Goal: Task Accomplishment & Management: Manage account settings

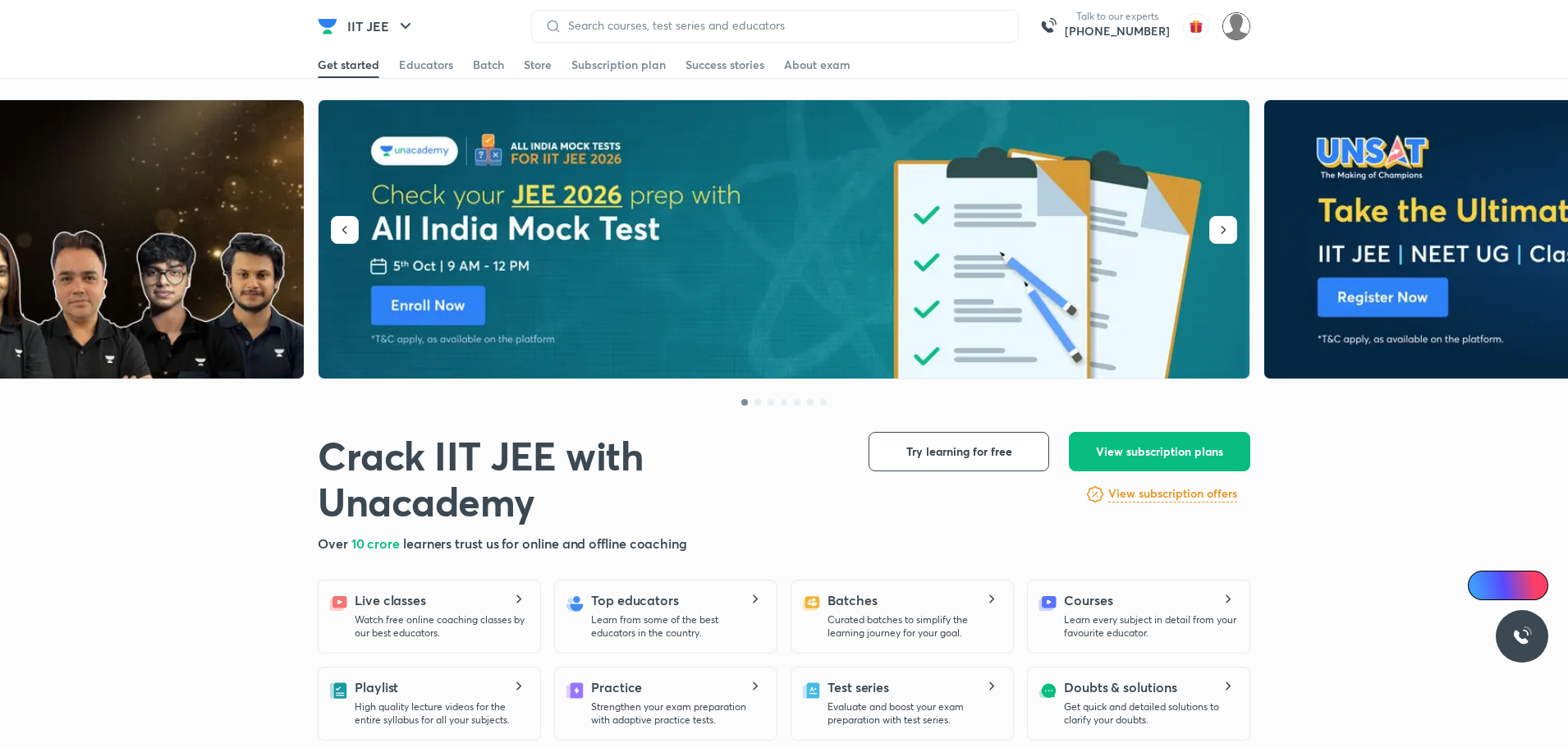
click at [1239, 32] on img at bounding box center [1235, 26] width 28 height 28
click at [419, 68] on div "Educators" at bounding box center [426, 65] width 54 height 16
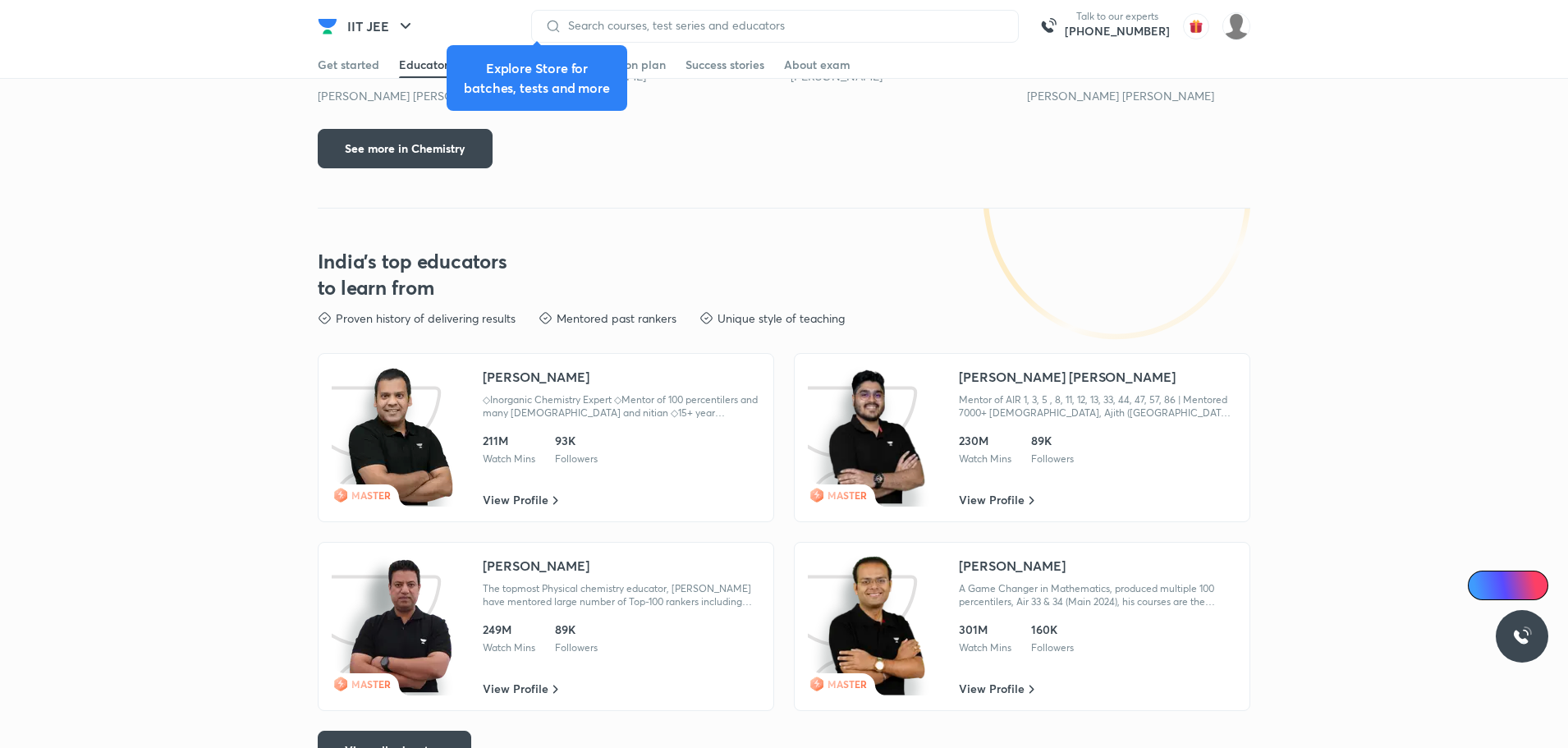
scroll to position [2383, 0]
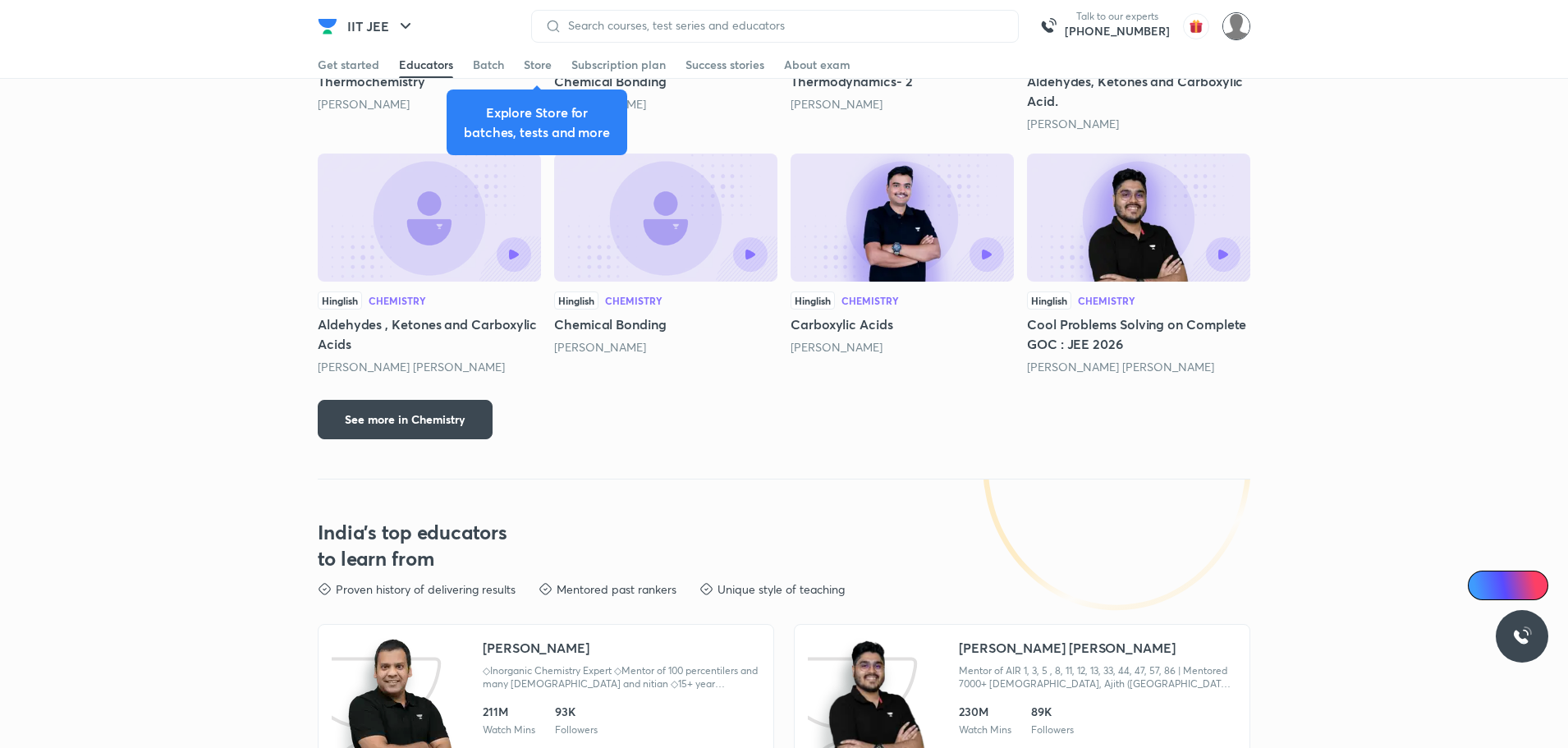
click at [1234, 32] on img at bounding box center [1235, 26] width 28 height 28
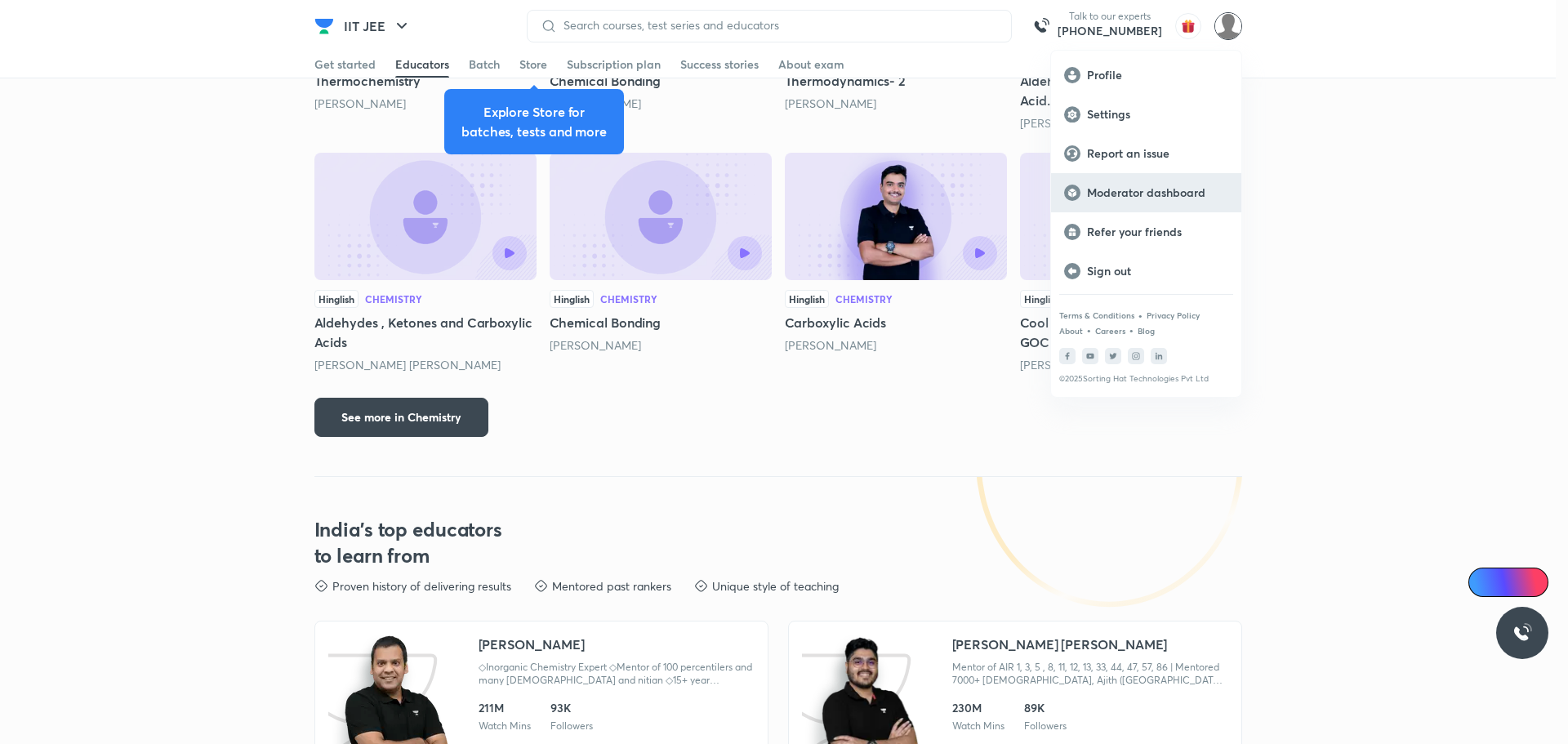
click at [1121, 188] on p "Moderator dashboard" at bounding box center [1157, 193] width 142 height 14
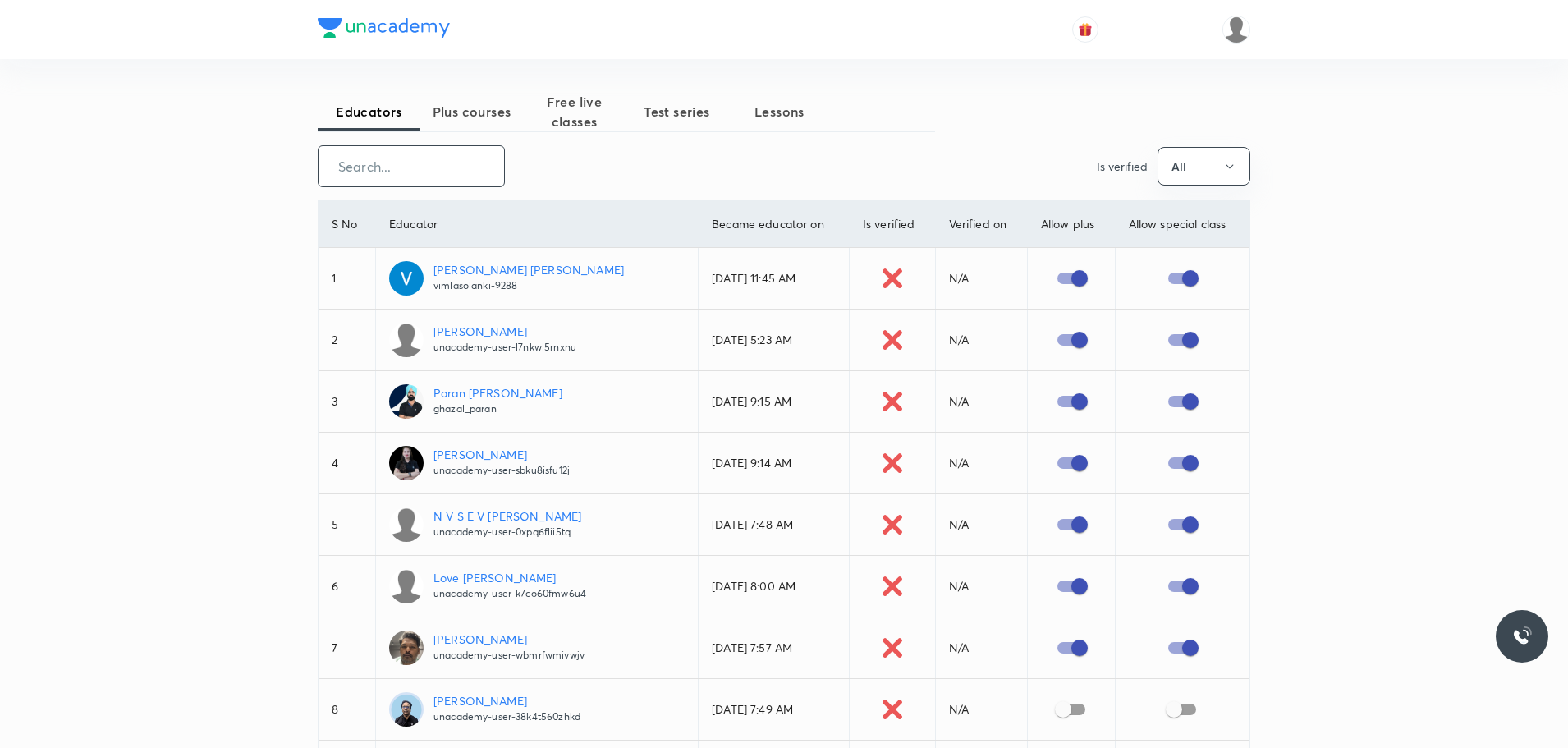
click at [397, 162] on input "text" at bounding box center [411, 166] width 186 height 41
paste input "[PERSON_NAME]"
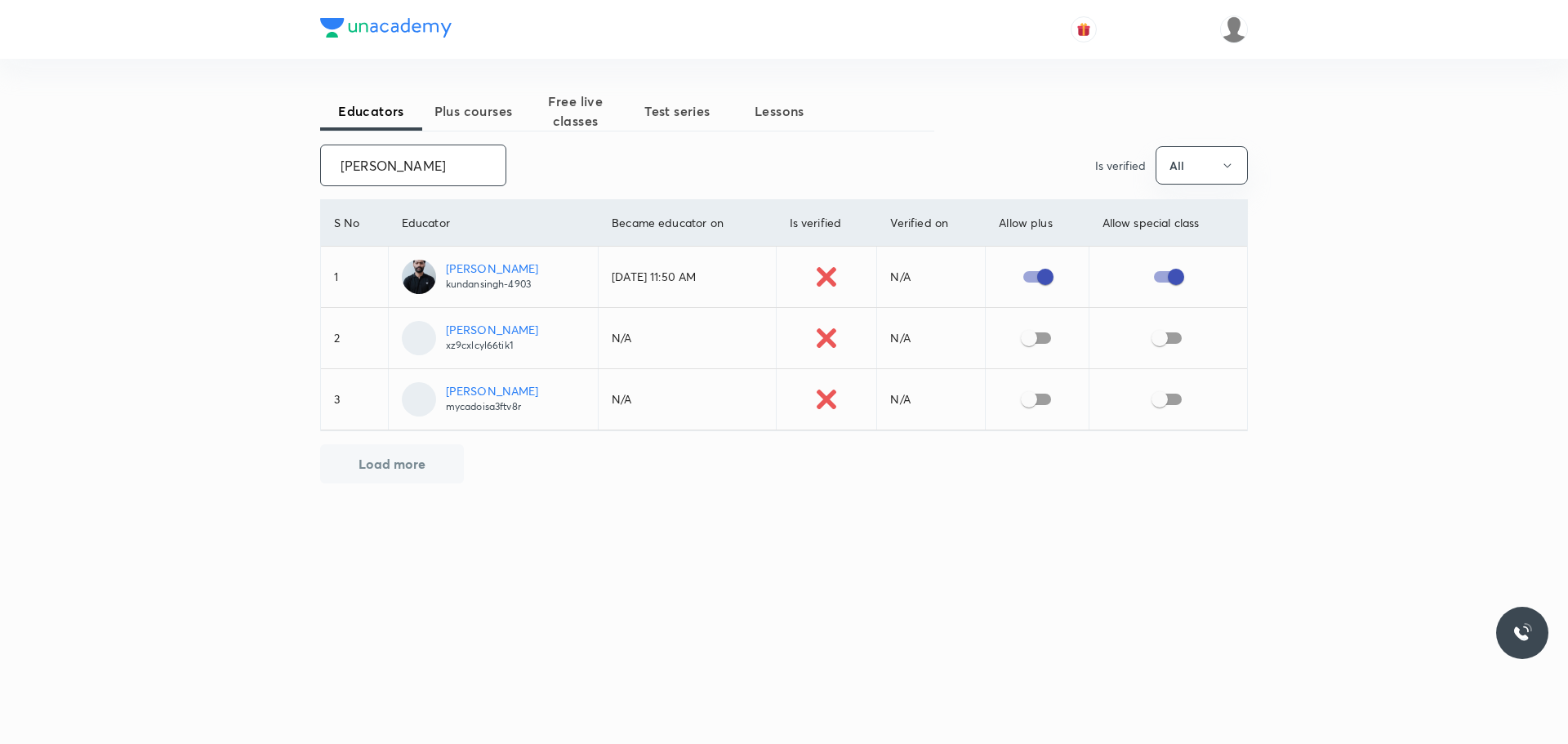
click at [406, 166] on input "[PERSON_NAME]" at bounding box center [413, 165] width 185 height 41
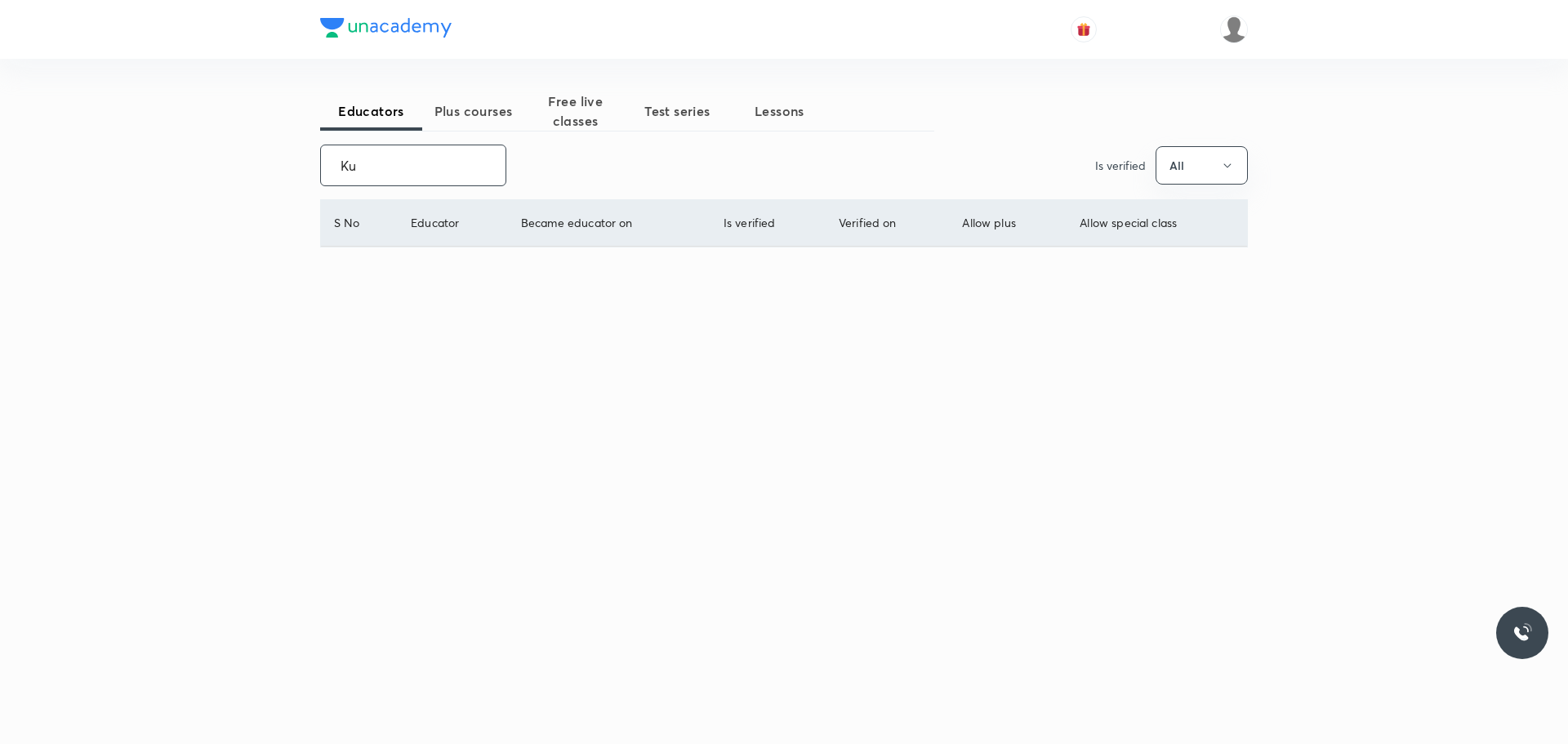
type input "K"
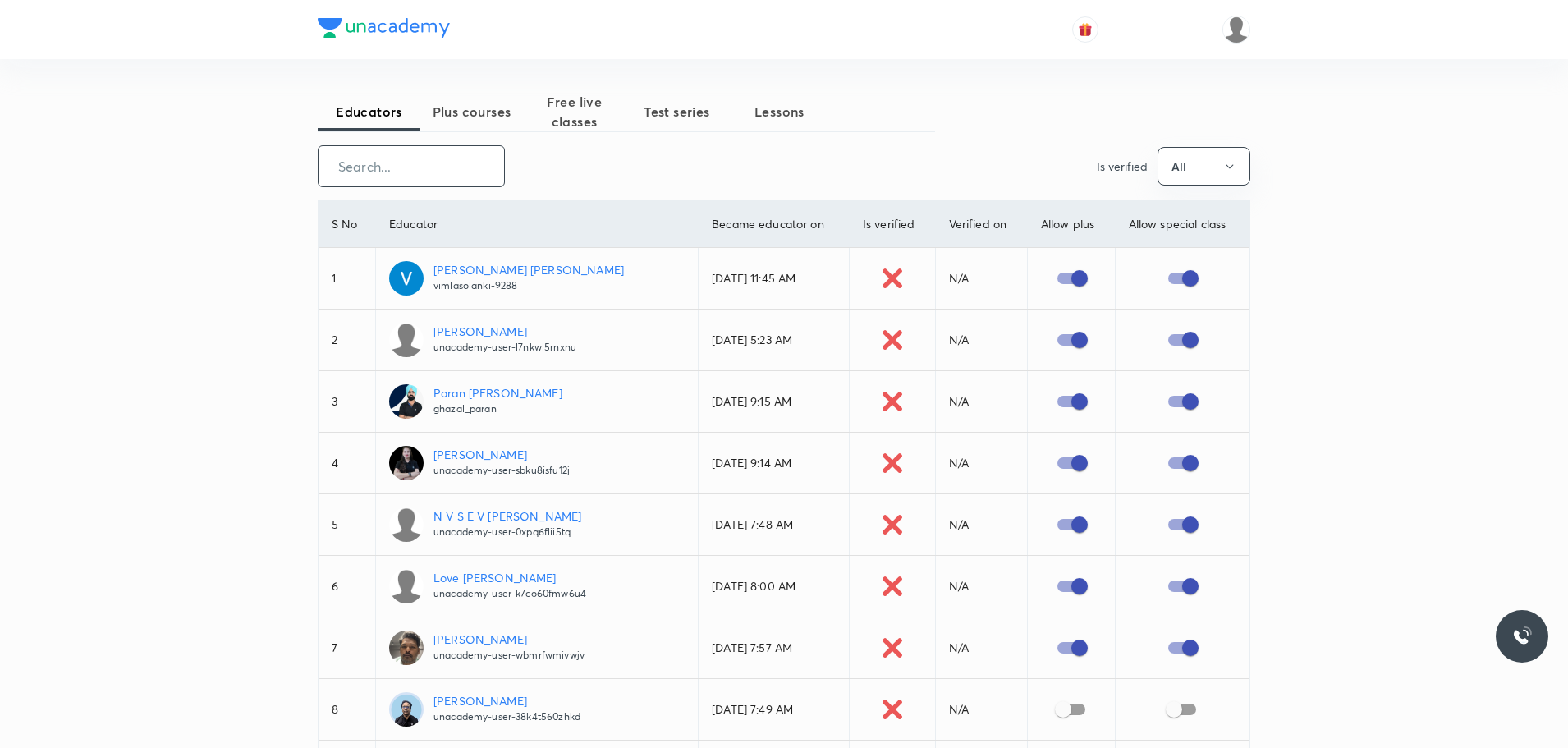
paste input "[PERSON_NAME]"
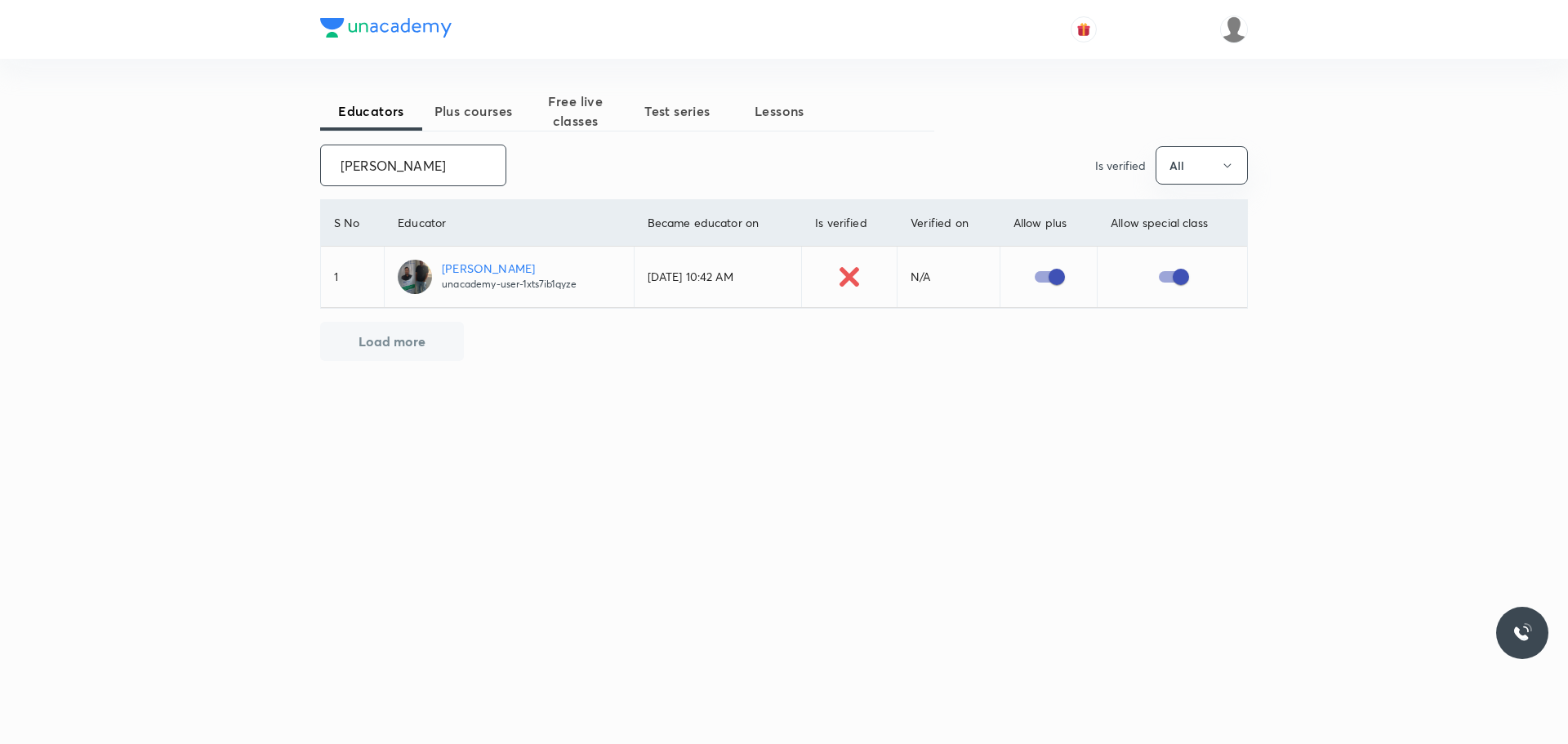
click at [404, 169] on input "[PERSON_NAME]" at bounding box center [413, 165] width 185 height 41
click at [403, 168] on input "[PERSON_NAME]" at bounding box center [413, 165] width 185 height 41
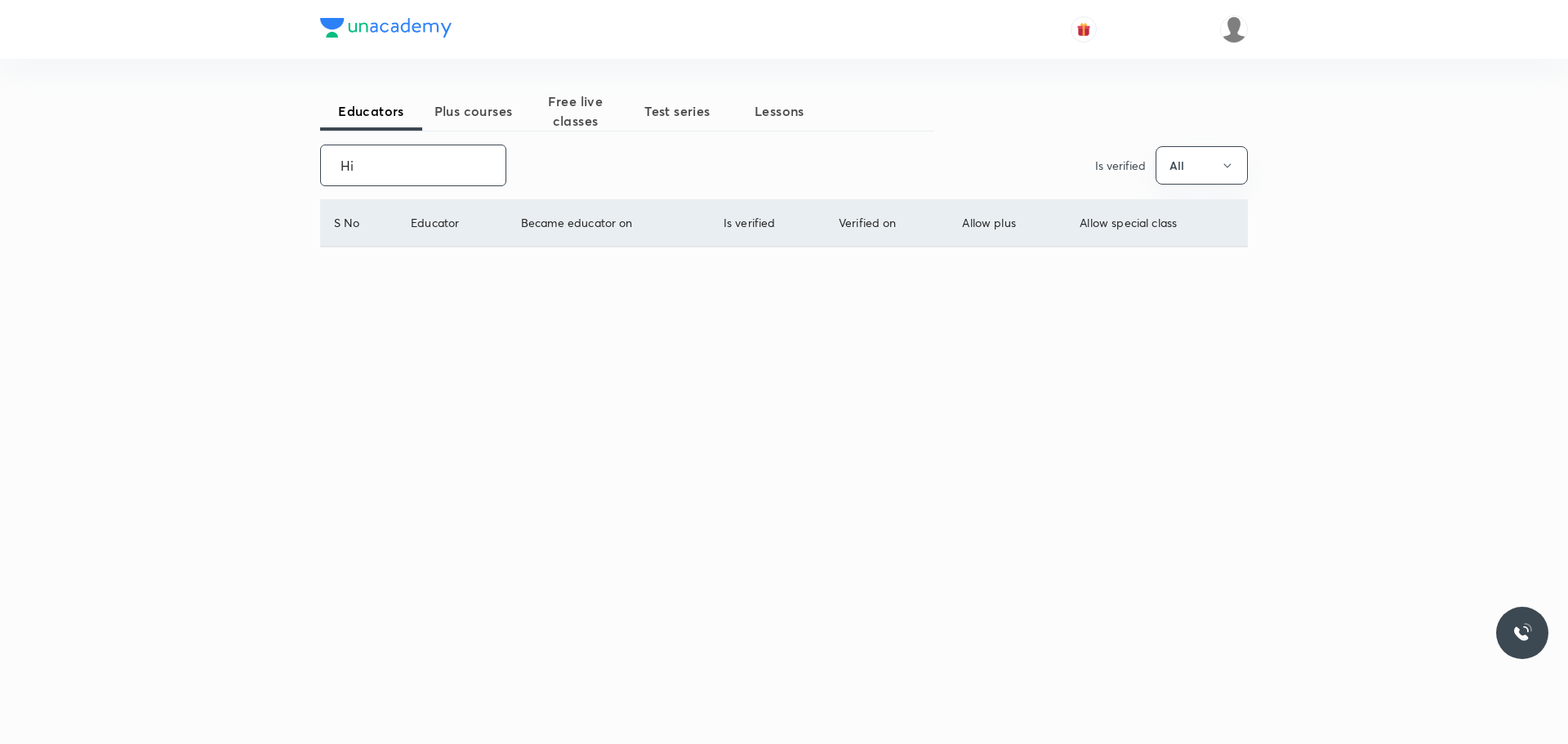
type input "H"
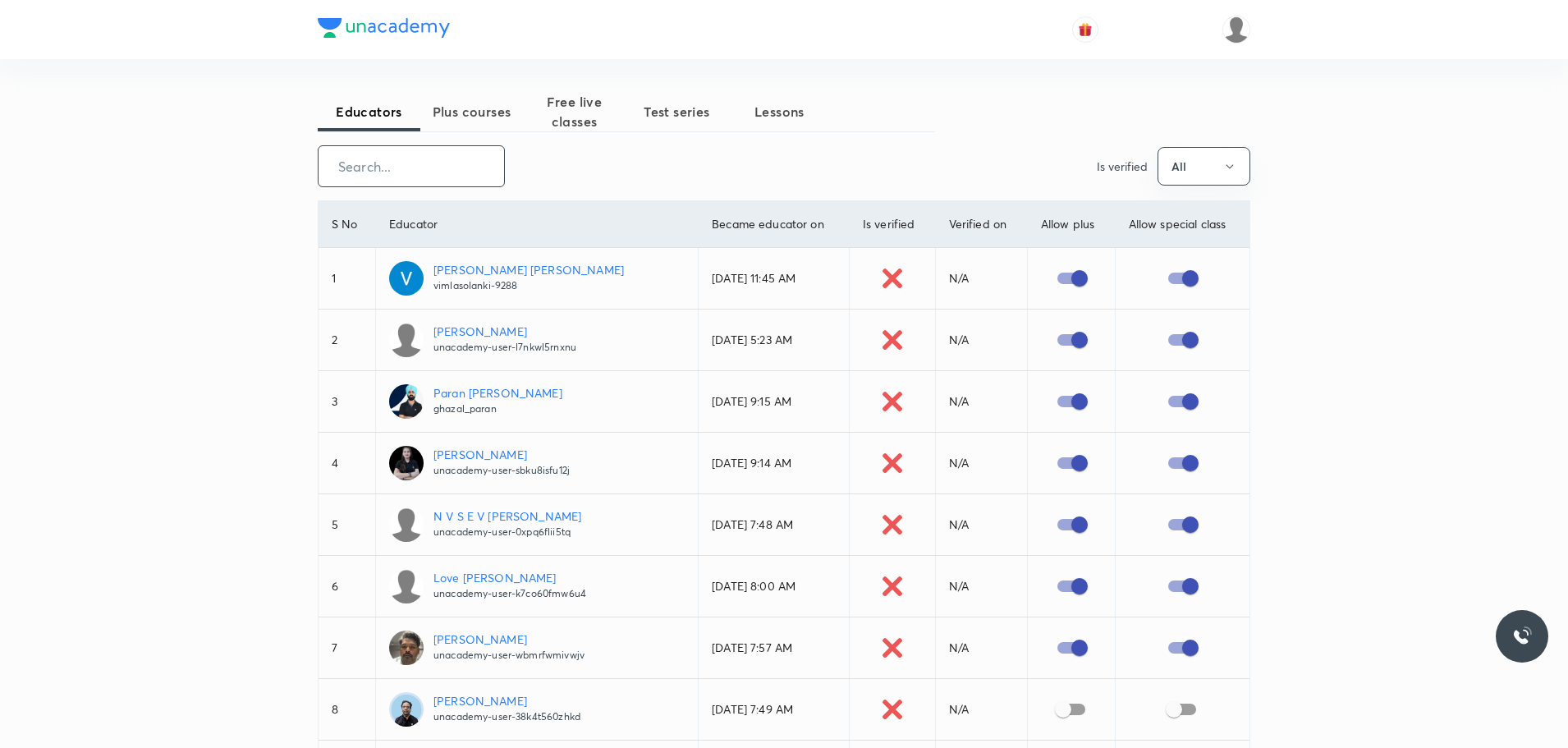
paste input "Astapu Gangasagar"
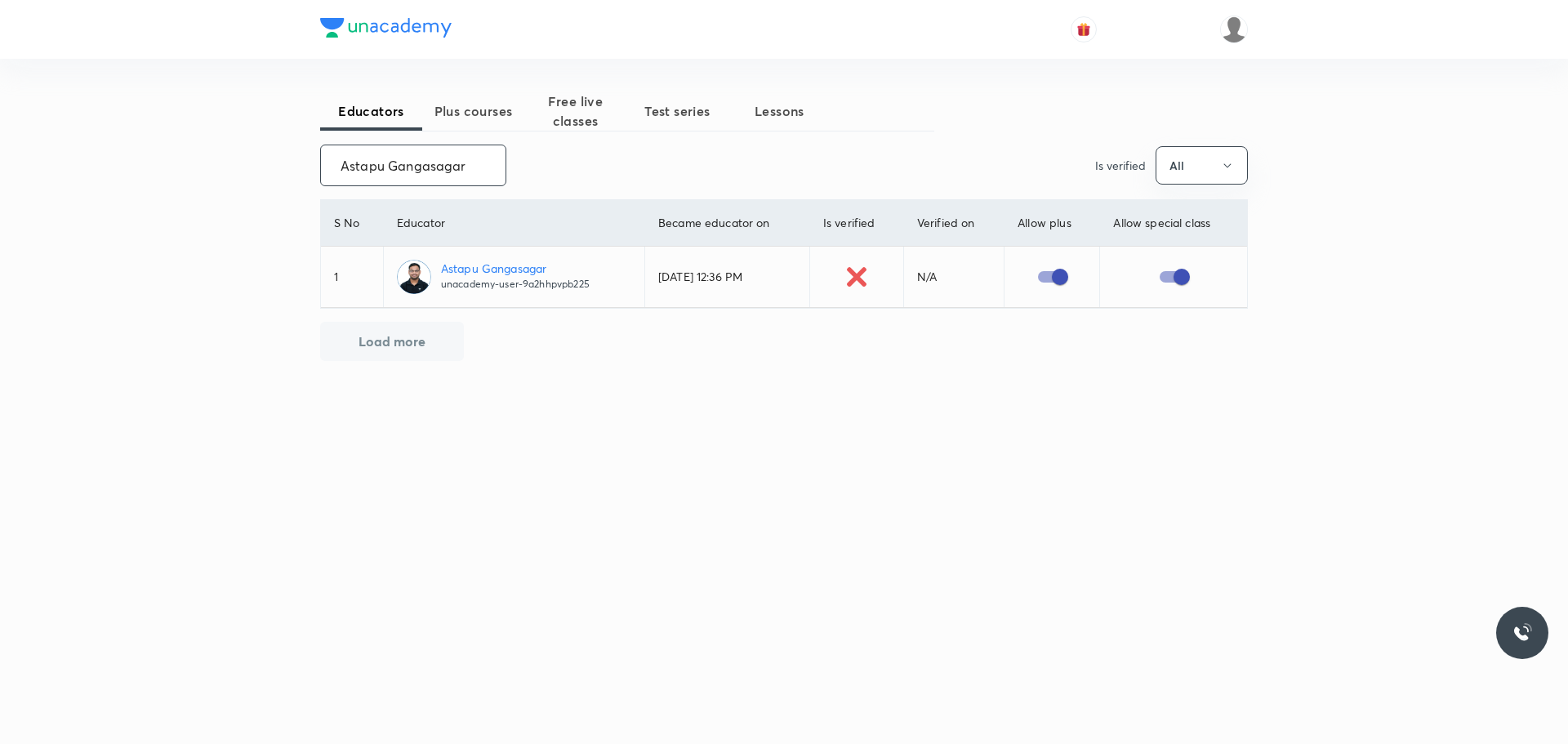
click at [419, 163] on input "Astapu Gangasagar" at bounding box center [413, 165] width 185 height 41
drag, startPoint x: 338, startPoint y: 162, endPoint x: 513, endPoint y: 195, distance: 178.1
click at [513, 195] on div "Educators Plus courses Free live classes Test series Lessons Astapu Gangasagar …" at bounding box center [784, 290] width 928 height 398
paste input "[PERSON_NAME] [PERSON_NAME]"
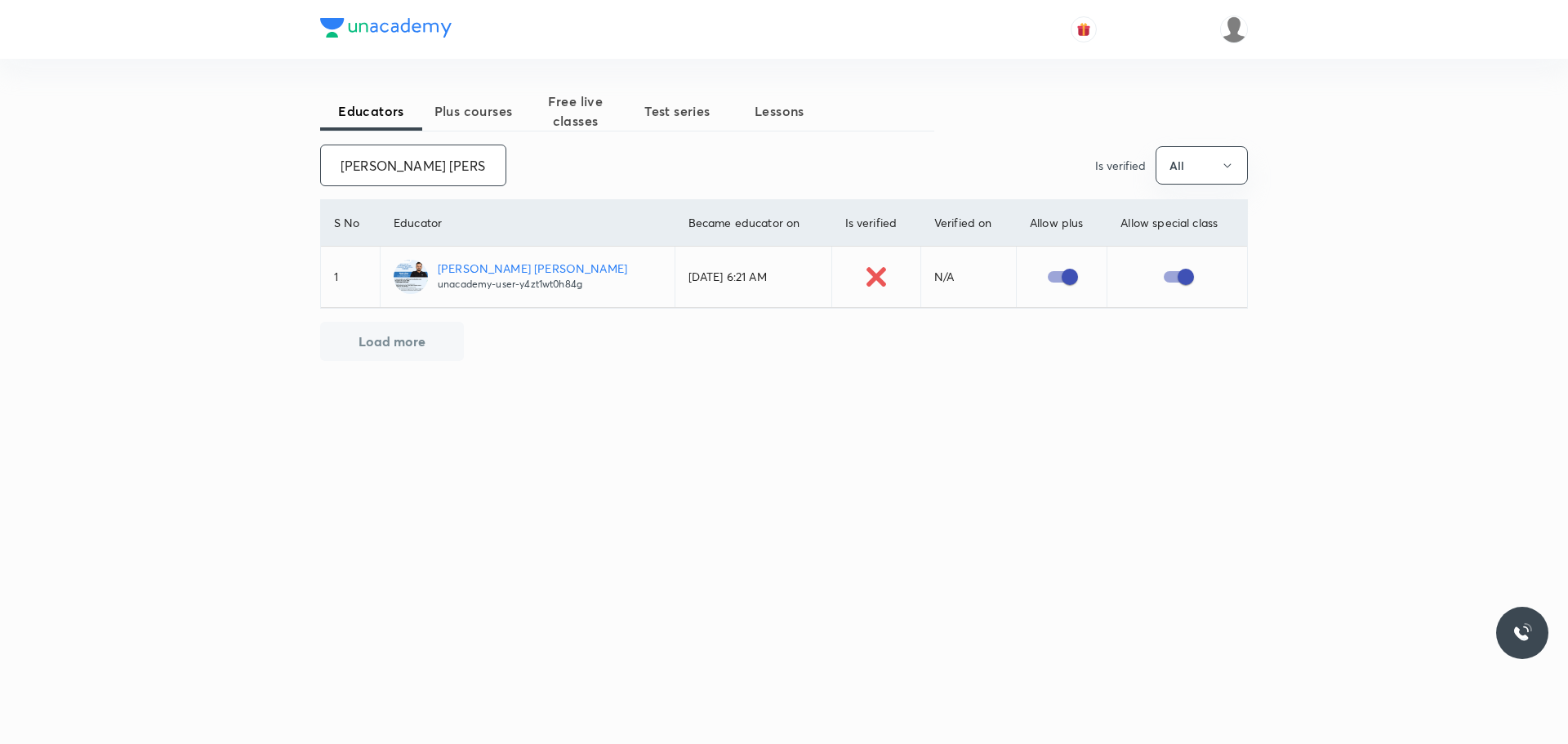
scroll to position [0, 30]
drag, startPoint x: 343, startPoint y: 162, endPoint x: 601, endPoint y: 163, distance: 258.0
click at [601, 163] on div "[PERSON_NAME] [PERSON_NAME] ​ Is verified All" at bounding box center [784, 165] width 928 height 41
paste input "[PERSON_NAME]"
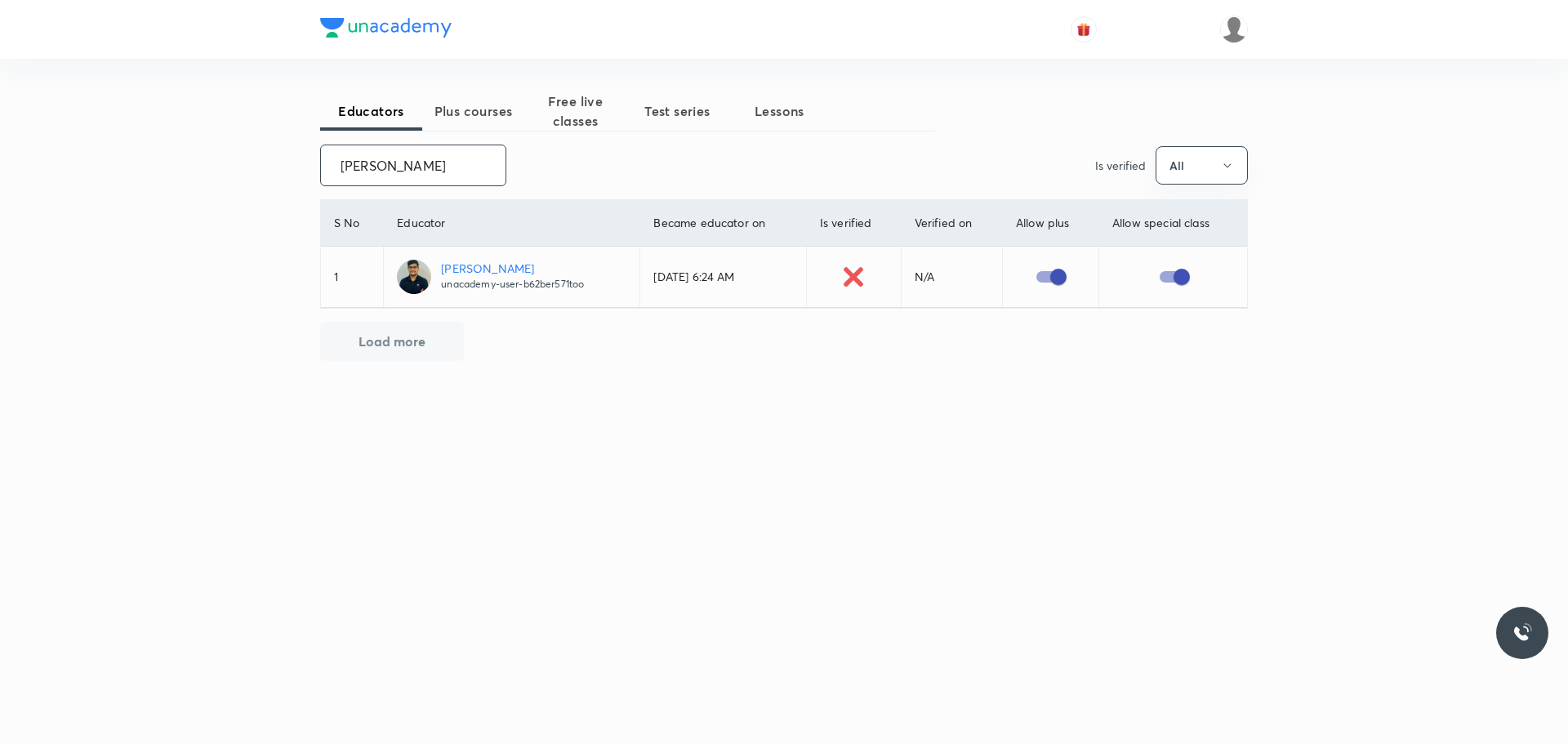
drag, startPoint x: 342, startPoint y: 161, endPoint x: 455, endPoint y: 162, distance: 113.0
click at [455, 162] on input "[PERSON_NAME]" at bounding box center [413, 165] width 185 height 41
paste input "[PERSON_NAME]"
drag, startPoint x: 429, startPoint y: 164, endPoint x: 473, endPoint y: 164, distance: 44.0
click at [473, 164] on input "[PERSON_NAME]" at bounding box center [413, 165] width 185 height 41
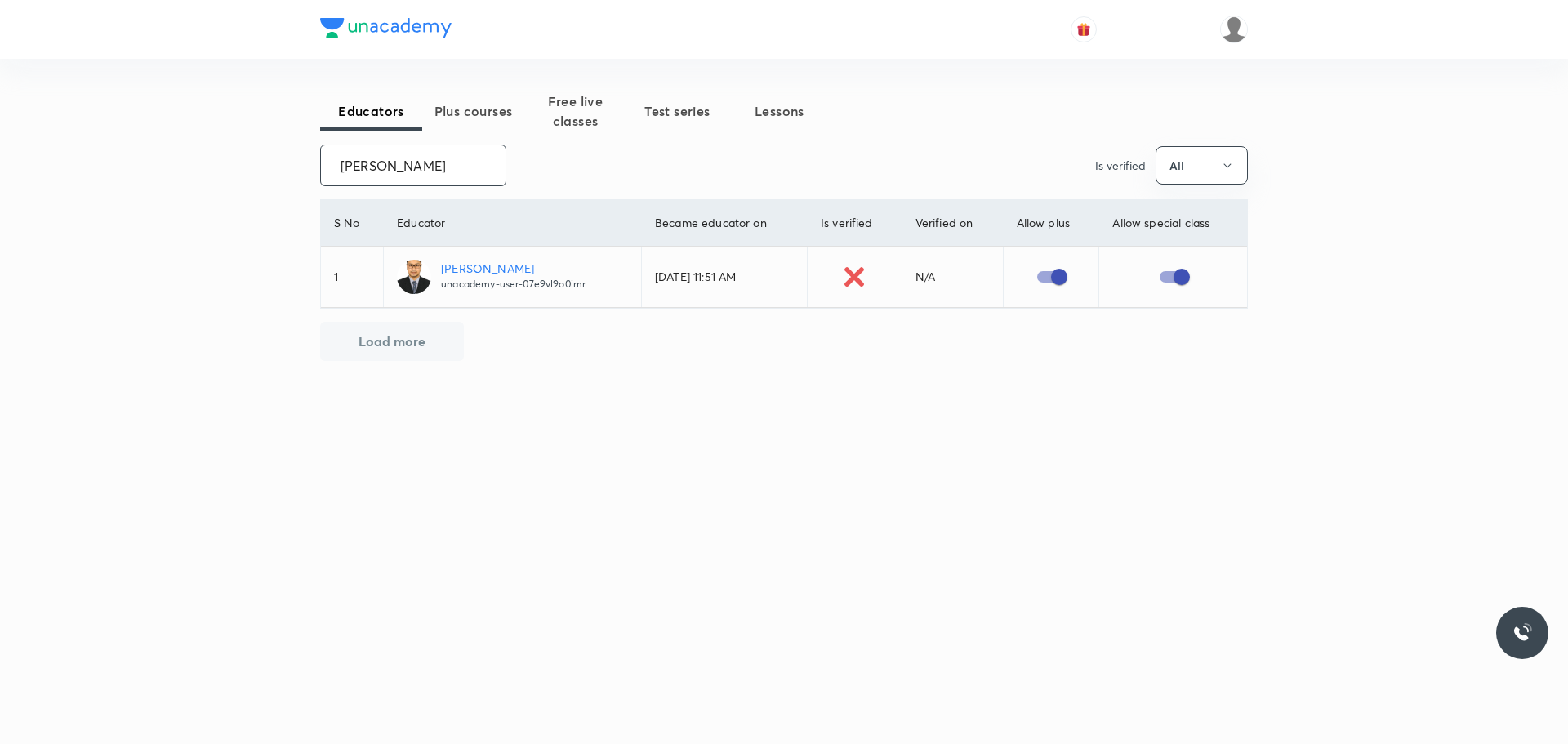
paste input "[PERSON_NAME]"
drag, startPoint x: 336, startPoint y: 165, endPoint x: 481, endPoint y: 165, distance: 145.0
click at [481, 165] on input "[PERSON_NAME]" at bounding box center [413, 165] width 185 height 41
paste input "[PERSON_NAME] Cv"
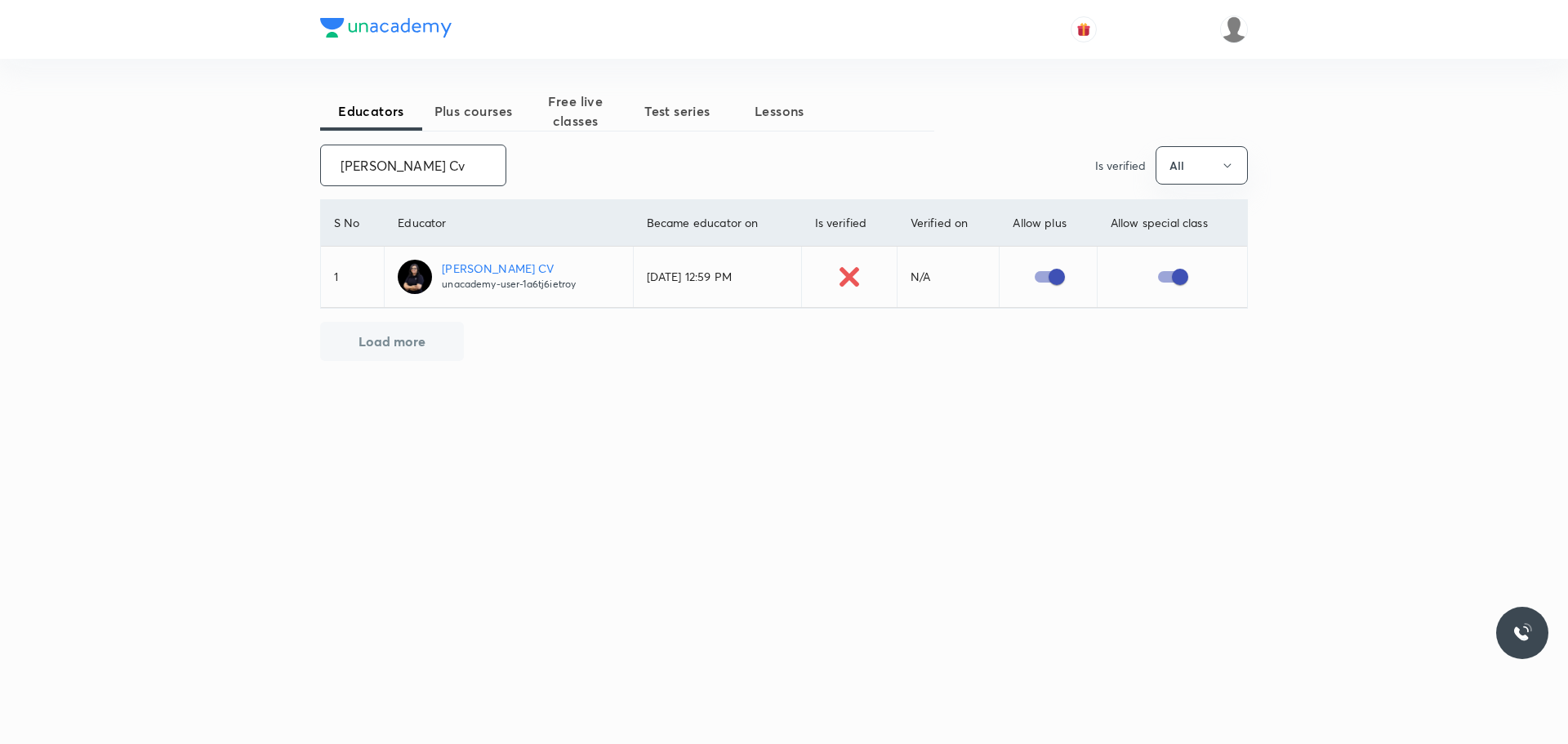
drag, startPoint x: 398, startPoint y: 175, endPoint x: 629, endPoint y: 195, distance: 231.9
click at [629, 195] on div "Educators Plus courses Free live classes Test series Lessons [PERSON_NAME] Cv ​…" at bounding box center [784, 290] width 928 height 398
paste input "[PERSON_NAME]"
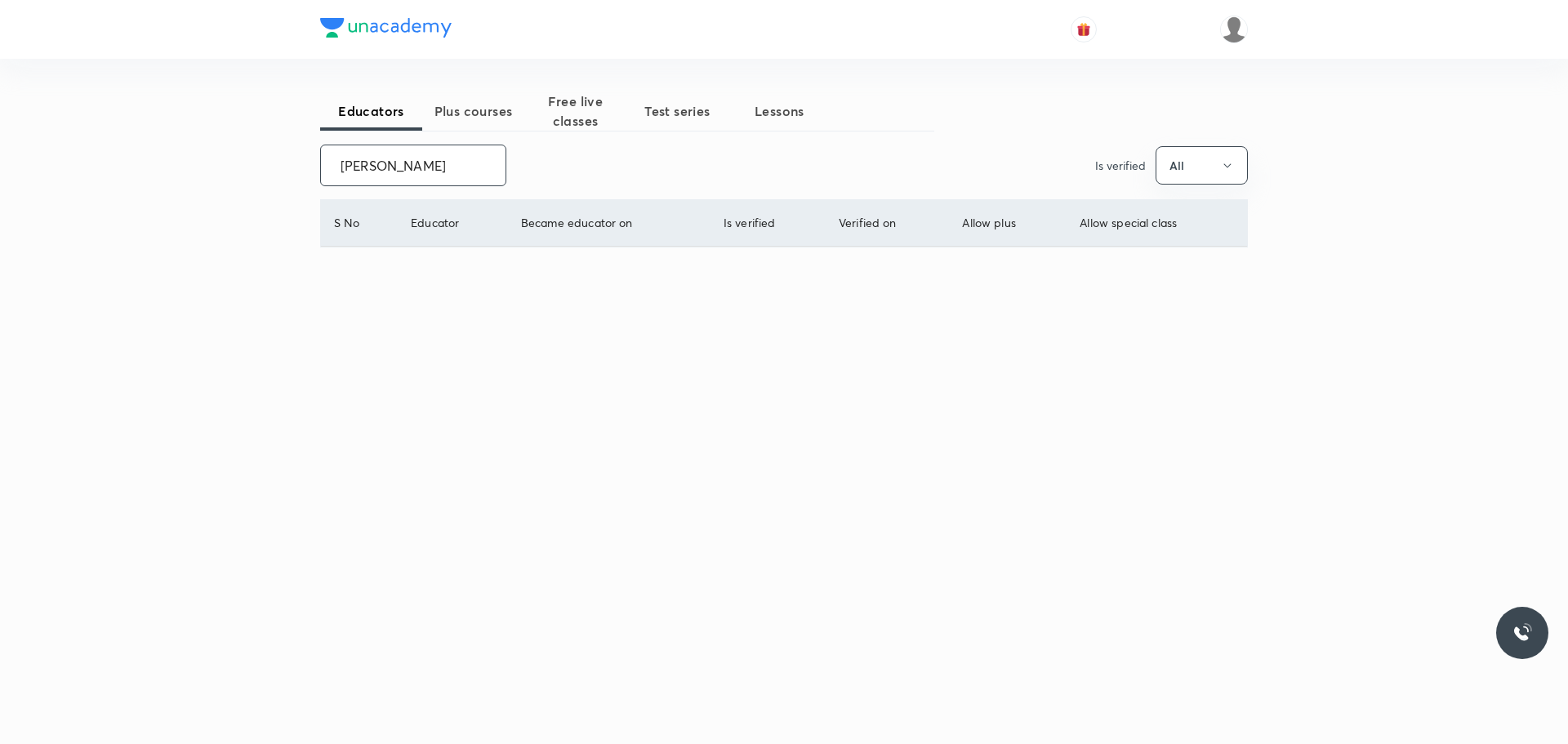
scroll to position [0, 0]
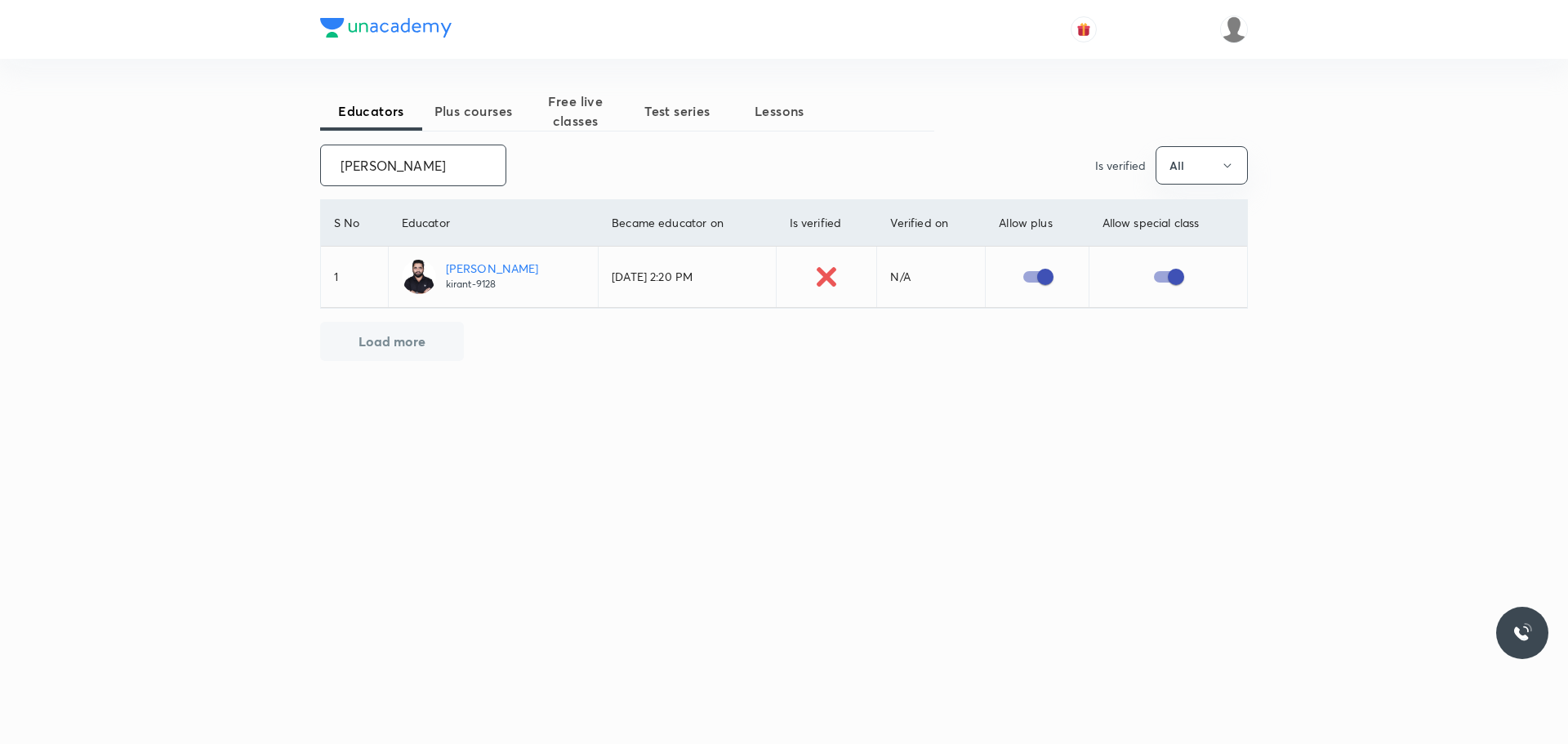
drag, startPoint x: 335, startPoint y: 155, endPoint x: 442, endPoint y: 169, distance: 107.9
click at [442, 169] on input "[PERSON_NAME]" at bounding box center [413, 165] width 185 height 41
paste input "[PERSON_NAME]"
drag, startPoint x: 337, startPoint y: 169, endPoint x: 463, endPoint y: 174, distance: 126.1
click at [390, 169] on input "[PERSON_NAME]" at bounding box center [413, 165] width 185 height 41
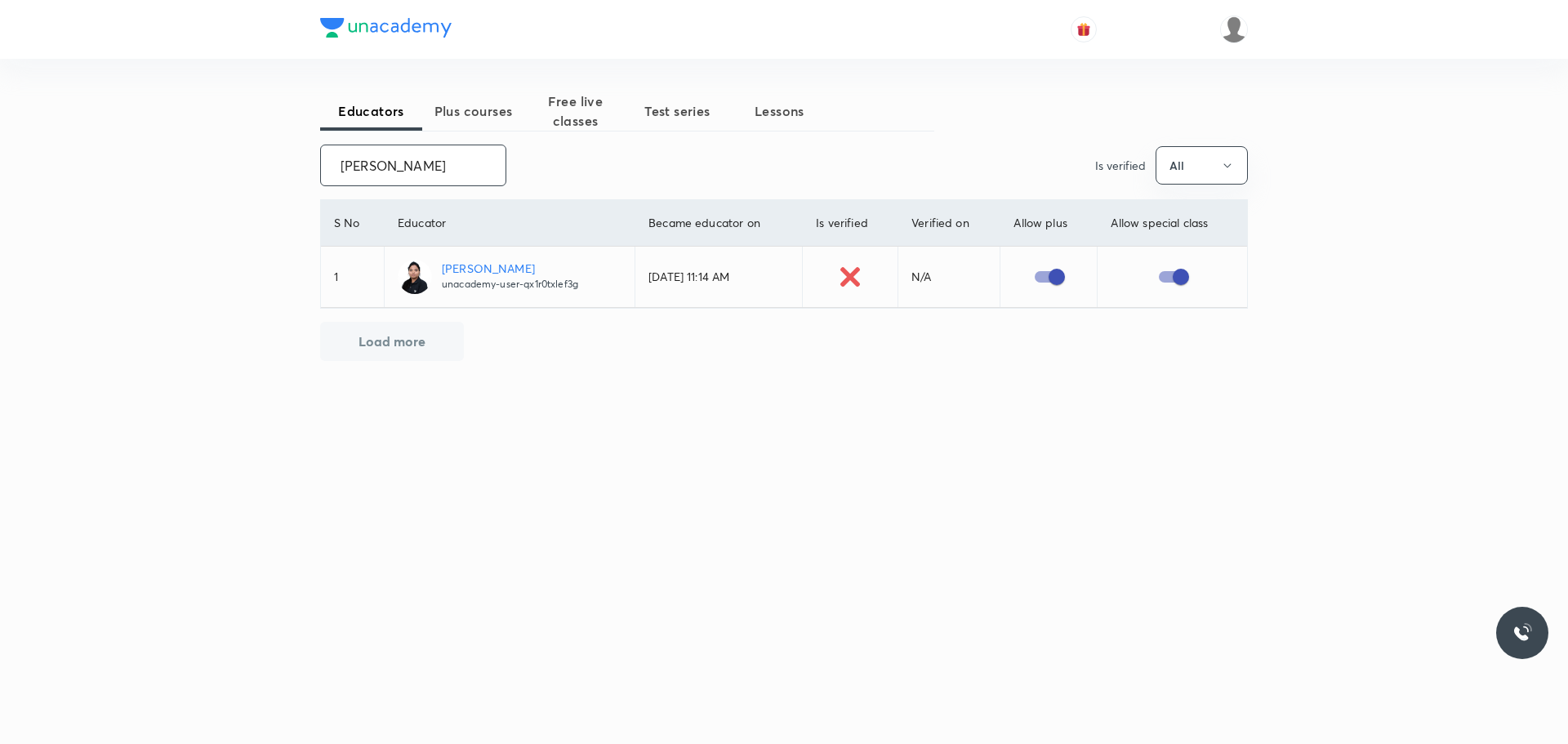
drag, startPoint x: 463, startPoint y: 174, endPoint x: 494, endPoint y: 180, distance: 31.6
click at [494, 180] on input "[PERSON_NAME]" at bounding box center [413, 165] width 185 height 41
drag, startPoint x: 335, startPoint y: 160, endPoint x: 512, endPoint y: 175, distance: 177.6
click at [512, 175] on div "[PERSON_NAME] ​ Is verified All" at bounding box center [784, 165] width 928 height 41
paste input "[PERSON_NAME]"
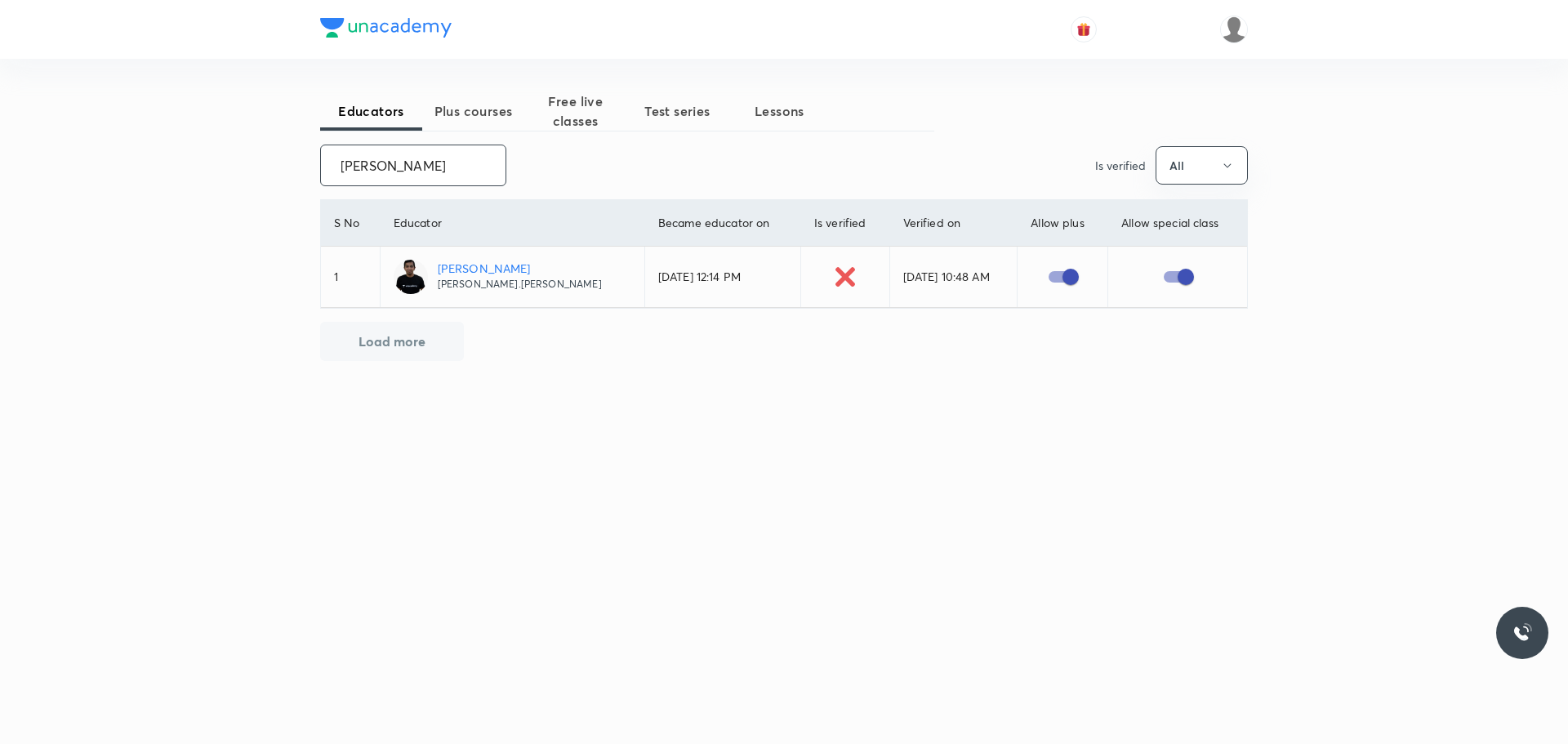
drag, startPoint x: 338, startPoint y: 162, endPoint x: 518, endPoint y: 189, distance: 182.0
click at [518, 189] on div "Educators Plus courses Free live classes Test series Lessons [PERSON_NAME] ​ Is…" at bounding box center [784, 290] width 928 height 398
paste input "[PERSON_NAME]"
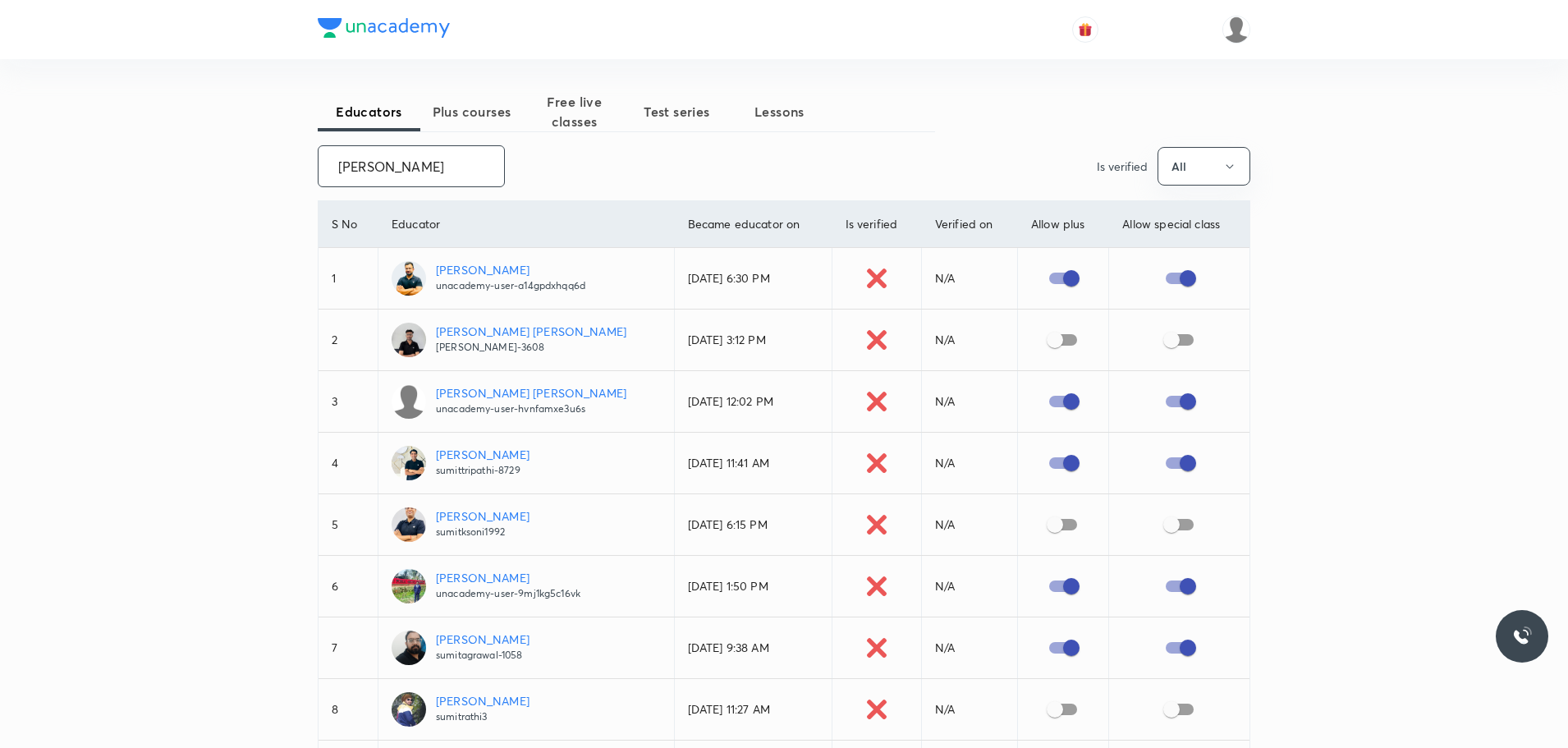
drag, startPoint x: 337, startPoint y: 162, endPoint x: 552, endPoint y: 166, distance: 215.0
click at [552, 166] on div "[PERSON_NAME] ​ Is verified All" at bounding box center [784, 166] width 933 height 41
paste input "unacademy-user-WSIGOWFOUZRN"
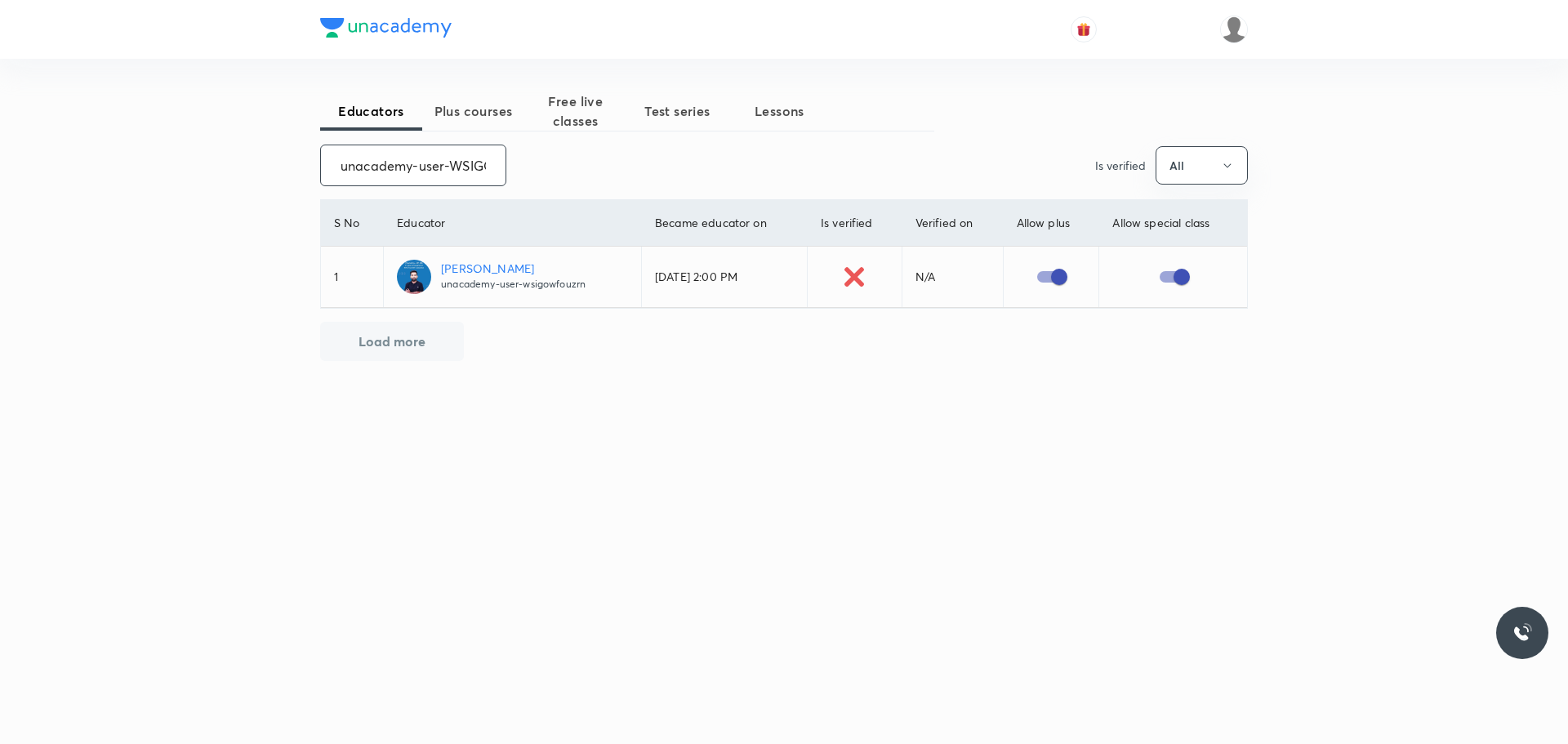
scroll to position [0, 81]
drag, startPoint x: 335, startPoint y: 157, endPoint x: 657, endPoint y: 192, distance: 323.9
click at [657, 192] on div "Educators Plus courses Free live classes Test series Lessons unacademy-user-WSI…" at bounding box center [784, 290] width 928 height 398
paste input "kartiksir2304-7005"
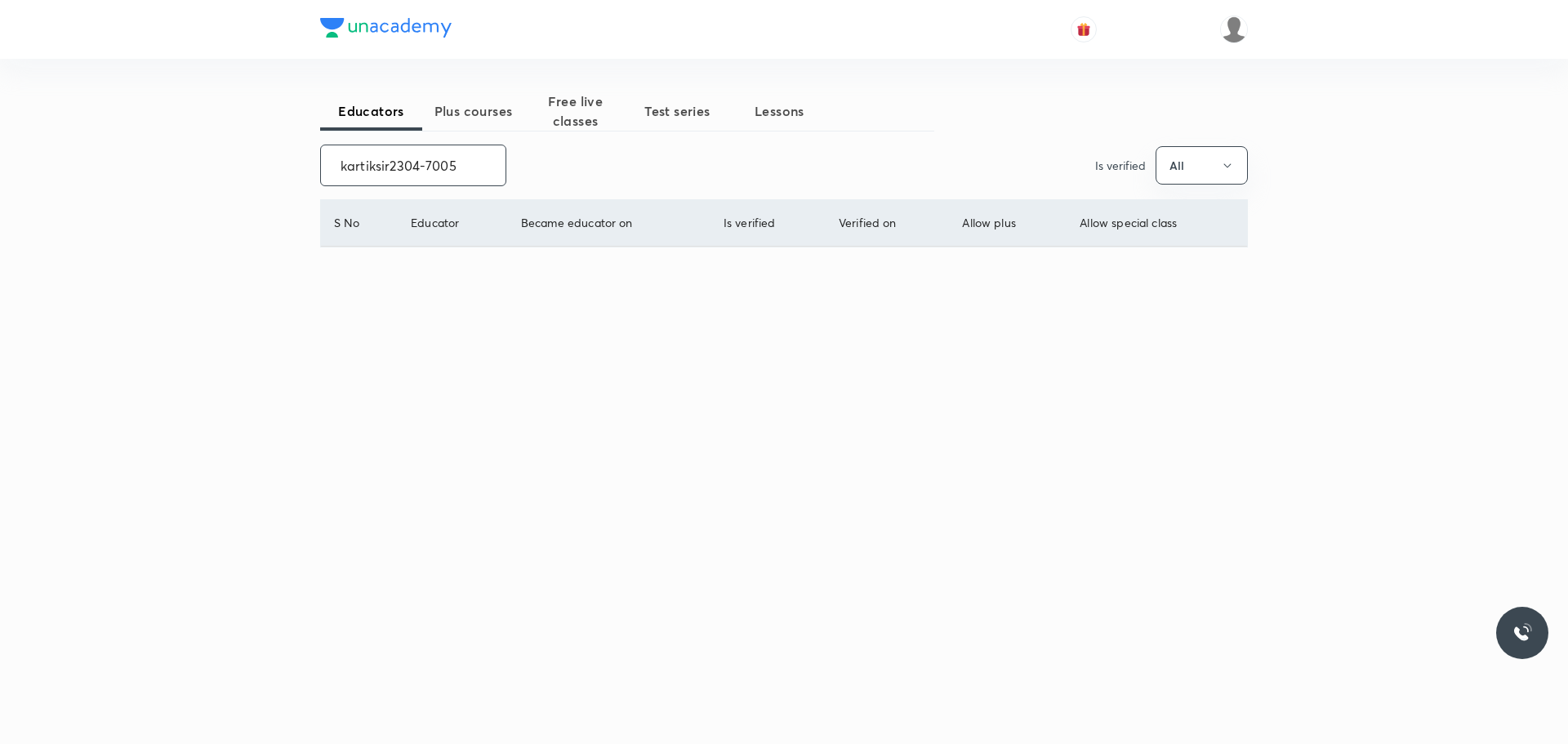
scroll to position [0, 0]
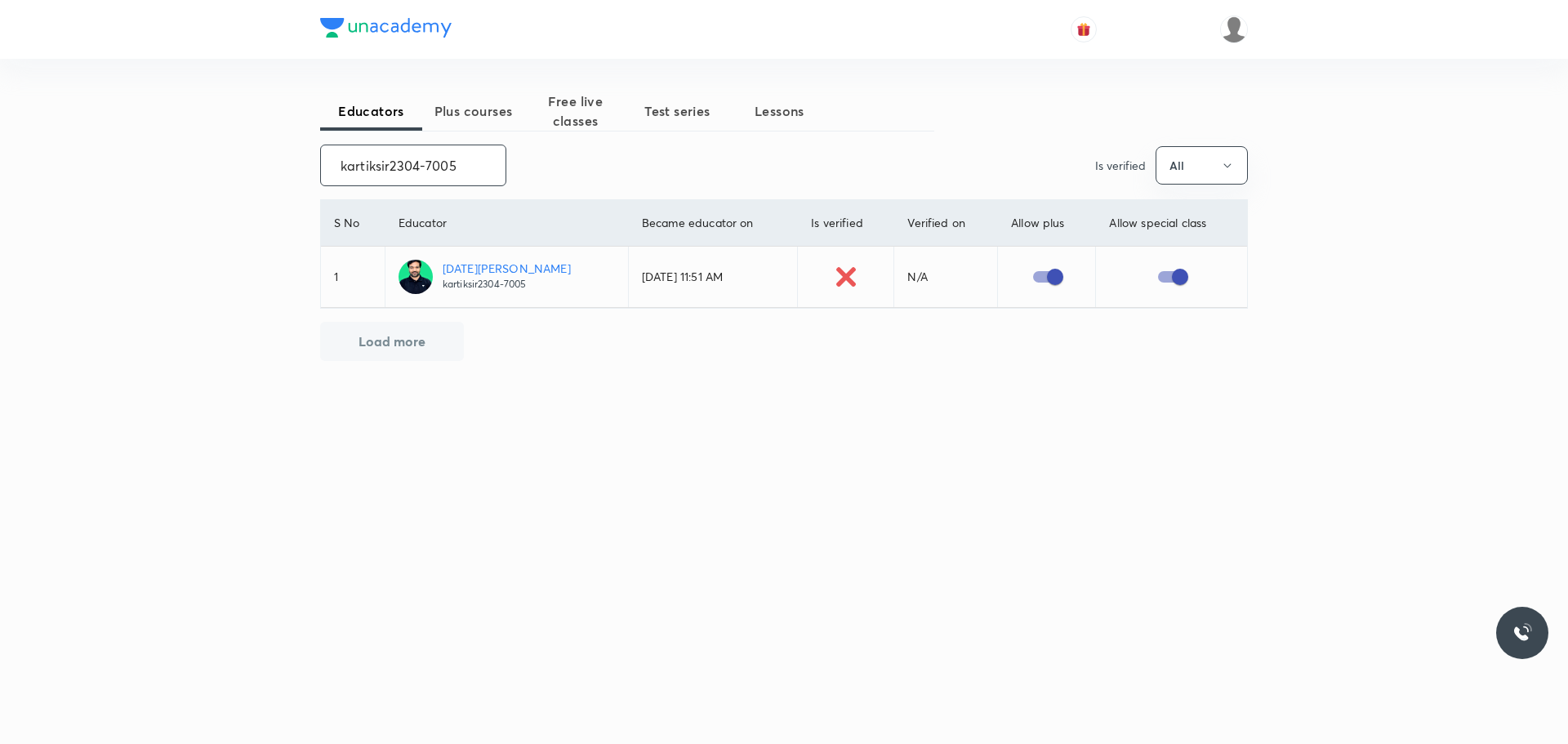
drag, startPoint x: 325, startPoint y: 160, endPoint x: 556, endPoint y: 178, distance: 231.7
click at [556, 178] on div "kartiksir2304-7005 ​ Is verified All" at bounding box center [784, 165] width 928 height 41
paste input "monicabhatia2988-9538"
drag, startPoint x: 336, startPoint y: 161, endPoint x: 663, endPoint y: 197, distance: 329.0
click at [663, 197] on div "Educators Plus courses Free live classes Test series Lessons monicabhatia2988-9…" at bounding box center [784, 290] width 928 height 398
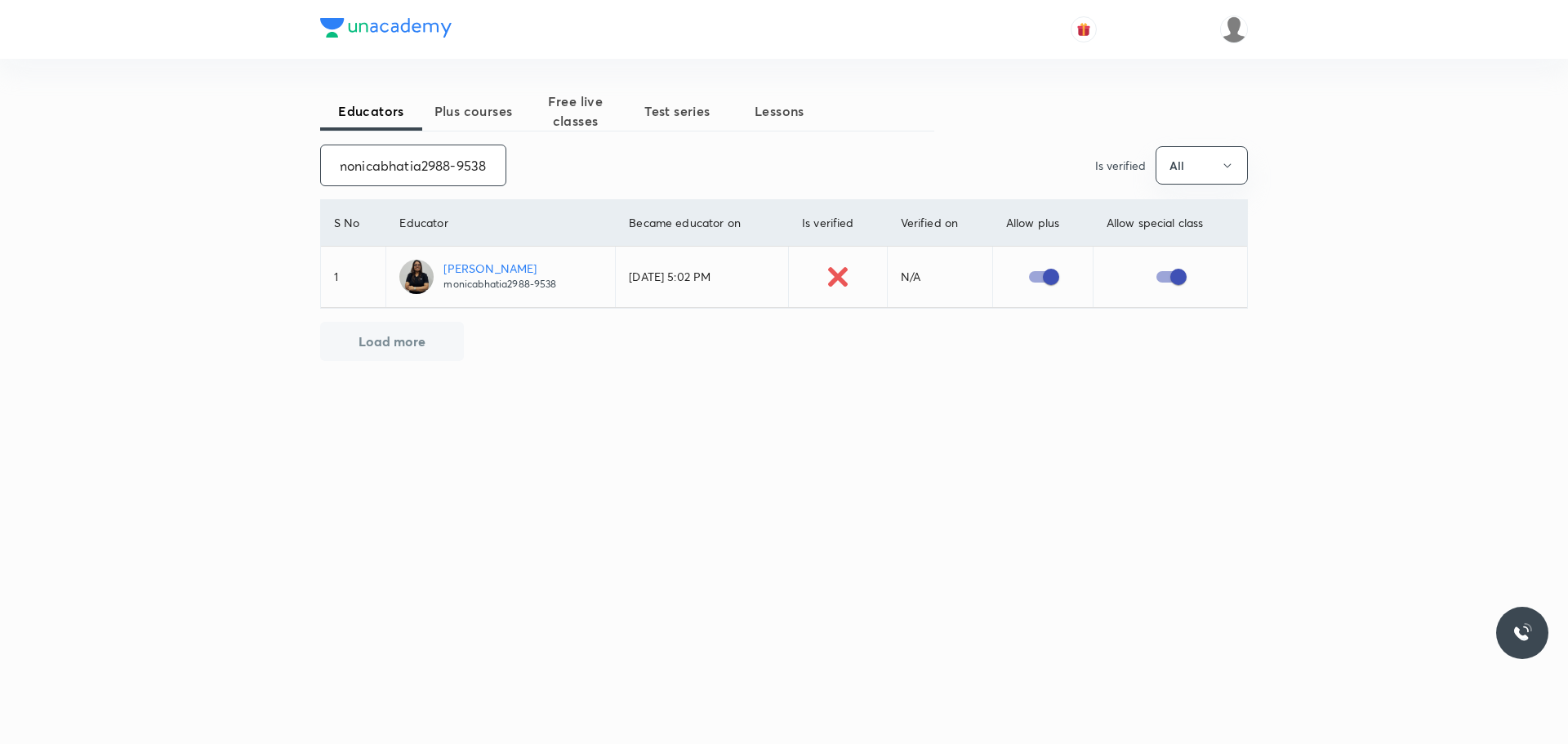
paste input "unacademy-user-5Y93UDT0ZWG0"
drag, startPoint x: 337, startPoint y: 162, endPoint x: 566, endPoint y: 180, distance: 229.7
click at [566, 180] on div "unacademy-user-5Y93UDT0ZWG0 ​ Is verified All" at bounding box center [784, 165] width 928 height 41
paste input "Q4862ABZGT4S"
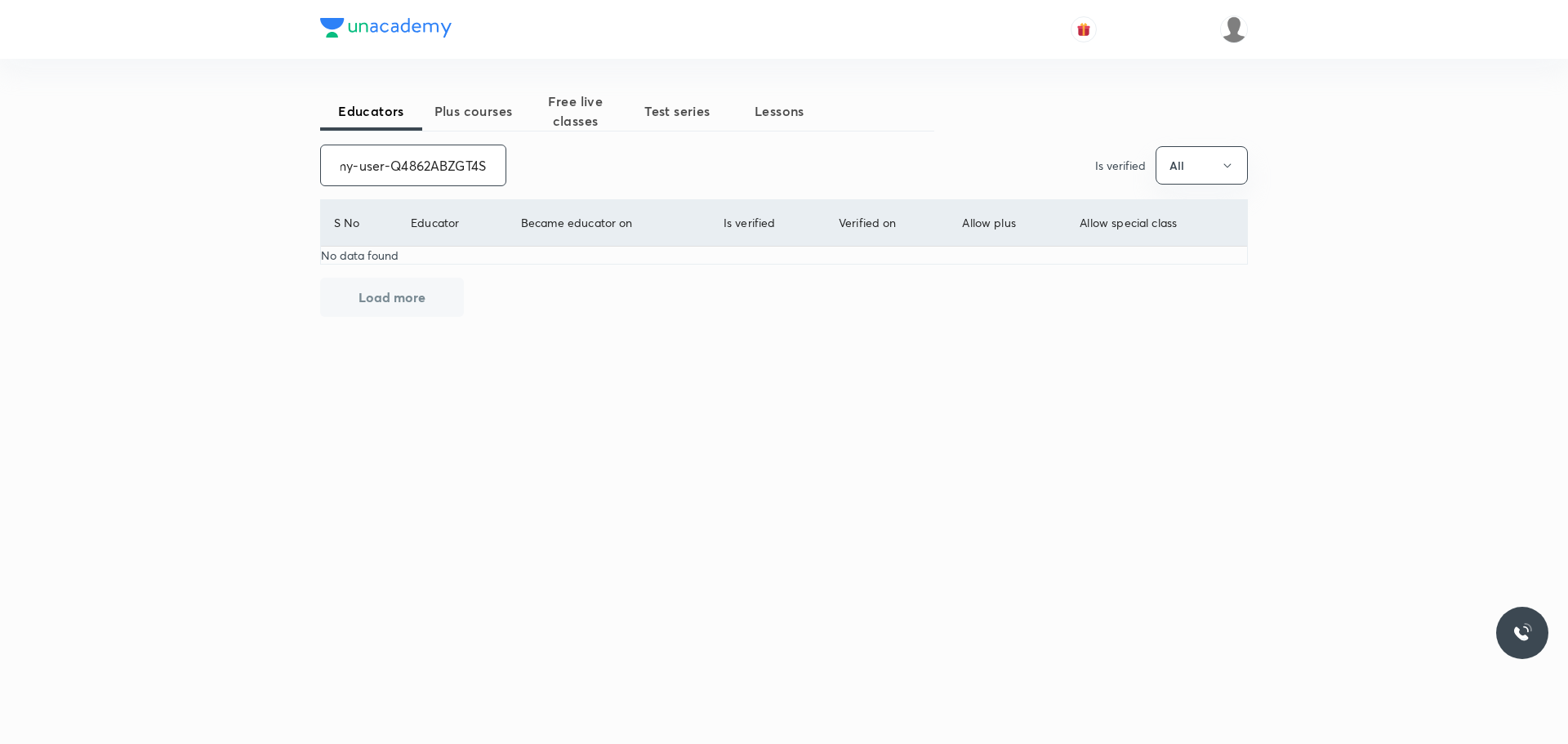
scroll to position [0, 65]
drag, startPoint x: 329, startPoint y: 153, endPoint x: 564, endPoint y: 182, distance: 236.8
click at [564, 182] on div "unacademy-user-Q4862ABZGT4S ​ Is verified All" at bounding box center [784, 165] width 928 height 41
type input "u"
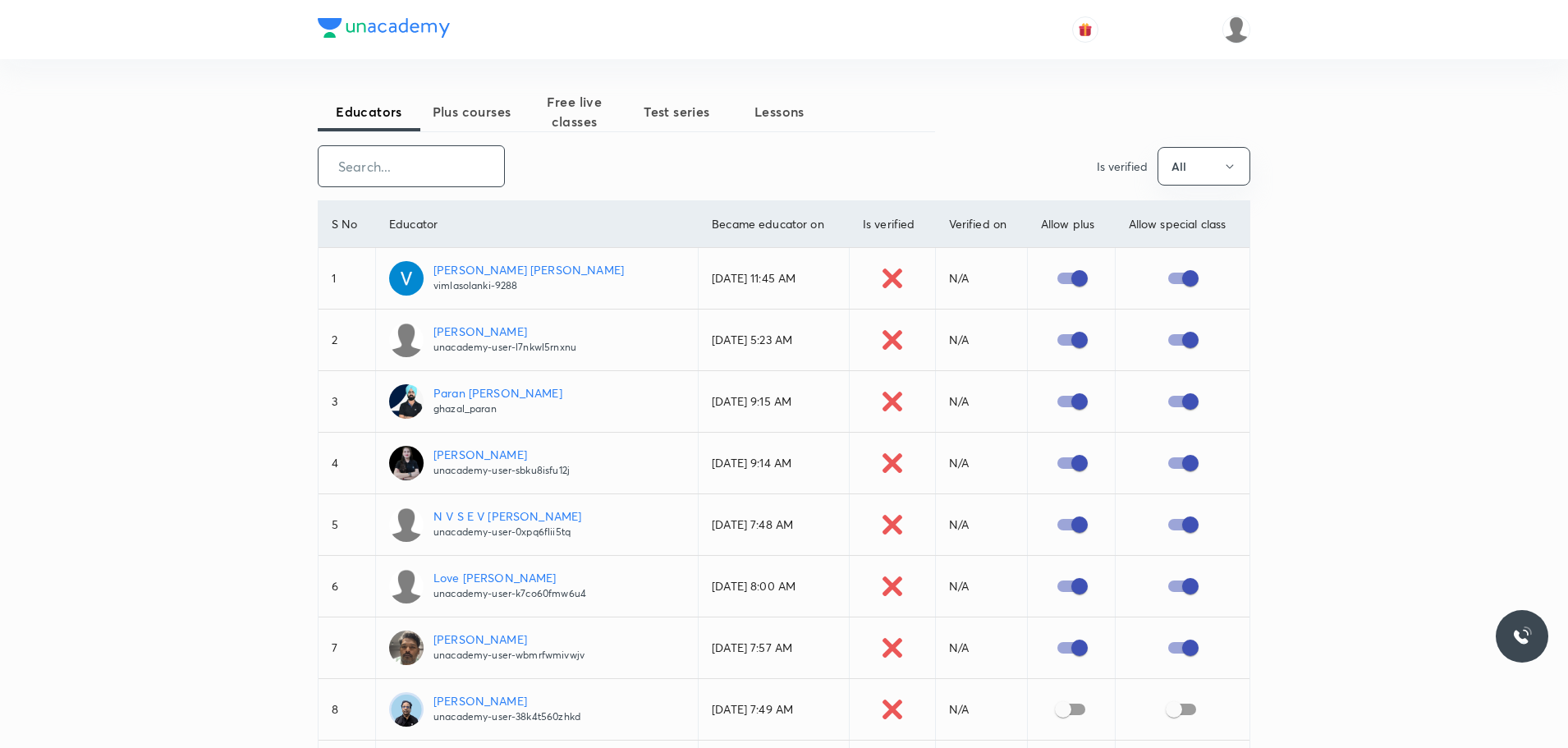
click at [432, 169] on input "text" at bounding box center [411, 166] width 186 height 41
paste input "[PERSON_NAME]"
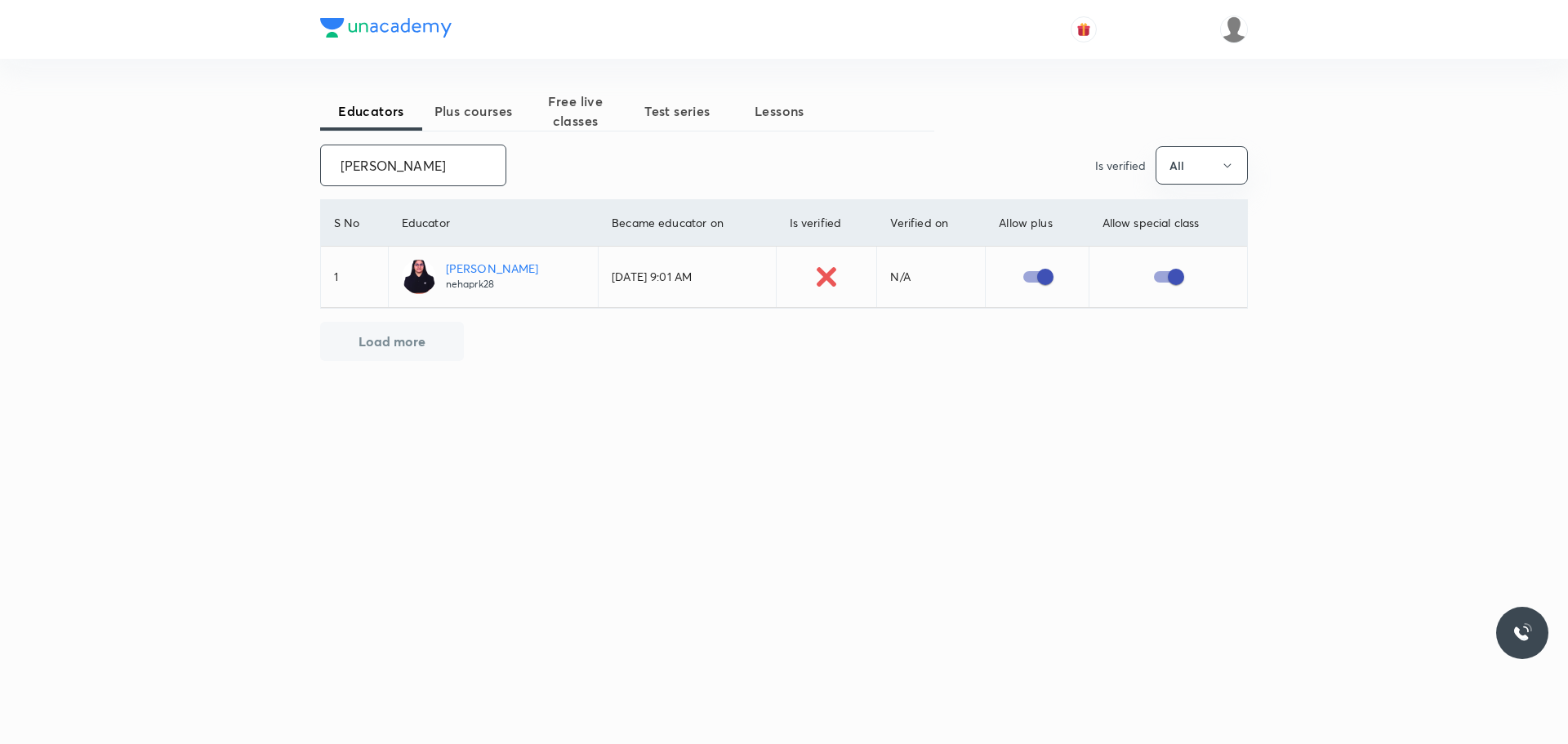
scroll to position [0, 25]
drag, startPoint x: 338, startPoint y: 160, endPoint x: 647, endPoint y: 160, distance: 309.0
click at [647, 160] on div "[PERSON_NAME] ​ Is verified All" at bounding box center [784, 165] width 928 height 41
paste input "[PERSON_NAME]"
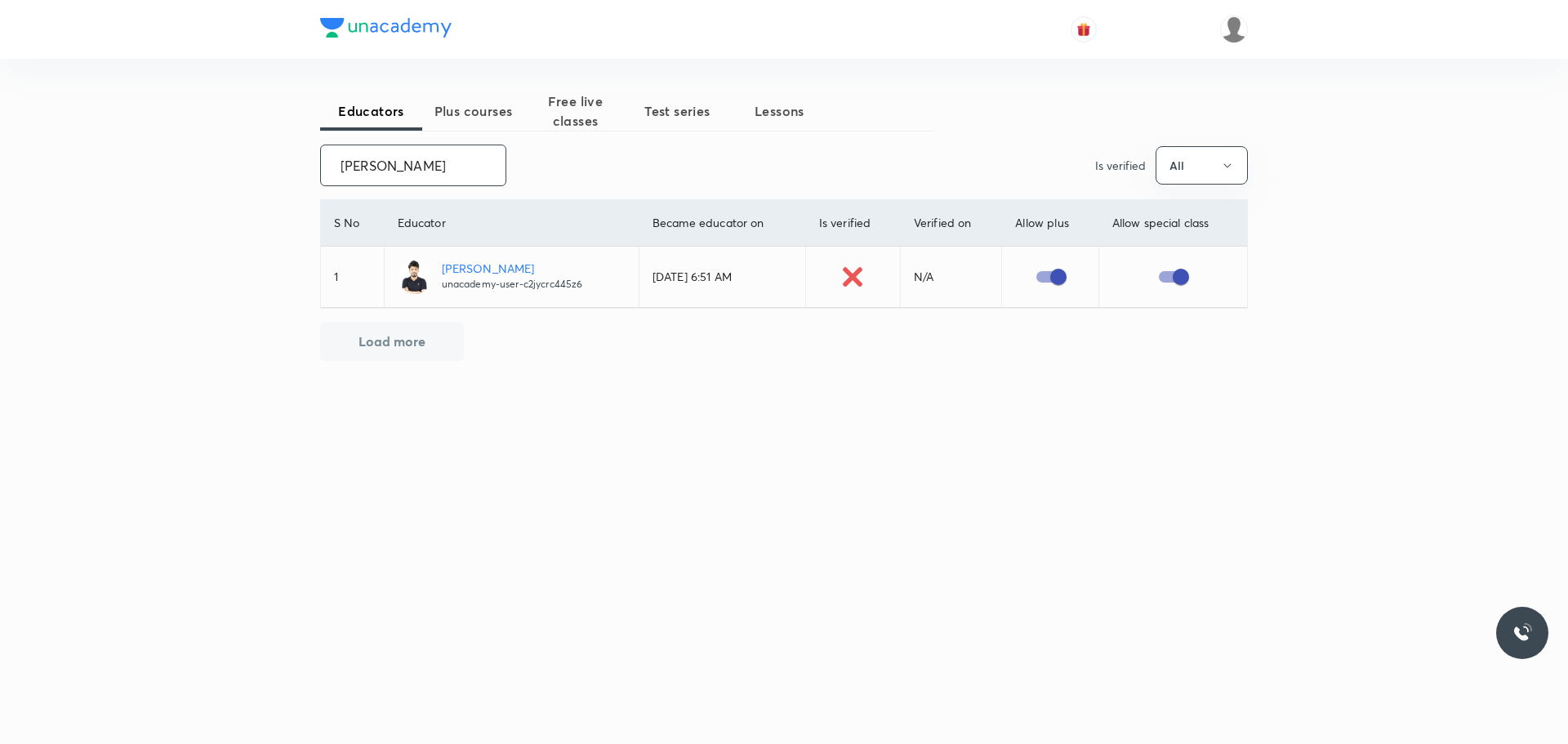
drag, startPoint x: 352, startPoint y: 160, endPoint x: 563, endPoint y: 163, distance: 211.0
click at [563, 163] on div "[PERSON_NAME] ​ Is verified All" at bounding box center [784, 165] width 928 height 41
paste input "[PERSON_NAME]"
drag, startPoint x: 334, startPoint y: 155, endPoint x: 529, endPoint y: 163, distance: 195.2
click at [529, 163] on div "[PERSON_NAME] ​ Is verified All" at bounding box center [784, 165] width 928 height 41
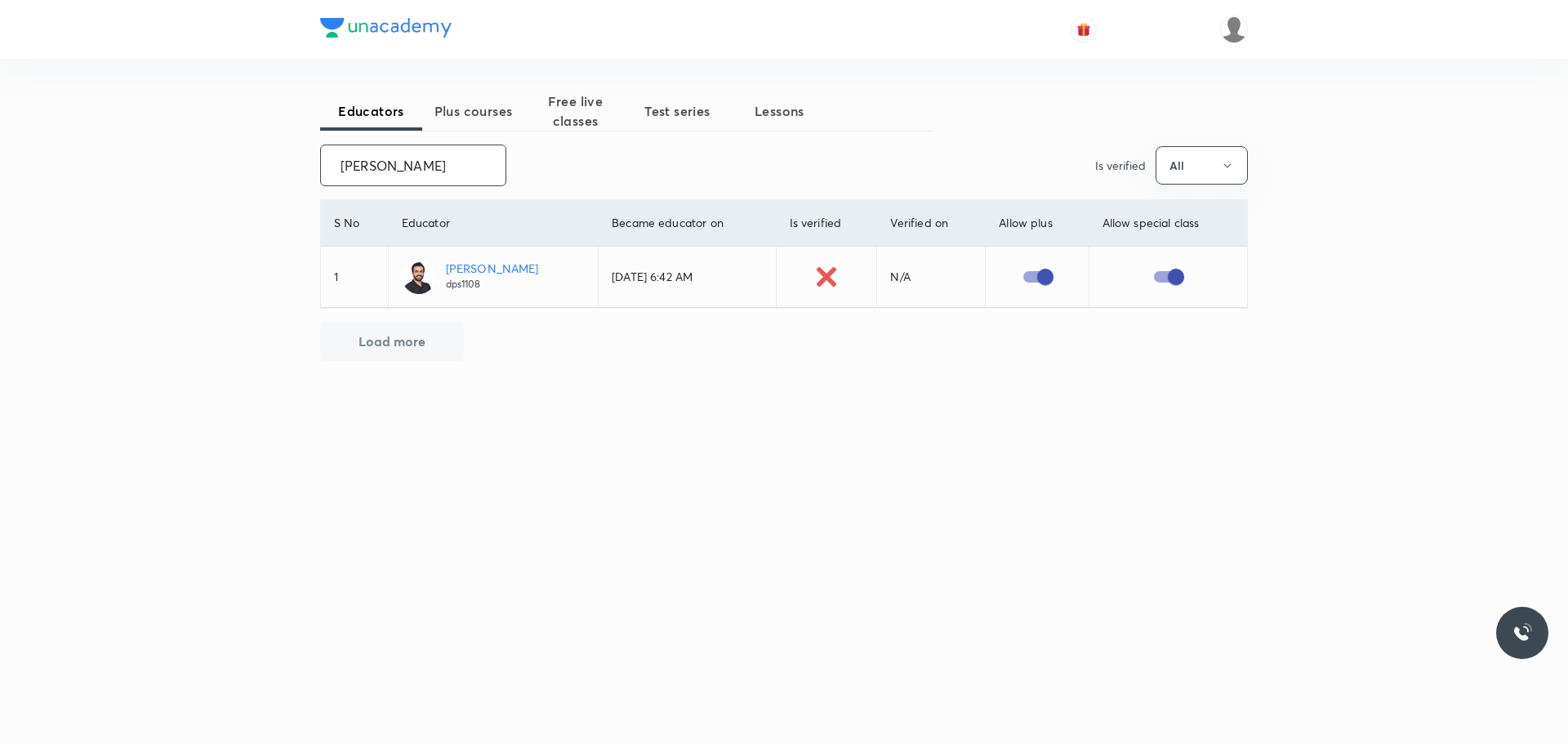
paste input "[PERSON_NAME]"
type input "[PERSON_NAME]"
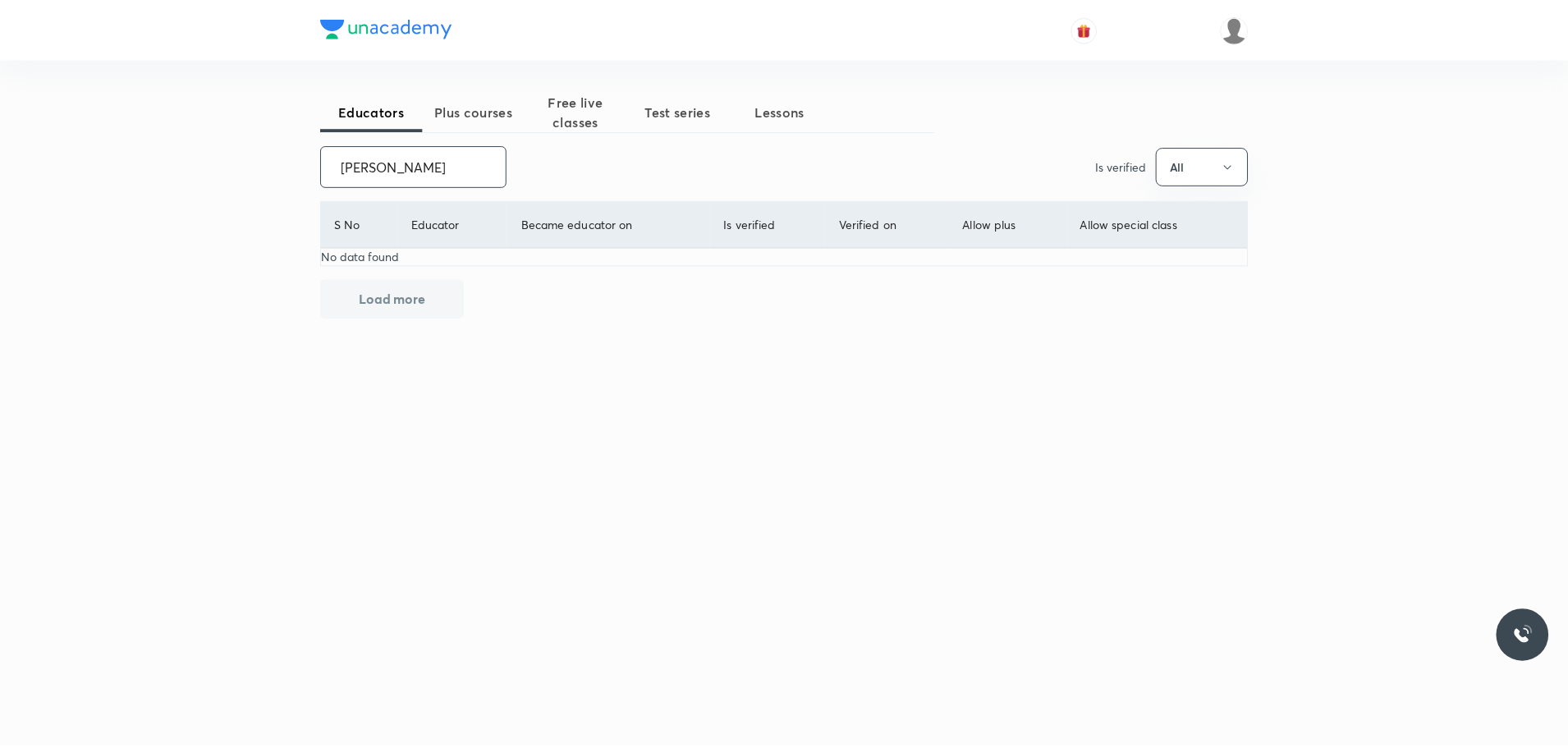
scroll to position [0, 3]
drag, startPoint x: 330, startPoint y: 158, endPoint x: 555, endPoint y: 160, distance: 225.0
click at [555, 160] on div "[PERSON_NAME] ​ Is verified All" at bounding box center [788, 166] width 933 height 41
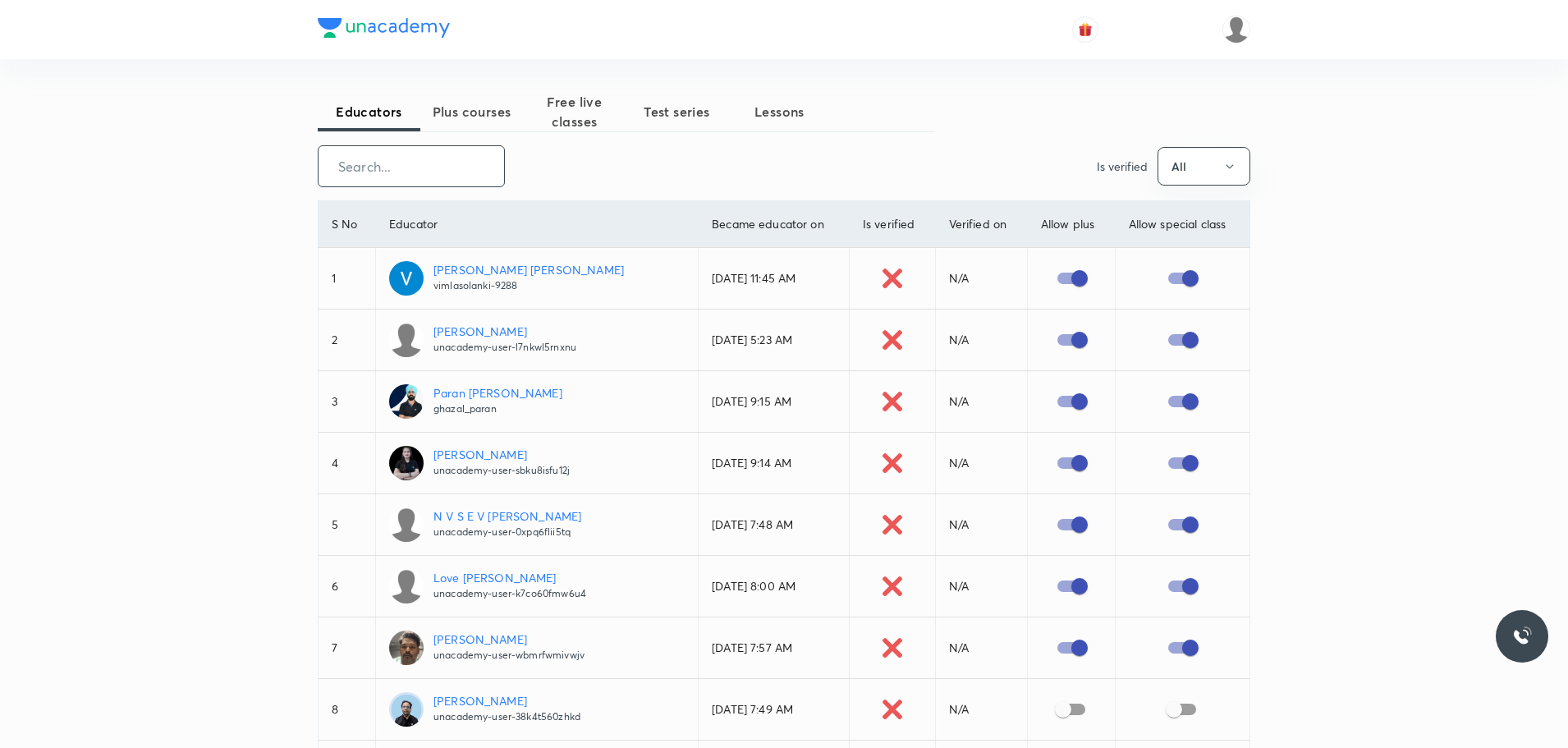
paste input "[PERSON_NAME]"
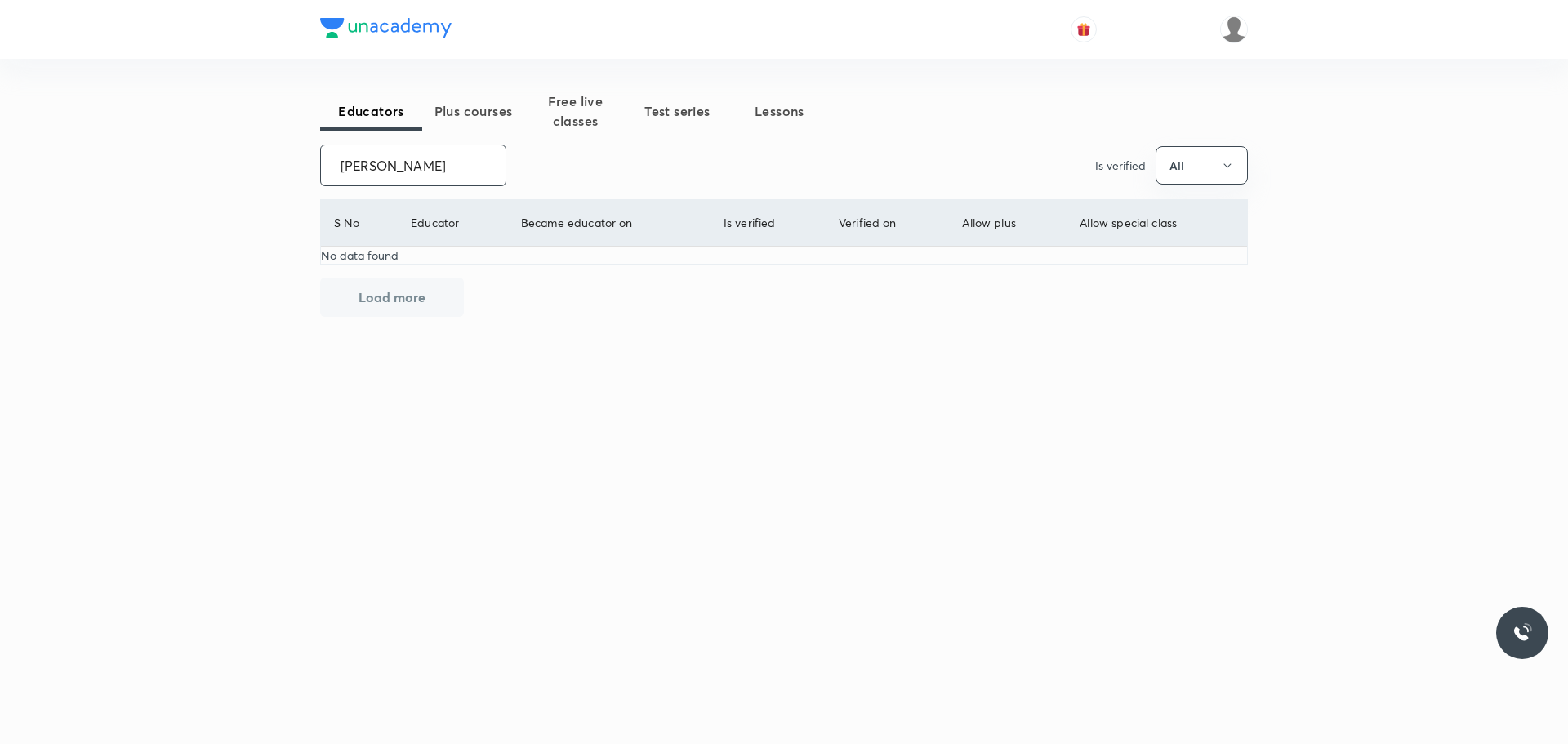
drag, startPoint x: 334, startPoint y: 159, endPoint x: 590, endPoint y: 159, distance: 256.0
click at [590, 159] on div "[PERSON_NAME] ​ Is verified All" at bounding box center [784, 165] width 928 height 41
paste input "unacademy-user-HXDJZ0ZQYZY5"
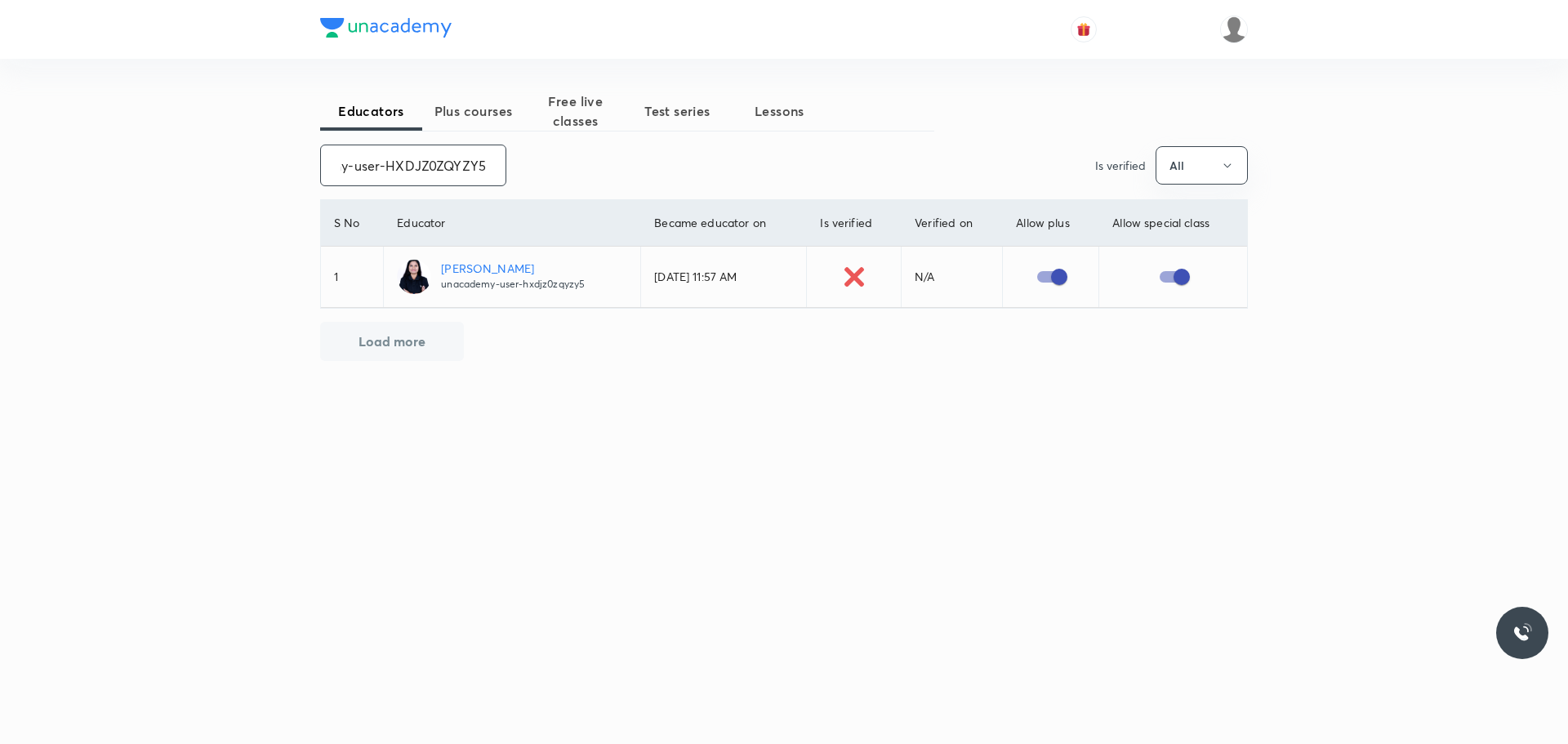
type input "unacademy-user-HXDJZ0ZQYZY5"
drag, startPoint x: 340, startPoint y: 169, endPoint x: 606, endPoint y: 164, distance: 266.0
click at [606, 164] on div "unacademy-user-HXDJZ0ZQYZY5 ​ Is verified All" at bounding box center [784, 165] width 928 height 41
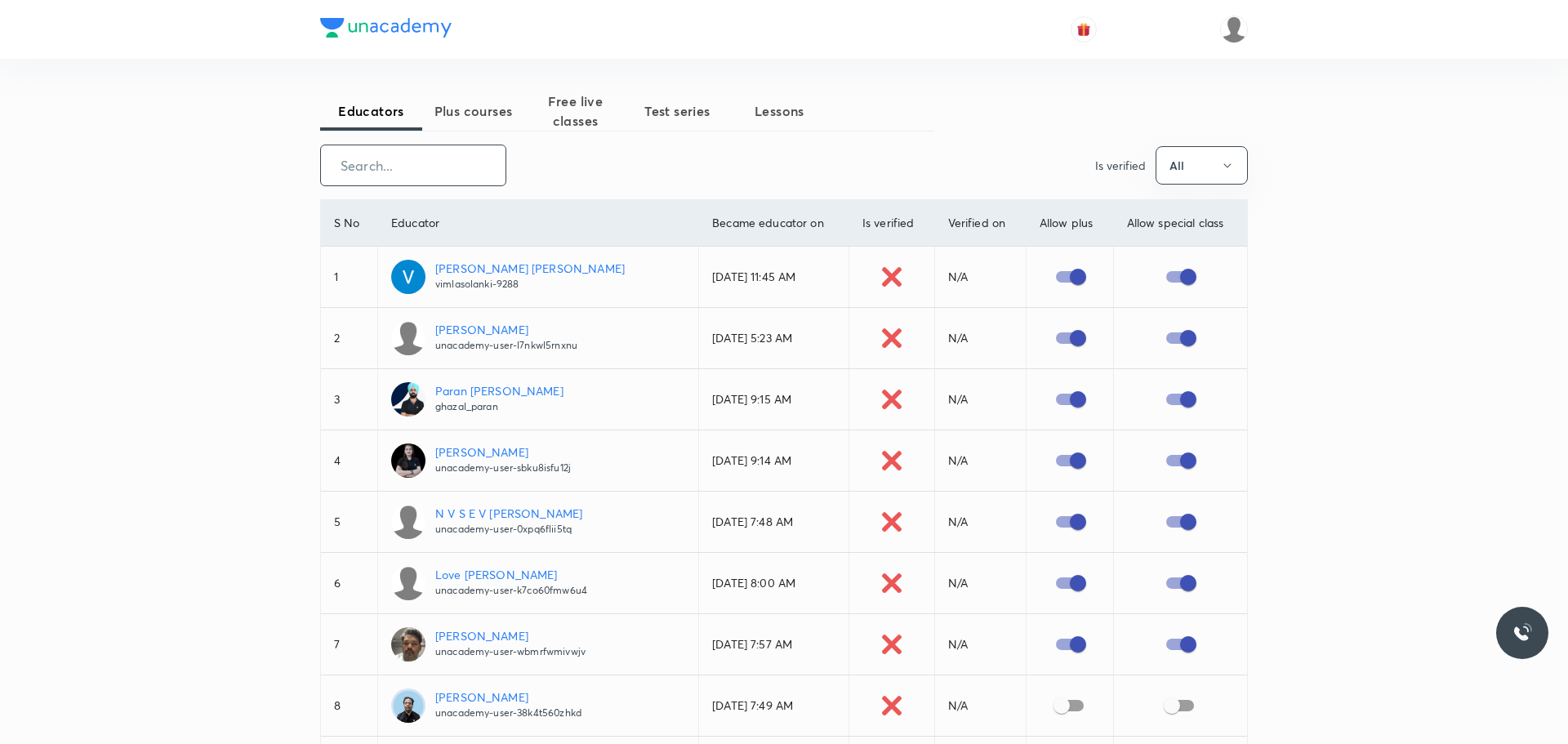
scroll to position [0, 0]
paste input "[PERSON_NAME]"
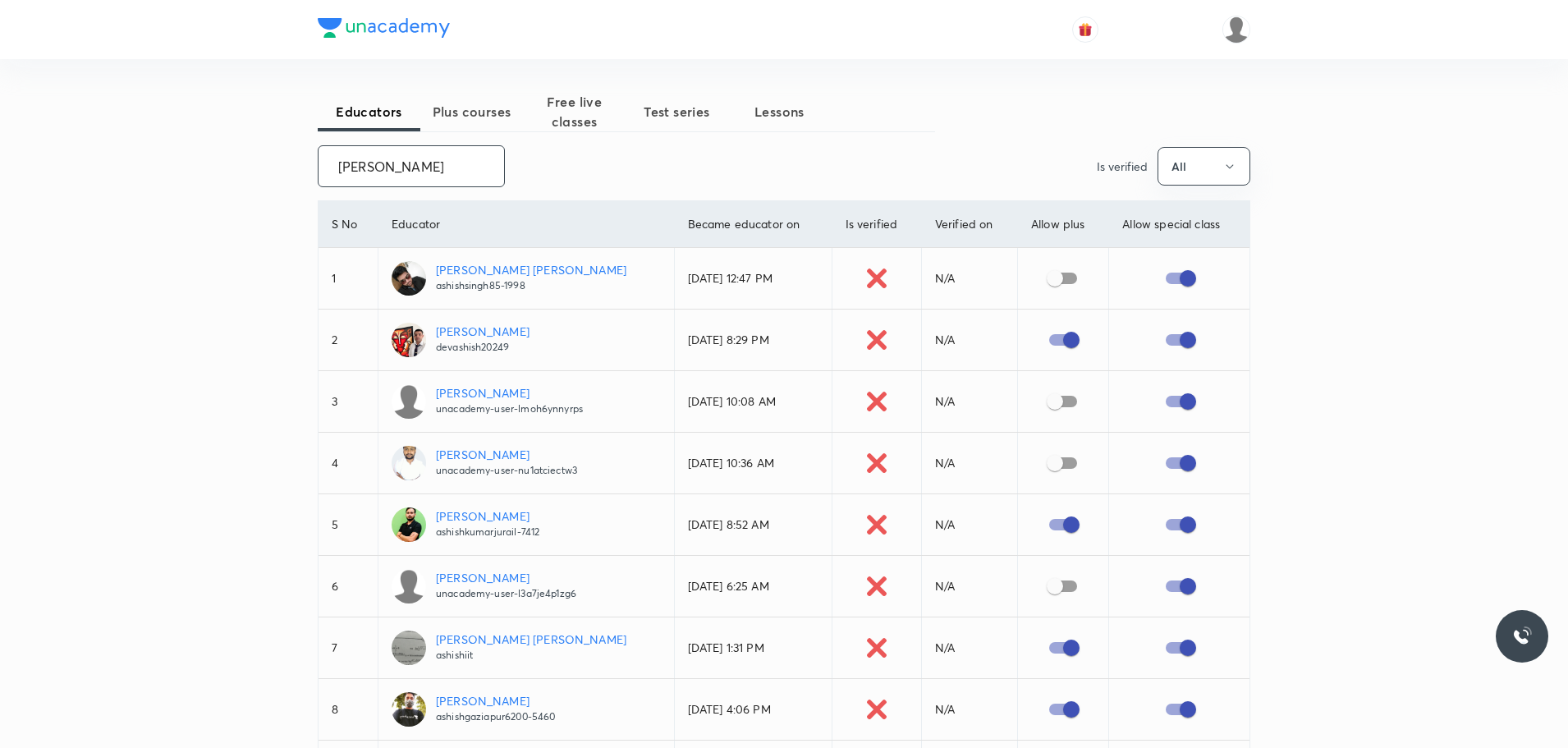
drag, startPoint x: 327, startPoint y: 170, endPoint x: 471, endPoint y: 167, distance: 144.0
click at [471, 167] on input "[PERSON_NAME]" at bounding box center [411, 166] width 186 height 41
paste input "ashishkumarjurail-7412"
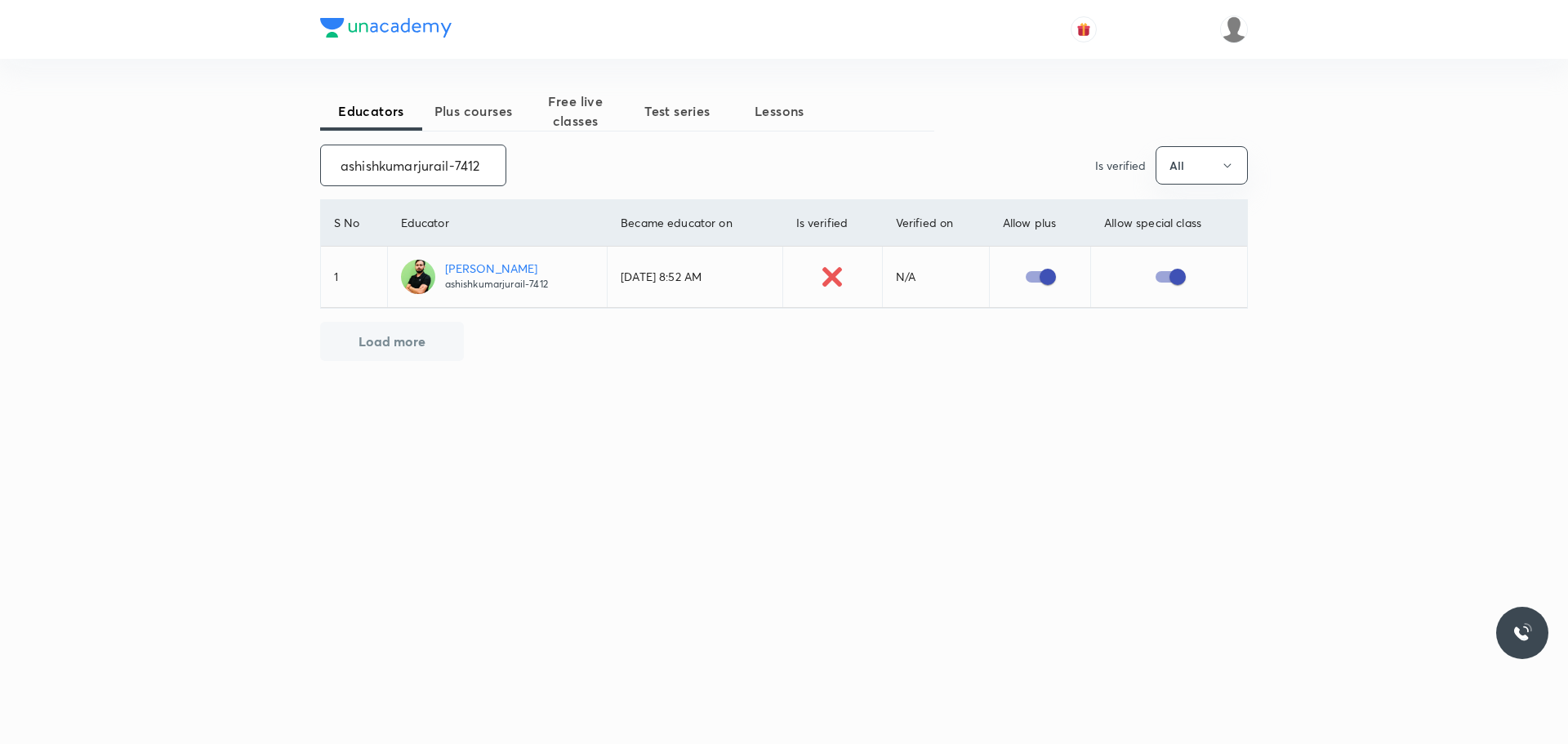
drag, startPoint x: 335, startPoint y: 165, endPoint x: 513, endPoint y: 143, distance: 179.4
click at [513, 143] on div "Educators Plus courses Free live classes Test series Lessons ashishkumarjurail-…" at bounding box center [784, 290] width 928 height 398
paste input "rajeshsingh-1789"
drag, startPoint x: 335, startPoint y: 160, endPoint x: 529, endPoint y: 186, distance: 195.7
click at [529, 186] on div "rajeshsingh-1789 ​ Is verified All" at bounding box center [784, 165] width 928 height 41
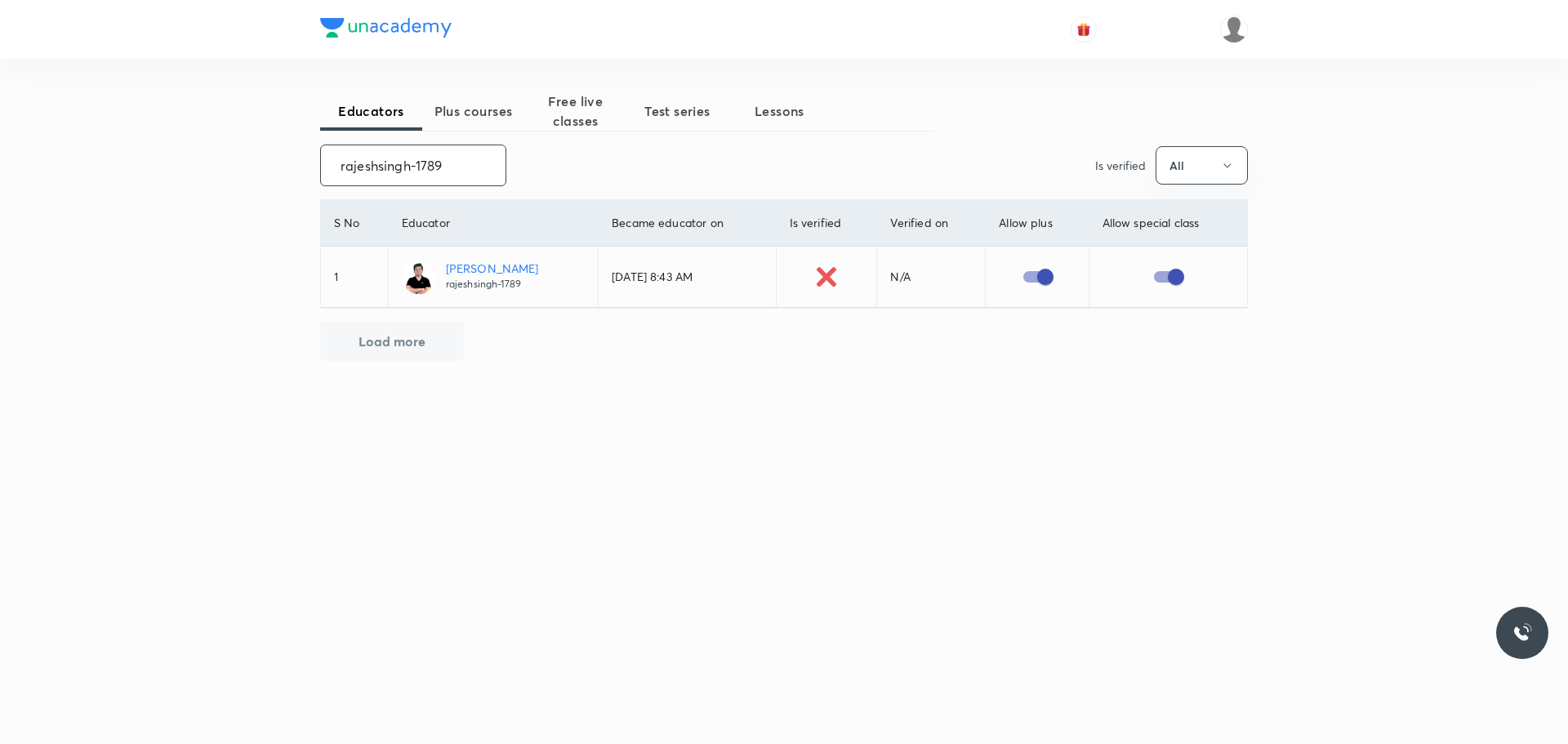
paste input "Rahul-5317"
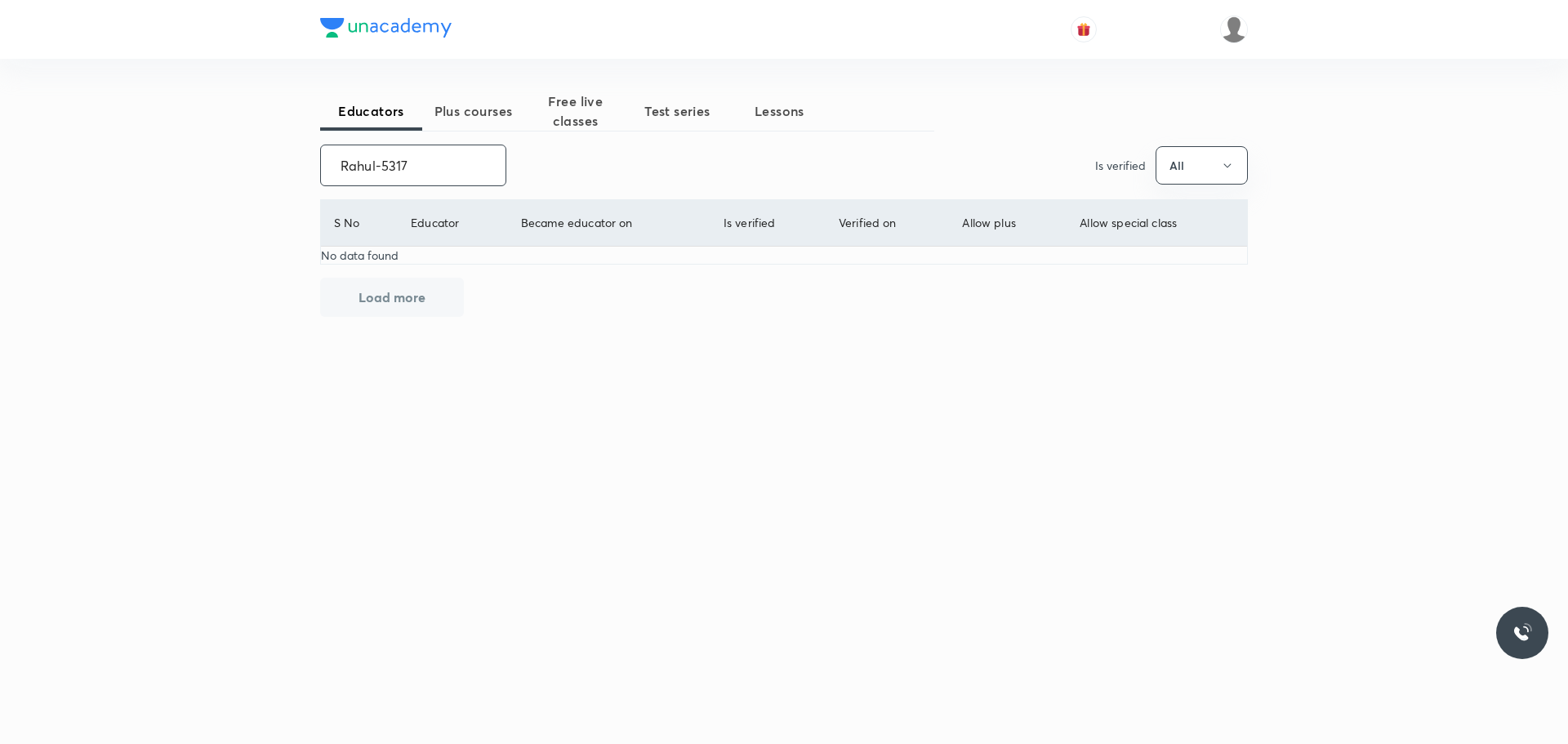
drag, startPoint x: 342, startPoint y: 165, endPoint x: 454, endPoint y: 164, distance: 112.0
click at [454, 164] on input "Rahul-5317" at bounding box center [413, 165] width 185 height 41
paste input "[PERSON_NAME]"
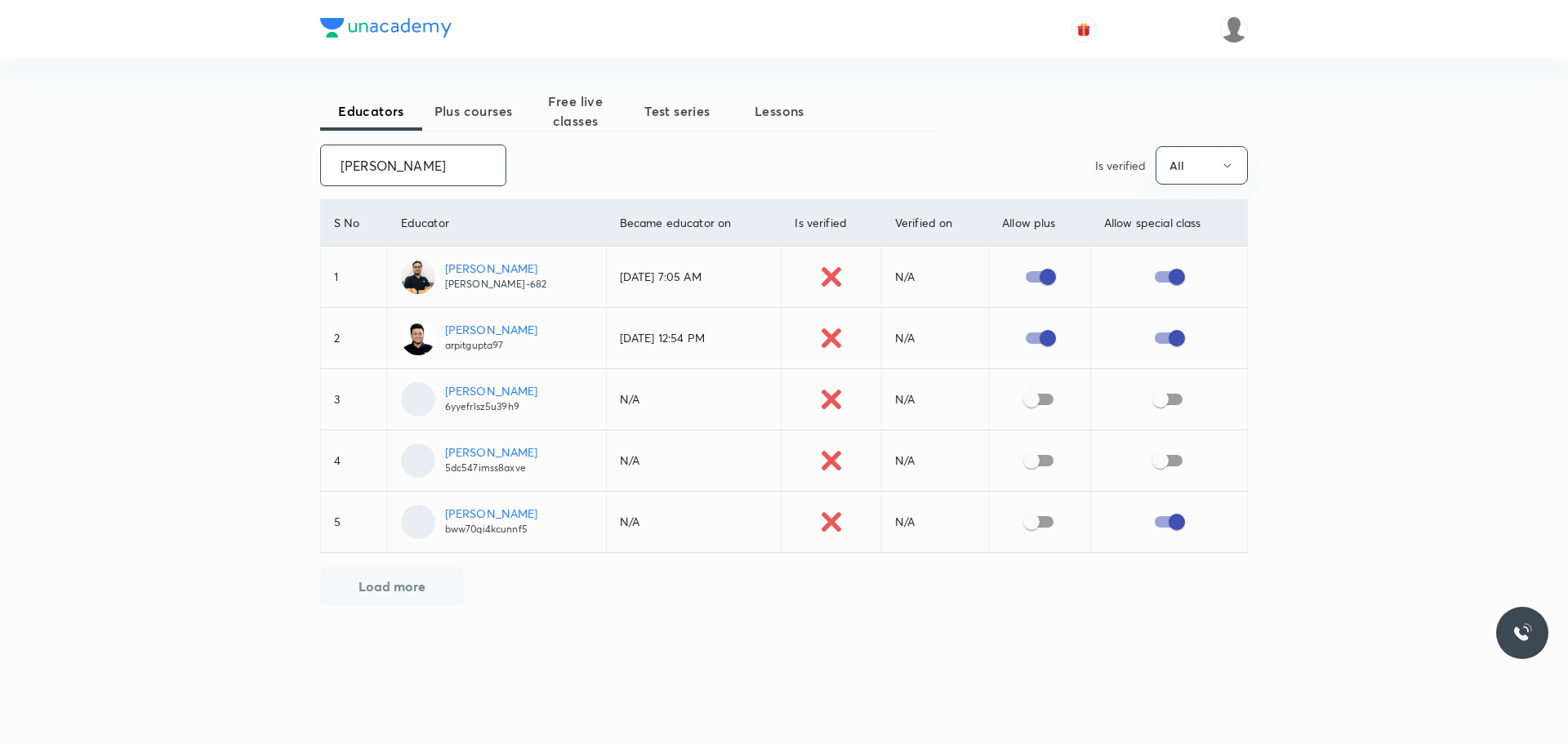
drag, startPoint x: 332, startPoint y: 160, endPoint x: 452, endPoint y: 163, distance: 120.0
click at [452, 163] on input "[PERSON_NAME]" at bounding box center [413, 165] width 185 height 41
paste input "[PERSON_NAME]"
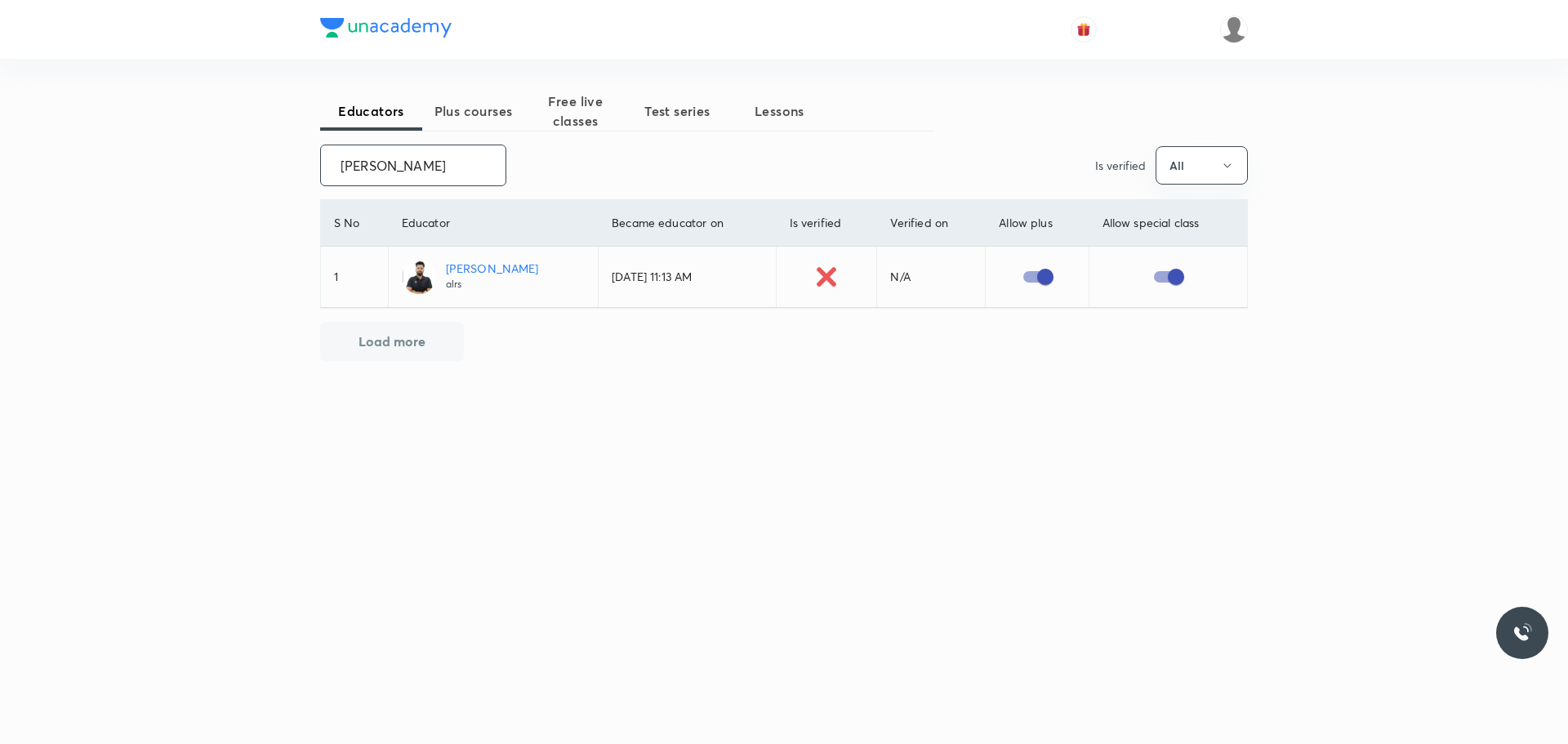
drag, startPoint x: 336, startPoint y: 156, endPoint x: 497, endPoint y: 181, distance: 162.9
click at [497, 181] on input "[PERSON_NAME]" at bounding box center [413, 165] width 185 height 41
paste input "[PERSON_NAME]"
drag, startPoint x: 336, startPoint y: 158, endPoint x: 499, endPoint y: 158, distance: 163.0
click at [499, 158] on input "[PERSON_NAME]" at bounding box center [413, 165] width 185 height 41
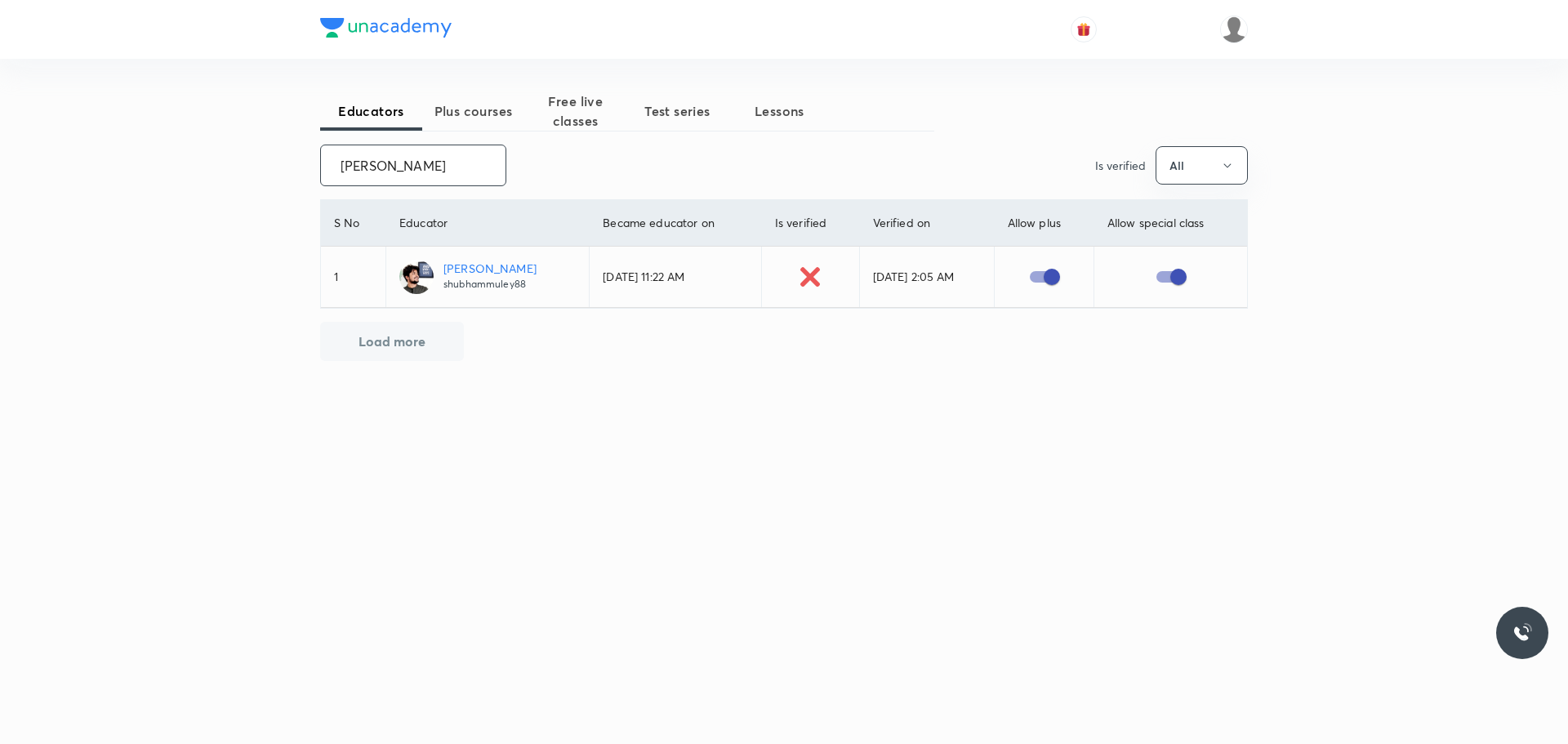
paste input "[PERSON_NAME]"
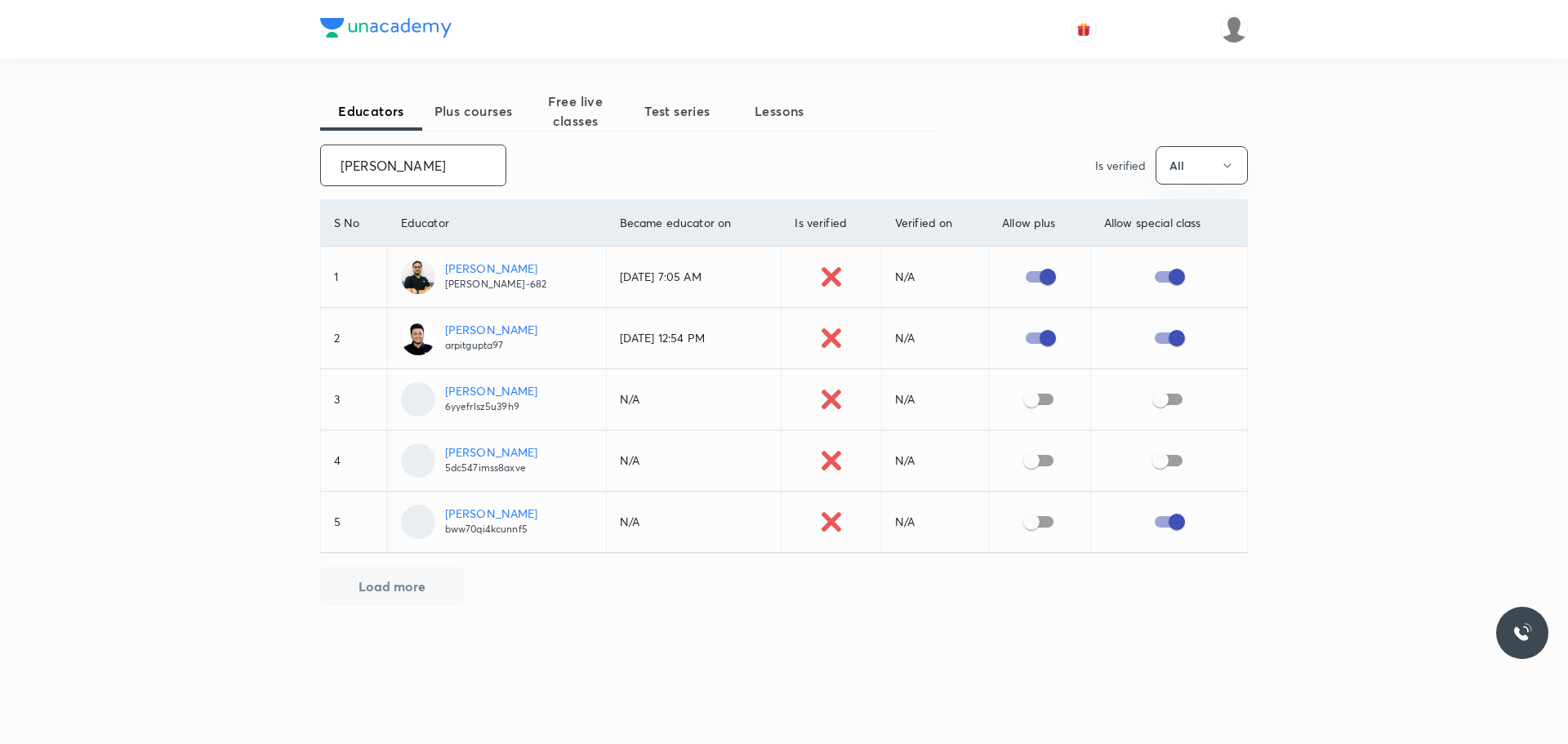
drag, startPoint x: 337, startPoint y: 154, endPoint x: 486, endPoint y: 178, distance: 150.9
click at [486, 178] on input "[PERSON_NAME]" at bounding box center [413, 165] width 185 height 41
paste input "[PERSON_NAME] [PERSON_NAME]"
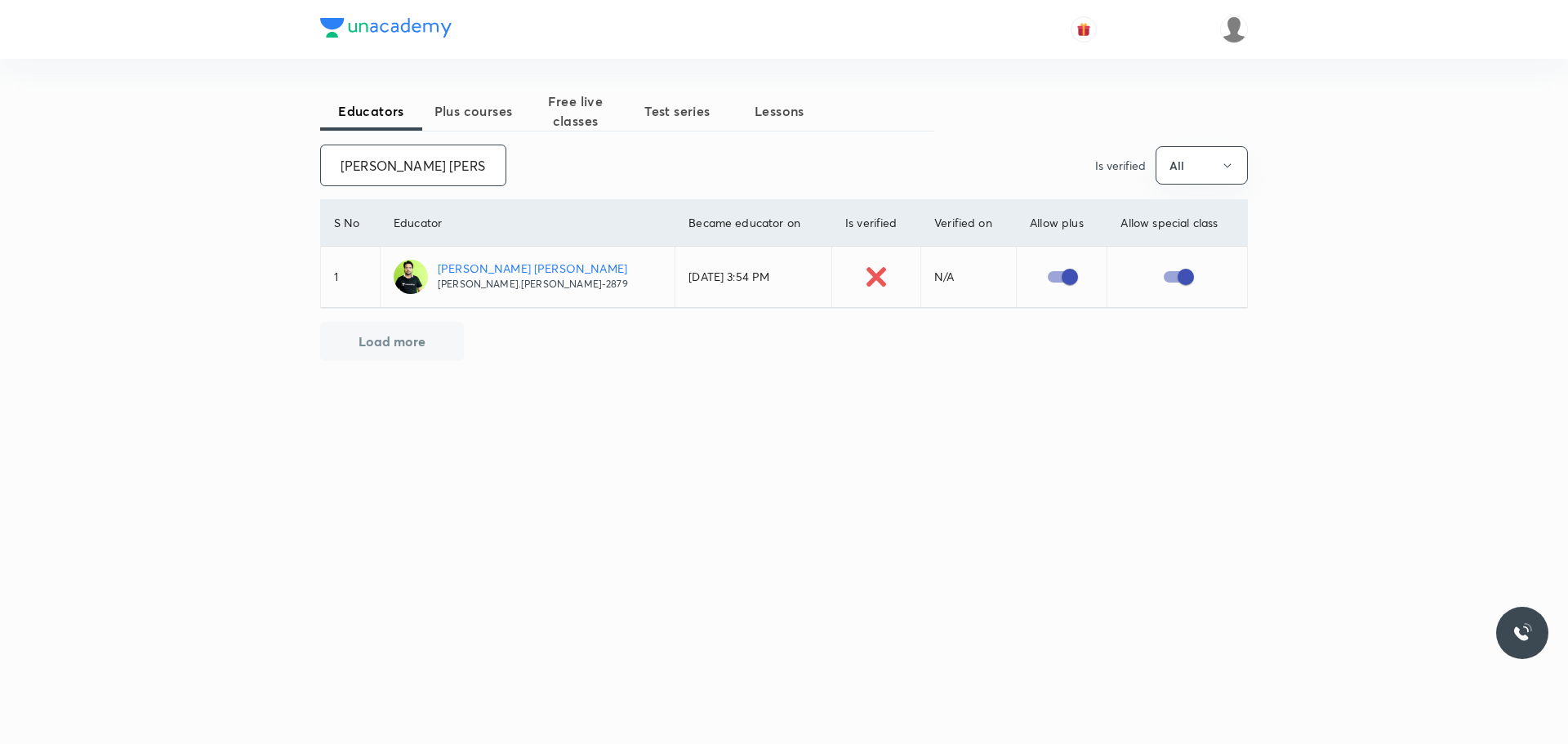
drag, startPoint x: 340, startPoint y: 160, endPoint x: 511, endPoint y: 160, distance: 171.0
click at [511, 160] on div "[PERSON_NAME] [PERSON_NAME] ​ Is verified All" at bounding box center [784, 165] width 928 height 41
paste input "[PERSON_NAME]"
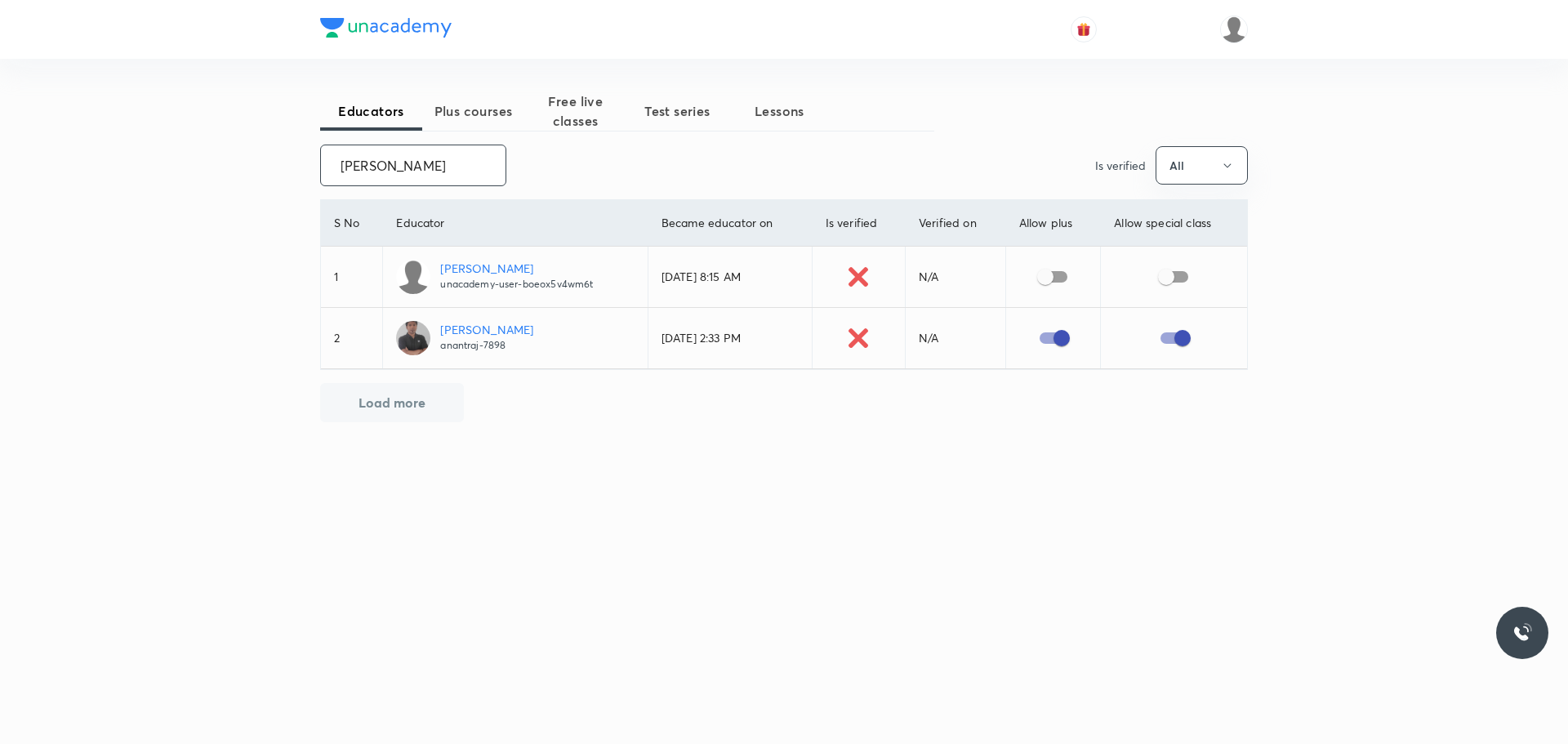
drag, startPoint x: 343, startPoint y: 165, endPoint x: 478, endPoint y: 166, distance: 135.0
click at [478, 166] on input "[PERSON_NAME]" at bounding box center [413, 165] width 185 height 41
paste input "[PERSON_NAME]"
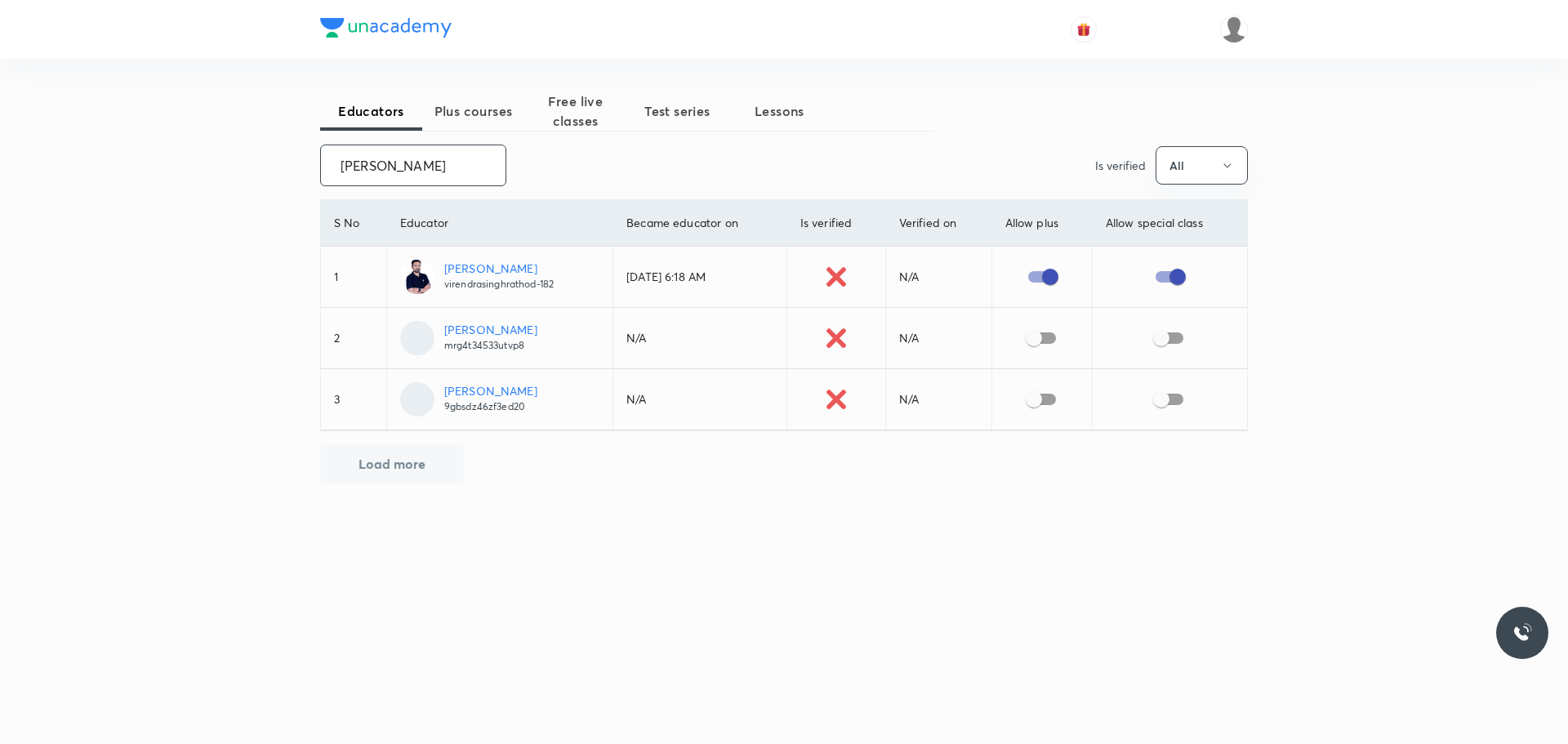
drag, startPoint x: 325, startPoint y: 163, endPoint x: 448, endPoint y: 182, distance: 124.5
click at [448, 182] on div "[PERSON_NAME] ​" at bounding box center [413, 165] width 186 height 41
drag, startPoint x: 334, startPoint y: 162, endPoint x: 455, endPoint y: 186, distance: 123.4
click at [454, 185] on input "[PERSON_NAME]" at bounding box center [413, 165] width 185 height 41
paste input "[PERSON_NAME]"
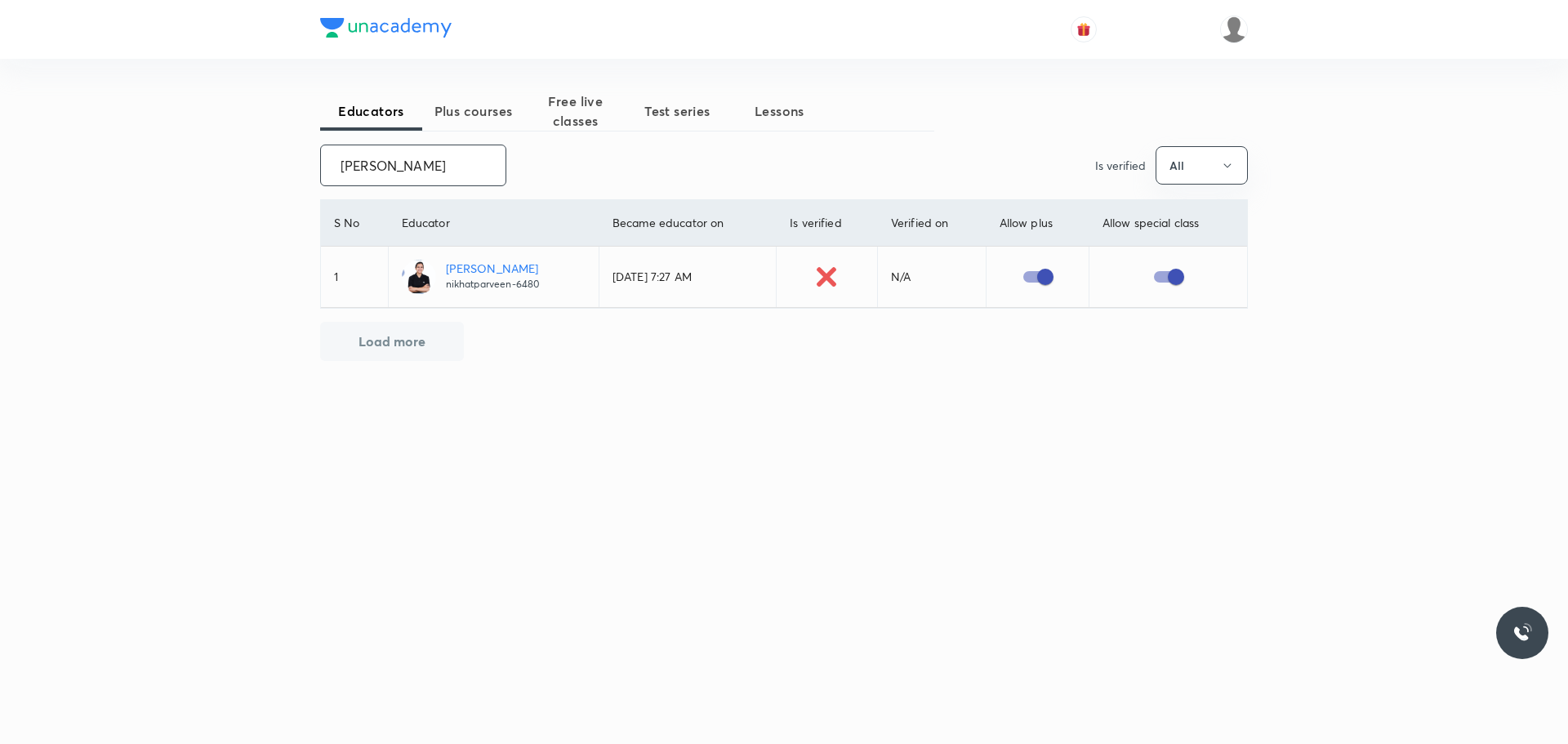
drag, startPoint x: 339, startPoint y: 166, endPoint x: 524, endPoint y: 172, distance: 185.1
click at [524, 172] on div "[PERSON_NAME] ​ Is verified All" at bounding box center [784, 165] width 928 height 41
paste input "[PERSON_NAME]"
drag, startPoint x: 408, startPoint y: 170, endPoint x: 615, endPoint y: 203, distance: 209.6
click at [615, 203] on div "Educators Plus courses Free live classes Test series Lessons [PERSON_NAME] ​ Is…" at bounding box center [784, 290] width 928 height 398
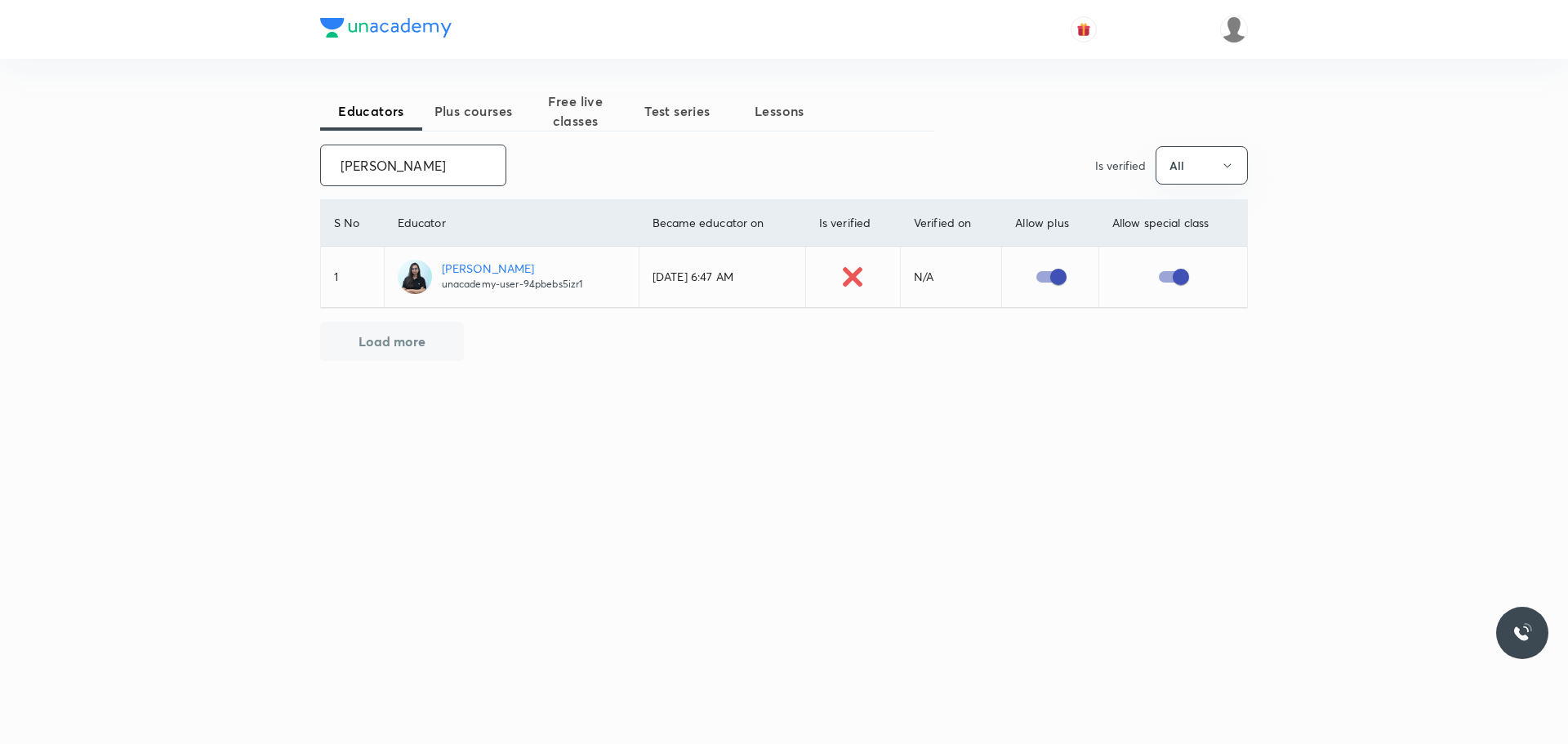
paste input "[PERSON_NAME]"
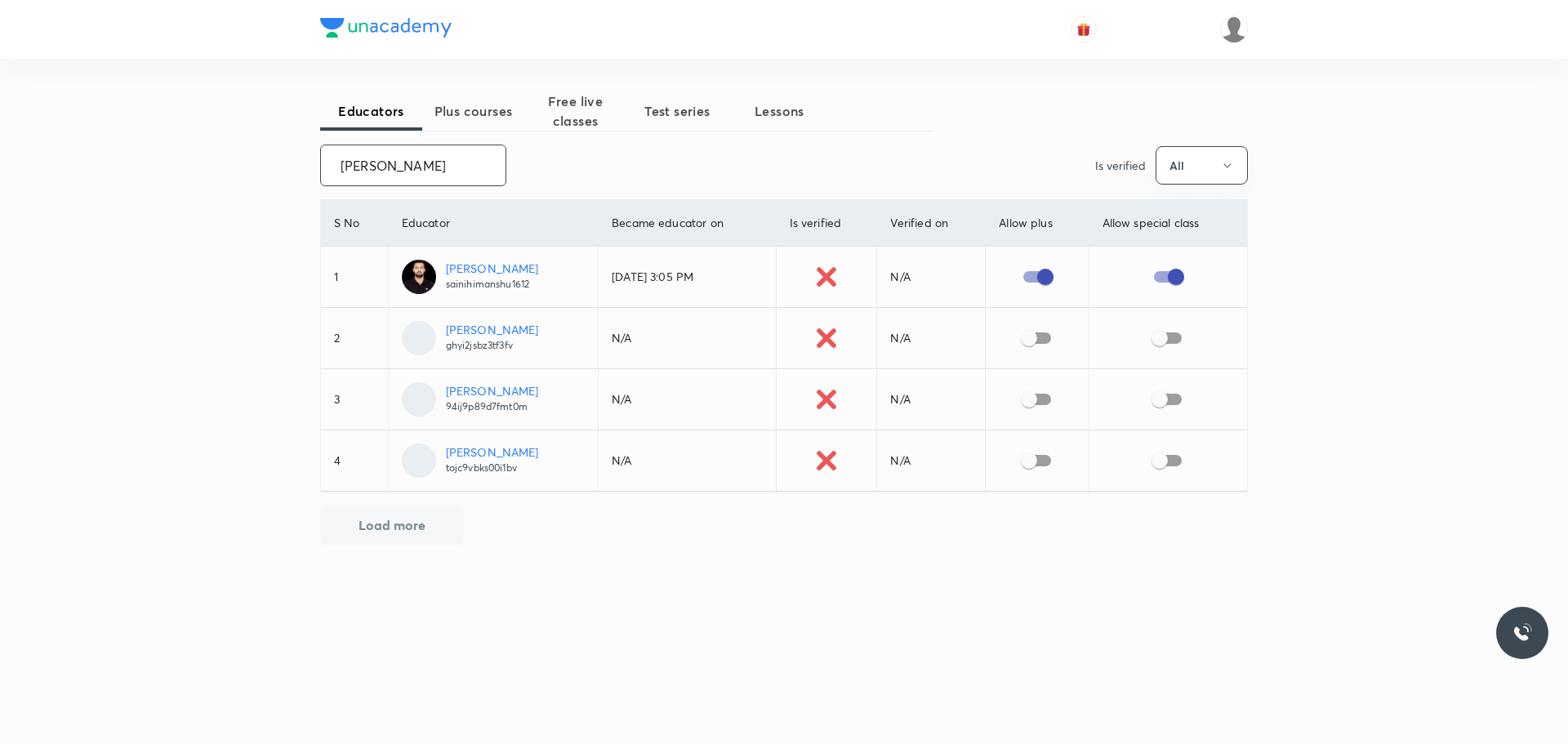
drag, startPoint x: 341, startPoint y: 164, endPoint x: 499, endPoint y: 164, distance: 158.0
click at [499, 164] on div "[PERSON_NAME] ​" at bounding box center [413, 165] width 186 height 41
paste input "[PERSON_NAME]"
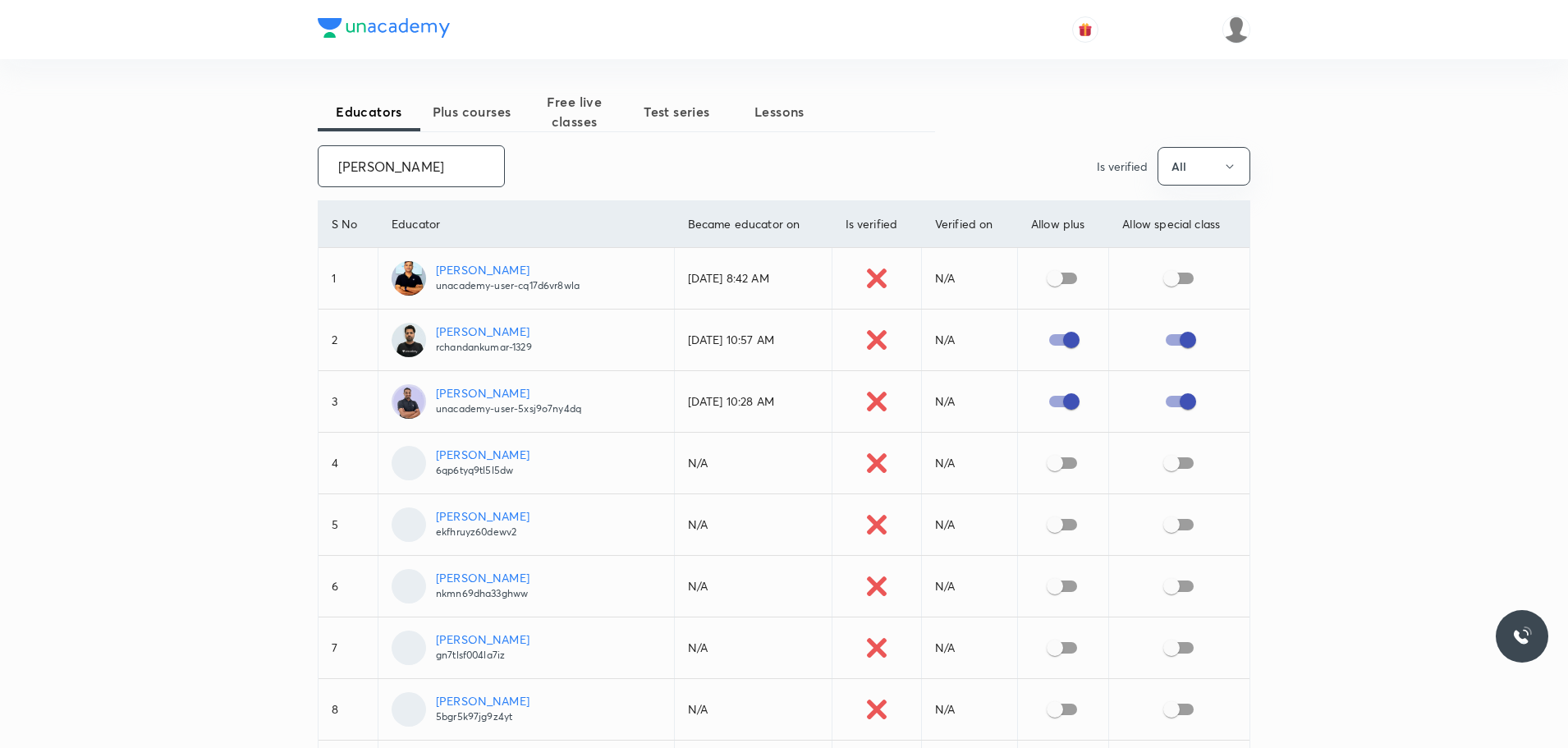
drag, startPoint x: 337, startPoint y: 164, endPoint x: 511, endPoint y: 170, distance: 174.1
click at [511, 170] on div "[PERSON_NAME] ​ Is verified All" at bounding box center [784, 166] width 933 height 41
paste input "unacademy-user-5XSJ9O7NY4DQ"
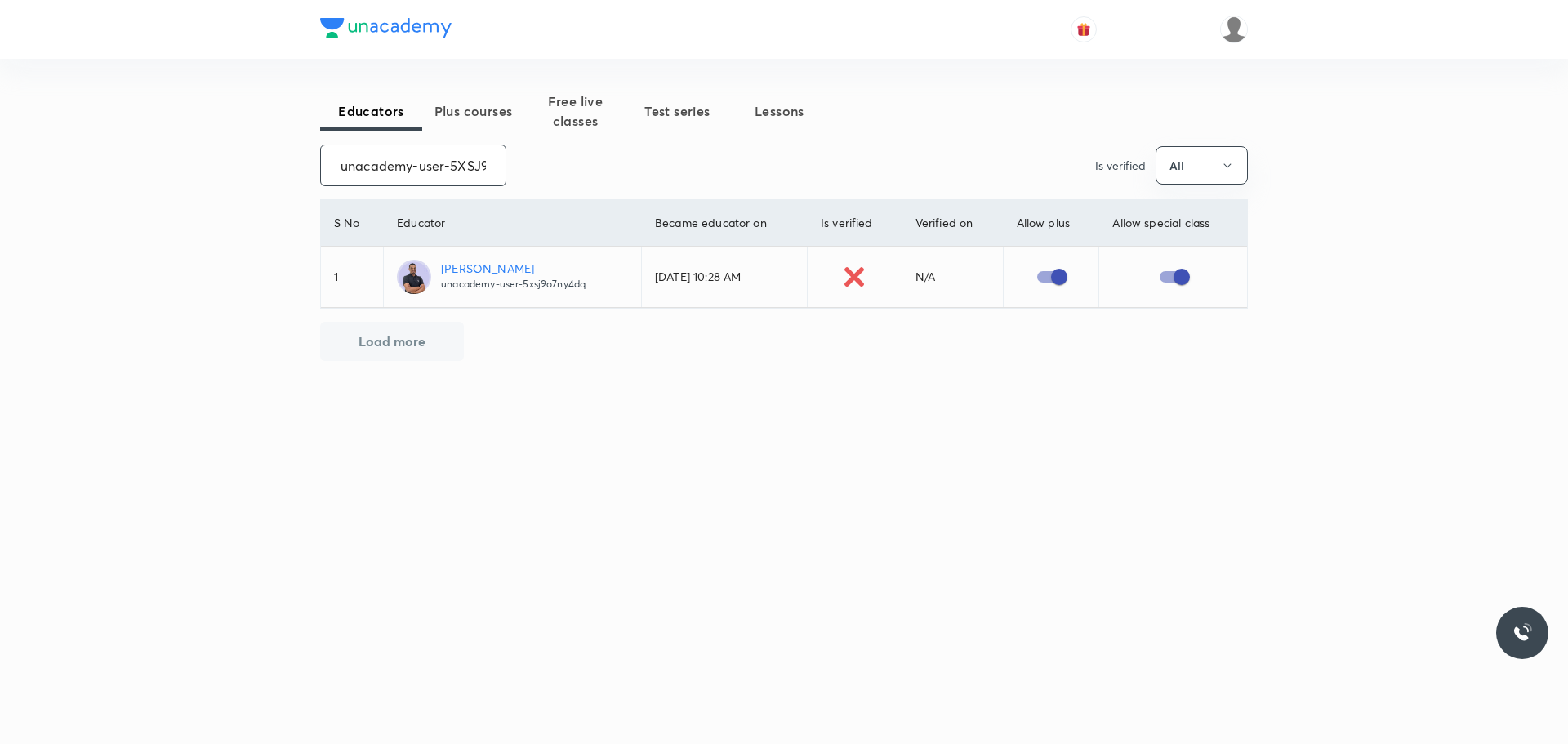
click at [374, 160] on input "unacademy-user-5XSJ9O7NY4DQ" at bounding box center [413, 165] width 185 height 41
click at [523, 167] on div "unacademy-user-5XSJ9O7NY4DQ ​ Is verified All" at bounding box center [784, 165] width 928 height 41
drag, startPoint x: 332, startPoint y: 163, endPoint x: 655, endPoint y: 178, distance: 323.3
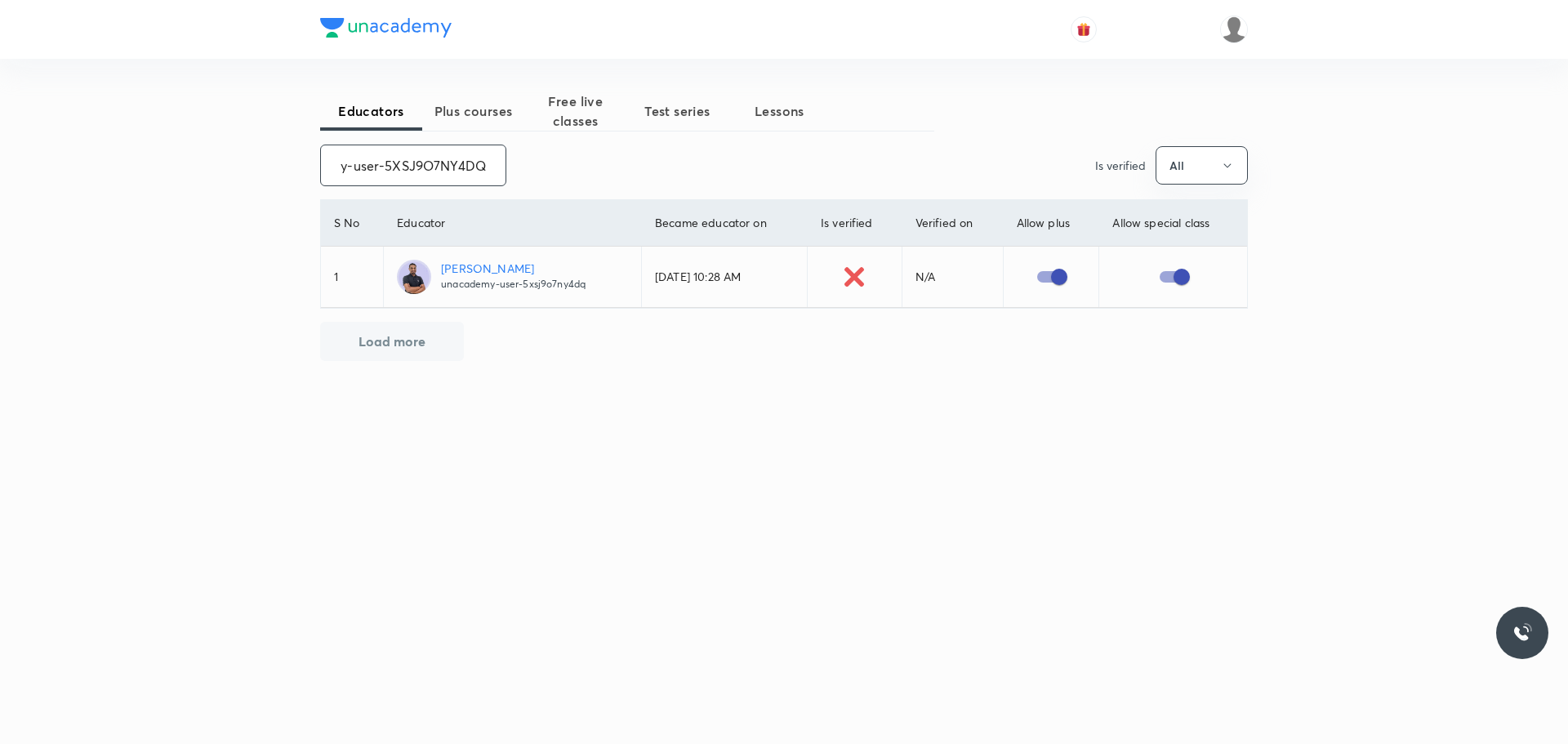
click at [655, 178] on div "unacademy-user-5XSJ9O7NY4DQ ​ Is verified All" at bounding box center [784, 165] width 928 height 41
paste input "HICJEN8WT6GK"
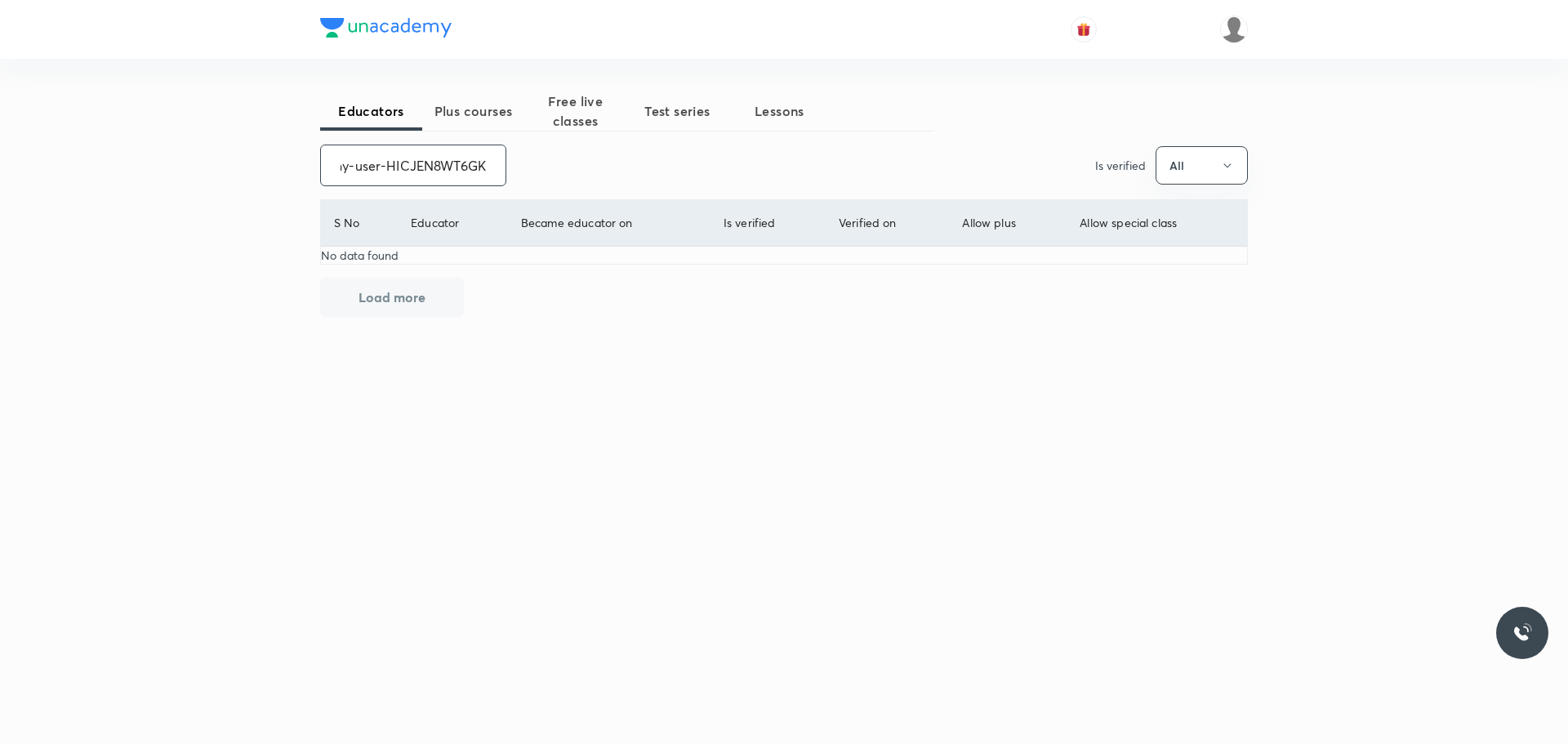
drag, startPoint x: 337, startPoint y: 169, endPoint x: 559, endPoint y: 162, distance: 222.1
click at [559, 162] on div "unacademy-user-HICJEN8WT6GK ​ Is verified All" at bounding box center [784, 165] width 928 height 41
paste input "[PERSON_NAME]"
click at [373, 168] on input "[PERSON_NAME]" at bounding box center [413, 165] width 185 height 41
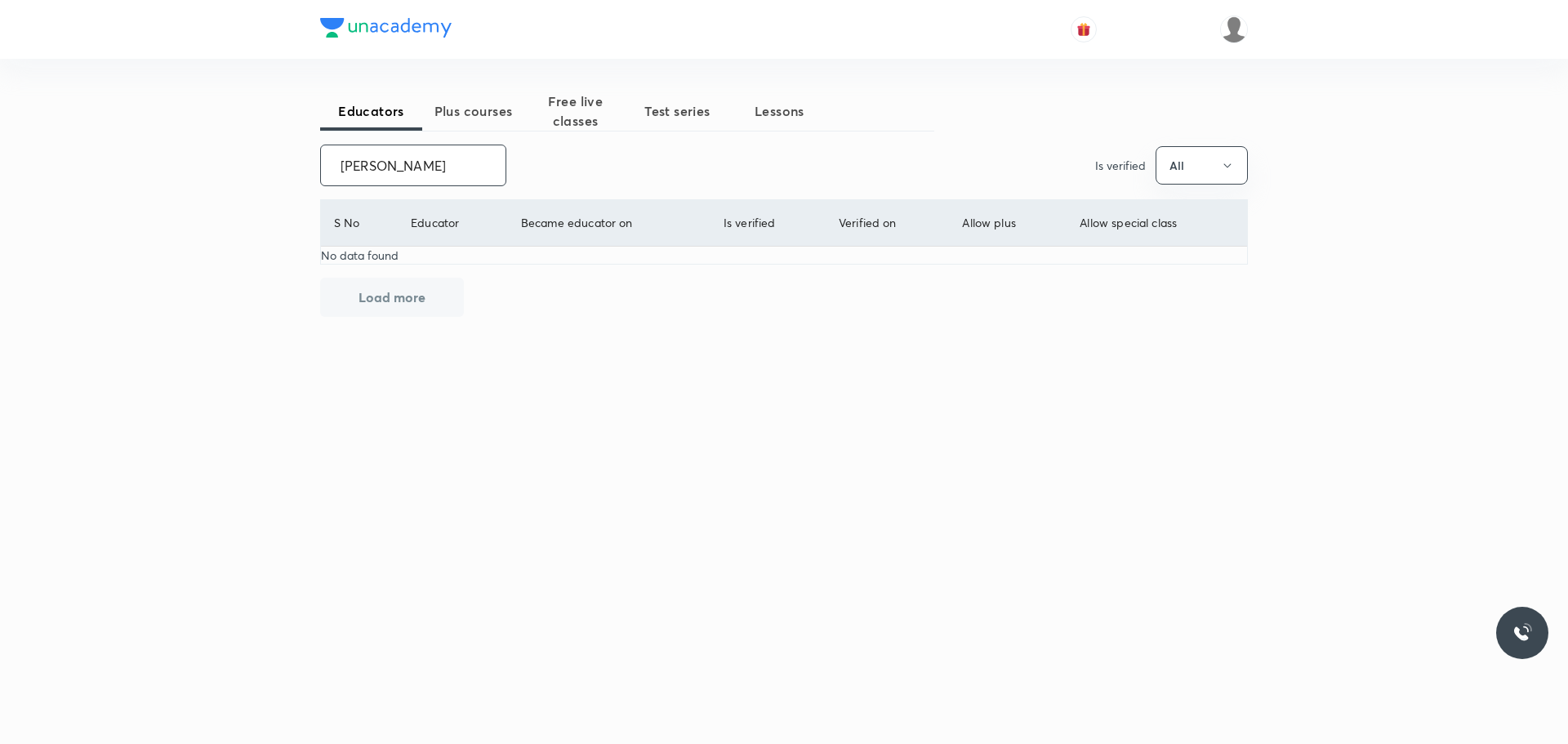
drag, startPoint x: 338, startPoint y: 160, endPoint x: 503, endPoint y: 160, distance: 165.0
click at [503, 160] on div "[PERSON_NAME] ​ Is verified All" at bounding box center [784, 165] width 928 height 41
paste input "unacademy-user-HICJEN8WT6GK"
drag, startPoint x: 325, startPoint y: 164, endPoint x: 635, endPoint y: 155, distance: 310.1
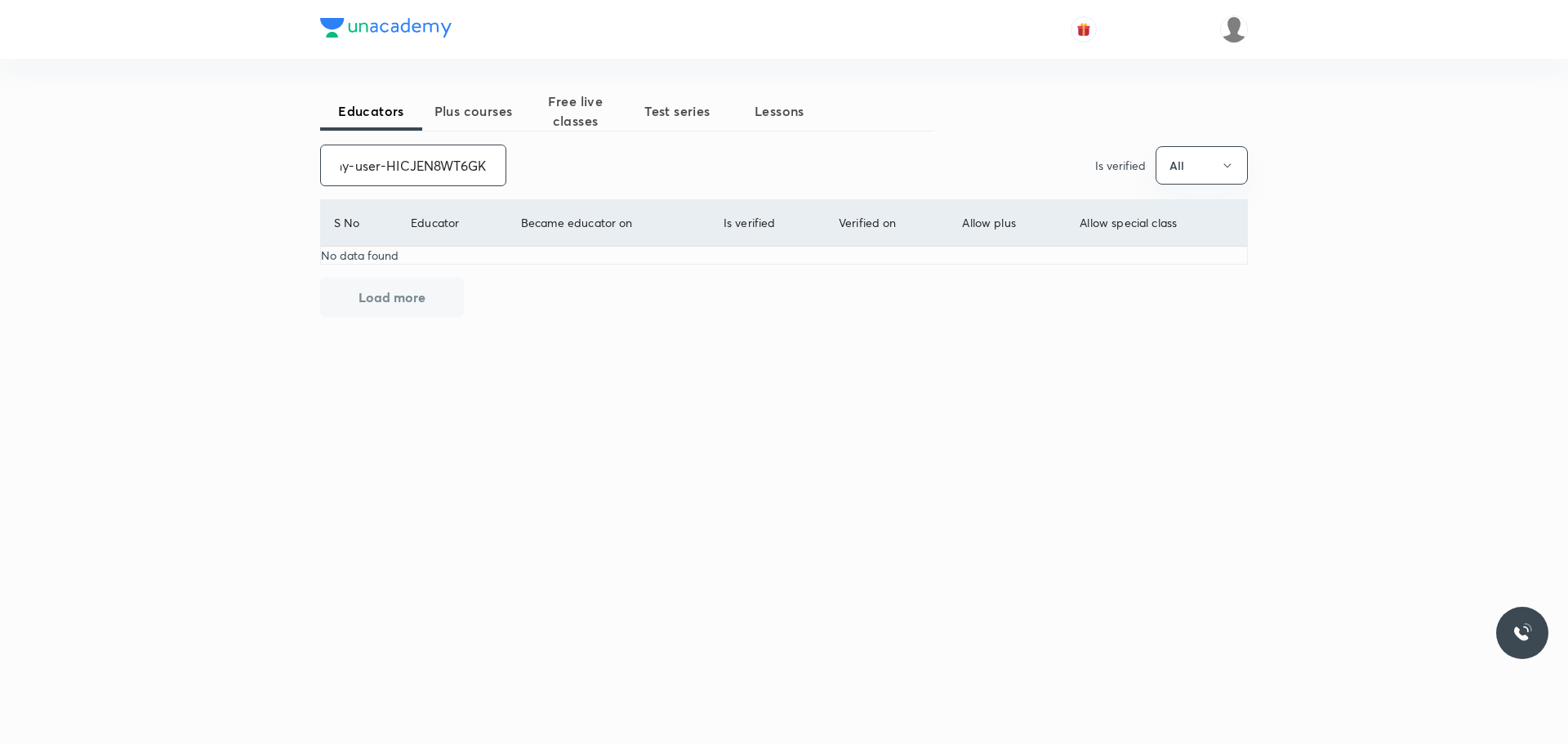
click at [635, 155] on div "unacademy-user-HICJEN8WT6GK ​ Is verified All" at bounding box center [784, 165] width 928 height 41
paste input "[PERSON_NAME]"
click at [373, 169] on input "[PERSON_NAME]" at bounding box center [413, 165] width 185 height 41
drag, startPoint x: 337, startPoint y: 157, endPoint x: 514, endPoint y: 159, distance: 177.0
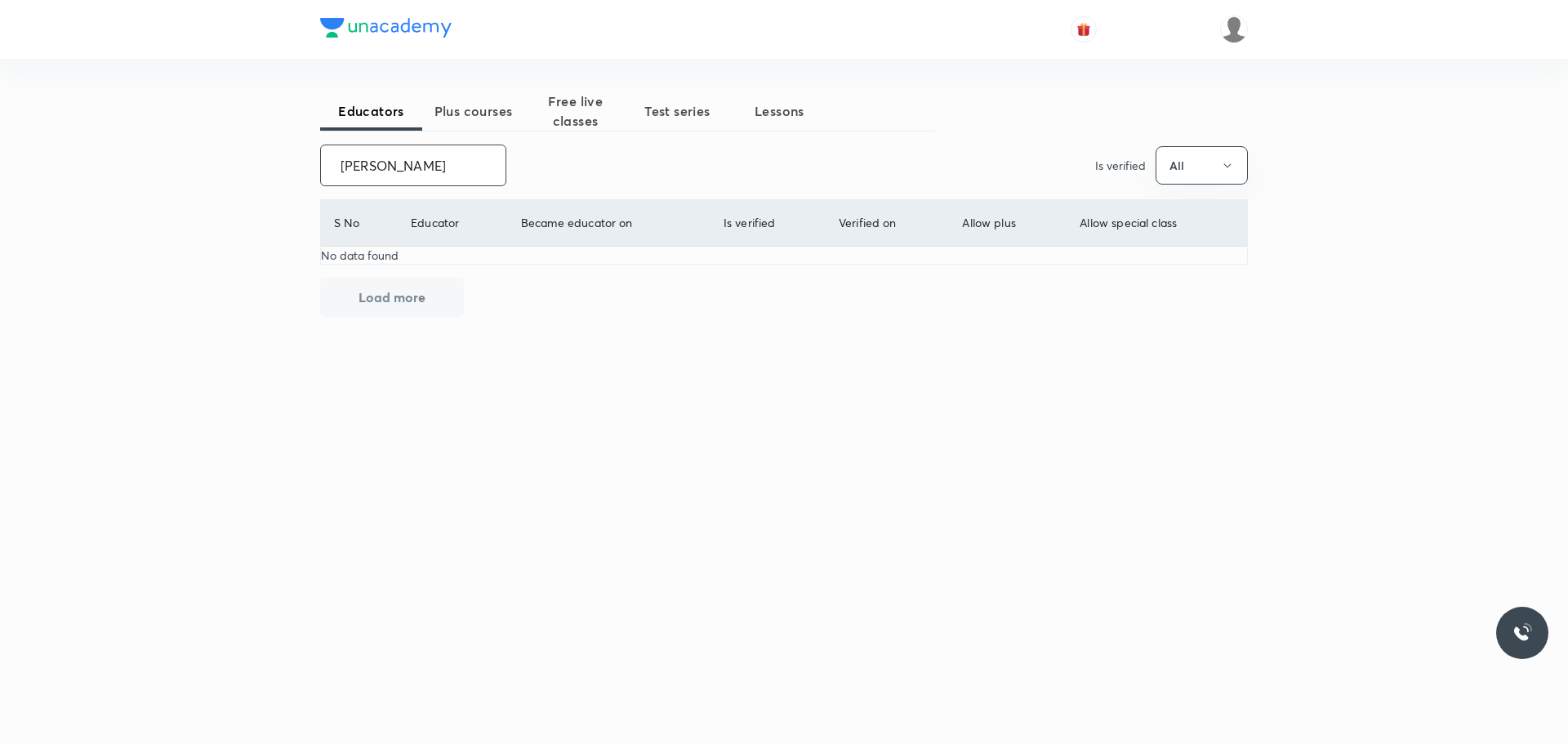
click at [514, 159] on div "[PERSON_NAME] ​ Is verified All" at bounding box center [784, 165] width 928 height 41
paste input "[PERSON_NAME]"
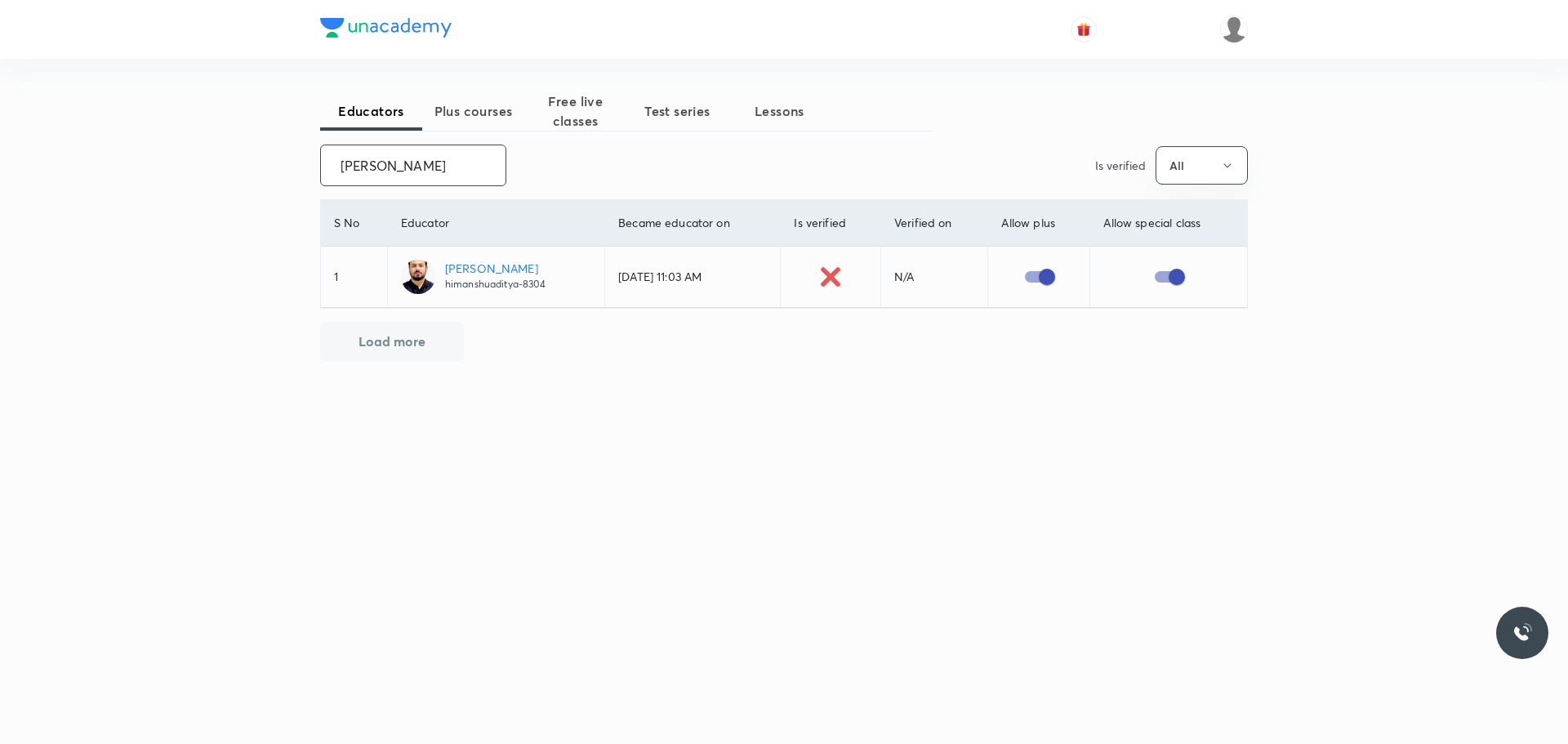
drag, startPoint x: 337, startPoint y: 161, endPoint x: 503, endPoint y: 146, distance: 166.7
click at [503, 146] on div "[PERSON_NAME] ​ Is verified All" at bounding box center [784, 165] width 928 height 41
paste input "[PERSON_NAME]"
drag, startPoint x: 342, startPoint y: 169, endPoint x: 465, endPoint y: 169, distance: 123.0
click at [465, 169] on input "[PERSON_NAME]" at bounding box center [413, 165] width 185 height 41
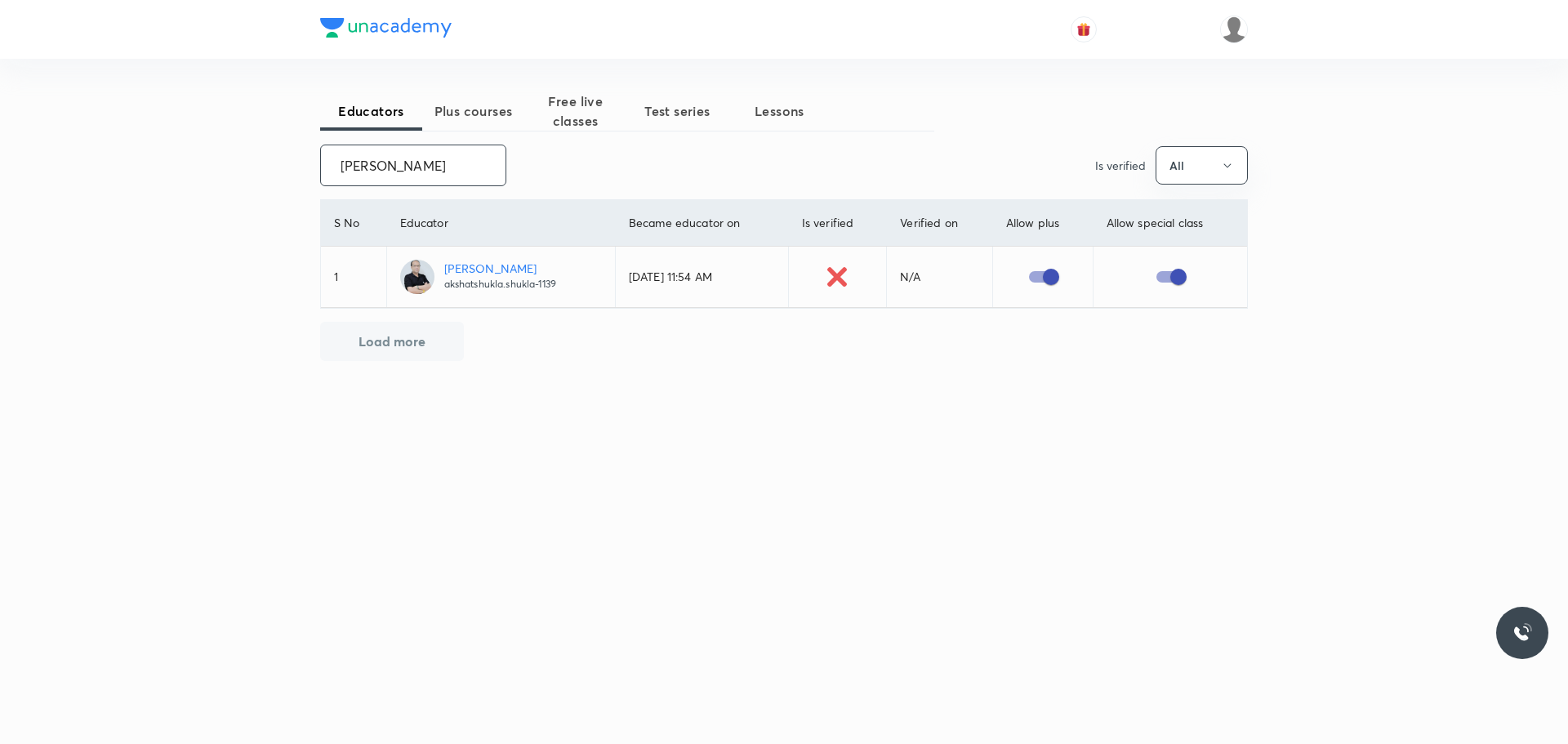
paste input "mit [PERSON_NAME]"
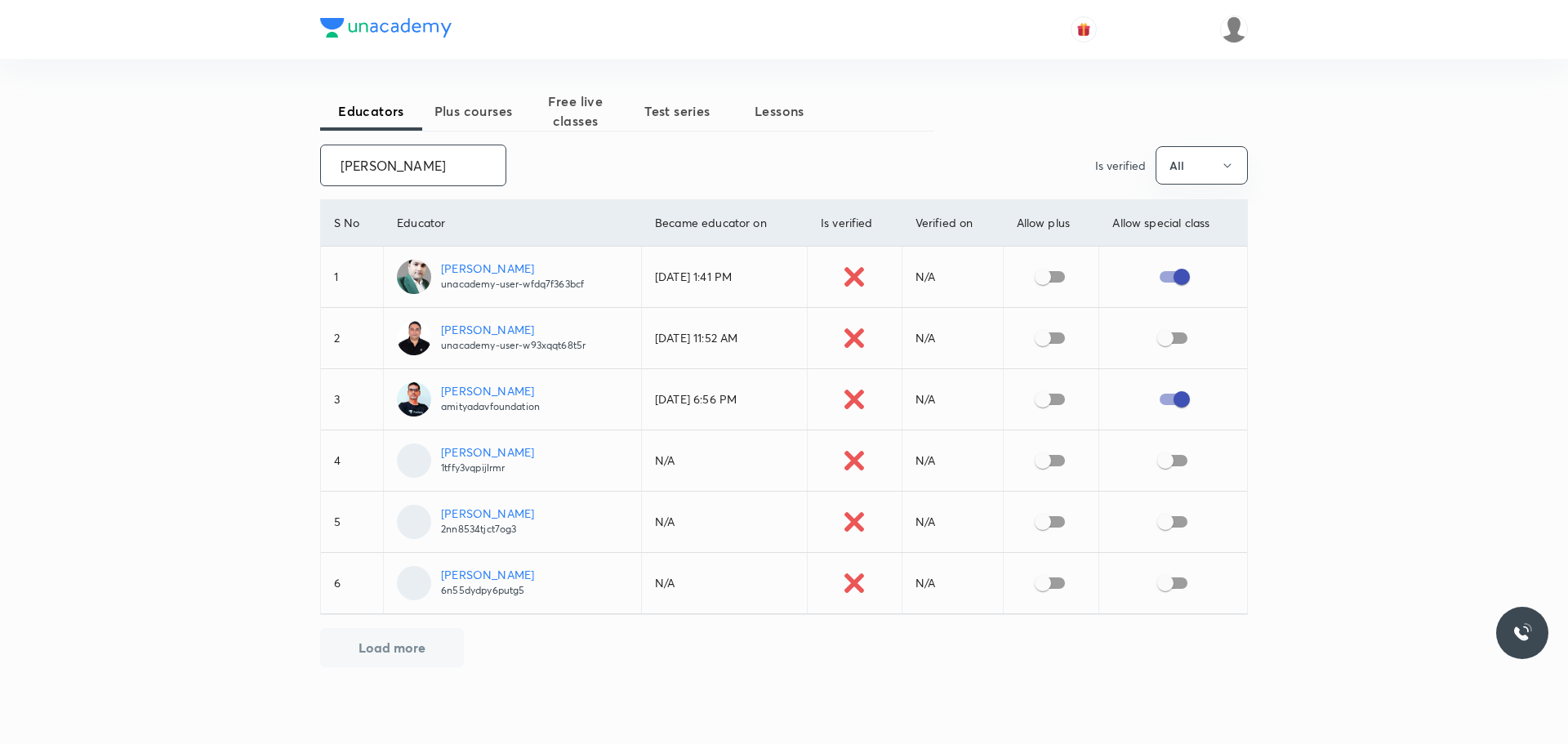
click at [350, 160] on input "[PERSON_NAME]" at bounding box center [413, 165] width 185 height 41
drag, startPoint x: 340, startPoint y: 160, endPoint x: 496, endPoint y: 177, distance: 156.9
click at [496, 177] on input "[PERSON_NAME]" at bounding box center [413, 165] width 185 height 41
paste input "unacademy-user-W93XQQT68T5R"
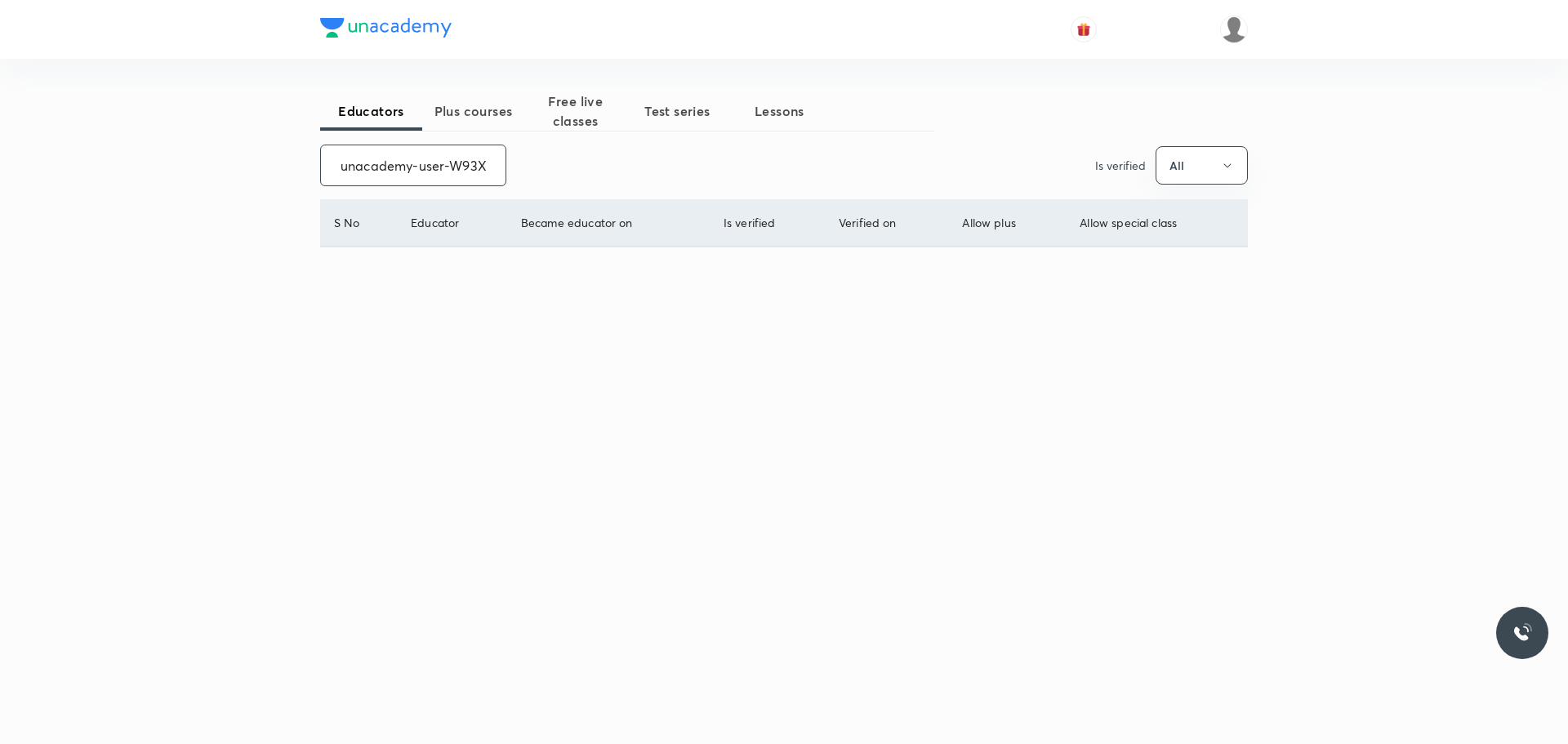
scroll to position [0, 69]
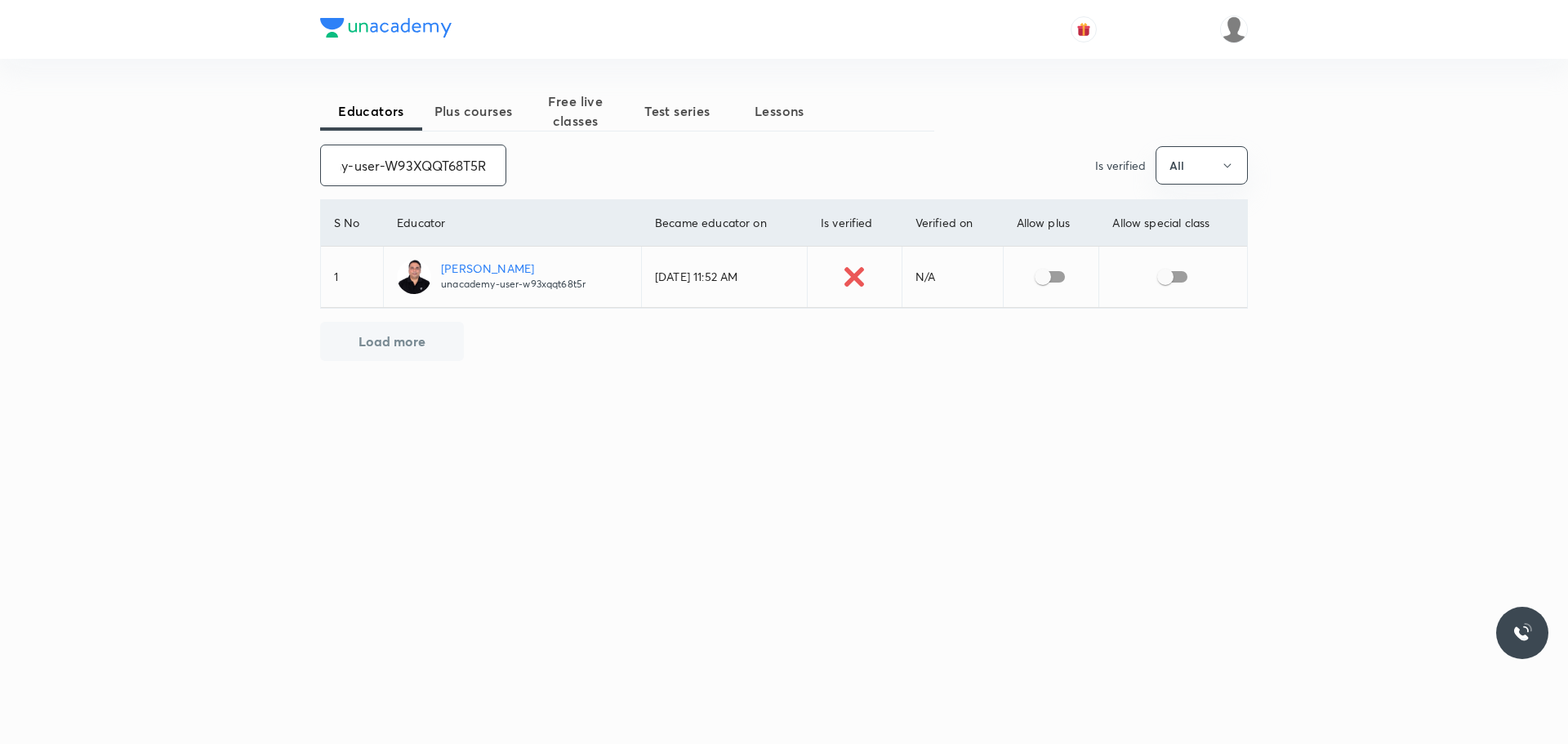
type input "unacademy-user-W93XQQT68T5R"
click at [1046, 281] on input "checkbox" at bounding box center [1043, 276] width 93 height 31
click at [1046, 279] on input "checkbox" at bounding box center [1059, 276] width 93 height 31
checkbox input "false"
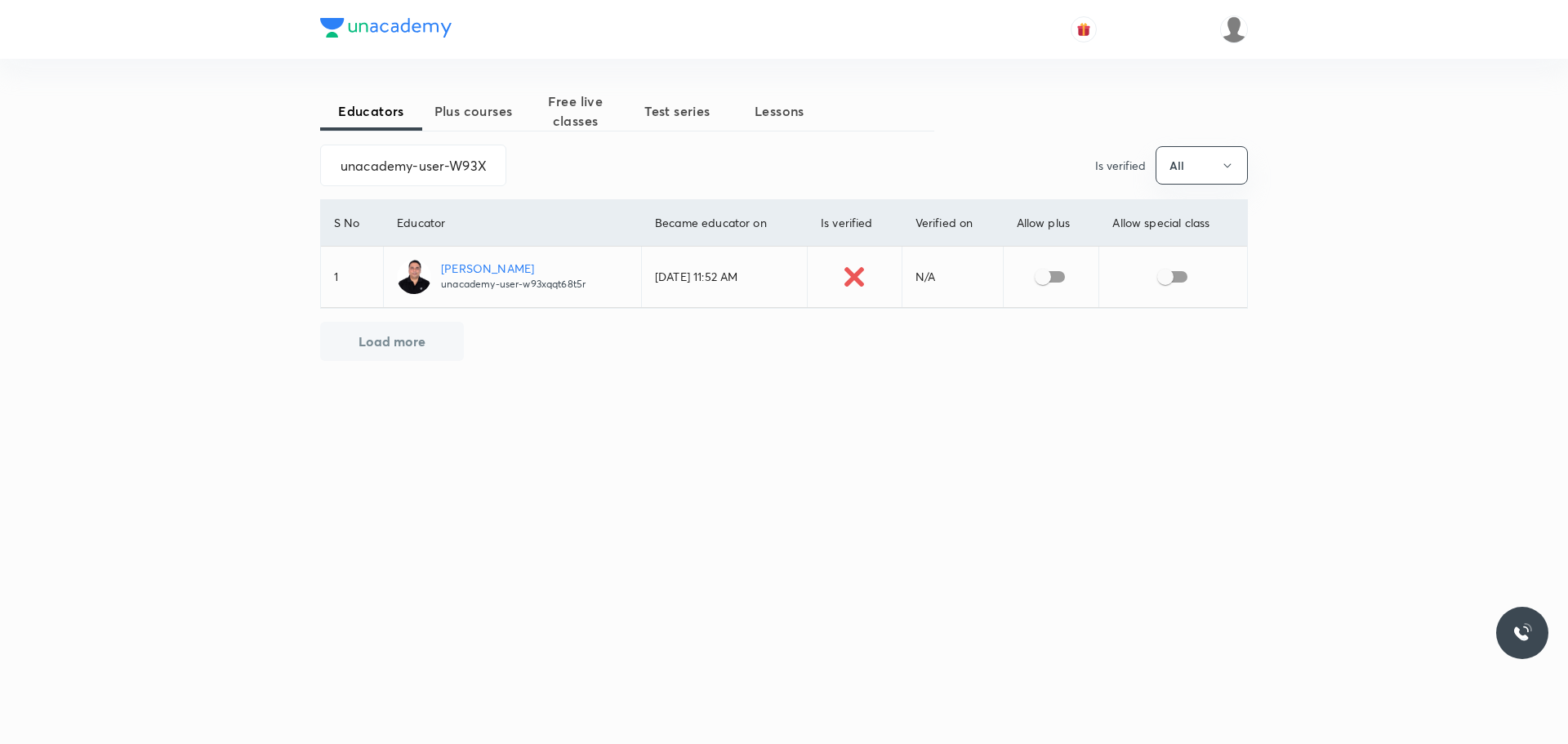
click at [1161, 274] on input "checkbox" at bounding box center [1165, 276] width 93 height 31
checkbox input "true"
click at [1042, 273] on input "checkbox" at bounding box center [1043, 276] width 93 height 31
checkbox input "true"
drag, startPoint x: 332, startPoint y: 161, endPoint x: 572, endPoint y: 167, distance: 240.1
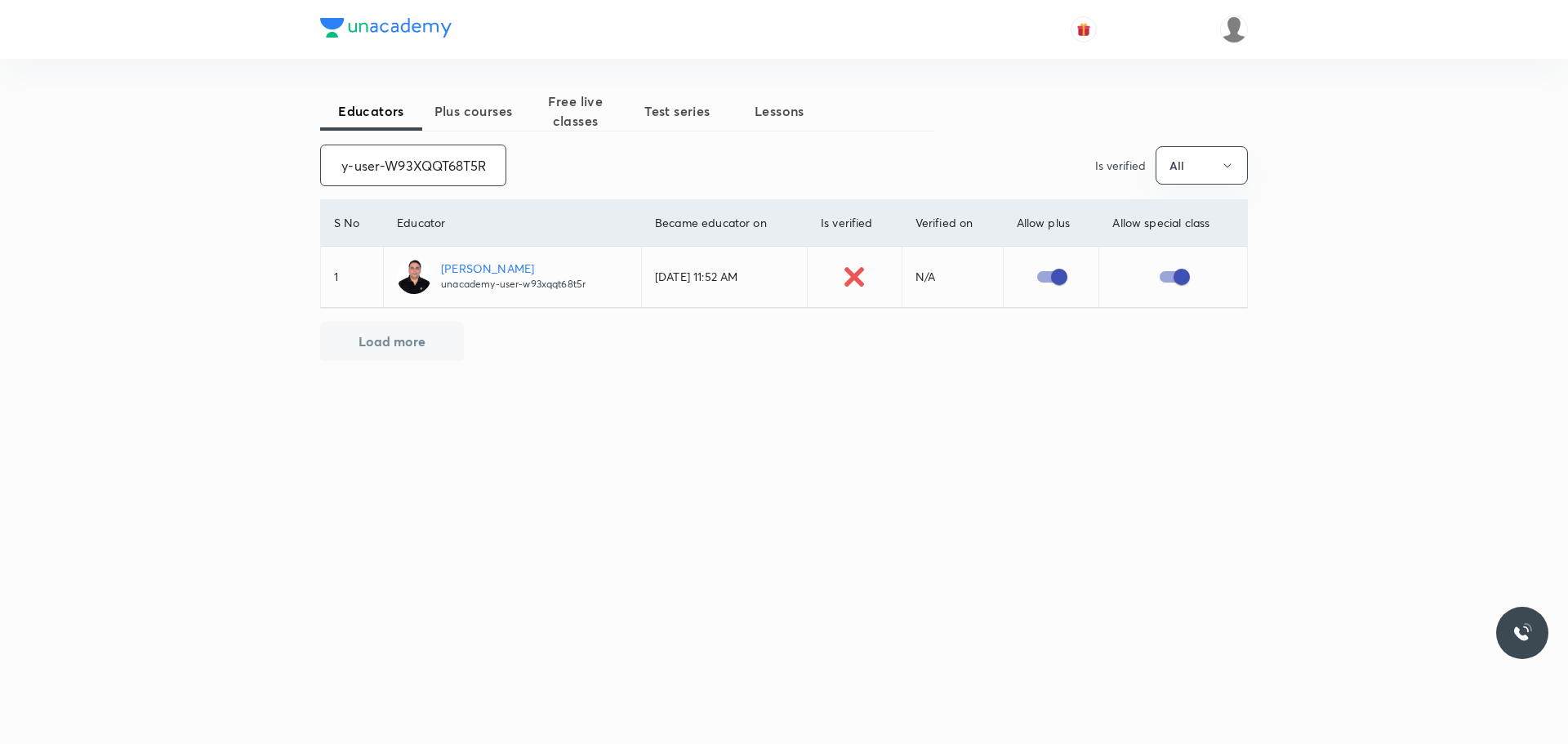
click at [572, 167] on div "unacademy-user-W93XQQT68T5R ​ Is verified All" at bounding box center [784, 165] width 928 height 41
paste input "KD4XZRXGRVIC"
type input "unacademy-user-KD4XZRXGRVIC"
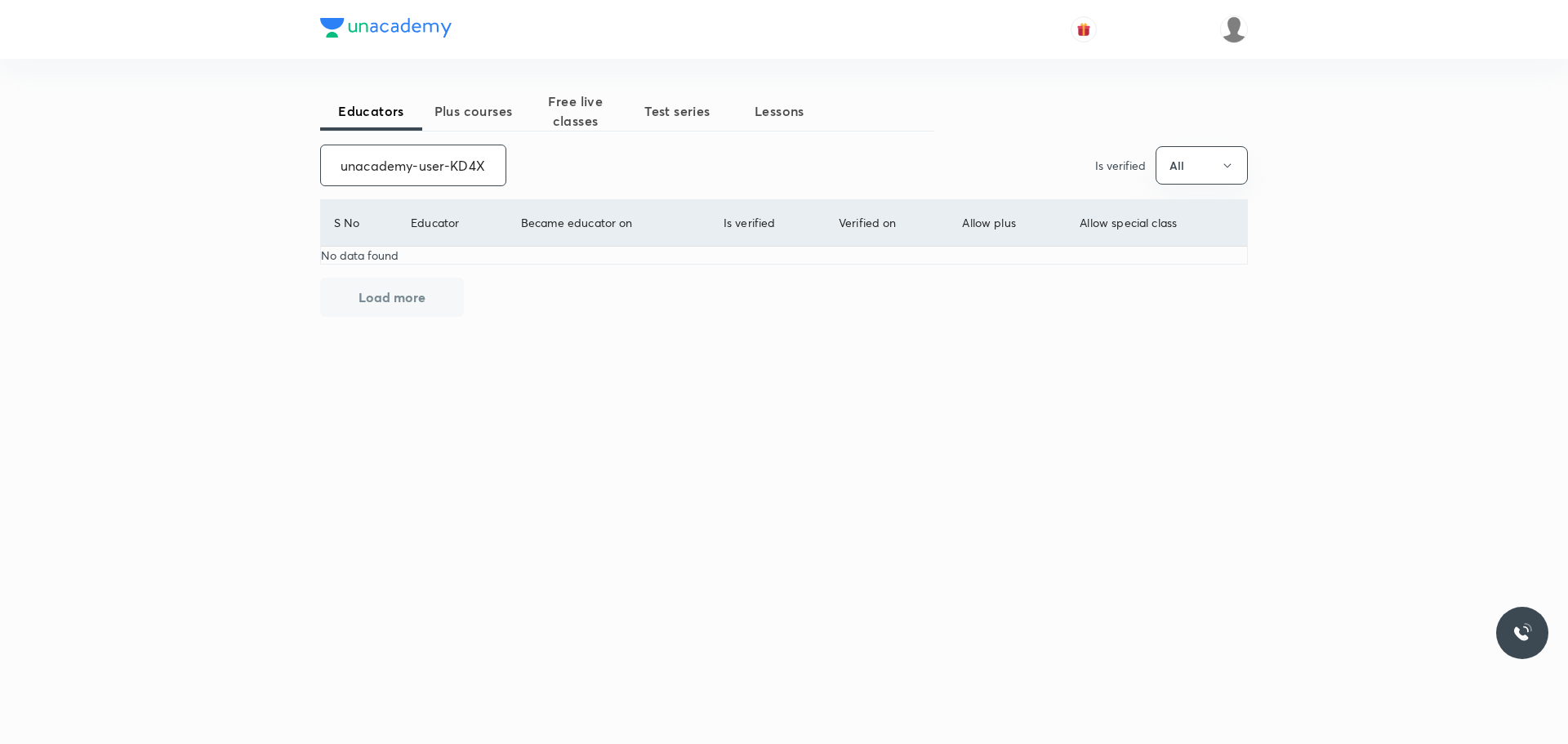
scroll to position [0, 68]
drag, startPoint x: 332, startPoint y: 165, endPoint x: 487, endPoint y: 165, distance: 155.0
click at [487, 165] on input "unacademy-user-KD4XZRXGRVIC" at bounding box center [413, 165] width 185 height 41
click at [352, 172] on input "unacademy-user-KD4XZRXGRVIC" at bounding box center [413, 165] width 185 height 41
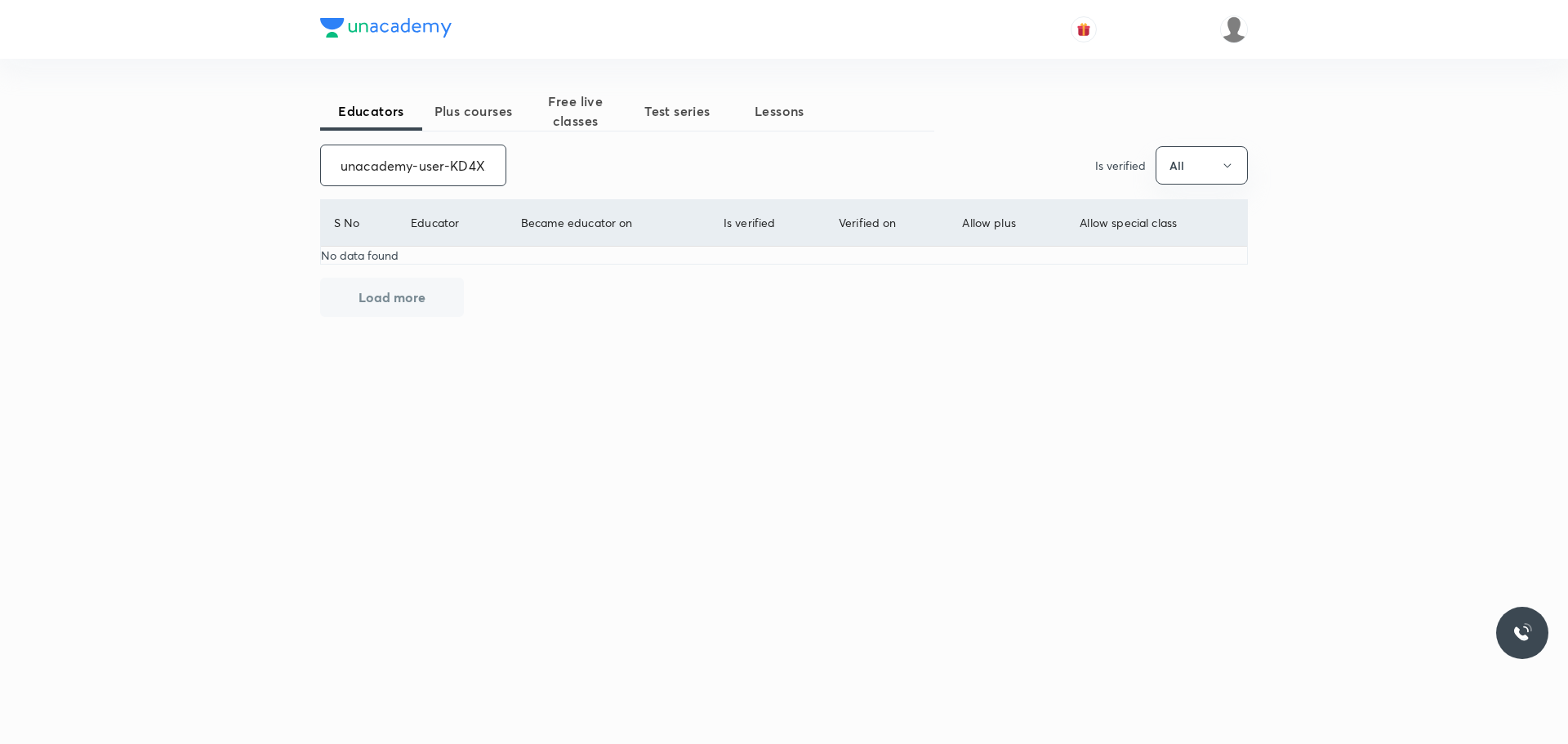
drag, startPoint x: 477, startPoint y: 163, endPoint x: 294, endPoint y: 169, distance: 183.1
click at [294, 169] on div "Educators Plus courses Free live classes Test series Lessons unacademy-user-KD4…" at bounding box center [784, 372] width 1568 height 744
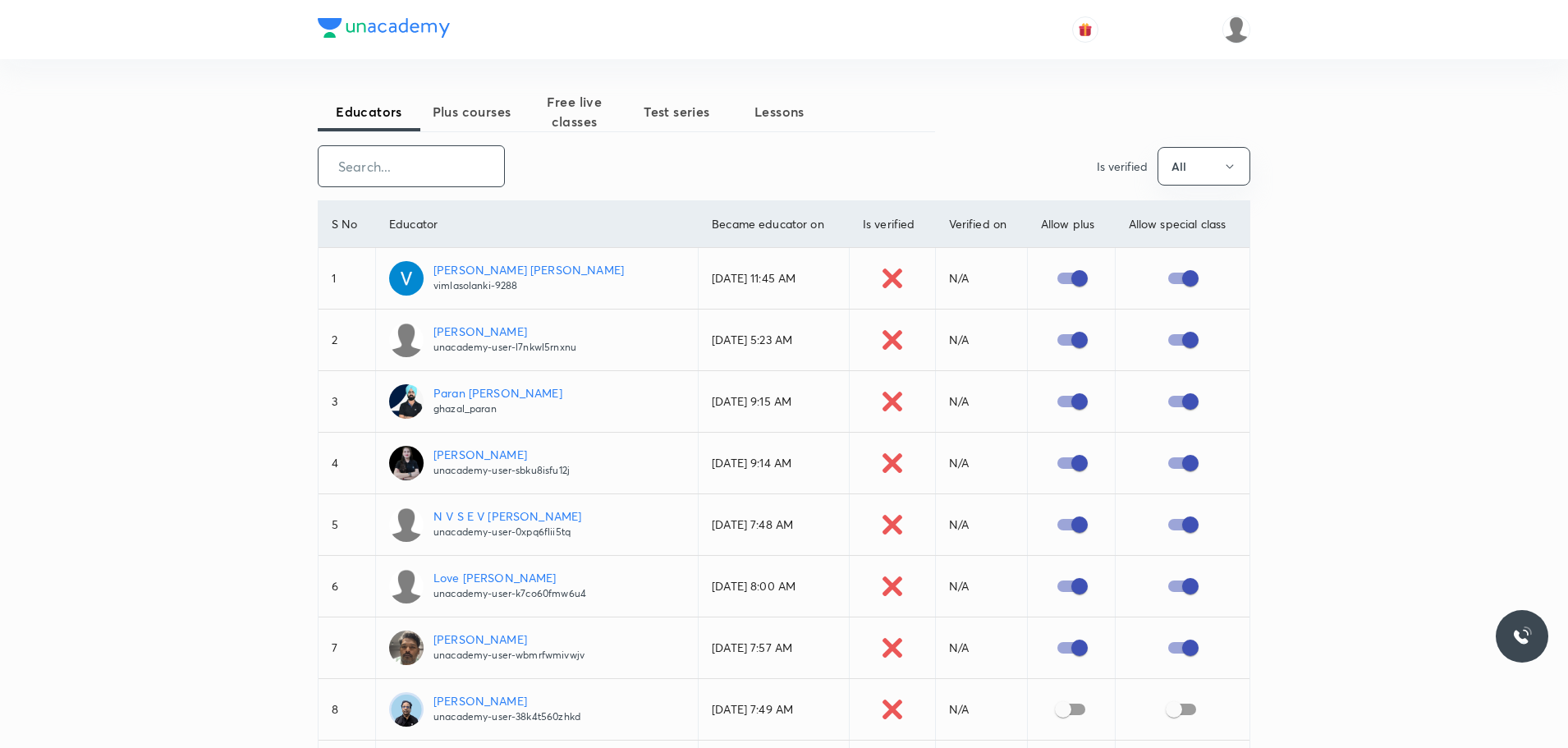
paste input "unacademy-user-KD4XZRXGRVIC"
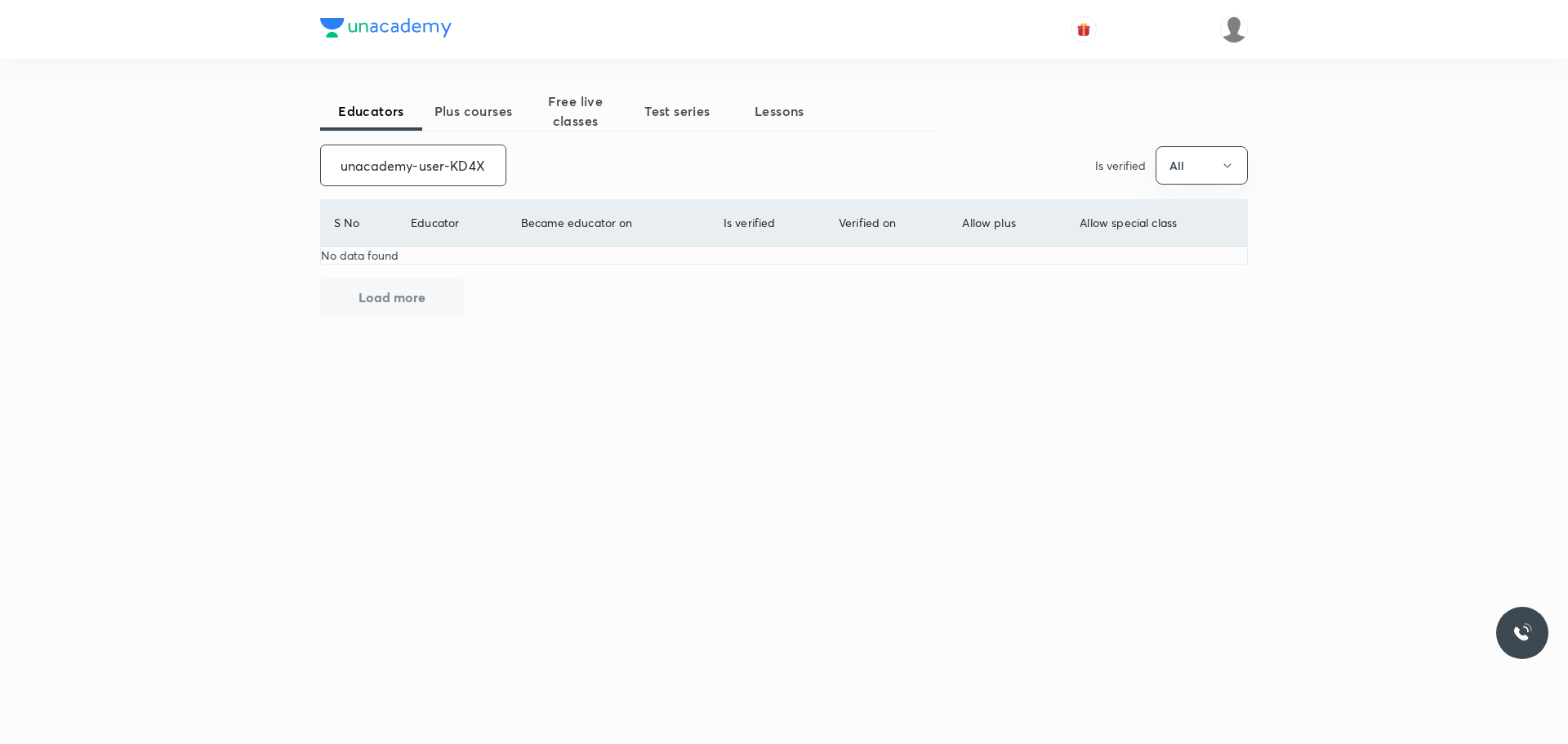
scroll to position [0, 68]
drag, startPoint x: 329, startPoint y: 164, endPoint x: 517, endPoint y: 177, distance: 188.4
click at [517, 177] on div "unacademy-user-KD4XZRXGRVIC ​ Is verified All" at bounding box center [784, 165] width 928 height 41
drag, startPoint x: 324, startPoint y: 160, endPoint x: 622, endPoint y: 168, distance: 298.1
click at [622, 168] on div "unacademy-user-KD4XZRXGRVIC ​ Is verified All" at bounding box center [784, 165] width 928 height 41
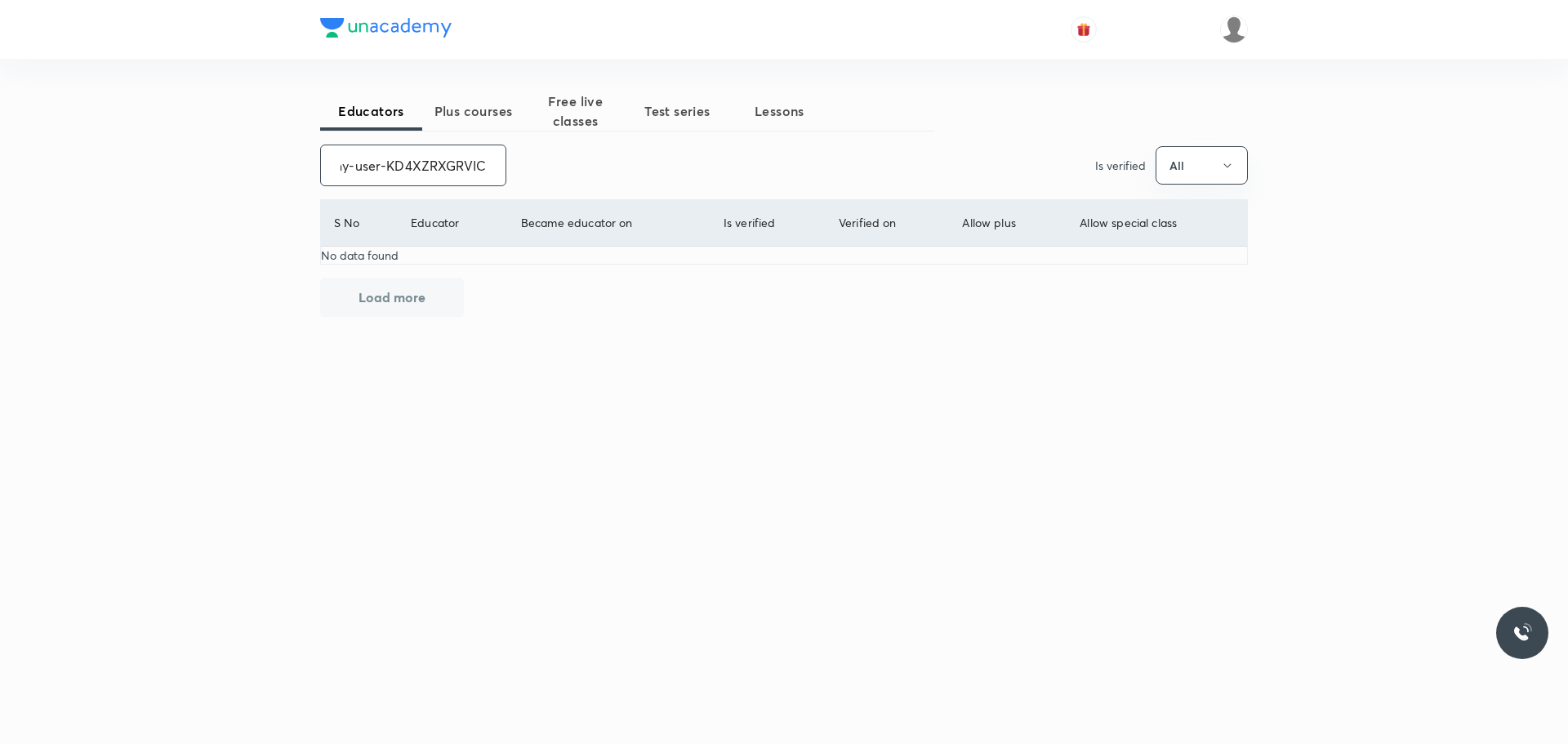
paste input "[PERSON_NAME] Sri"
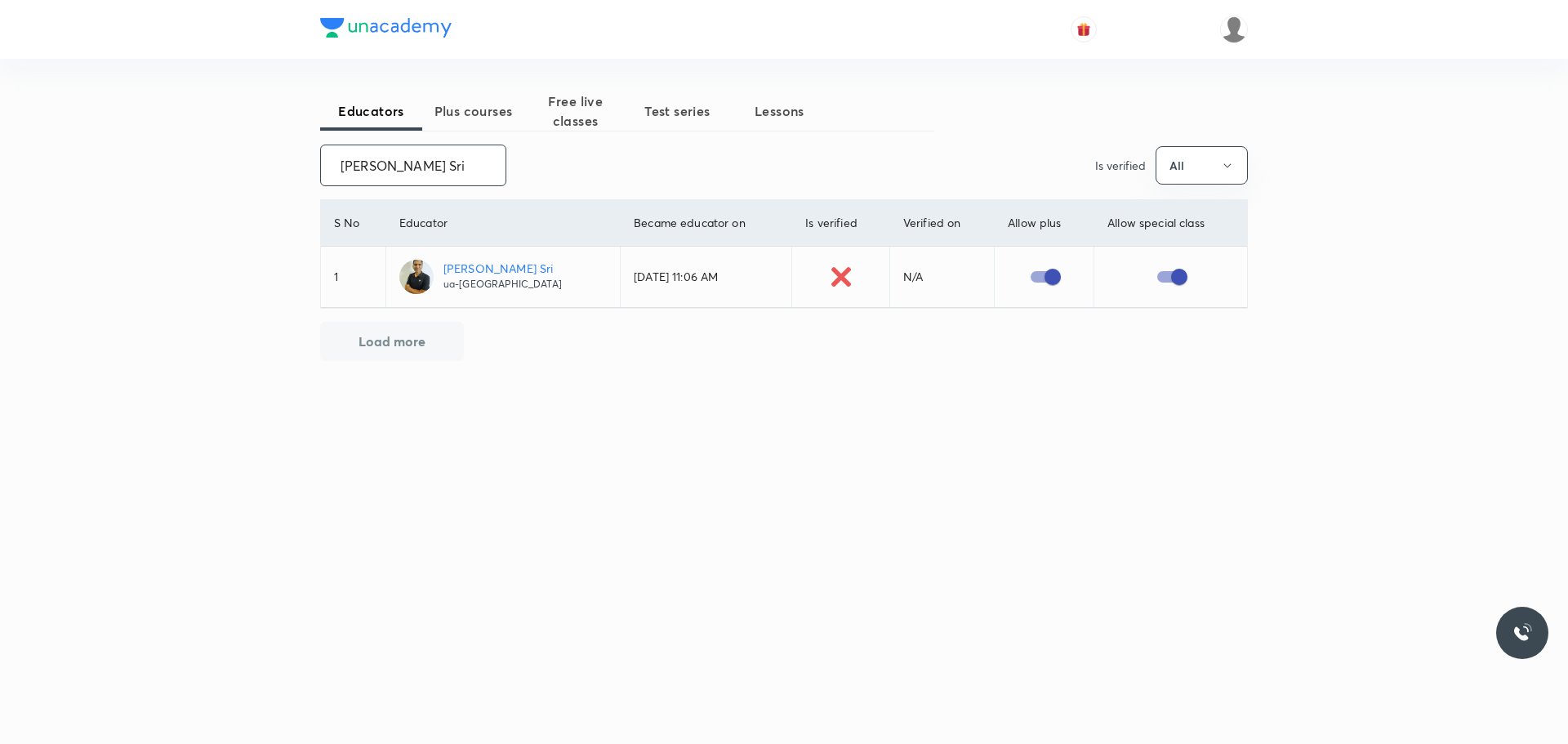
drag, startPoint x: 324, startPoint y: 165, endPoint x: 637, endPoint y: 226, distance: 318.9
click at [637, 226] on div "Educators Plus courses Free live classes Test series Lessons [PERSON_NAME] ​ Is…" at bounding box center [784, 290] width 928 height 398
paste input "unacademy-user-ROGKURKR1R4D"
drag, startPoint x: 343, startPoint y: 163, endPoint x: 615, endPoint y: 165, distance: 272.0
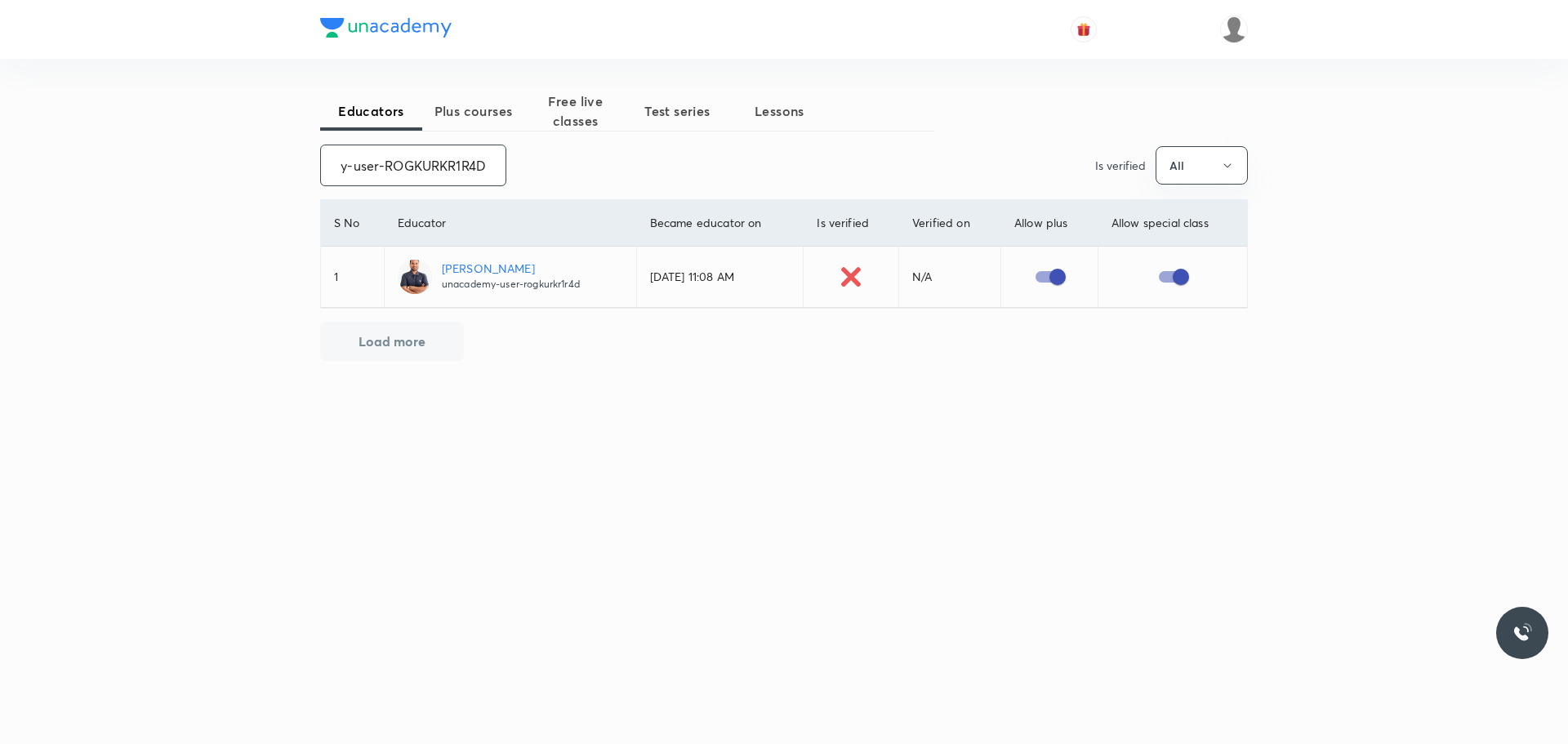
click at [615, 165] on div "unacademy-user-ROGKURKR1R4D ​ Is verified All" at bounding box center [784, 165] width 928 height 41
paste input "[PERSON_NAME]"
drag, startPoint x: 329, startPoint y: 160, endPoint x: 538, endPoint y: 163, distance: 209.0
click at [538, 163] on div "[PERSON_NAME] ​ Is verified All" at bounding box center [784, 165] width 928 height 41
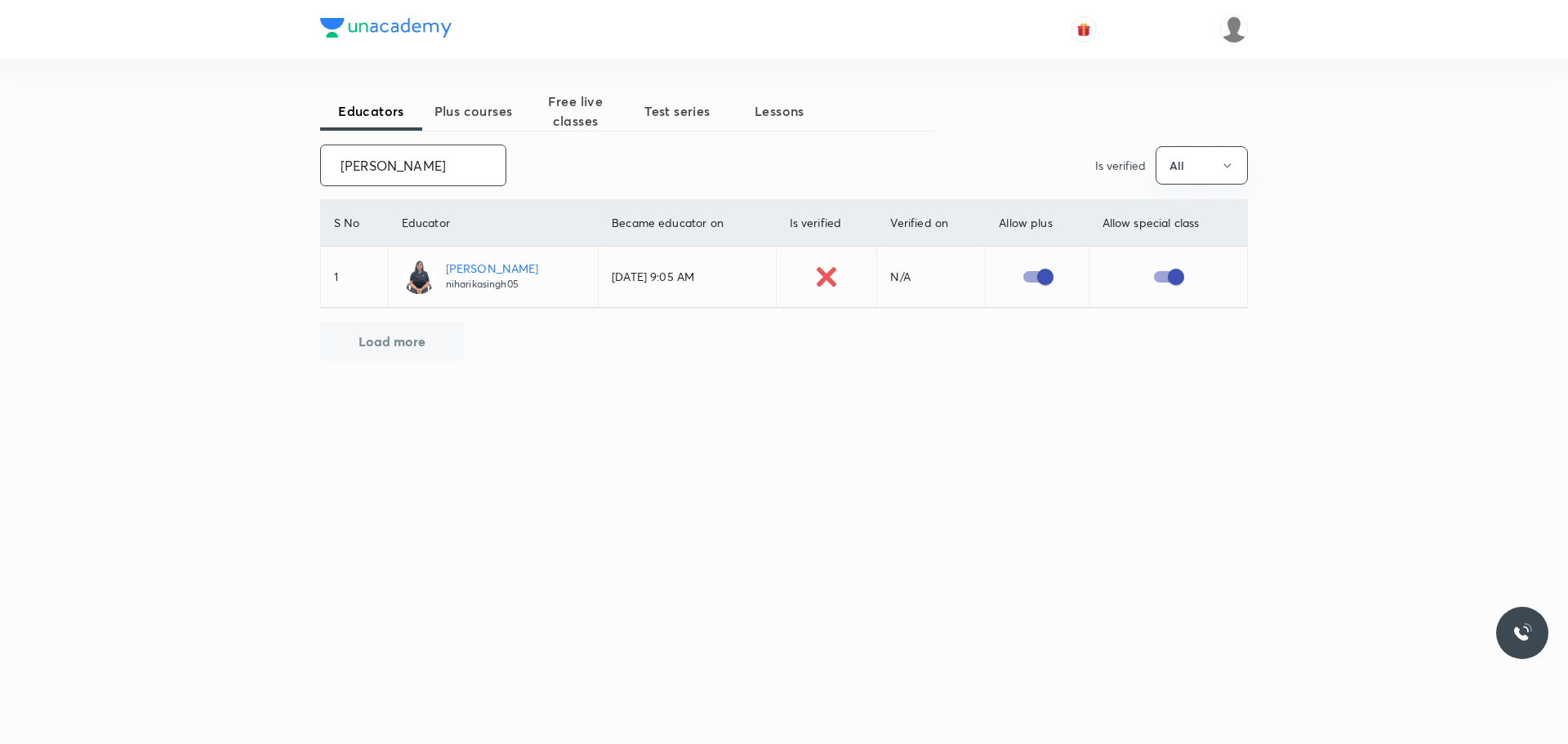
paste input "unacademy-user-4FU6LAVU0FNA"
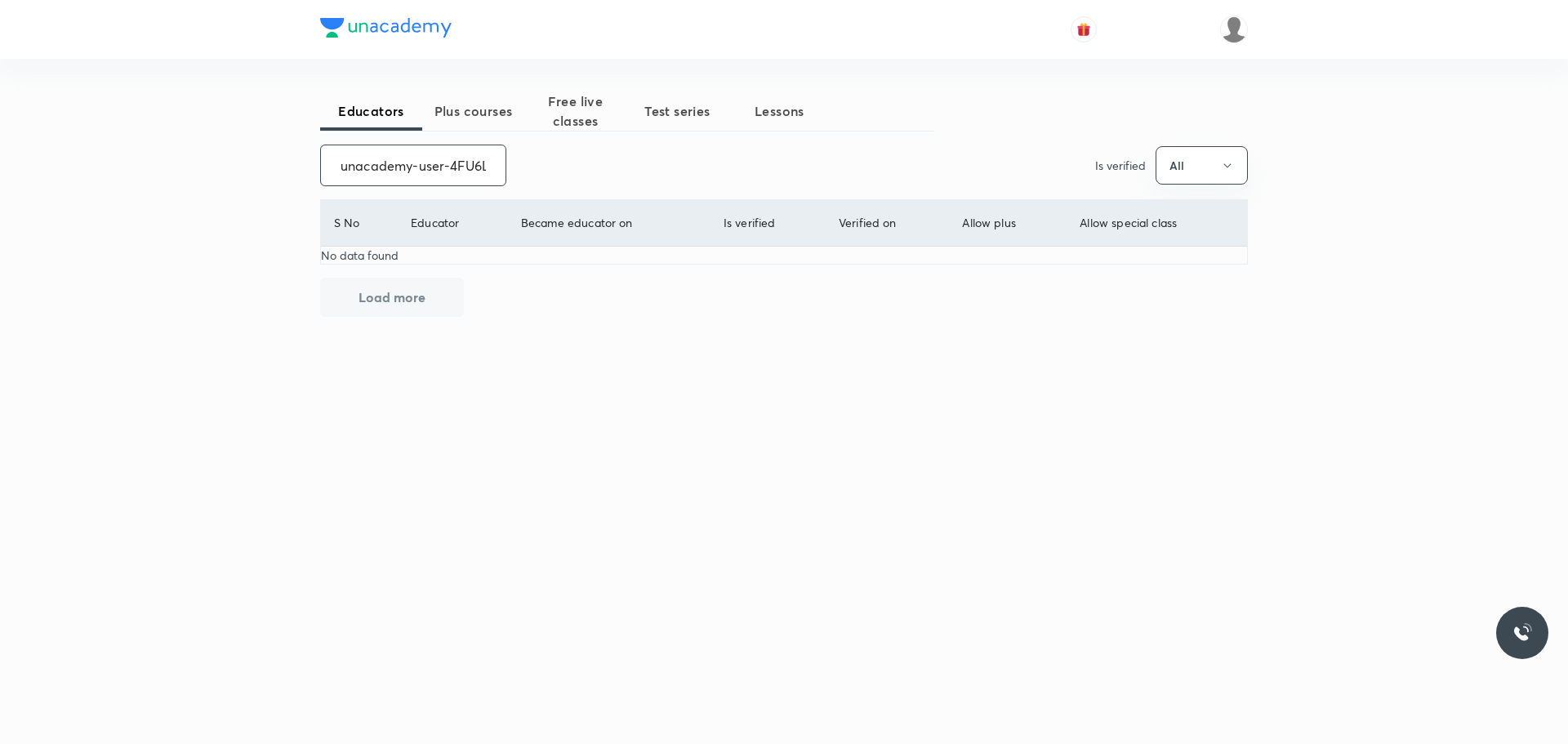
scroll to position [0, 69]
drag, startPoint x: 330, startPoint y: 168, endPoint x: 571, endPoint y: 167, distance: 241.0
click at [571, 167] on div "unacademy-user-4FU6LAVU0FNA ​ Is verified All" at bounding box center [784, 165] width 928 height 41
paste input "[PERSON_NAME]"
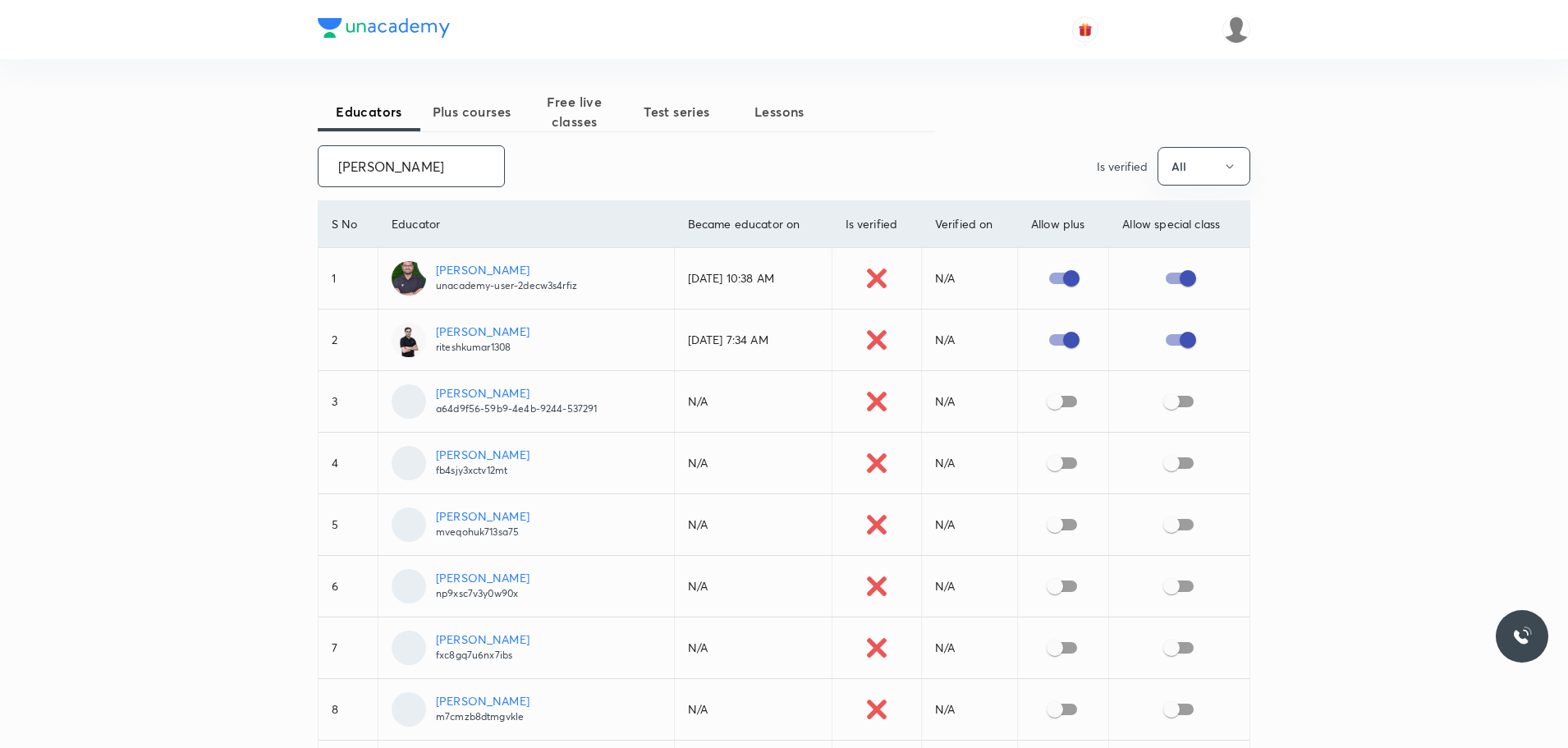
drag, startPoint x: 336, startPoint y: 172, endPoint x: 491, endPoint y: 174, distance: 155.0
click at [491, 174] on input "[PERSON_NAME]" at bounding box center [411, 166] width 186 height 41
paste input "[PERSON_NAME]"
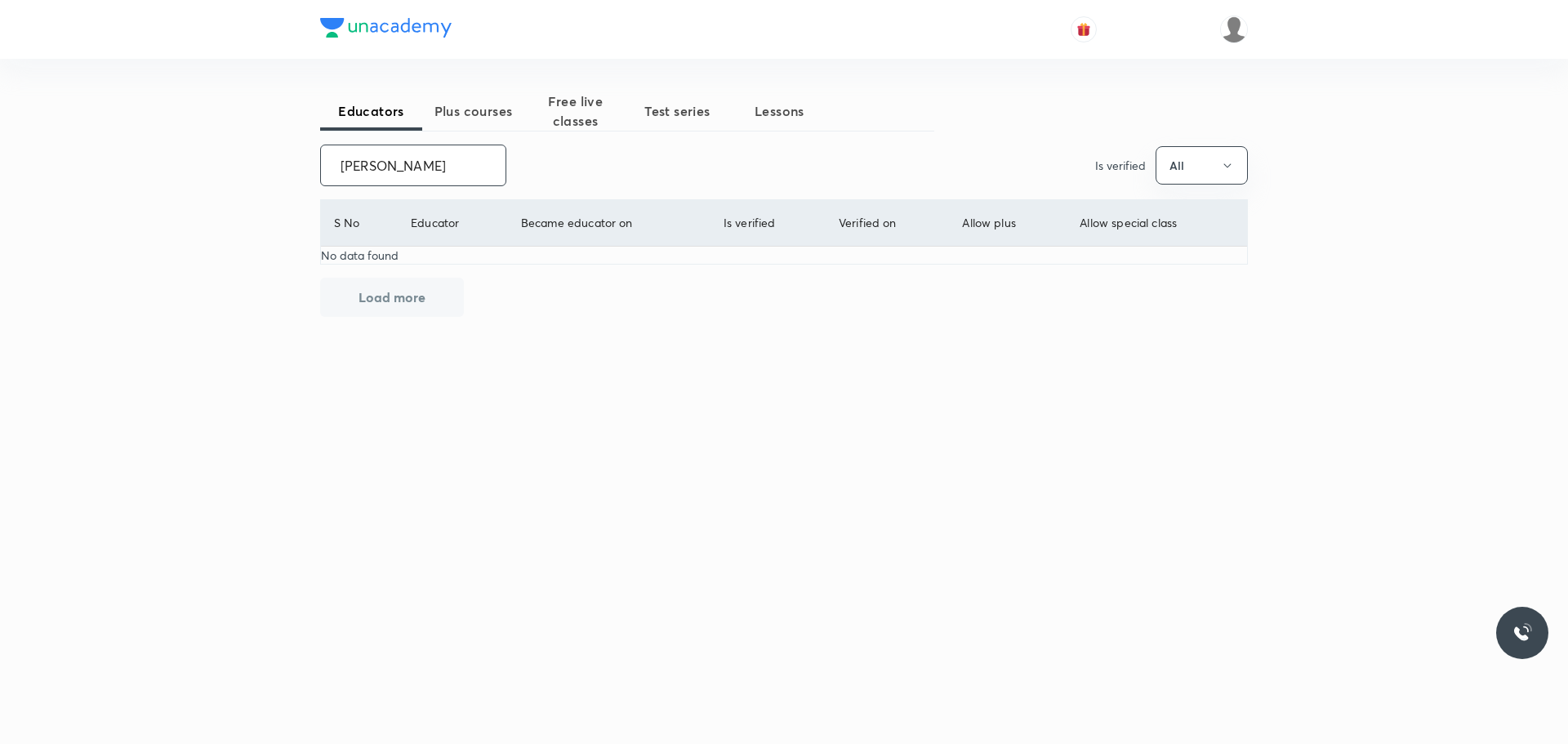
scroll to position [0, 1]
drag, startPoint x: 329, startPoint y: 164, endPoint x: 604, endPoint y: 156, distance: 275.1
click at [604, 156] on div "[PERSON_NAME] ​ Is verified All" at bounding box center [784, 165] width 928 height 41
paste input "sandeepg1002"
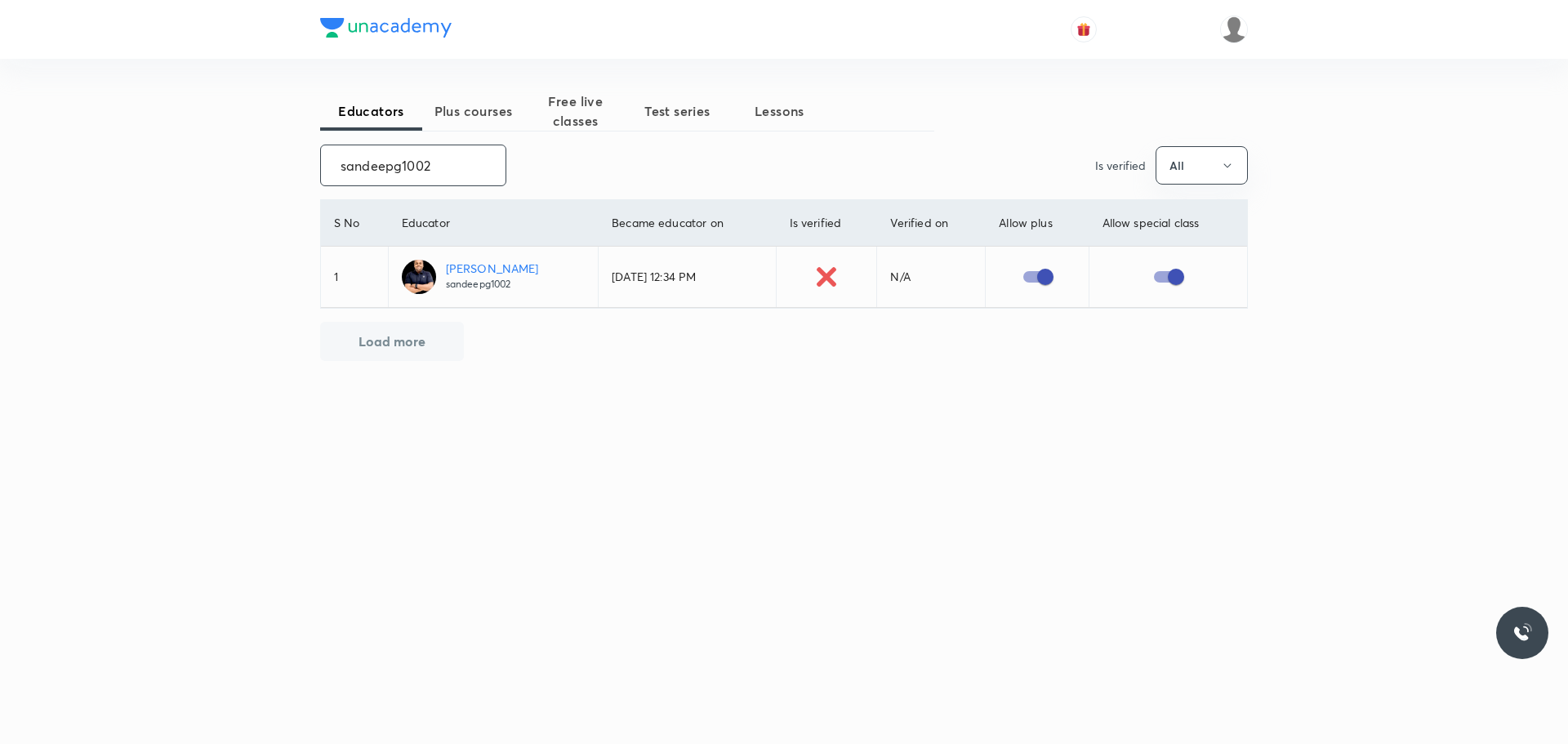
drag, startPoint x: 365, startPoint y: 165, endPoint x: 462, endPoint y: 168, distance: 97.0
click at [462, 168] on input "sandeepg1002" at bounding box center [413, 165] width 185 height 41
paste input "nkrathore2707-6321"
type input "nkrathore2707-6321"
click at [1025, 280] on input "checkbox" at bounding box center [1029, 276] width 93 height 31
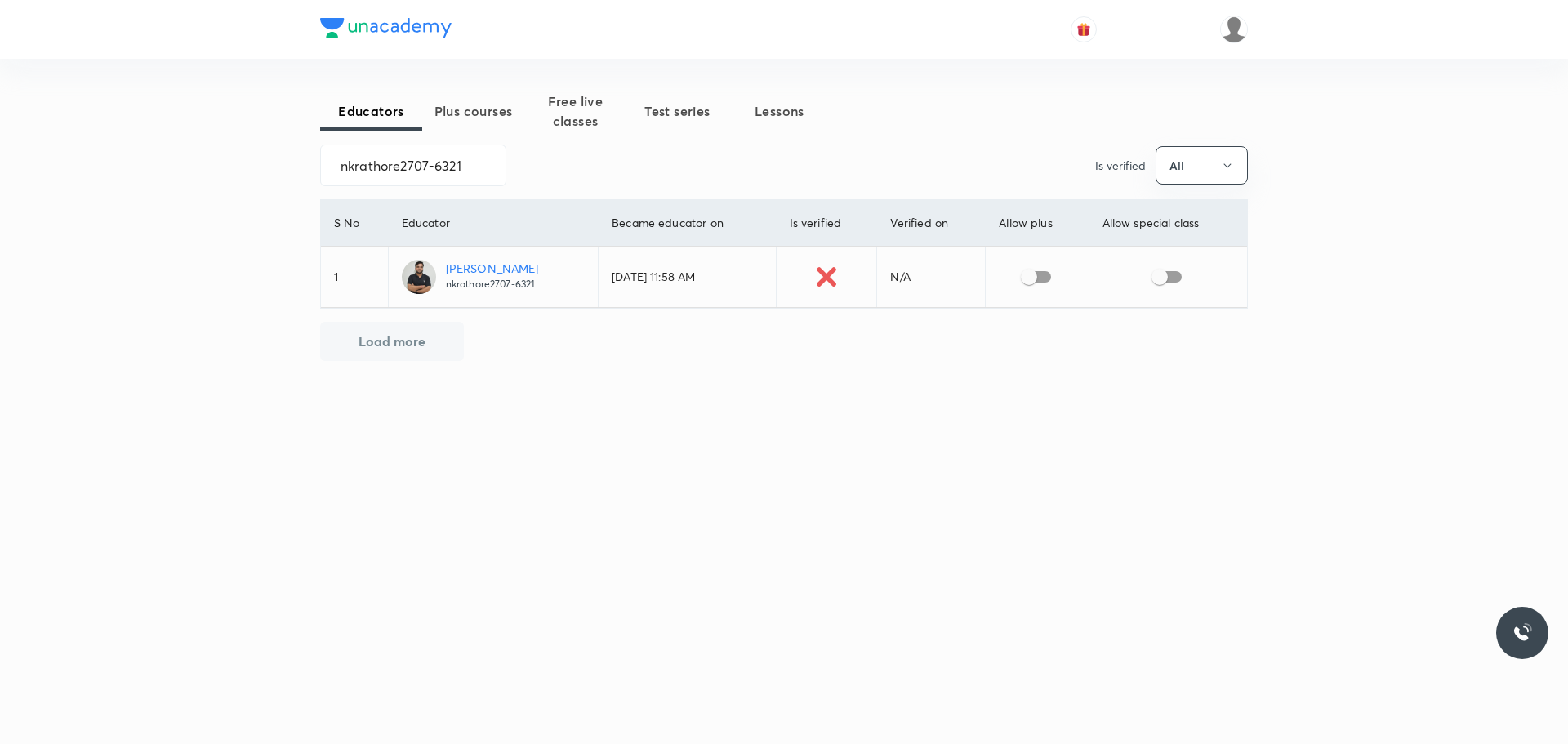
checkbox input "true"
click at [1156, 273] on input "checkbox" at bounding box center [1160, 276] width 93 height 31
checkbox input "true"
drag, startPoint x: 334, startPoint y: 171, endPoint x: 499, endPoint y: 160, distance: 165.4
click at [499, 160] on div "nkrathore2707-6321 ​" at bounding box center [413, 165] width 186 height 41
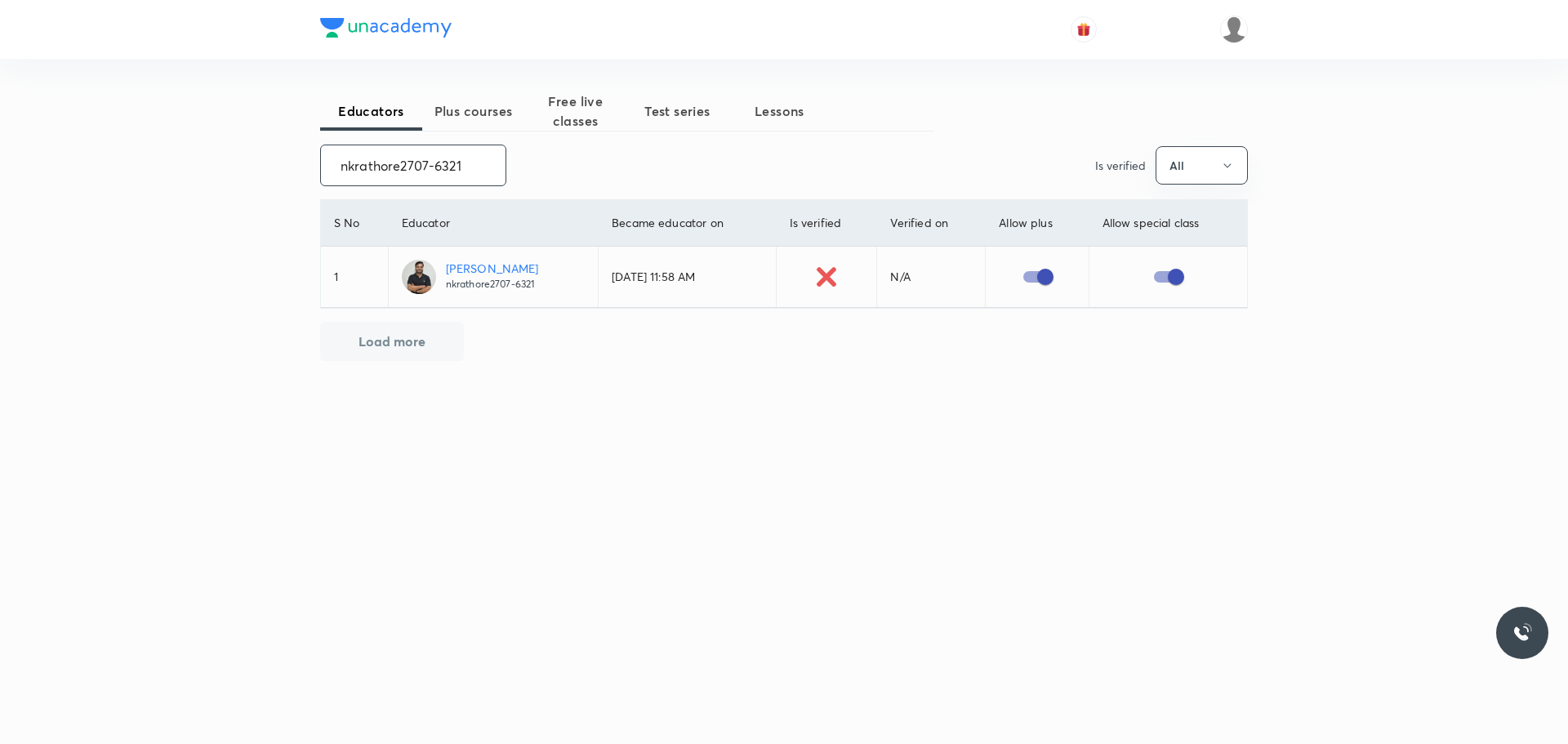
paste input "himanshujain41-6416"
drag, startPoint x: 334, startPoint y: 161, endPoint x: 574, endPoint y: 154, distance: 240.1
click at [574, 154] on div "himanshujain41-6416 ​ Is verified All" at bounding box center [784, 165] width 928 height 41
paste input "3MN24HTVRHT"
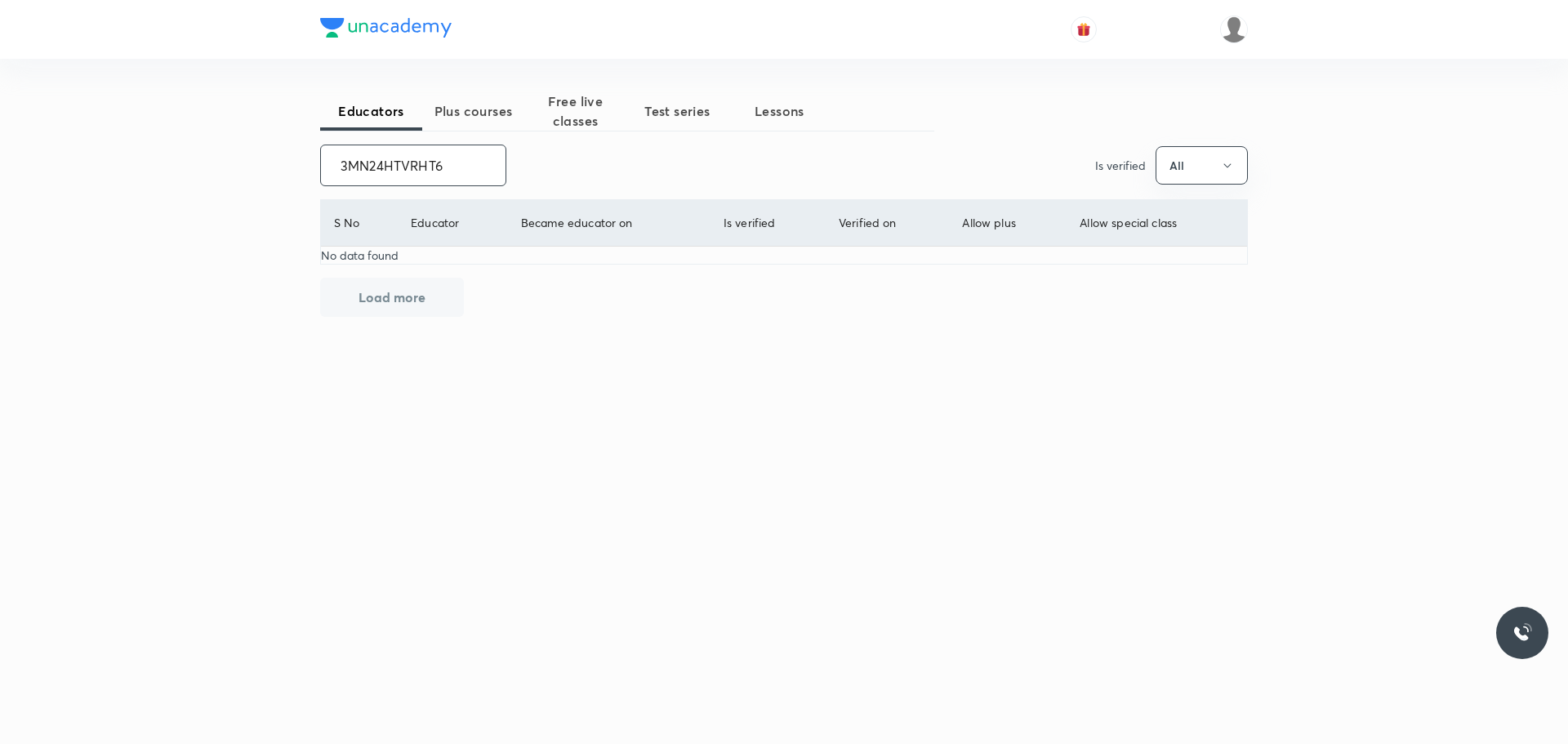
drag, startPoint x: 342, startPoint y: 169, endPoint x: 509, endPoint y: 165, distance: 167.0
click at [509, 165] on div "3MN24HTVRHT6 ​ Is verified All" at bounding box center [784, 165] width 928 height 41
paste input "[PERSON_NAME] [PERSON_NAME]"
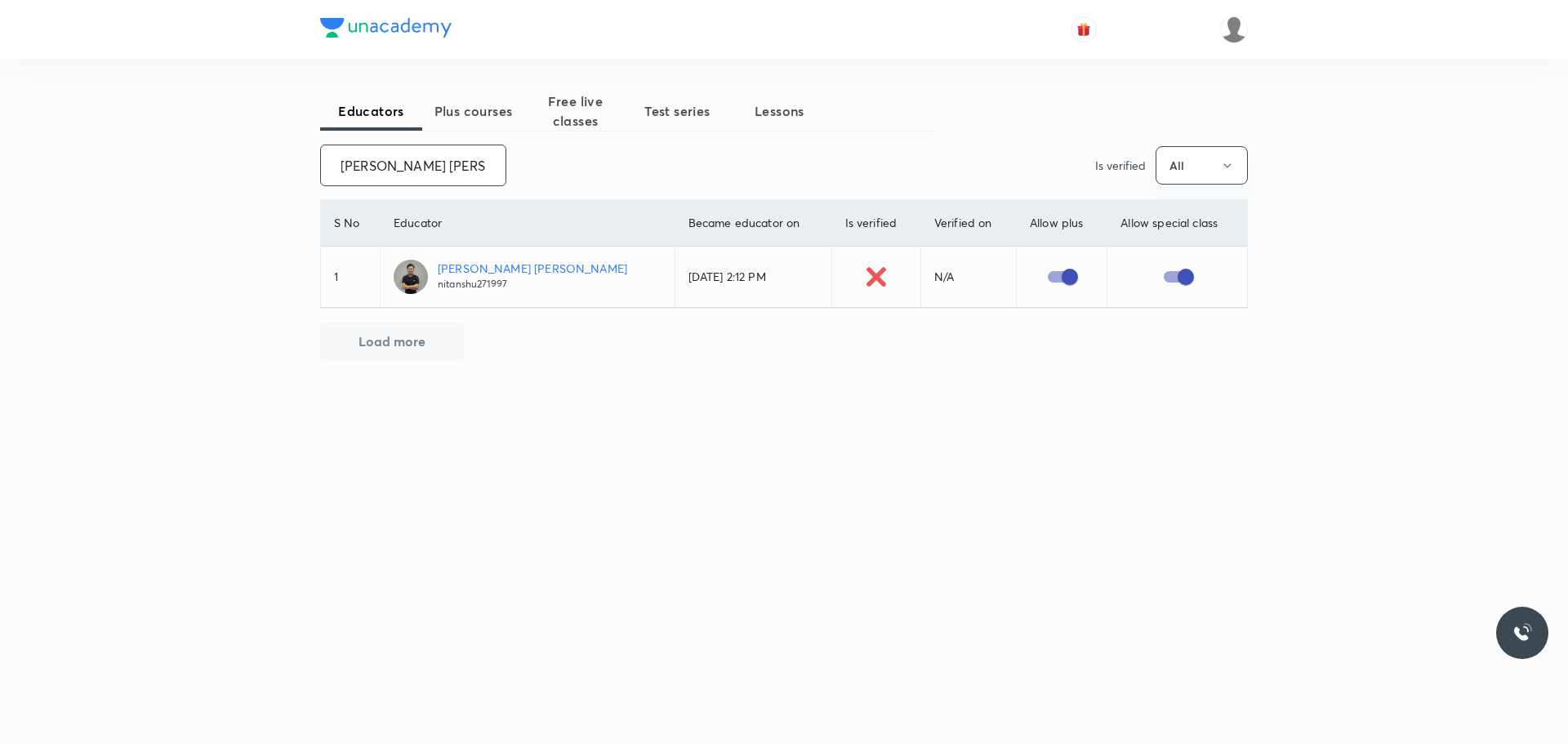
scroll to position [0, 58]
drag, startPoint x: 337, startPoint y: 167, endPoint x: 531, endPoint y: 164, distance: 194.0
click at [531, 164] on div "[PERSON_NAME] [PERSON_NAME] ​ Is verified All" at bounding box center [784, 165] width 928 height 41
drag, startPoint x: 325, startPoint y: 154, endPoint x: 533, endPoint y: 154, distance: 208.0
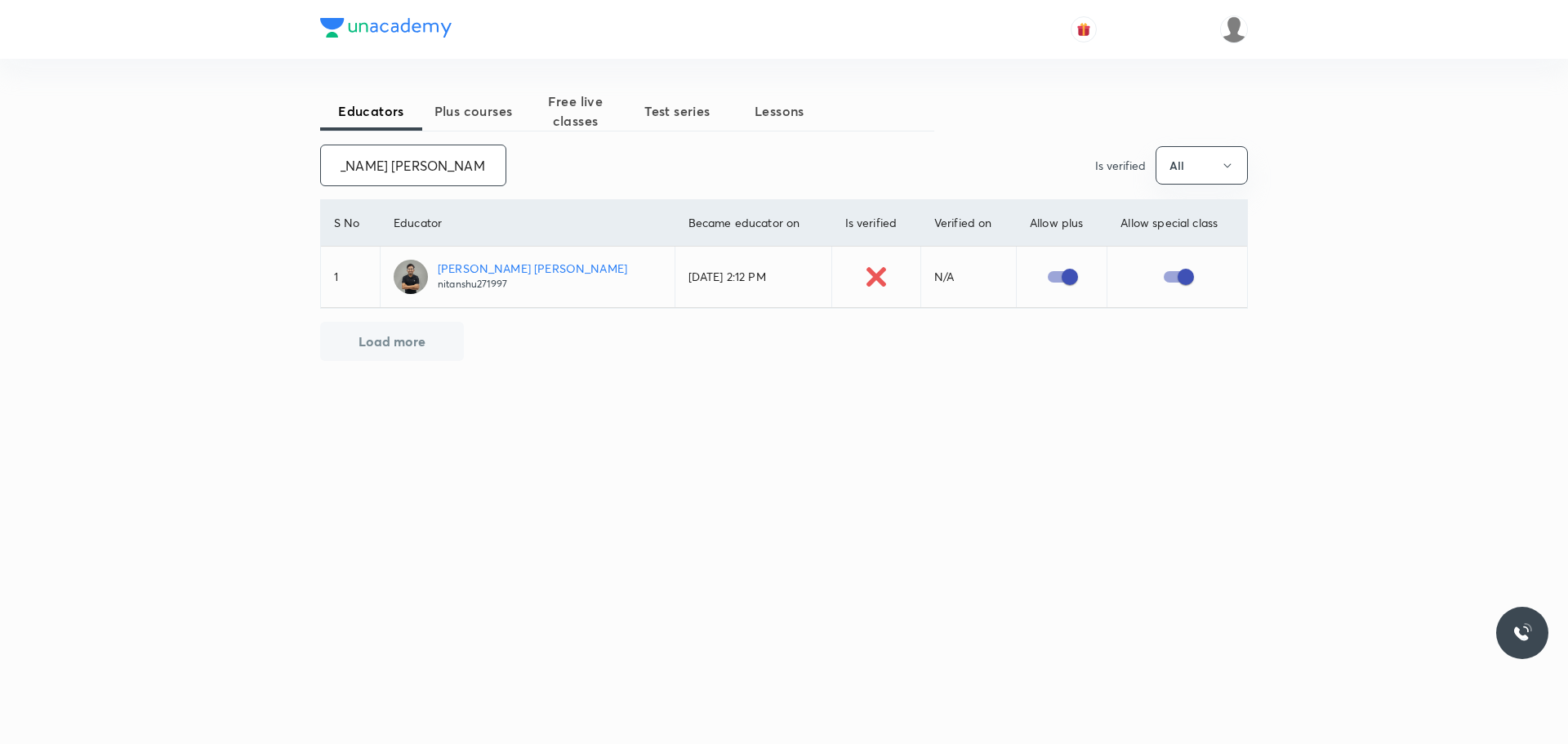
click at [533, 154] on div "[PERSON_NAME] [PERSON_NAME] ​ Is verified All" at bounding box center [784, 165] width 928 height 41
paste input "[PERSON_NAME]"
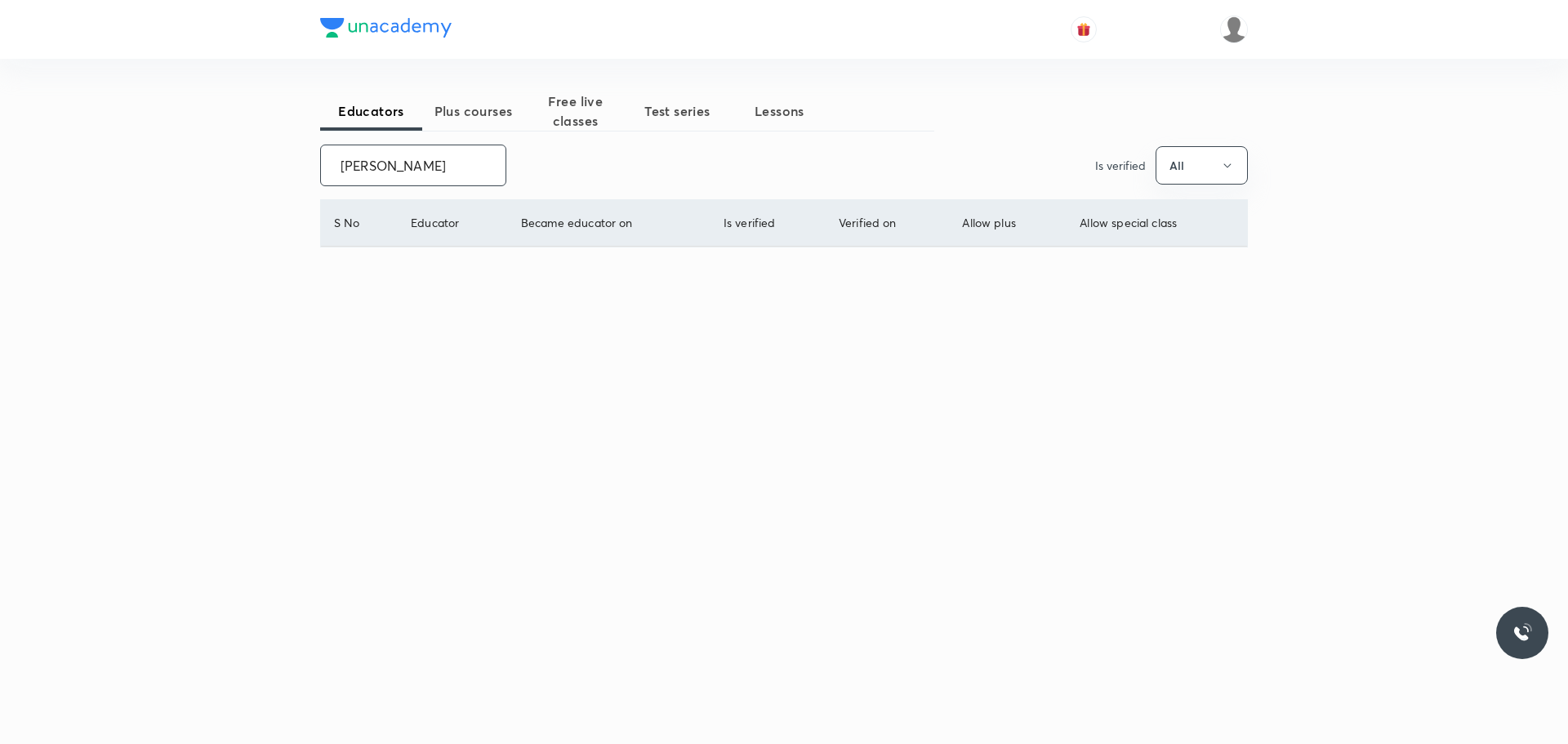
scroll to position [0, 0]
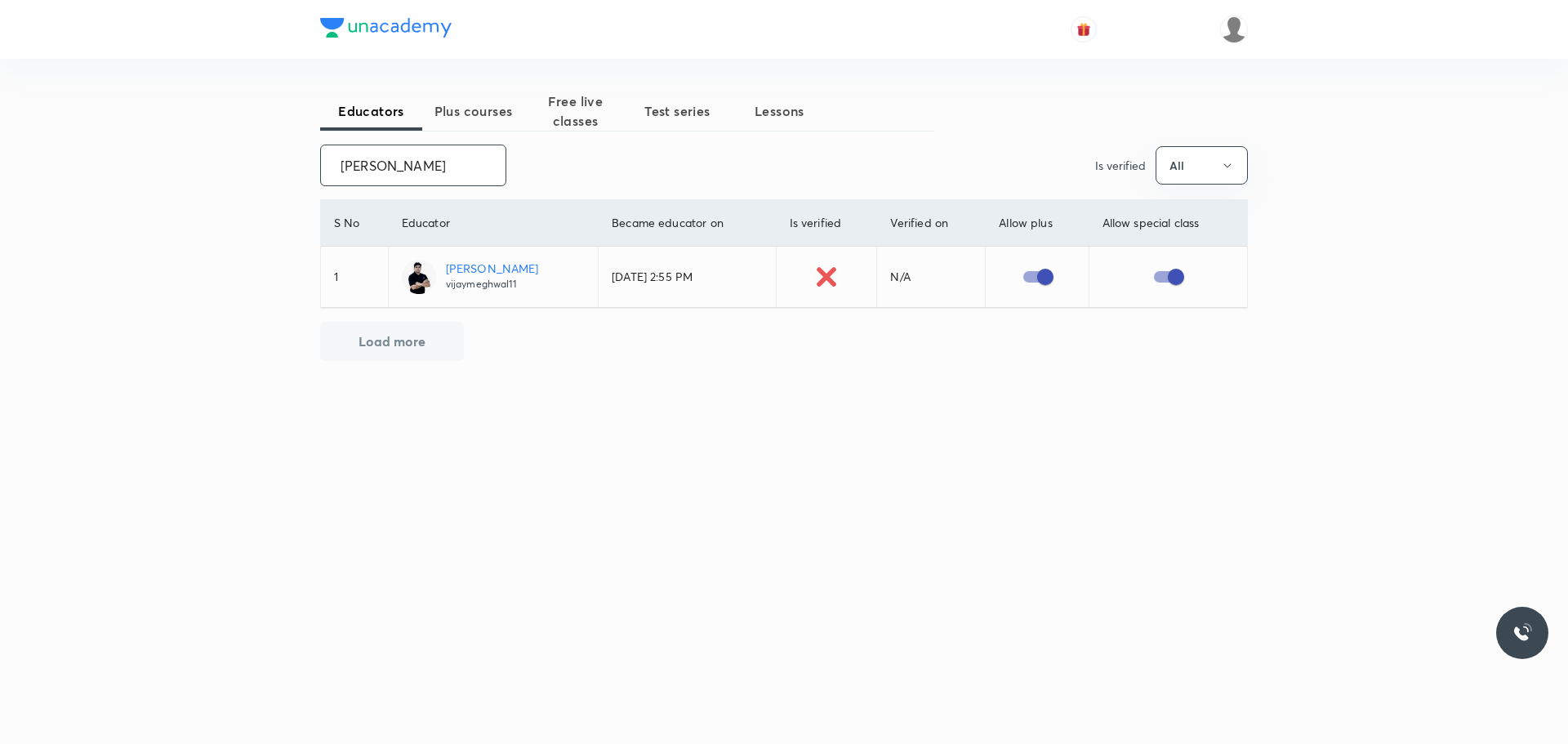
drag, startPoint x: 334, startPoint y: 168, endPoint x: 508, endPoint y: 202, distance: 177.3
click at [508, 202] on div "Educators Plus courses Free live classes Test series Lessons [PERSON_NAME] ​ Is…" at bounding box center [784, 290] width 928 height 398
paste input "[PERSON_NAME]"
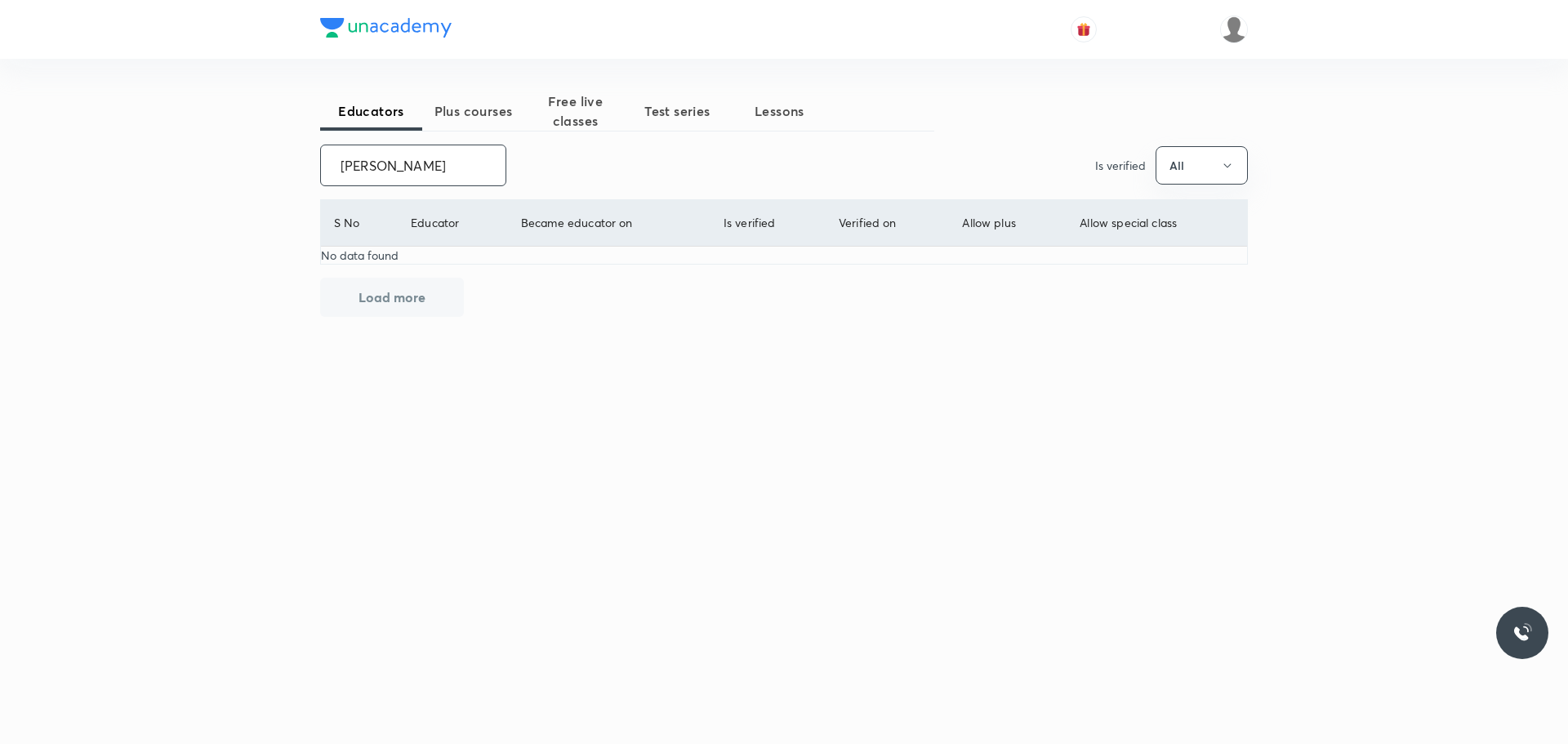
drag, startPoint x: 340, startPoint y: 162, endPoint x: 575, endPoint y: 156, distance: 235.1
click at [575, 156] on div "[PERSON_NAME] ​ Is verified All" at bounding box center [784, 165] width 928 height 41
paste input "unacademy-user-JTPU55IBR8S6"
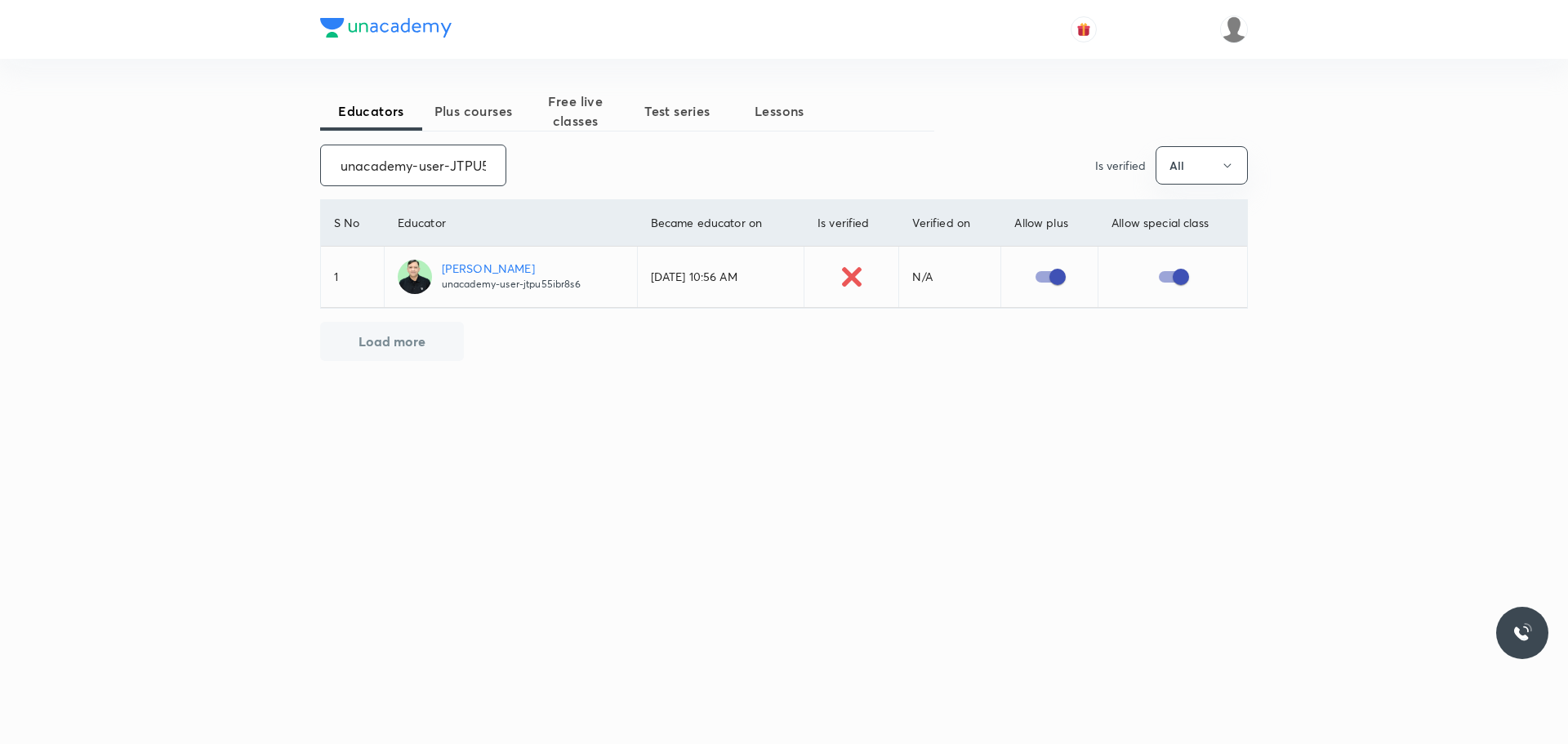
scroll to position [0, 57]
drag, startPoint x: 342, startPoint y: 164, endPoint x: 512, endPoint y: 165, distance: 170.0
click at [512, 165] on div "unacademy-user-JTPU55IBR8S6 ​ Is verified All" at bounding box center [784, 165] width 928 height 41
paste input "UP5K0BKH6LAT"
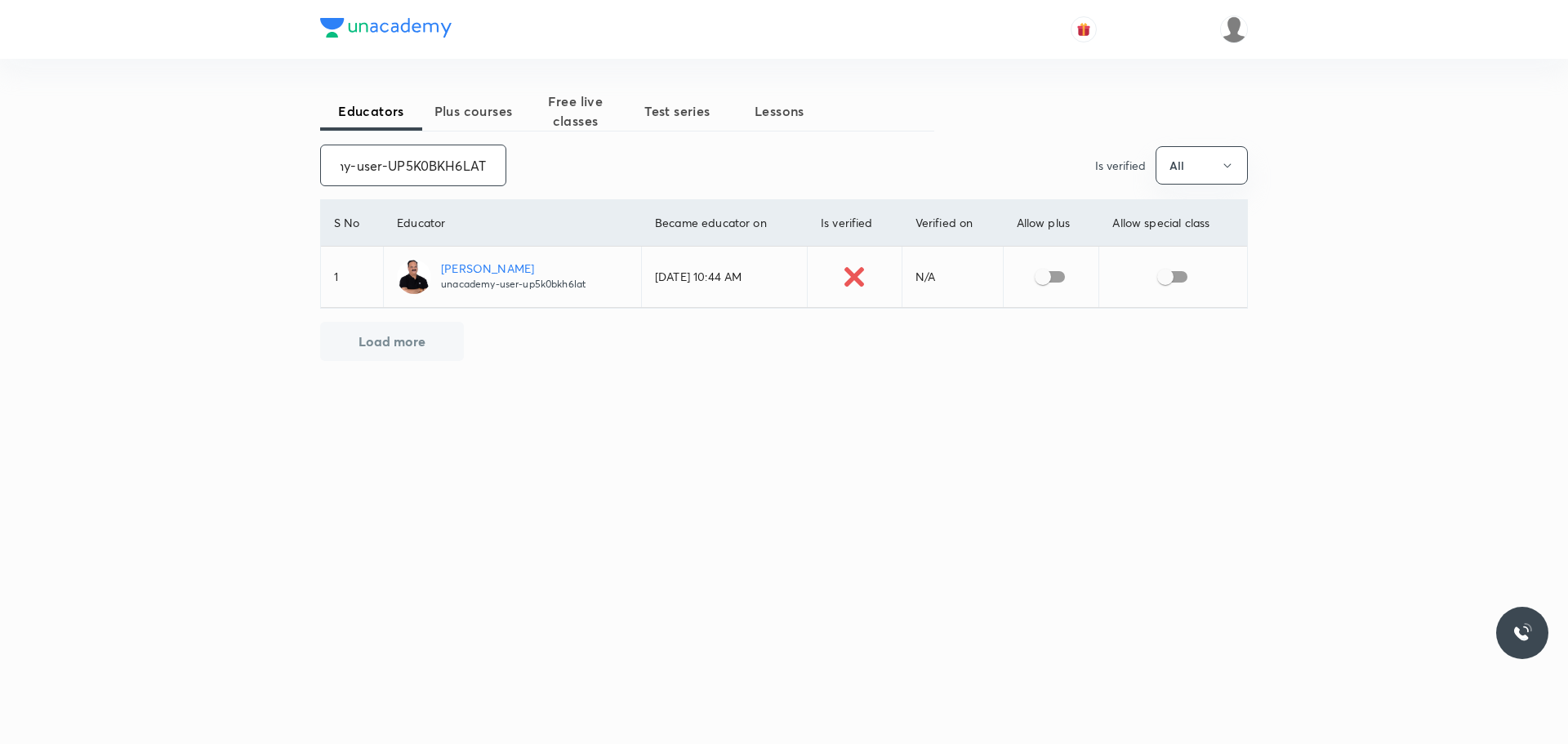
type input "unacademy-user-UP5K0BKH6LAT"
click at [1051, 275] on input "checkbox" at bounding box center [1043, 276] width 93 height 31
checkbox input "true"
click at [1175, 274] on input "checkbox" at bounding box center [1165, 276] width 93 height 31
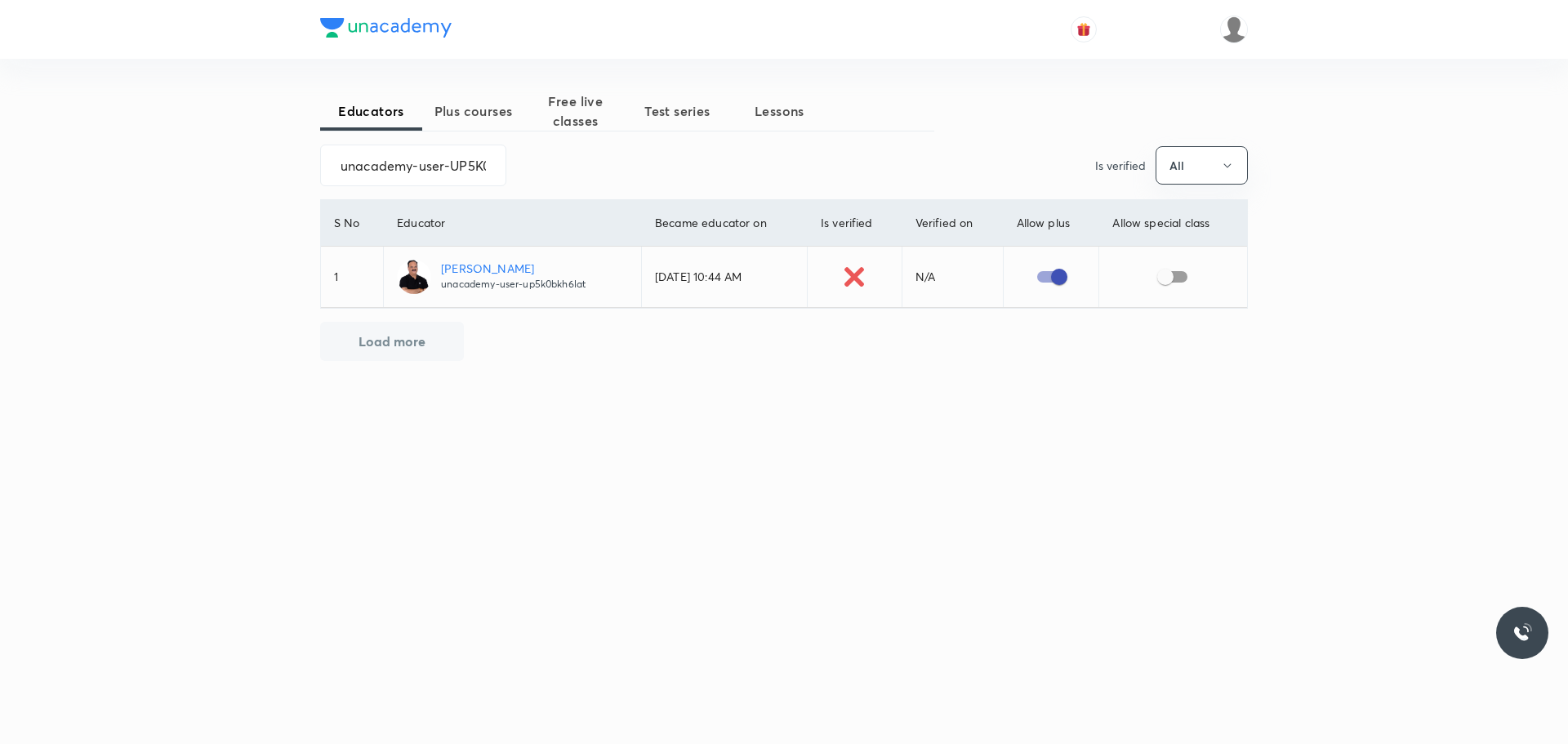
checkbox input "true"
drag, startPoint x: 334, startPoint y: 160, endPoint x: 535, endPoint y: 160, distance: 201.0
click at [535, 160] on div "unacademy-user-UP5K0BKH6LAT ​ Is verified All" at bounding box center [784, 165] width 928 height 41
paste input "[PERSON_NAME]"
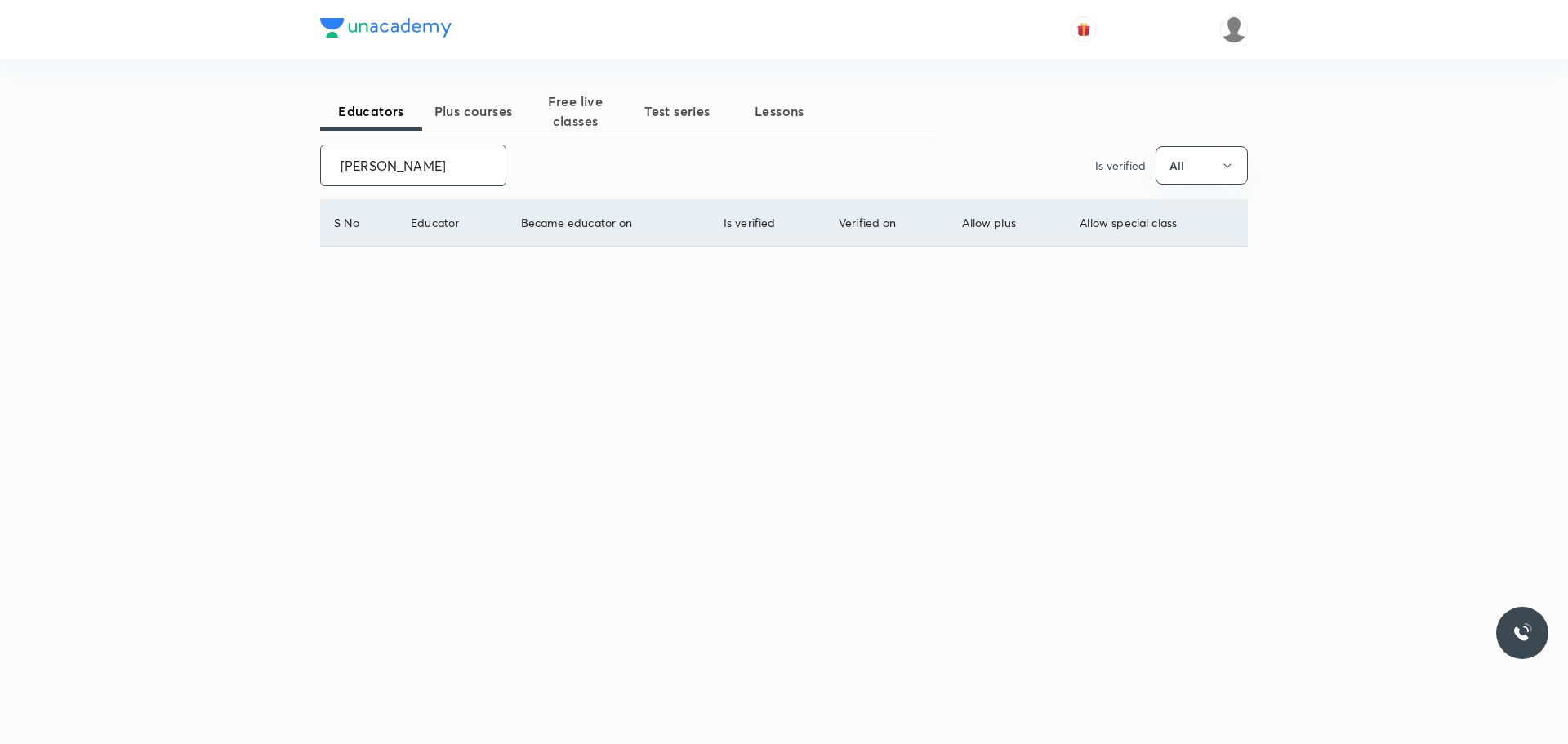
scroll to position [0, 0]
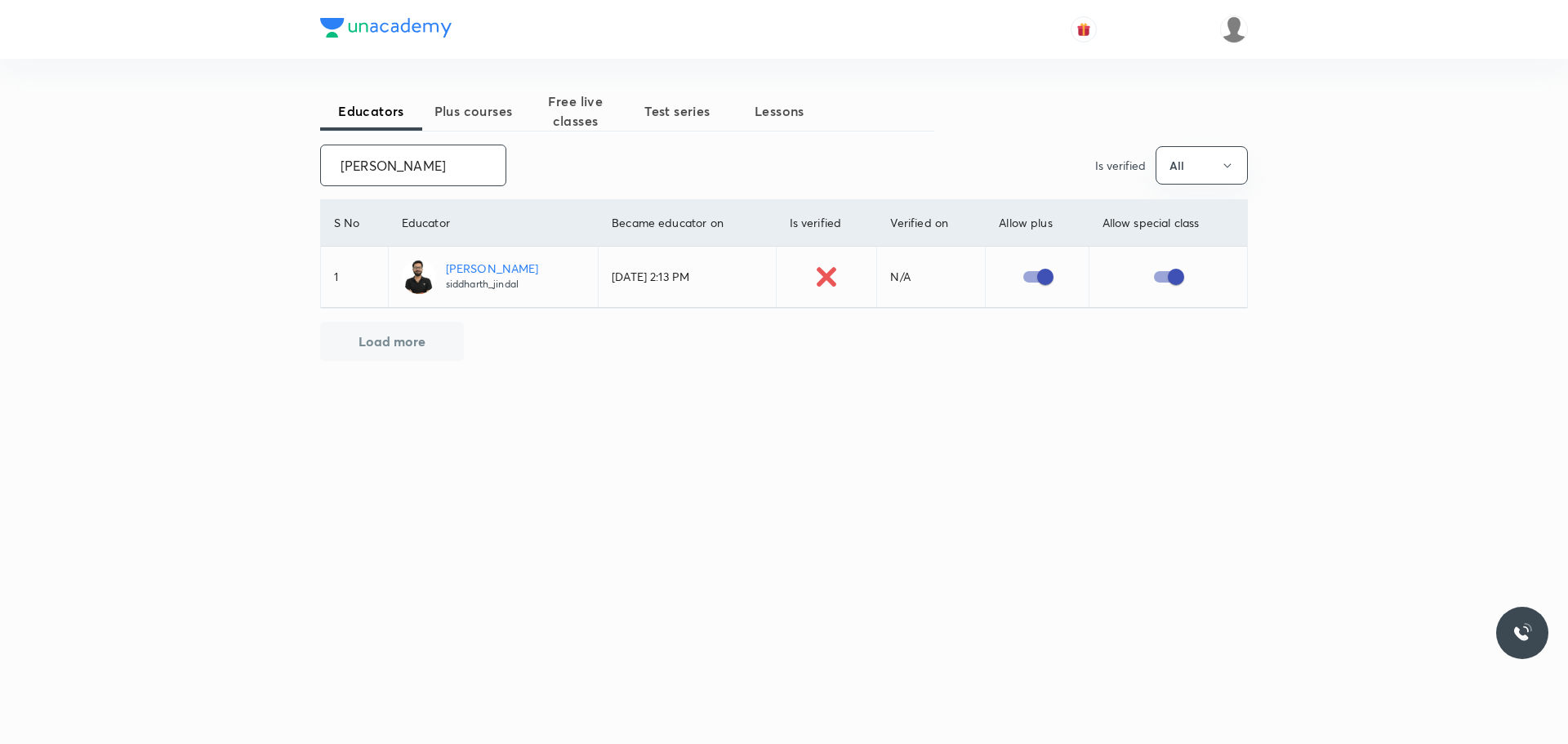
drag, startPoint x: 331, startPoint y: 158, endPoint x: 522, endPoint y: 140, distance: 191.8
click at [522, 140] on div "Educators Plus courses Free live classes Test series Lessons [PERSON_NAME] ​ Is…" at bounding box center [784, 290] width 928 height 398
paste input "[PERSON_NAME]"
drag, startPoint x: 338, startPoint y: 160, endPoint x: 508, endPoint y: 151, distance: 170.2
click at [508, 151] on div "[PERSON_NAME] ​ Is verified All" at bounding box center [784, 165] width 928 height 41
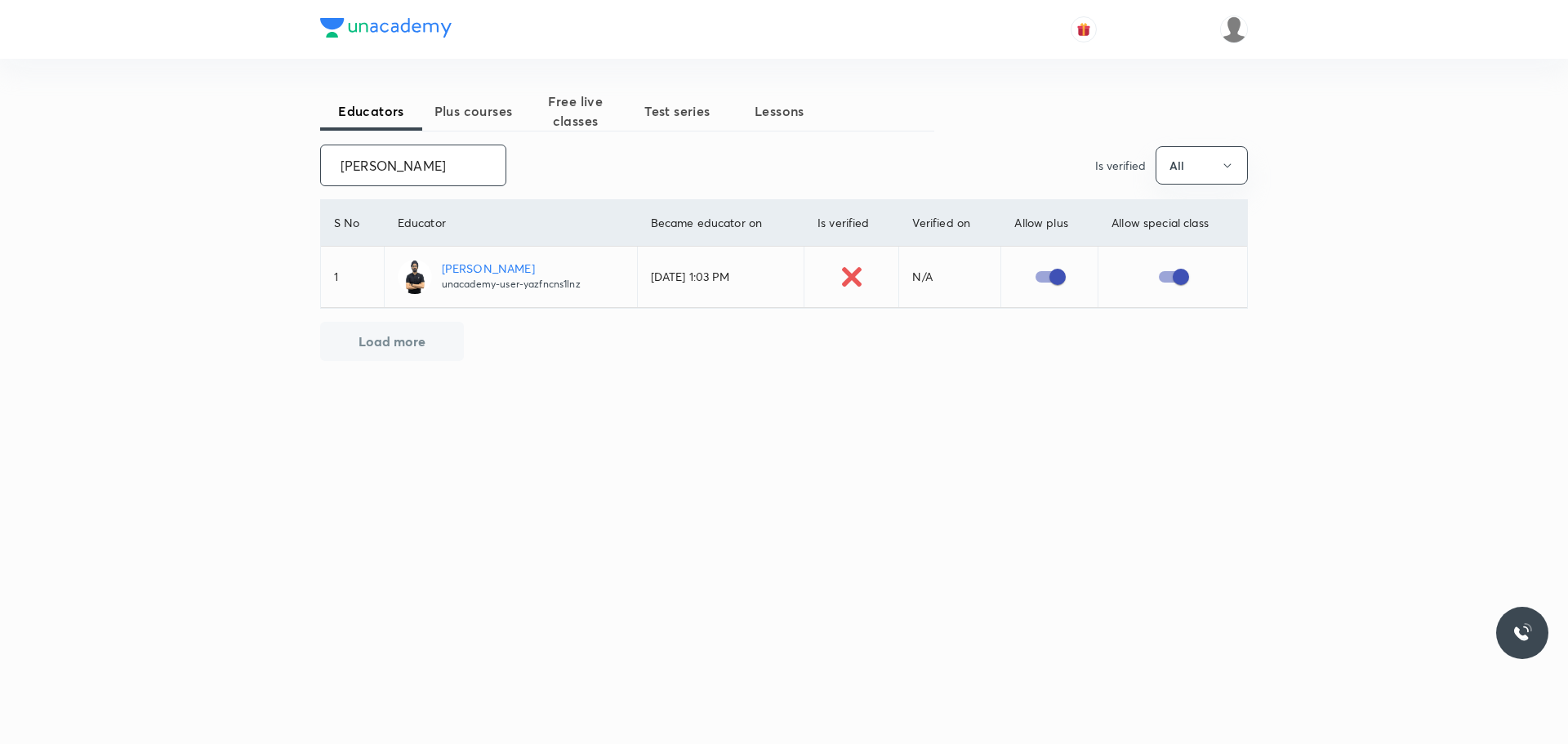
paste input "unacademy-user-AP1XNPERVW2V"
drag, startPoint x: 340, startPoint y: 161, endPoint x: 549, endPoint y: 161, distance: 209.0
click at [549, 161] on div "unacademy-user-AP1XNPERVW2V ​ Is verified All" at bounding box center [784, 165] width 928 height 41
paste input "rchandankumar-1329"
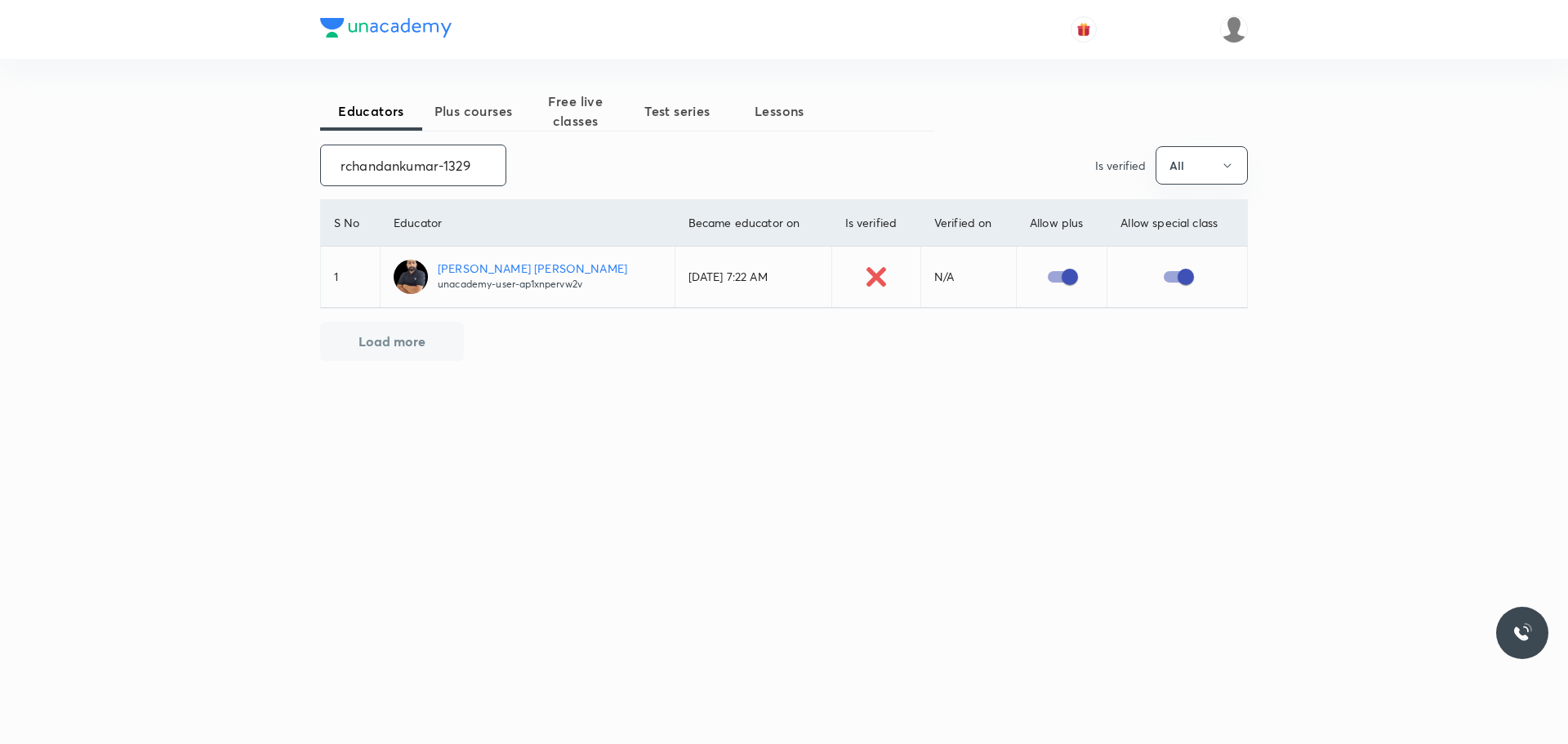
scroll to position [0, 0]
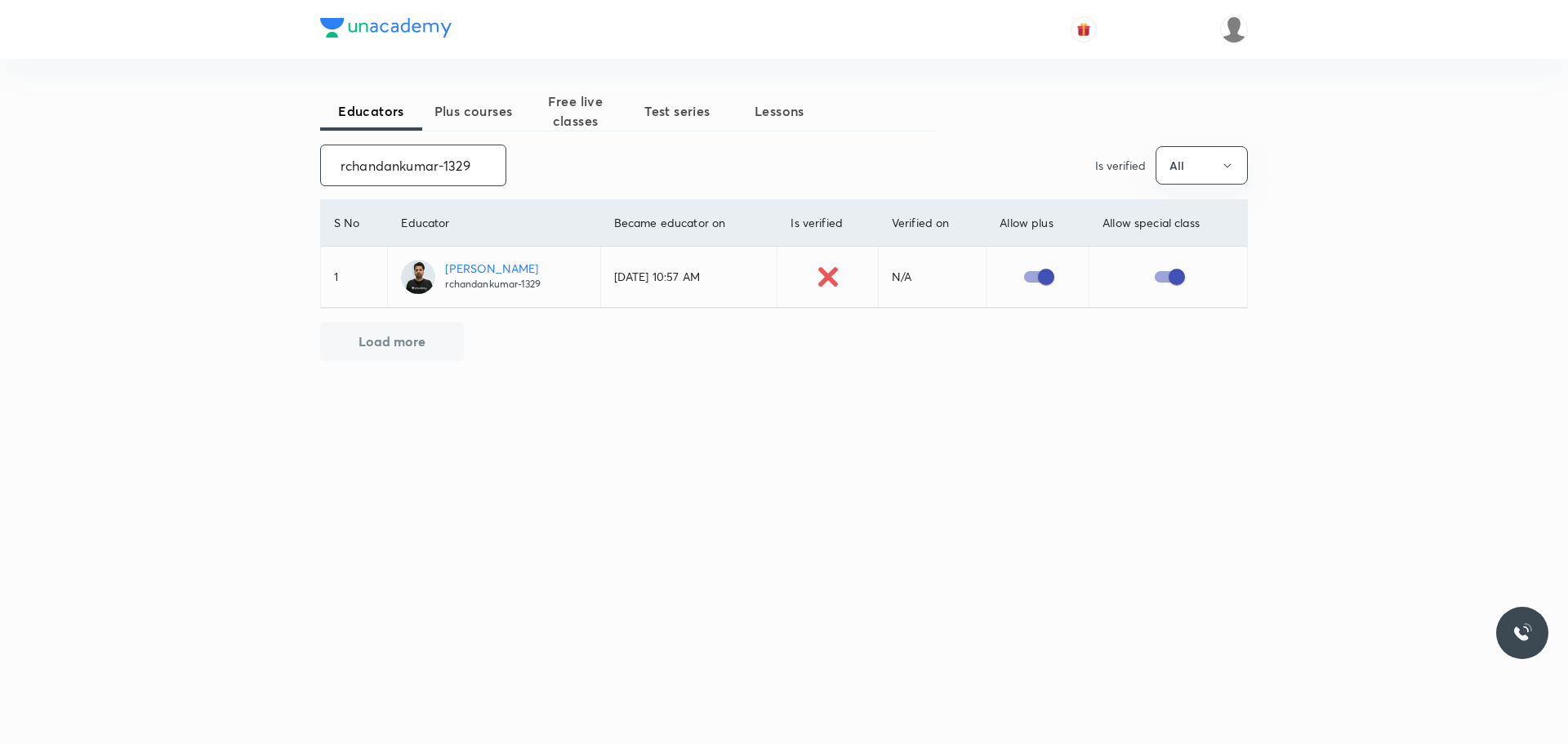
type input "rchandankumar-1329"
drag, startPoint x: 334, startPoint y: 164, endPoint x: 499, endPoint y: 169, distance: 165.1
click at [499, 169] on div "rchandankumar-1329 ​" at bounding box center [413, 165] width 186 height 41
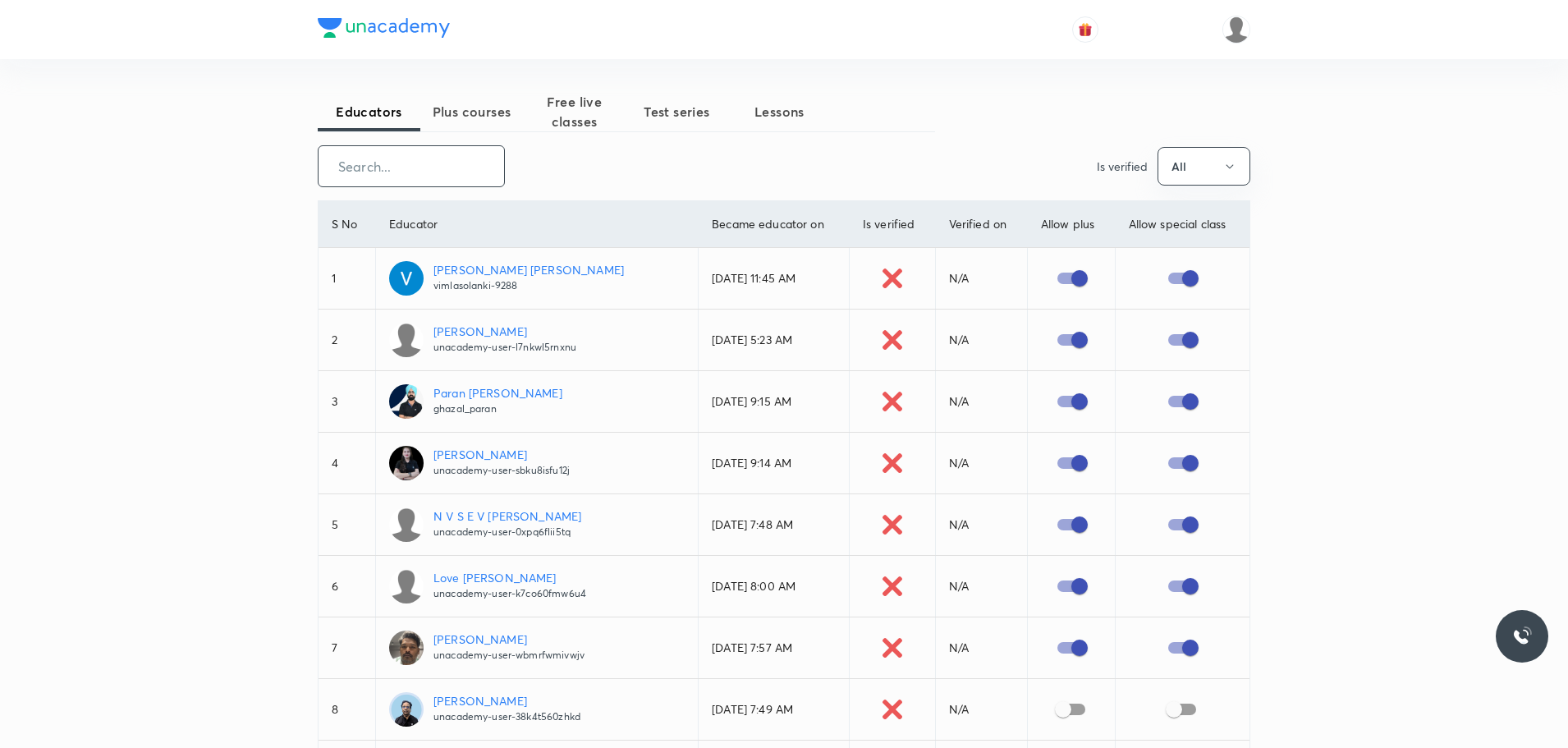
paste input "unacademy-user-BHXZDPPWSZG1"
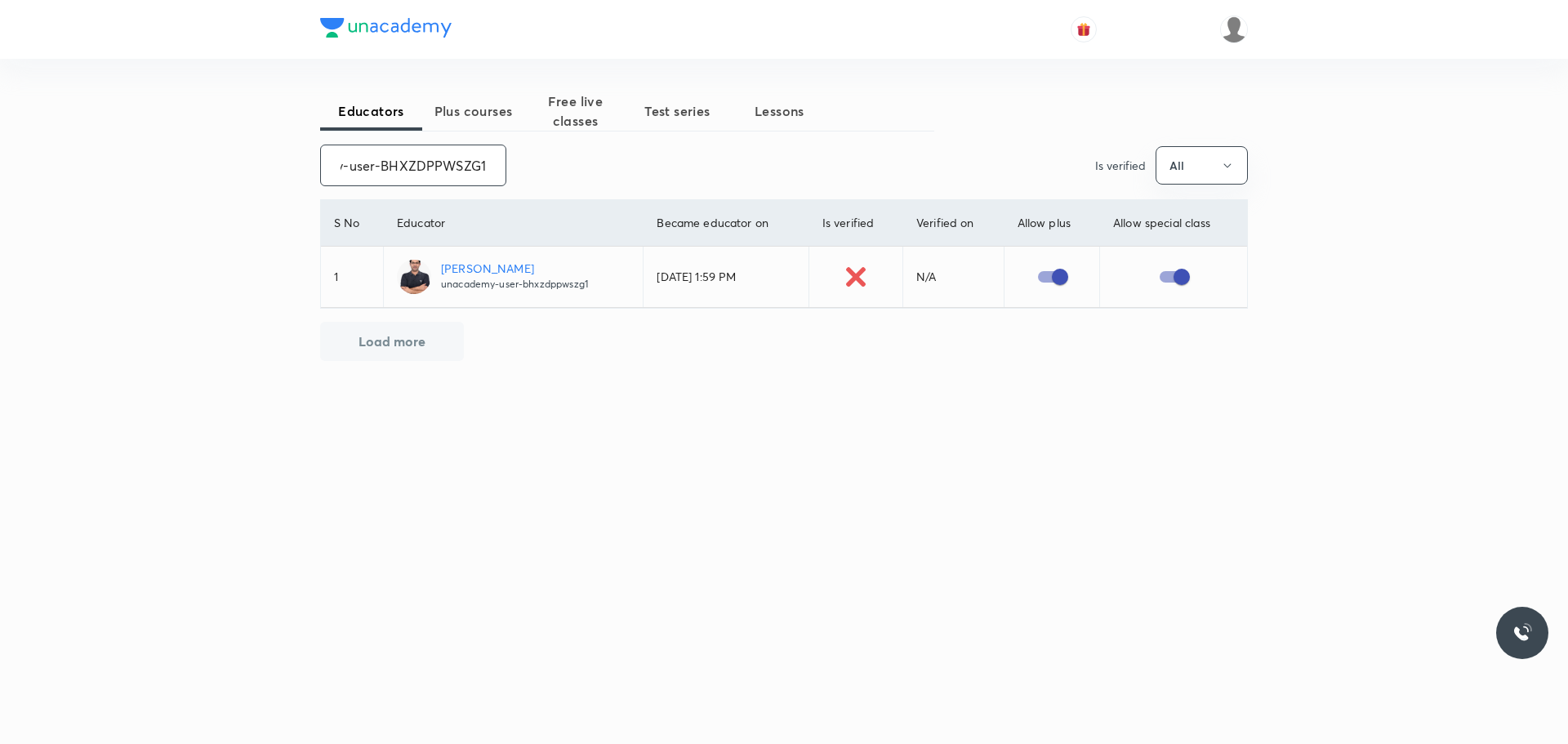
drag, startPoint x: 327, startPoint y: 159, endPoint x: 570, endPoint y: 166, distance: 243.1
click at [570, 166] on div "unacademy-user-BHXZDPPWSZG1 ​ Is verified All" at bounding box center [784, 165] width 928 height 41
paste input "0NXTL8WLSUTW"
drag, startPoint x: 330, startPoint y: 164, endPoint x: 561, endPoint y: 163, distance: 231.0
click at [561, 163] on div "unacademy-user-0NXTL8WLSUTW ​ Is verified All" at bounding box center [784, 165] width 928 height 41
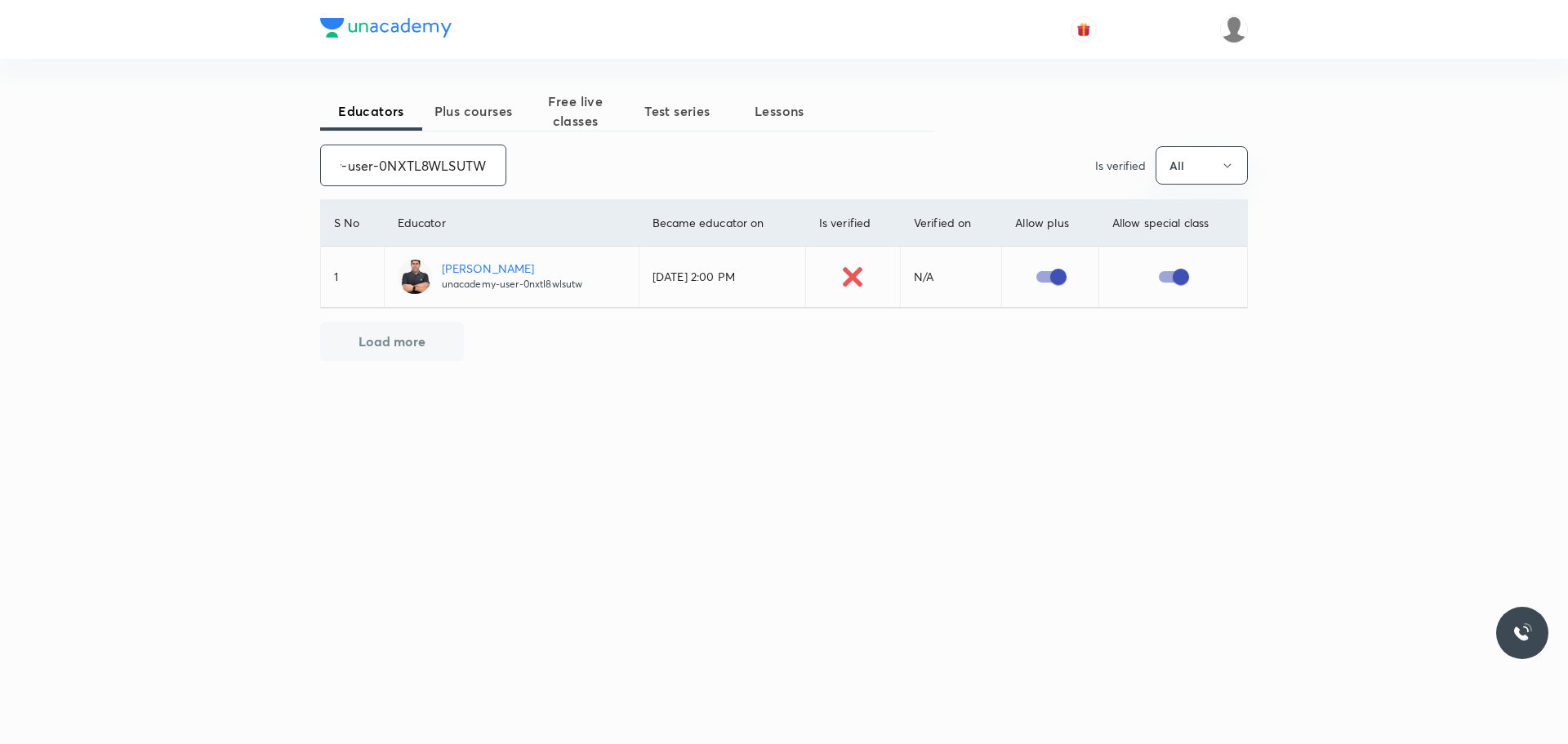
paste input "3JLUBSOLUAC0"
drag, startPoint x: 334, startPoint y: 158, endPoint x: 630, endPoint y: 158, distance: 296.0
click at [630, 158] on div "unacademy-user-3JLUBSOLUAC0 ​ Is verified All" at bounding box center [784, 165] width 928 height 41
paste input "LYU9MZVABMKX"
drag, startPoint x: 332, startPoint y: 151, endPoint x: 650, endPoint y: 155, distance: 318.0
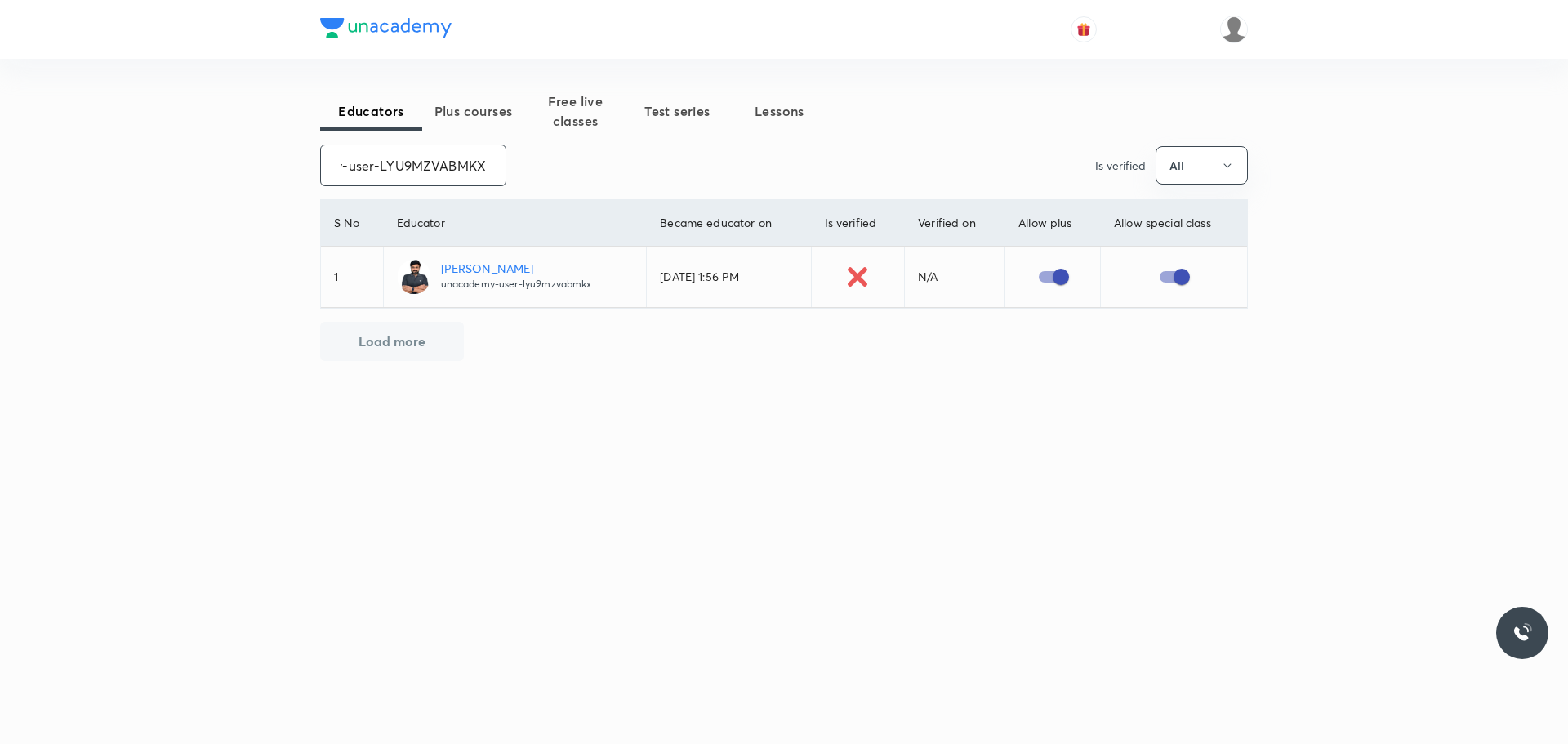
click at [650, 155] on div "unacademy-user-LYU9MZVABMKX ​ Is verified All" at bounding box center [784, 165] width 928 height 41
paste input "N81KPI3YKJDF"
drag, startPoint x: 334, startPoint y: 164, endPoint x: 529, endPoint y: 151, distance: 195.4
click at [529, 151] on div "unacademy-user-N81KPI3YKJDF ​ Is verified All" at bounding box center [784, 165] width 928 height 41
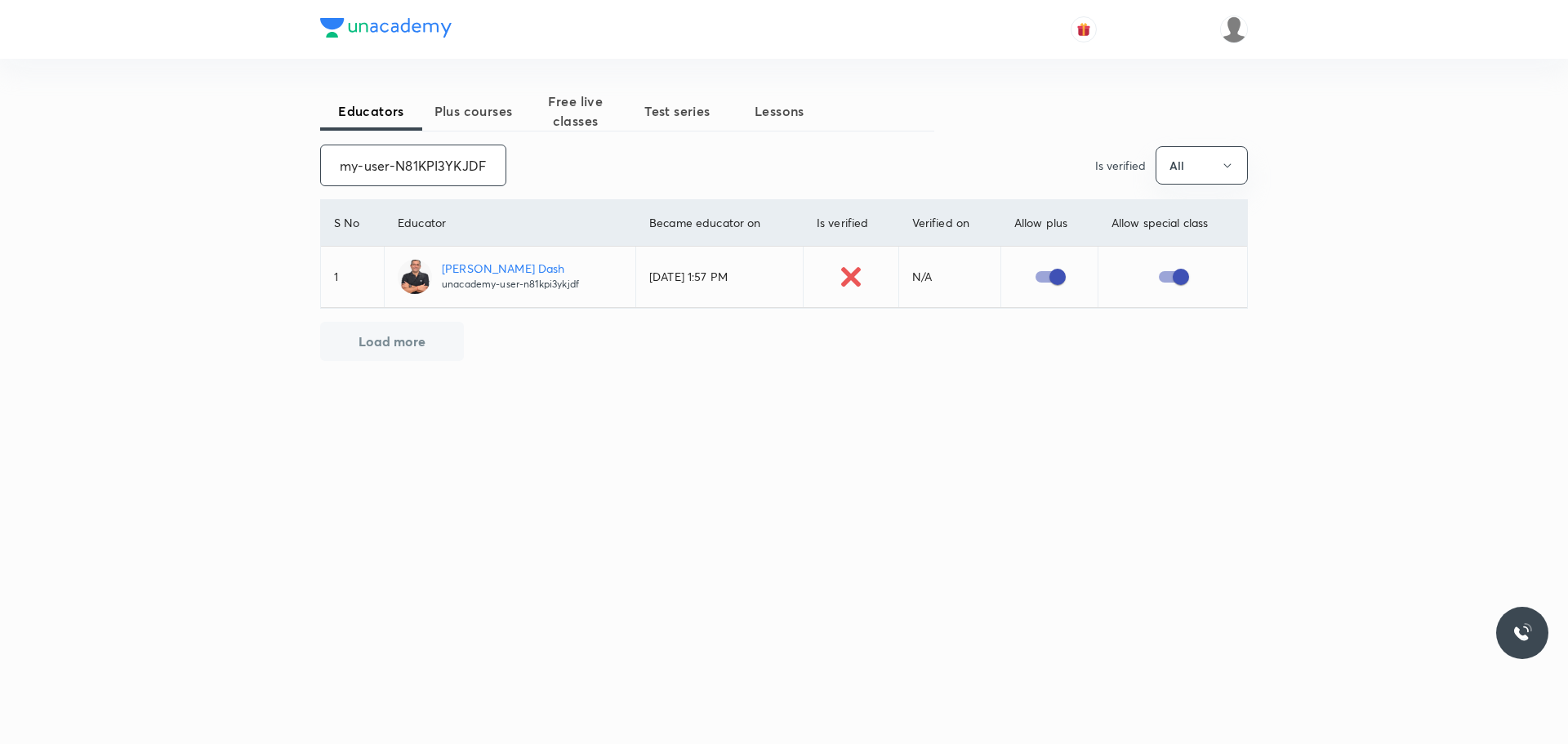
paste input "Prabhatsingh-4351"
drag, startPoint x: 344, startPoint y: 164, endPoint x: 506, endPoint y: 163, distance: 162.0
click at [506, 163] on div "Prabhatsingh-4351 ​ Is verified All" at bounding box center [784, 165] width 928 height 41
type input "P"
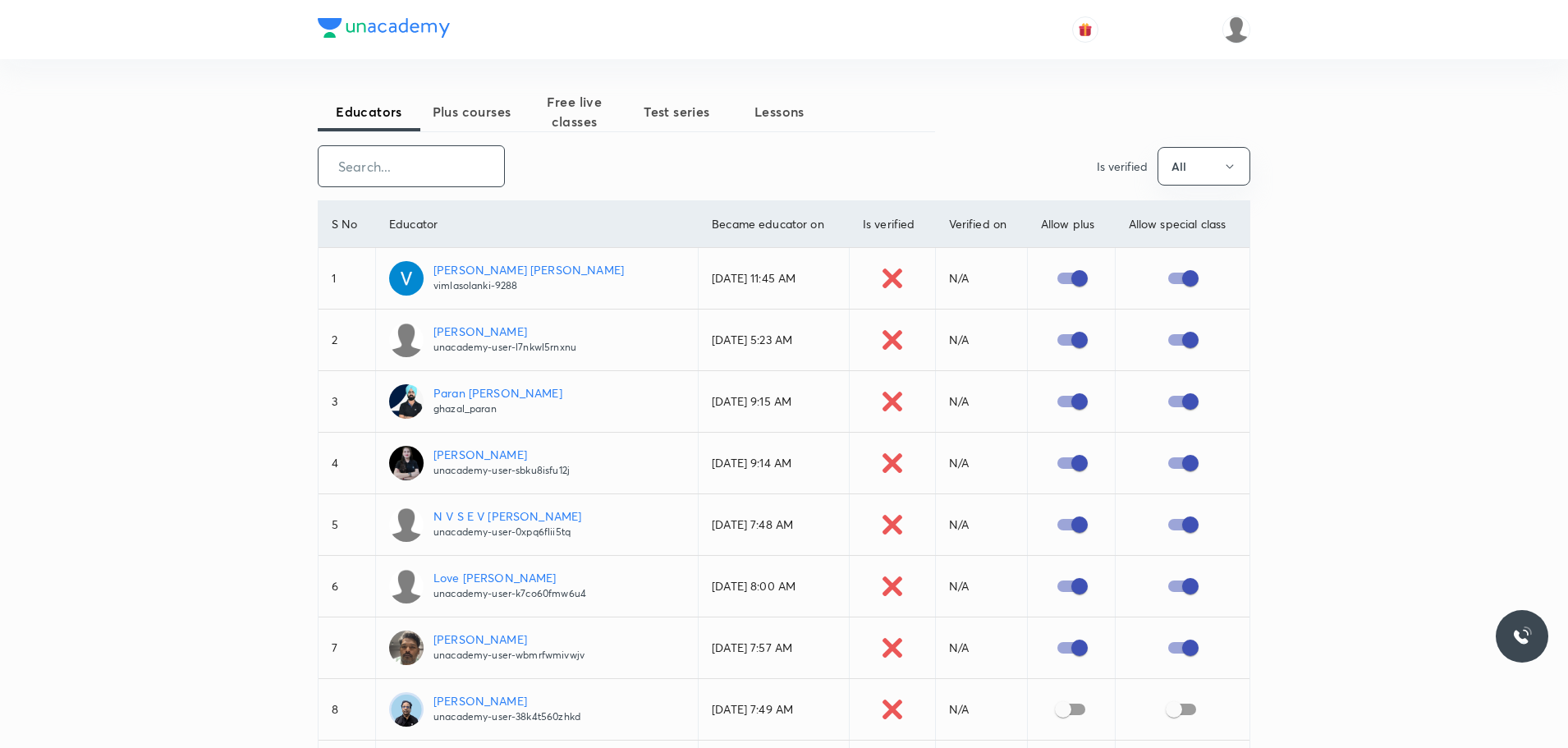
paste input "ROBINSKUMAR-674"
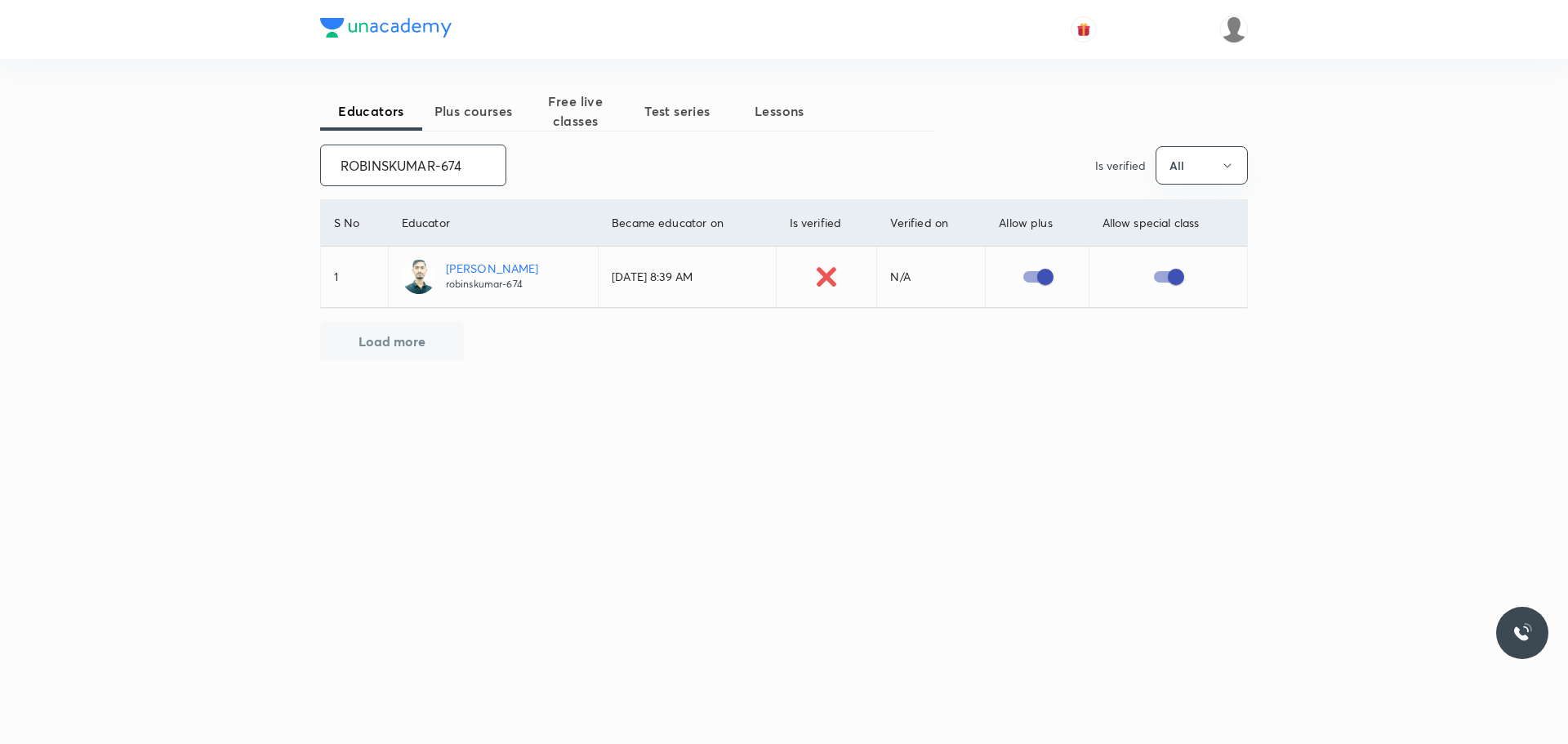
drag, startPoint x: 330, startPoint y: 160, endPoint x: 532, endPoint y: 161, distance: 202.0
click at [532, 161] on div "ROBINSKUMAR-674 ​ Is verified All" at bounding box center [784, 165] width 928 height 41
paste input "unacademy-user-LJRZR0WLZS1O"
drag, startPoint x: 338, startPoint y: 171, endPoint x: 538, endPoint y: 190, distance: 200.9
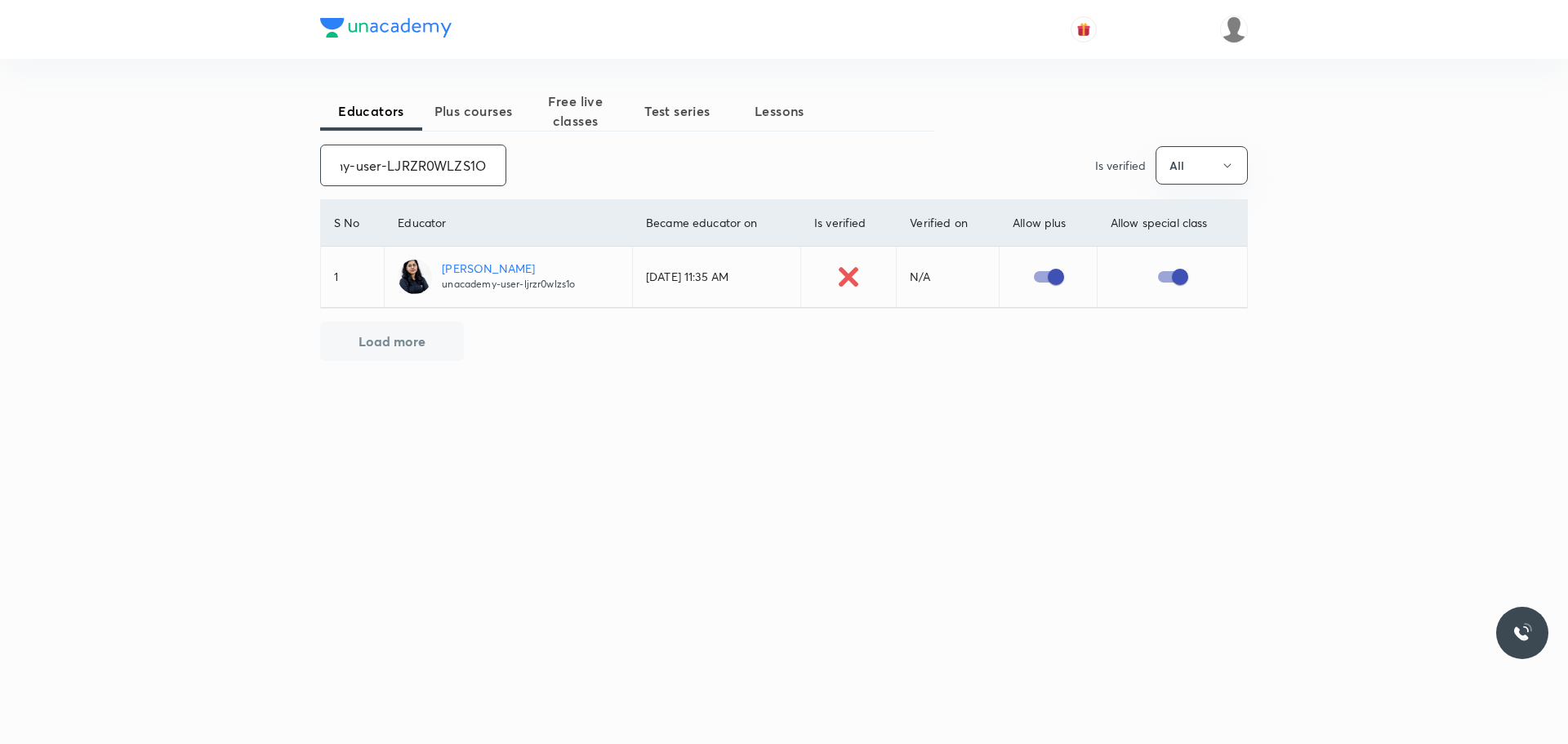
click at [538, 190] on div "Educators Plus courses Free live classes Test series Lessons unacademy-user-LJR…" at bounding box center [784, 290] width 928 height 398
paste input "rajat.[PERSON_NAME]"
drag, startPoint x: 338, startPoint y: 164, endPoint x: 439, endPoint y: 165, distance: 101.0
click at [439, 165] on input "rajat.[PERSON_NAME]" at bounding box center [413, 165] width 185 height 41
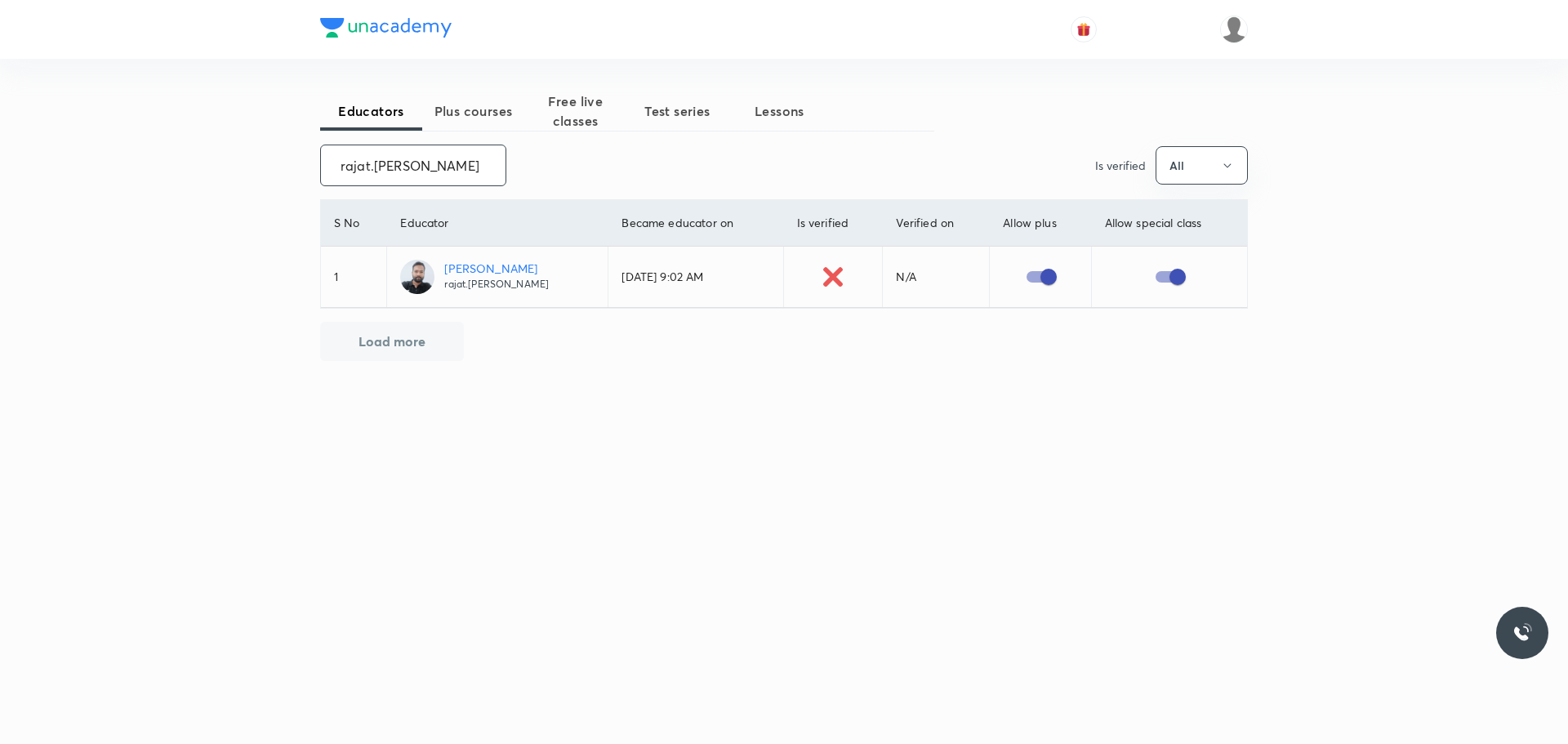
paste input "unacademy-user-JGIAO6RLG0RQ"
drag, startPoint x: 338, startPoint y: 169, endPoint x: 581, endPoint y: 177, distance: 243.1
click at [581, 177] on div "unacademy-user-JGIAO6RLG0RQ ​ Is verified All" at bounding box center [784, 165] width 928 height 41
paste input "VK9YVV7HUMUZ"
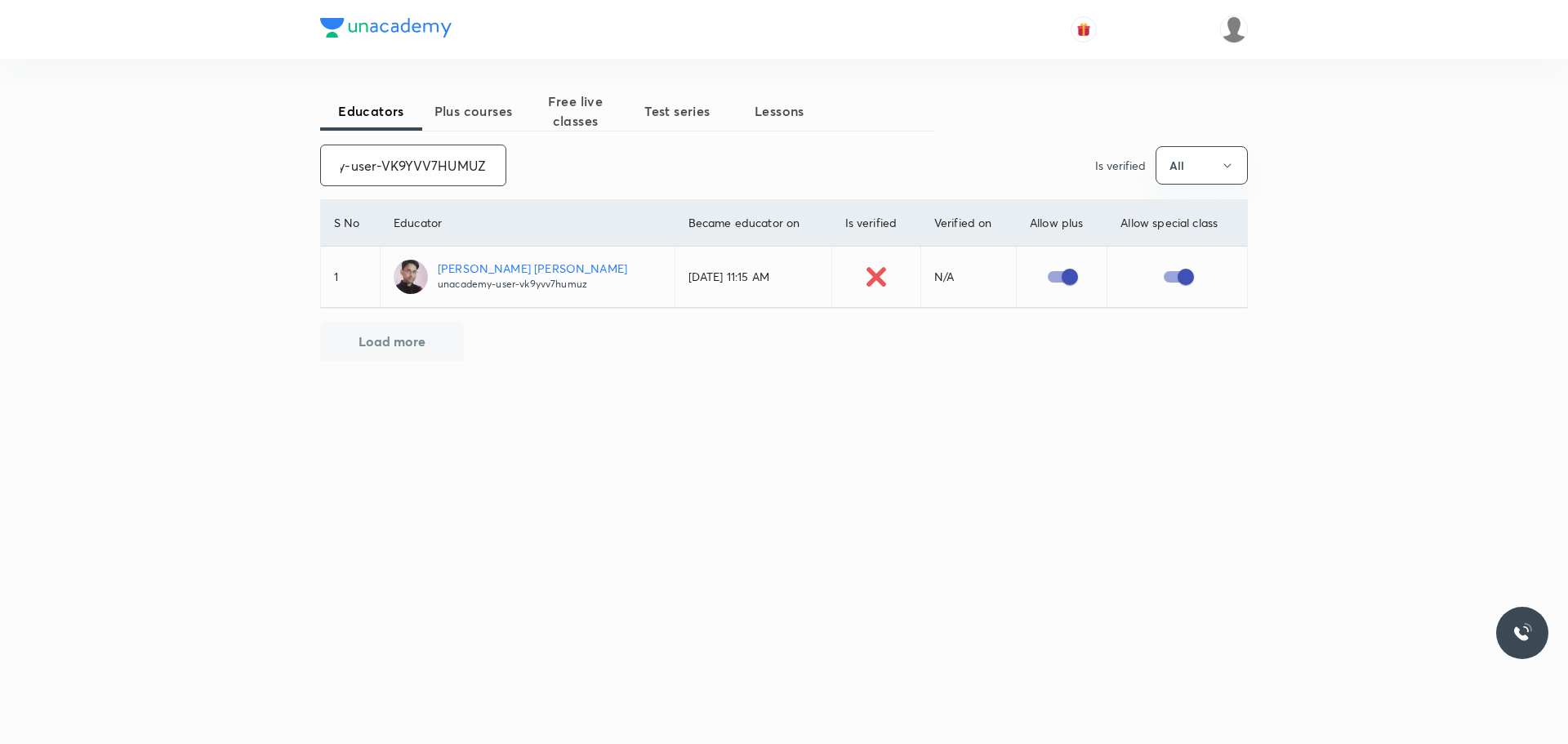
drag, startPoint x: 335, startPoint y: 169, endPoint x: 516, endPoint y: 190, distance: 182.2
click at [516, 190] on div "Educators Plus courses Free live classes Test series Lessons unacademy-user-VK9…" at bounding box center [784, 290] width 928 height 398
paste input "W4PYW36H7M2I"
drag, startPoint x: 331, startPoint y: 165, endPoint x: 556, endPoint y: 169, distance: 225.0
click at [556, 169] on div "unacademy-user-W4PYW36H7M2I ​ Is verified All" at bounding box center [784, 165] width 928 height 41
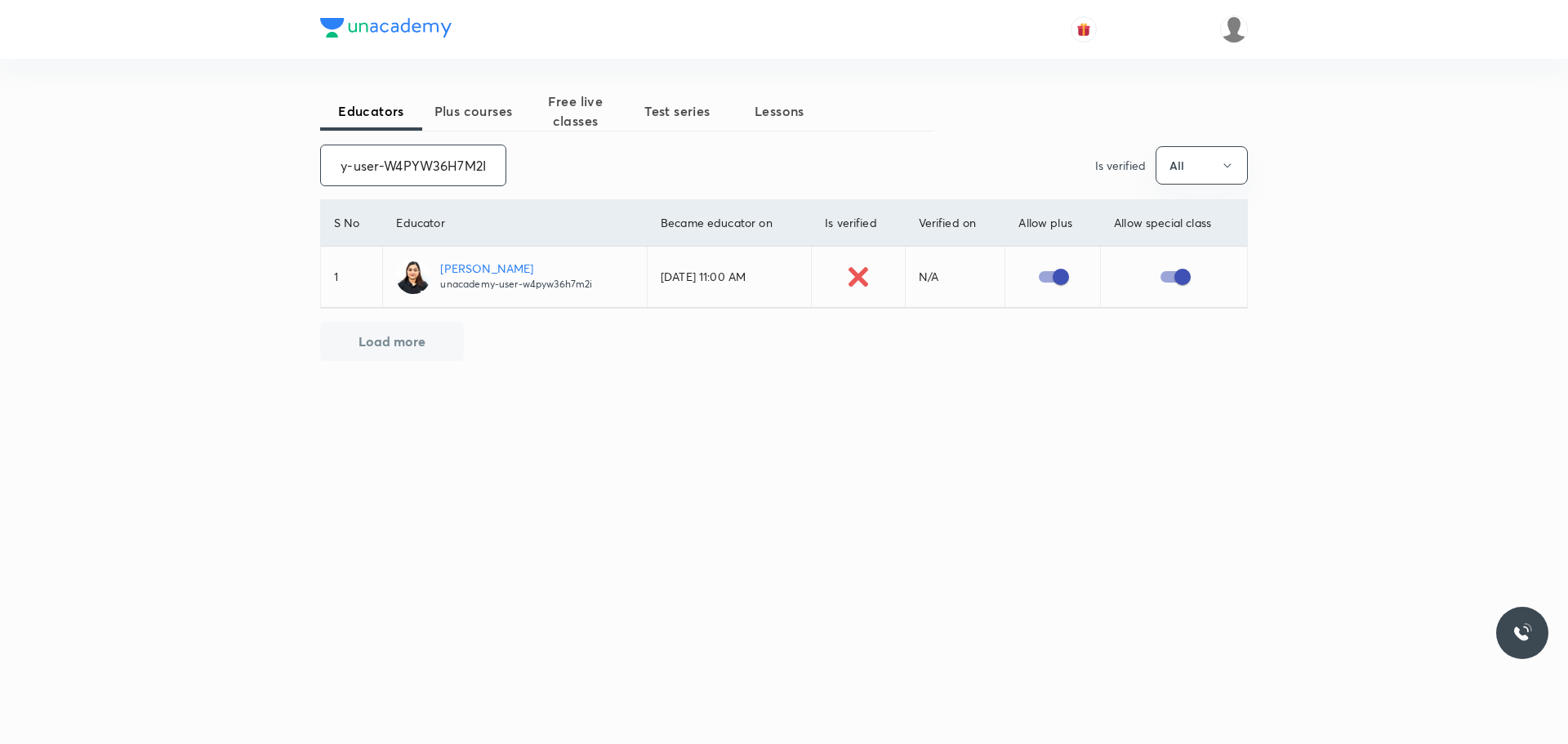
paste input "NO9GAYD5EPX6"
drag, startPoint x: 333, startPoint y: 160, endPoint x: 586, endPoint y: 169, distance: 253.2
click at [586, 169] on div "unacademy-user-NO9GAYD5EPX6 ​ Is verified All" at bounding box center [784, 165] width 928 height 41
paste input "Q4Z1HJFJXY67"
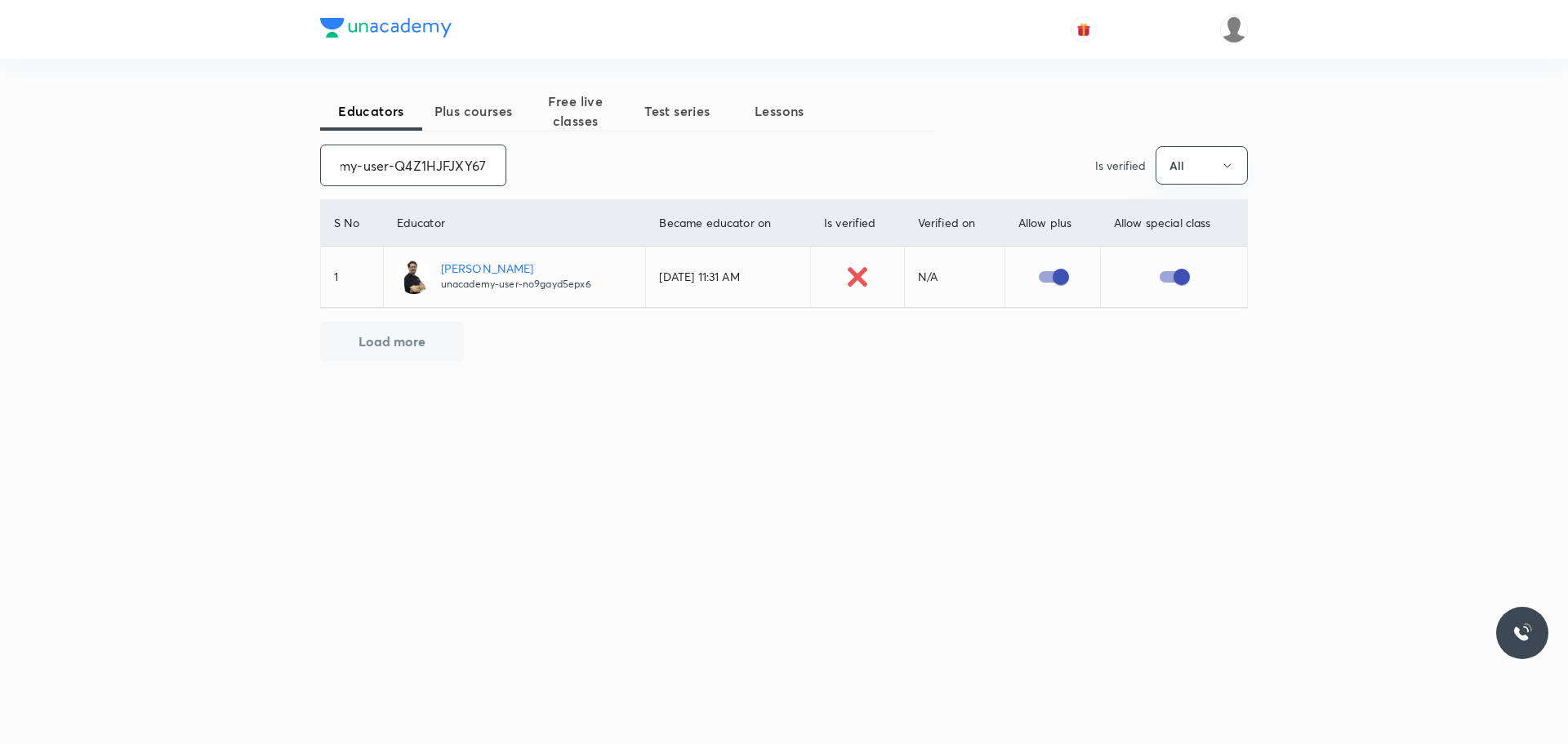
scroll to position [0, 59]
type input "unacademy-user-Q4Z1HJFJXY67"
click at [1042, 277] on input "checkbox" at bounding box center [1041, 276] width 93 height 31
checkbox input "true"
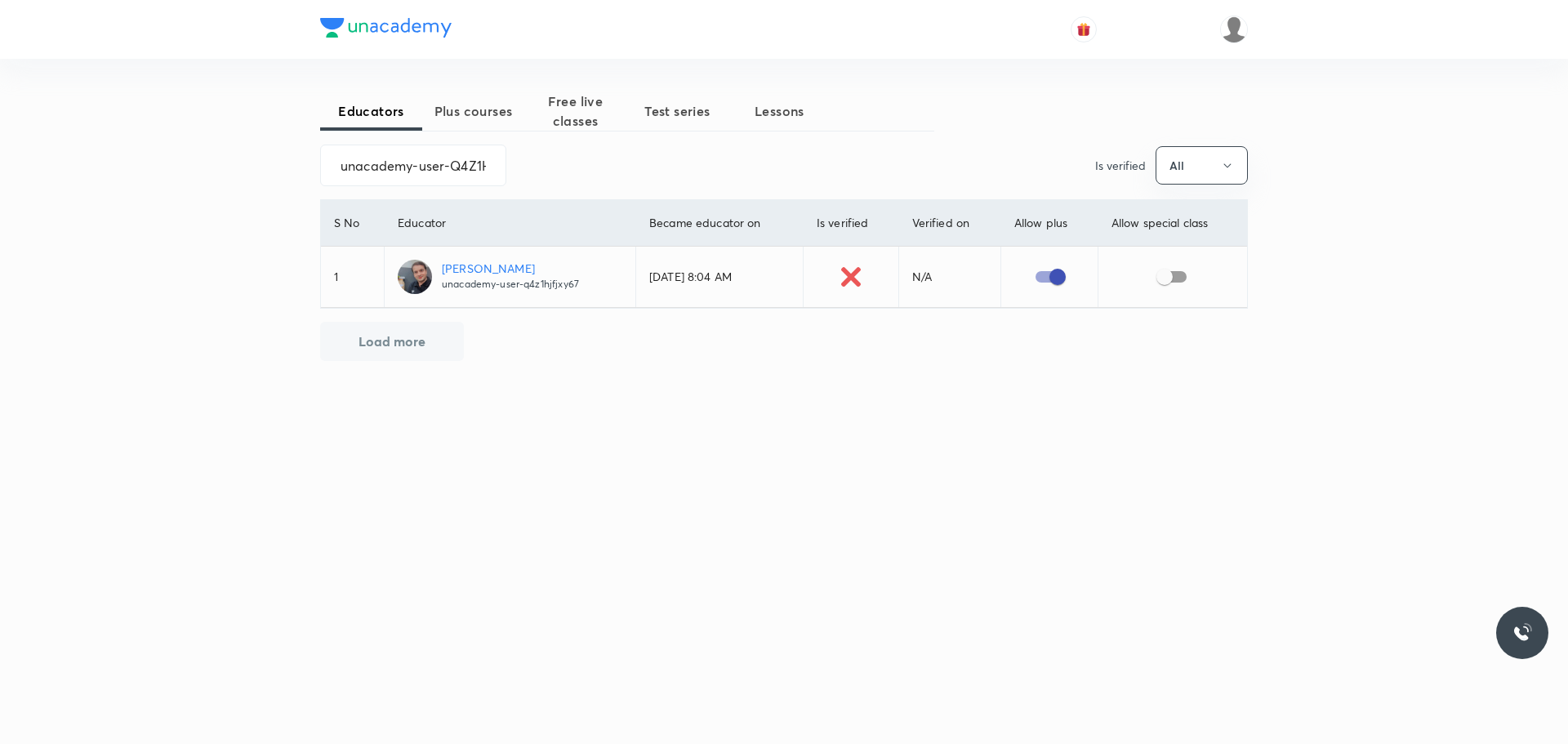
click at [1164, 274] on input "checkbox" at bounding box center [1165, 276] width 93 height 31
checkbox input "true"
drag, startPoint x: 325, startPoint y: 161, endPoint x: 565, endPoint y: 170, distance: 240.2
click at [565, 170] on div "unacademy-user-Q4Z1HJFJXY67 ​ Is verified All" at bounding box center [784, 165] width 928 height 41
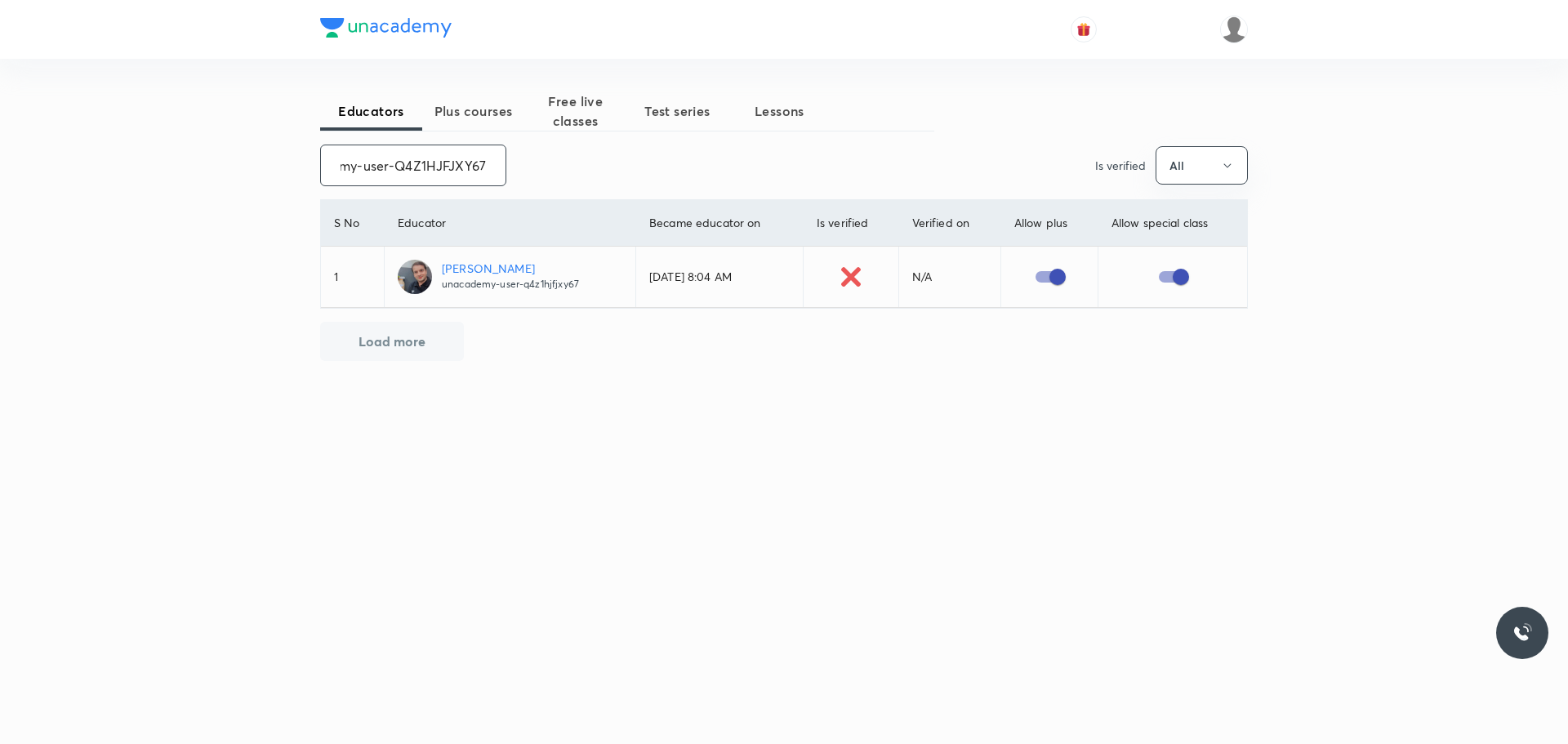
paste input "48LXLA5E7Z3J"
drag, startPoint x: 327, startPoint y: 164, endPoint x: 605, endPoint y: 166, distance: 278.0
click at [605, 166] on div "unacademy-user-48LXLA5E7Z3J ​ Is verified All" at bounding box center [784, 165] width 928 height 41
paste input "XG0CY8LJGBV"
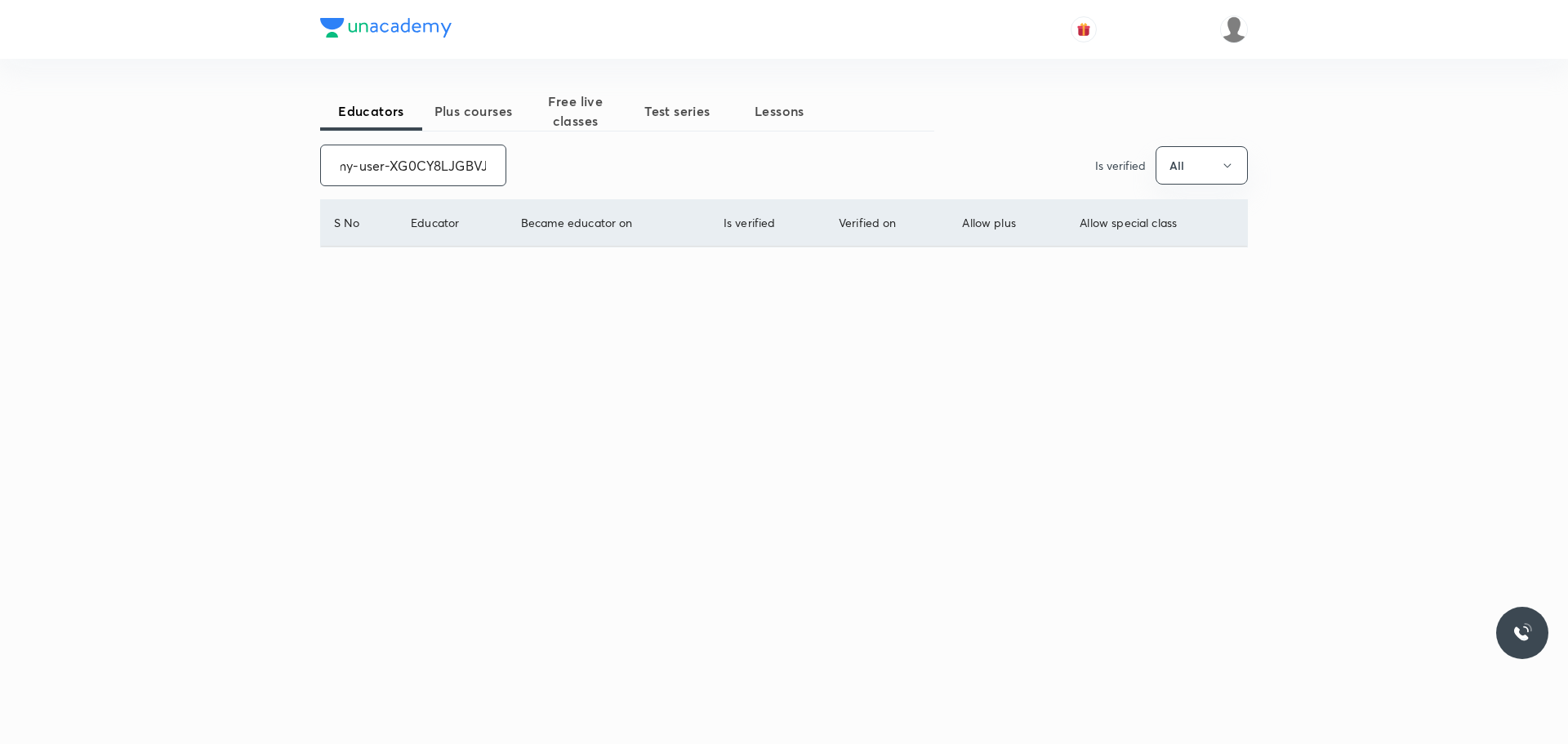
scroll to position [0, 65]
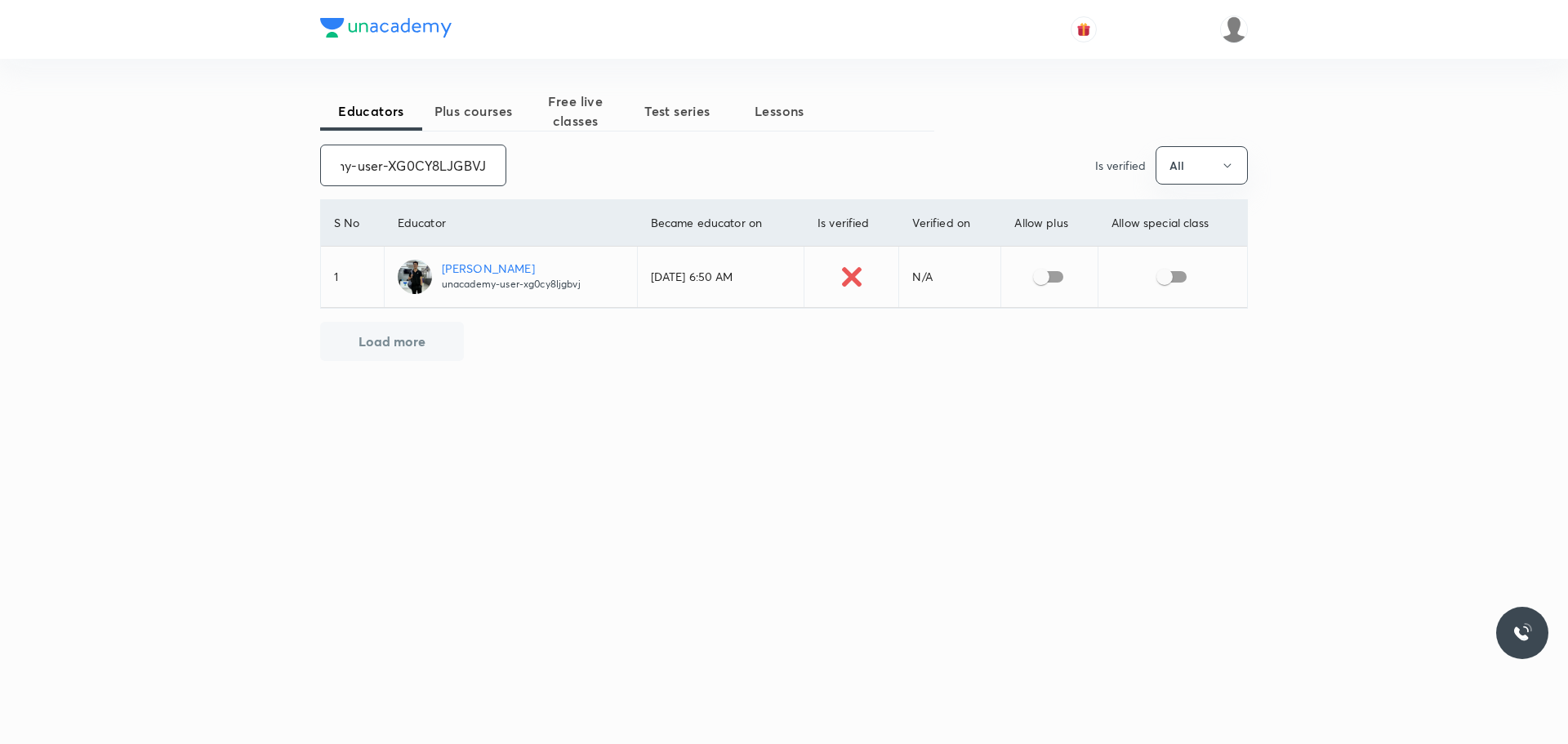
type input "unacademy-user-XG0CY8LJGBVJ"
click at [1044, 281] on input "checkbox" at bounding box center [1041, 276] width 93 height 31
checkbox input "true"
click at [1174, 275] on input "checkbox" at bounding box center [1165, 276] width 93 height 31
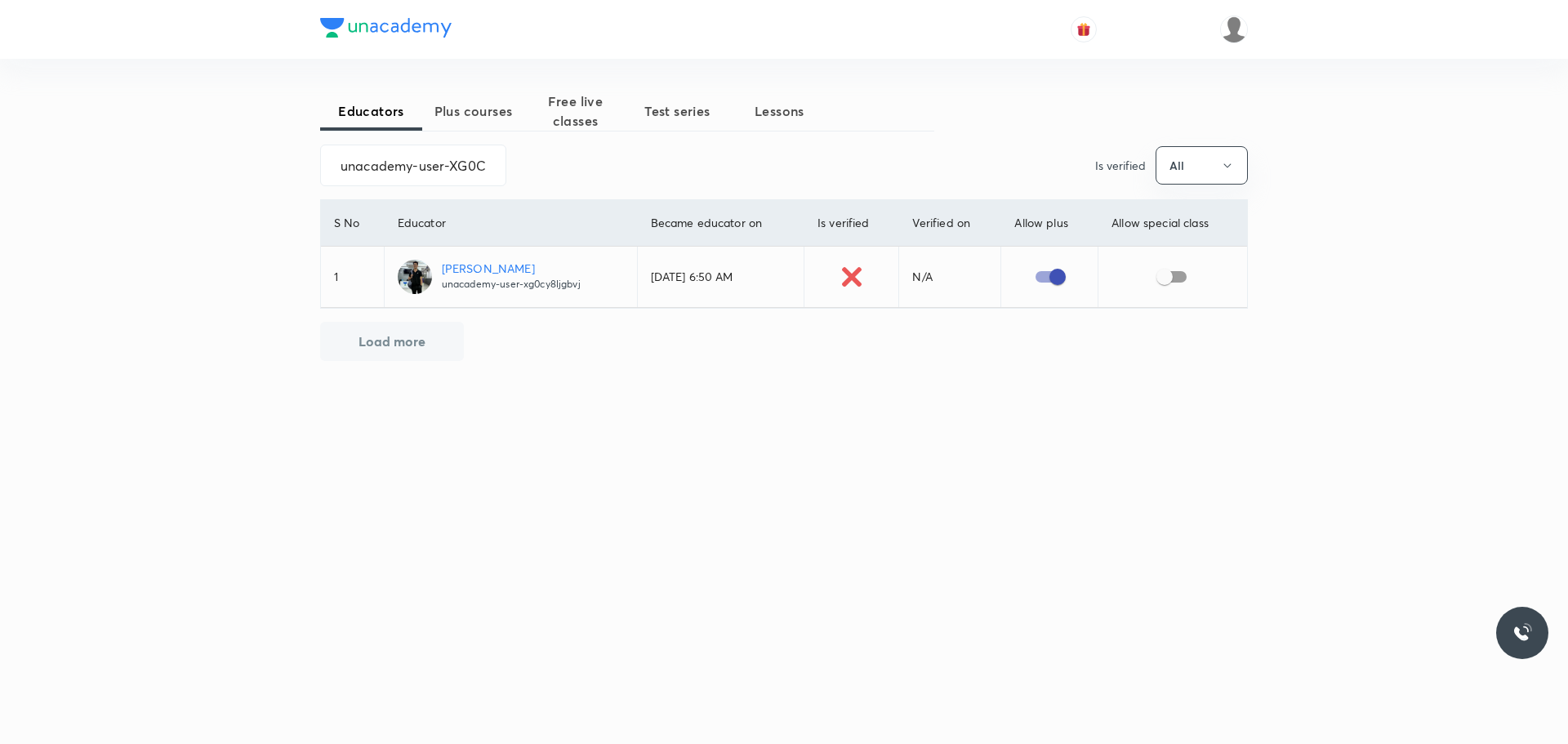
checkbox input "true"
drag, startPoint x: 325, startPoint y: 161, endPoint x: 573, endPoint y: 160, distance: 248.0
click at [573, 160] on div "unacademy-user-XG0CY8LJGBVJ ​ Is verified All" at bounding box center [784, 165] width 928 height 41
paste input "8OL38OFJ1L95"
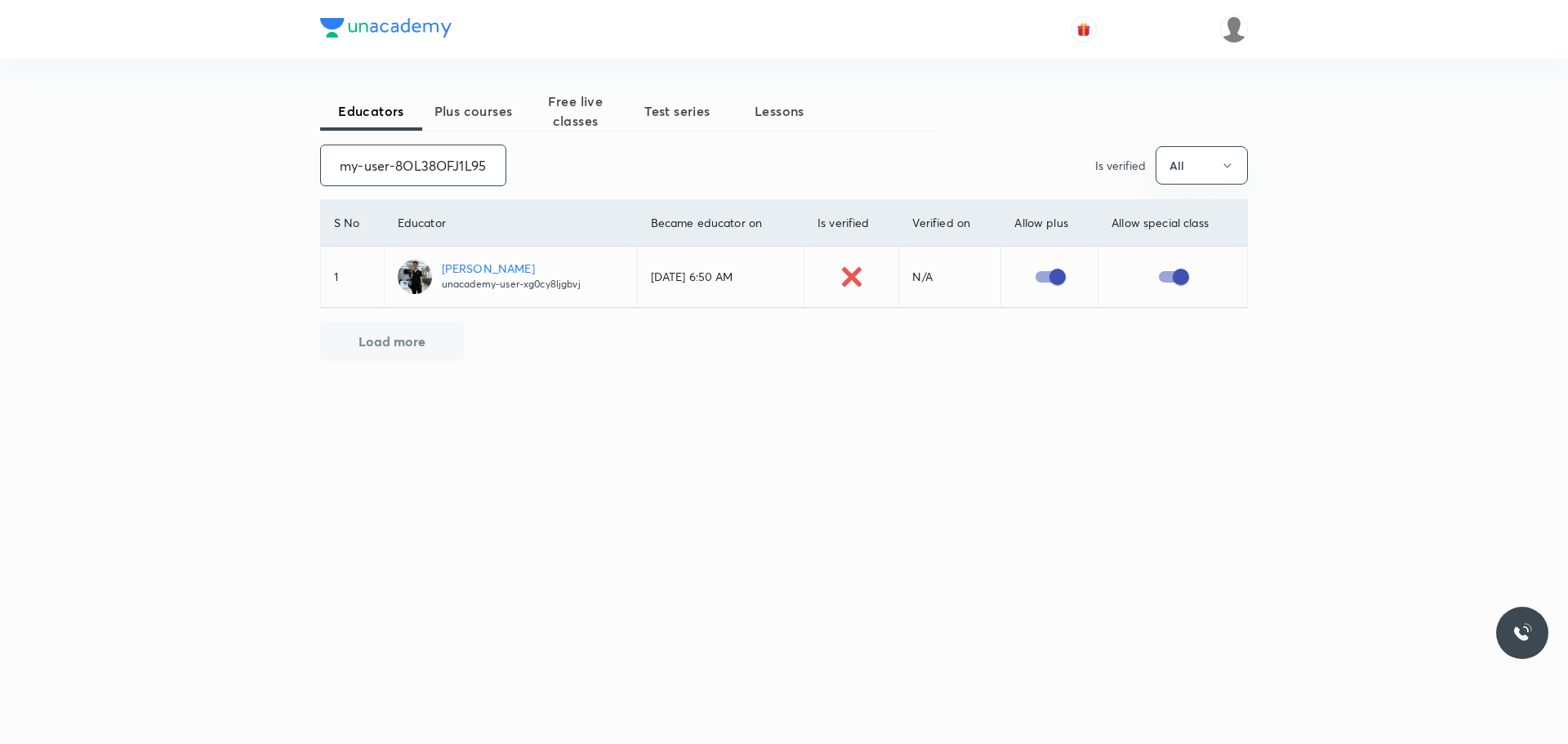
scroll to position [0, 59]
type input "unacademy-user-8OL38OFJ1L95"
click at [1047, 281] on input "checkbox" at bounding box center [1053, 276] width 93 height 31
checkbox input "true"
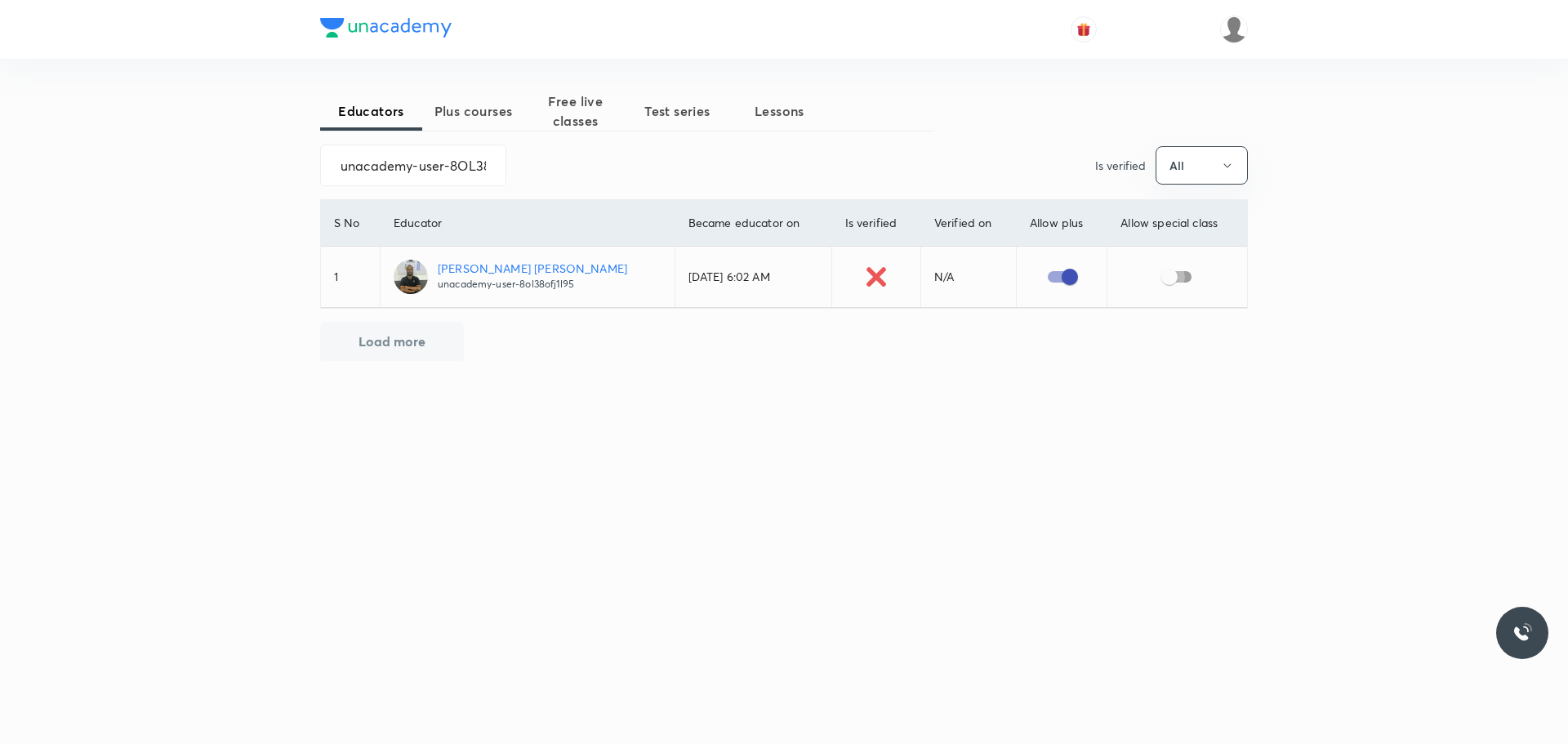
click at [1180, 273] on input "checkbox" at bounding box center [1169, 276] width 93 height 31
checkbox input "true"
drag, startPoint x: 330, startPoint y: 163, endPoint x: 581, endPoint y: 163, distance: 251.0
click at [581, 163] on div "unacademy-user-8OL38OFJ1L95 ​ Is verified All" at bounding box center [784, 165] width 928 height 41
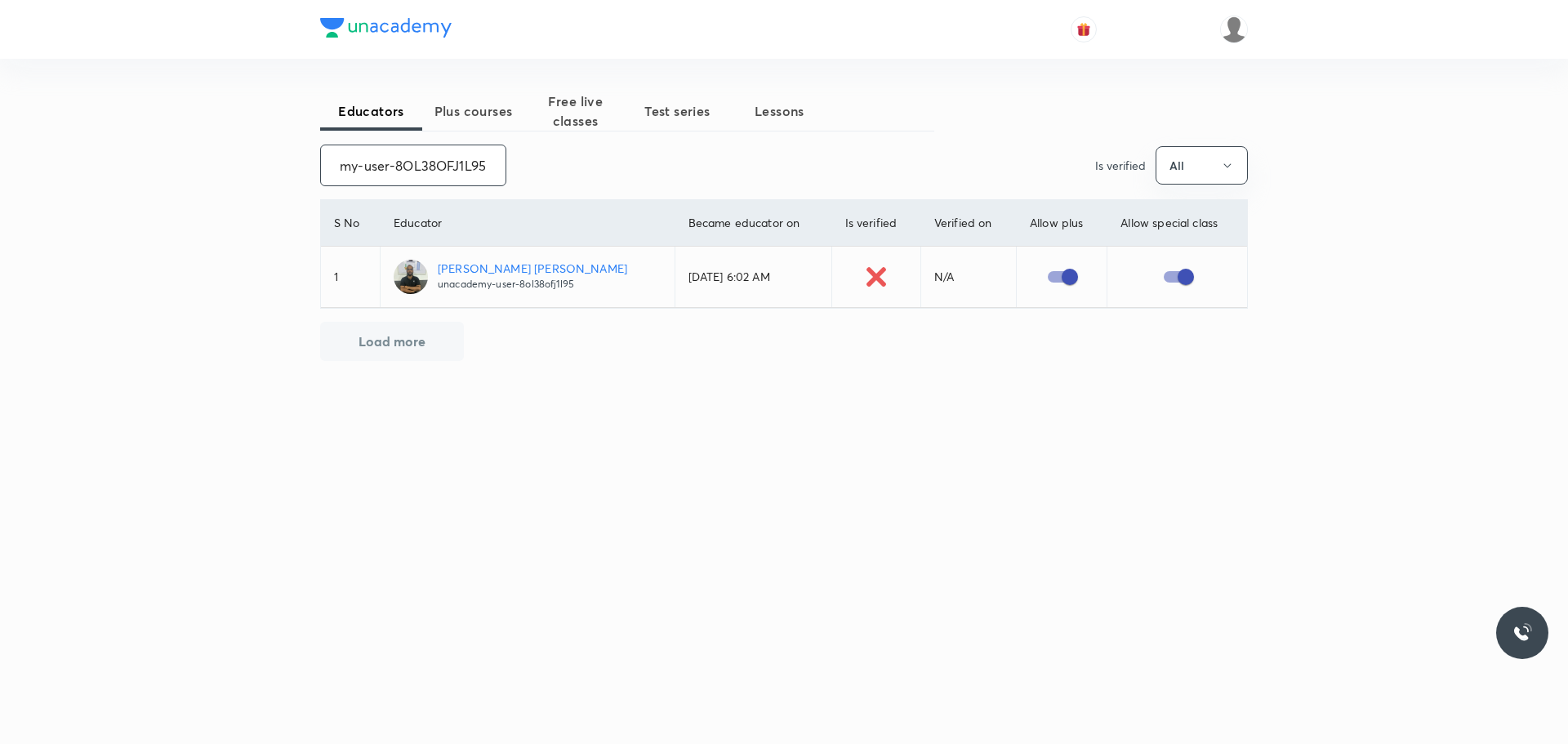
paste input "E4WMGK1J6X3L"
type input "unacademy-user-E4WMGK1J6X3L"
click at [1045, 271] on input "checkbox" at bounding box center [1043, 276] width 93 height 31
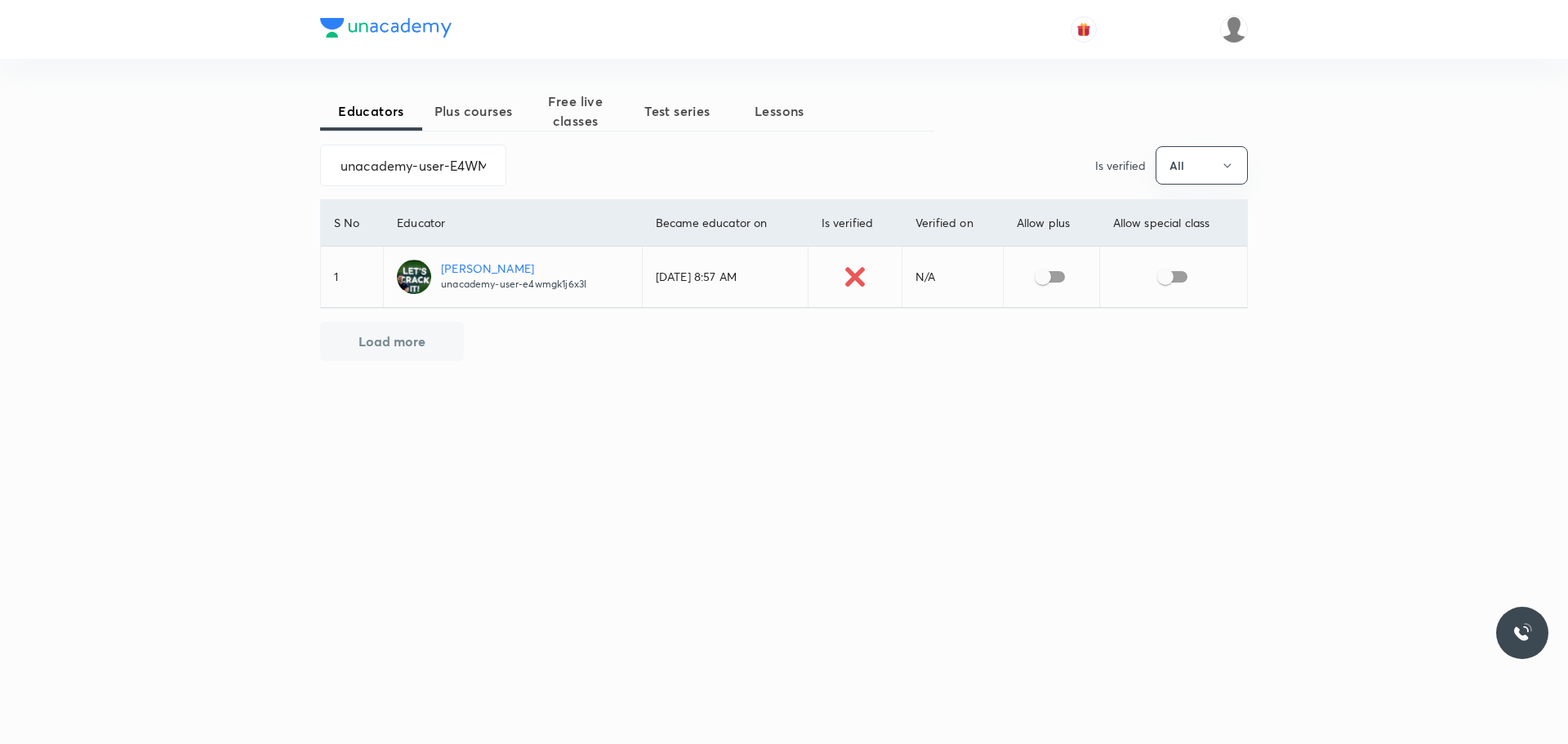
checkbox input "true"
click at [1165, 280] on input "checkbox" at bounding box center [1165, 276] width 93 height 31
checkbox input "true"
drag, startPoint x: 316, startPoint y: 156, endPoint x: 593, endPoint y: 163, distance: 277.1
click at [593, 163] on div "Educators Plus courses Free live classes Test series Lessons unacademy-user-E4W…" at bounding box center [784, 372] width 1568 height 744
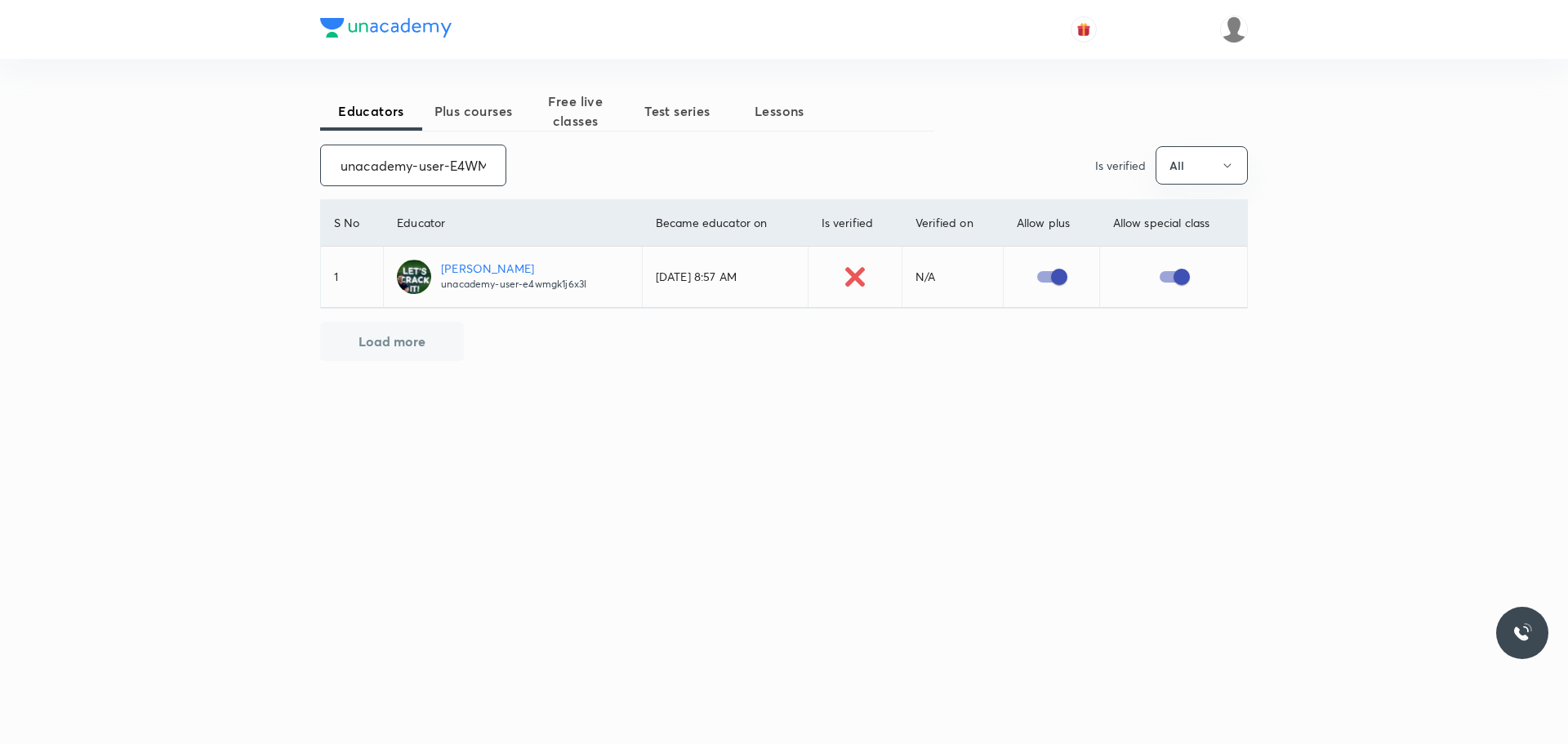
click at [441, 170] on input "unacademy-user-E4WMGK1J6X3L" at bounding box center [413, 165] width 185 height 41
drag, startPoint x: 330, startPoint y: 152, endPoint x: 545, endPoint y: 173, distance: 216.0
click at [545, 173] on div "unacademy-user-E4WMGK1J6X3L ​ Is verified All" at bounding box center [784, 165] width 928 height 41
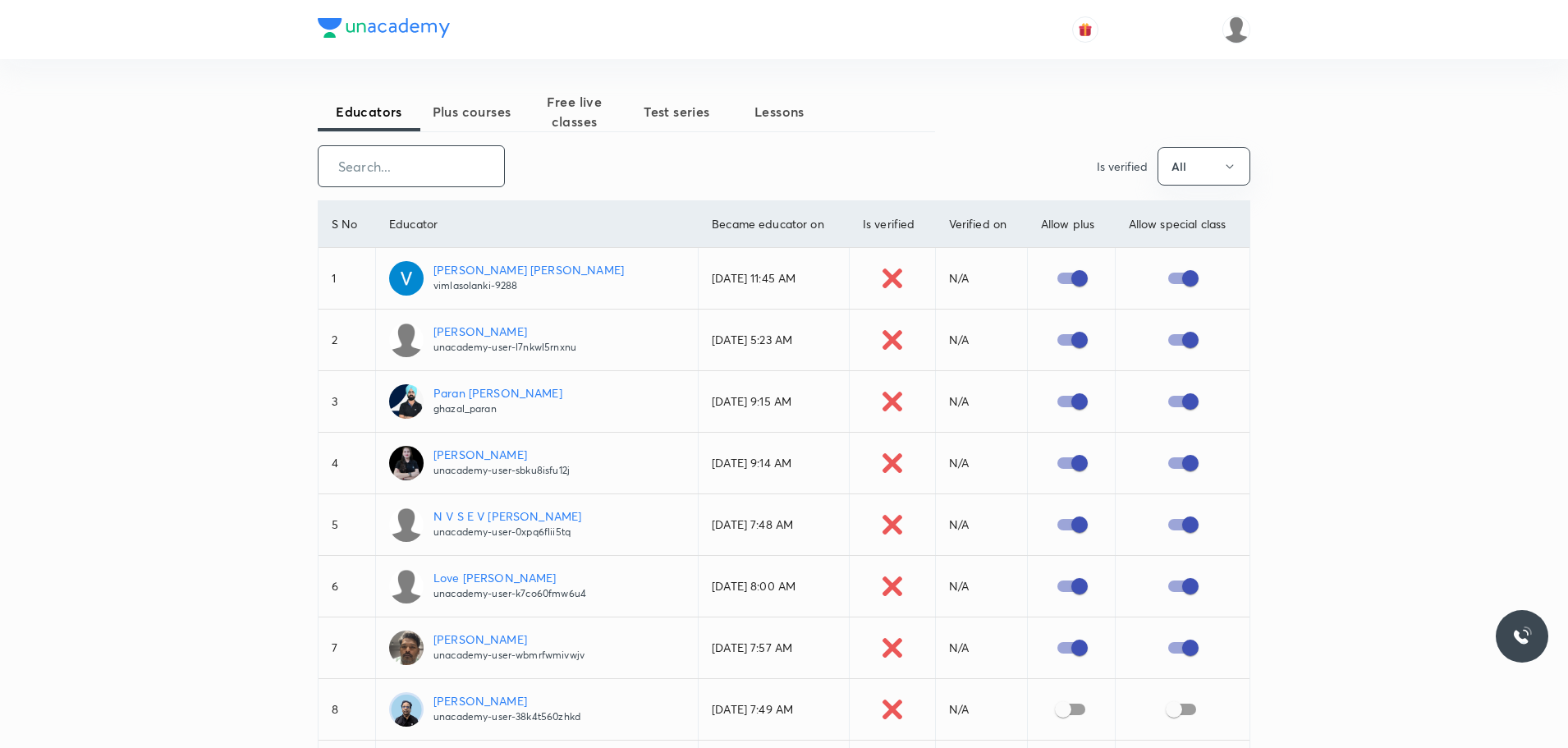
paste input "unacademy-user-4NA6RZFBJ56P"
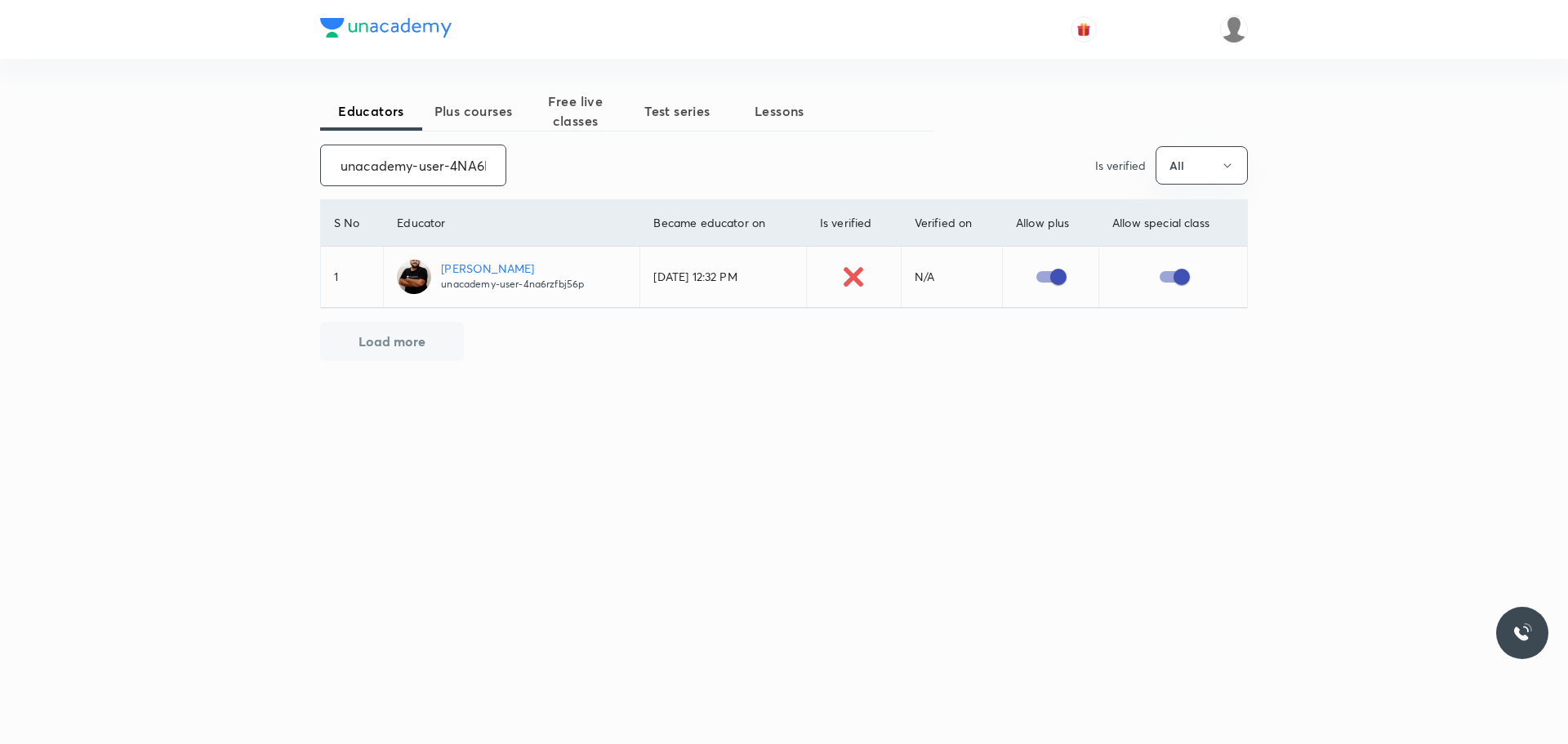
scroll to position [0, 65]
drag, startPoint x: 343, startPoint y: 169, endPoint x: 490, endPoint y: 147, distance: 148.6
click at [490, 147] on input "unacademy-user-4NA6RZFBJ56P" at bounding box center [413, 165] width 185 height 41
paste input "Samreenkhan01"
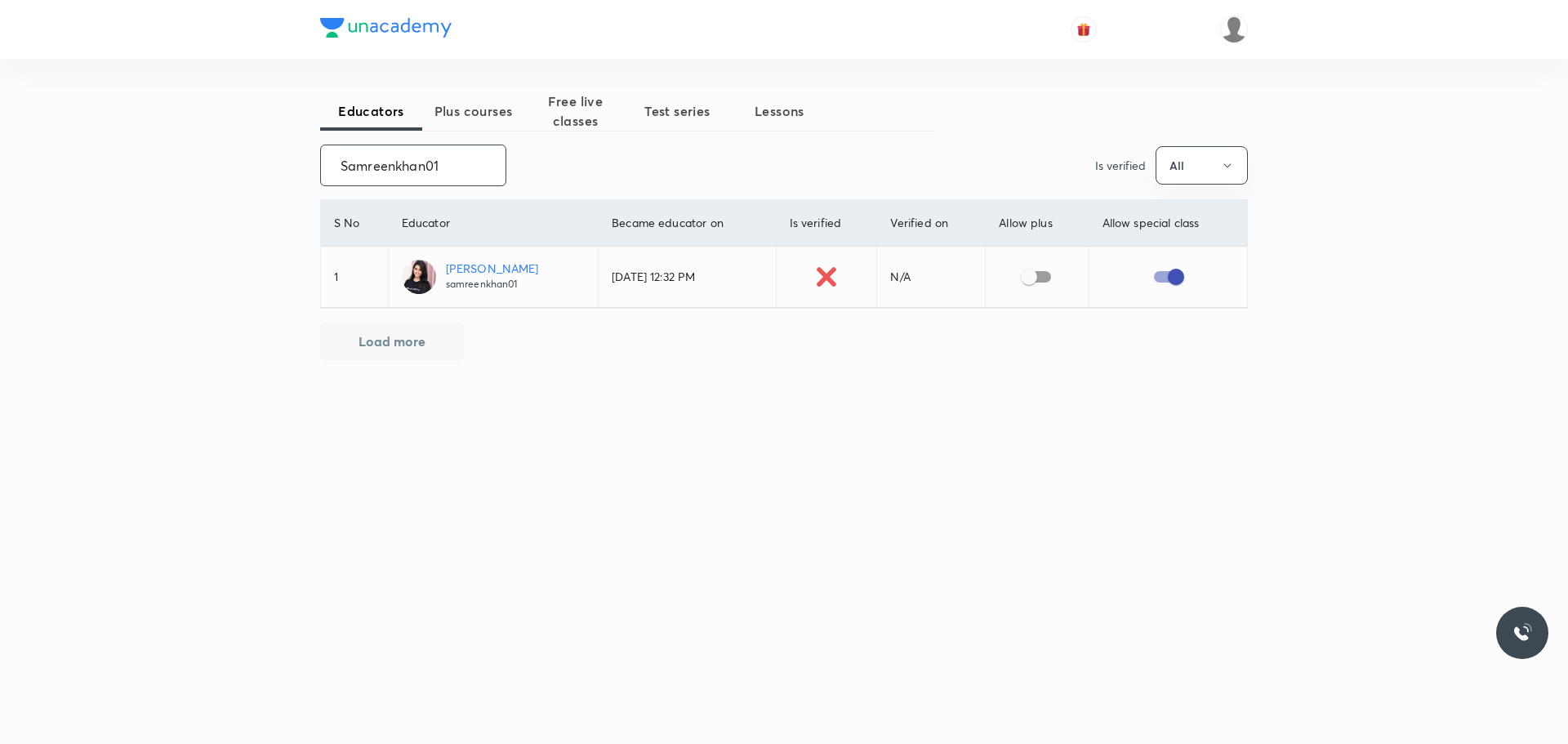
type input "Samreenkhan01"
click at [1031, 273] on input "checkbox" at bounding box center [1029, 276] width 93 height 31
checkbox input "true"
drag, startPoint x: 338, startPoint y: 160, endPoint x: 543, endPoint y: 162, distance: 205.0
click at [543, 162] on div "Samreenkhan01 ​ Is verified All" at bounding box center [784, 165] width 928 height 41
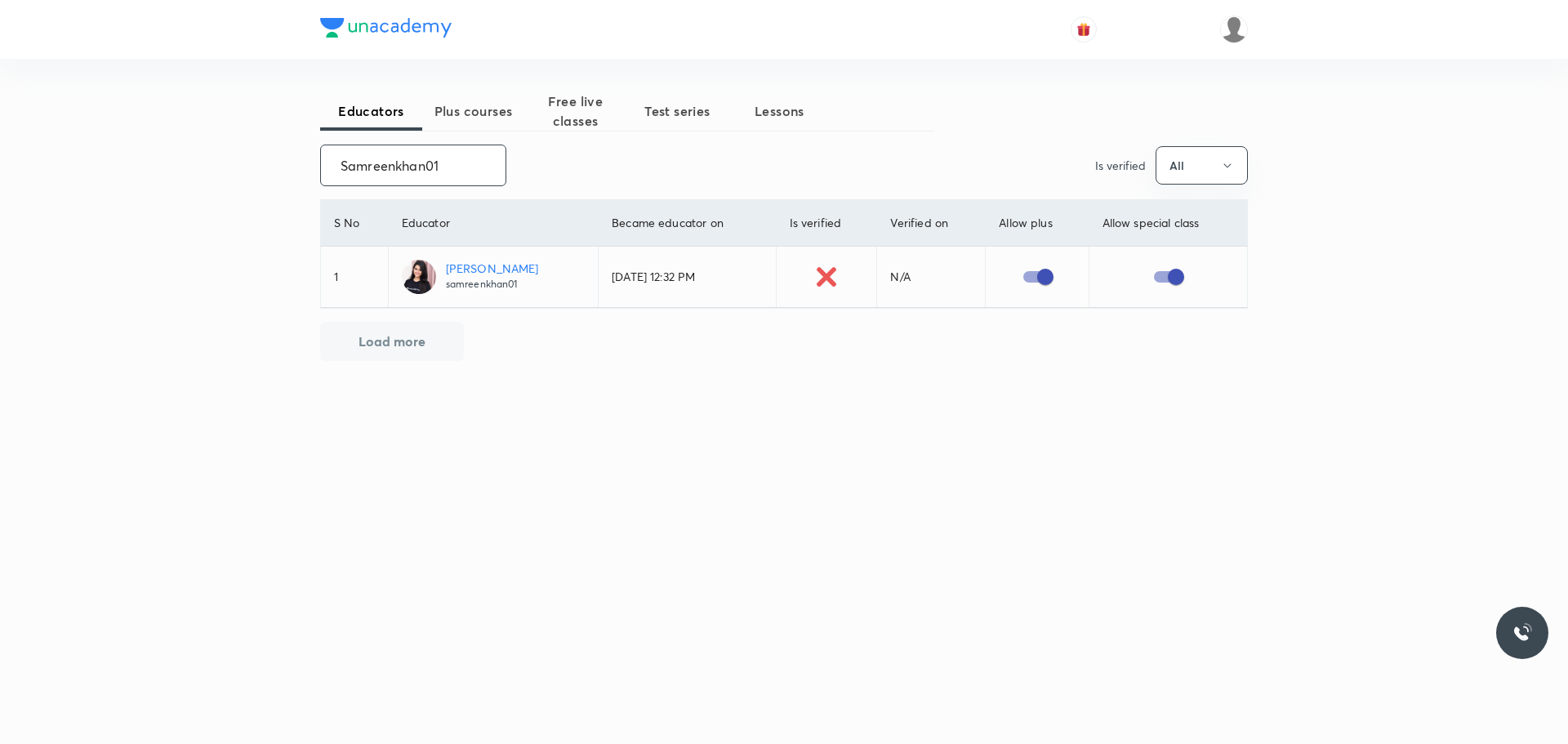
paste input "unacademy-user-25RXKEUILJY6"
type input "unacademy-user-25RXKEUILJY6"
click at [1049, 275] on input "checkbox" at bounding box center [1041, 276] width 93 height 31
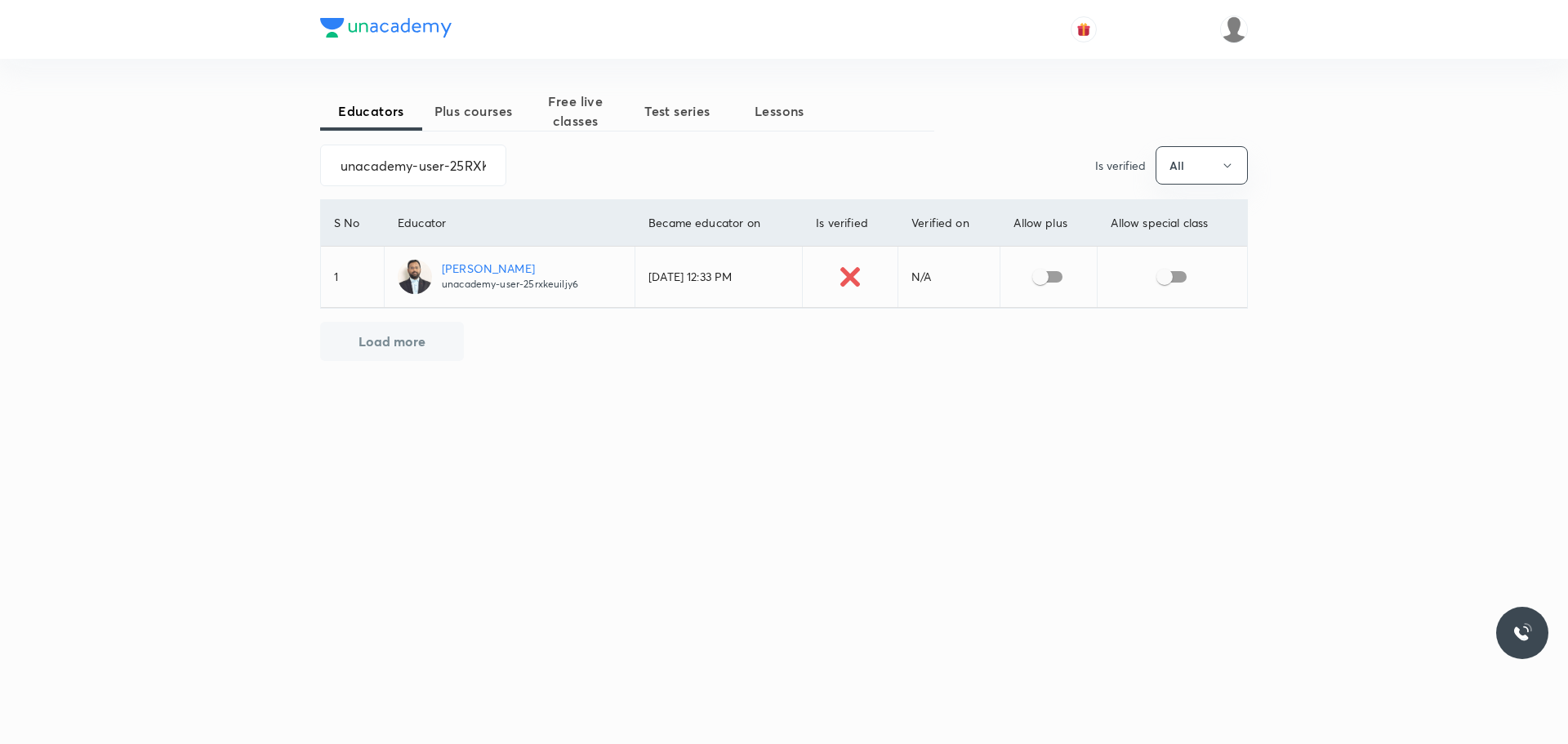
checkbox input "true"
click at [1173, 272] on input "checkbox" at bounding box center [1165, 276] width 93 height 31
checkbox input "true"
drag, startPoint x: 333, startPoint y: 163, endPoint x: 519, endPoint y: 164, distance: 186.0
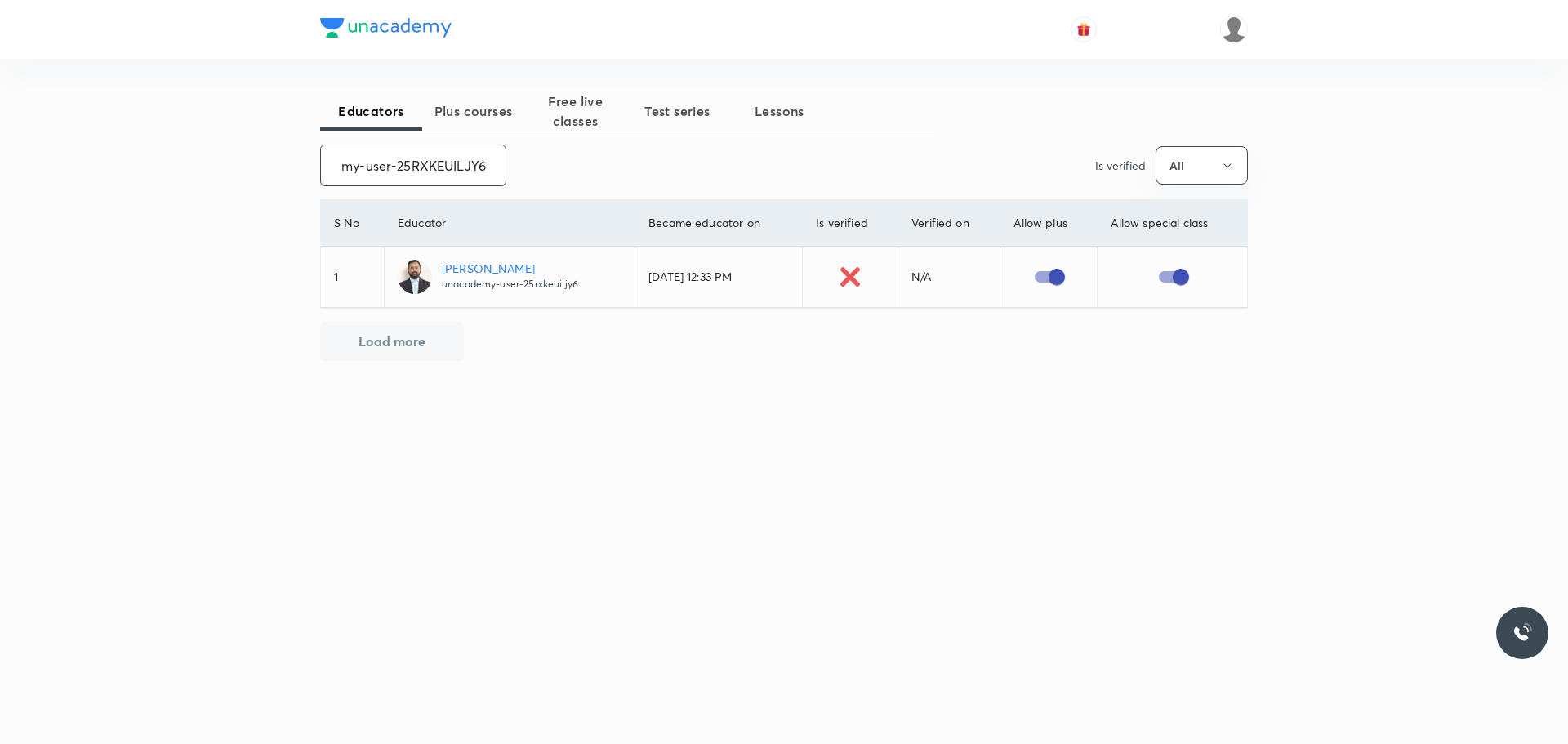
click at [519, 164] on div "unacademy-user-25RXKEUILJY6 ​ Is verified All" at bounding box center [784, 165] width 928 height 41
paste input "FE8P3ODFFZC"
drag, startPoint x: 328, startPoint y: 160, endPoint x: 535, endPoint y: 160, distance: 207.0
click at [535, 160] on div "unacademy-user-FE8P3ODFFZC6 ​ Is verified All" at bounding box center [784, 165] width 928 height 41
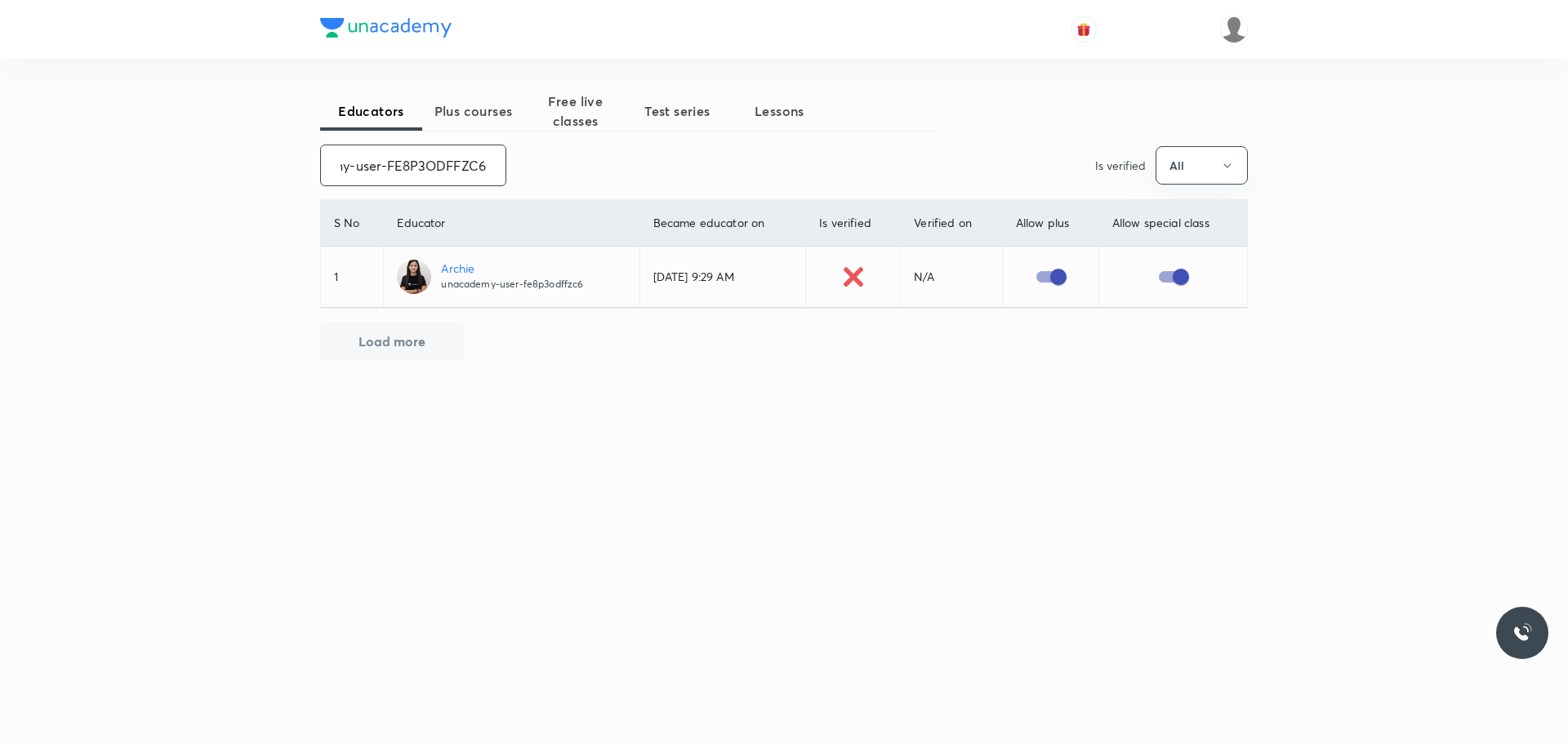
paste input "KamlaChauhan-4057"
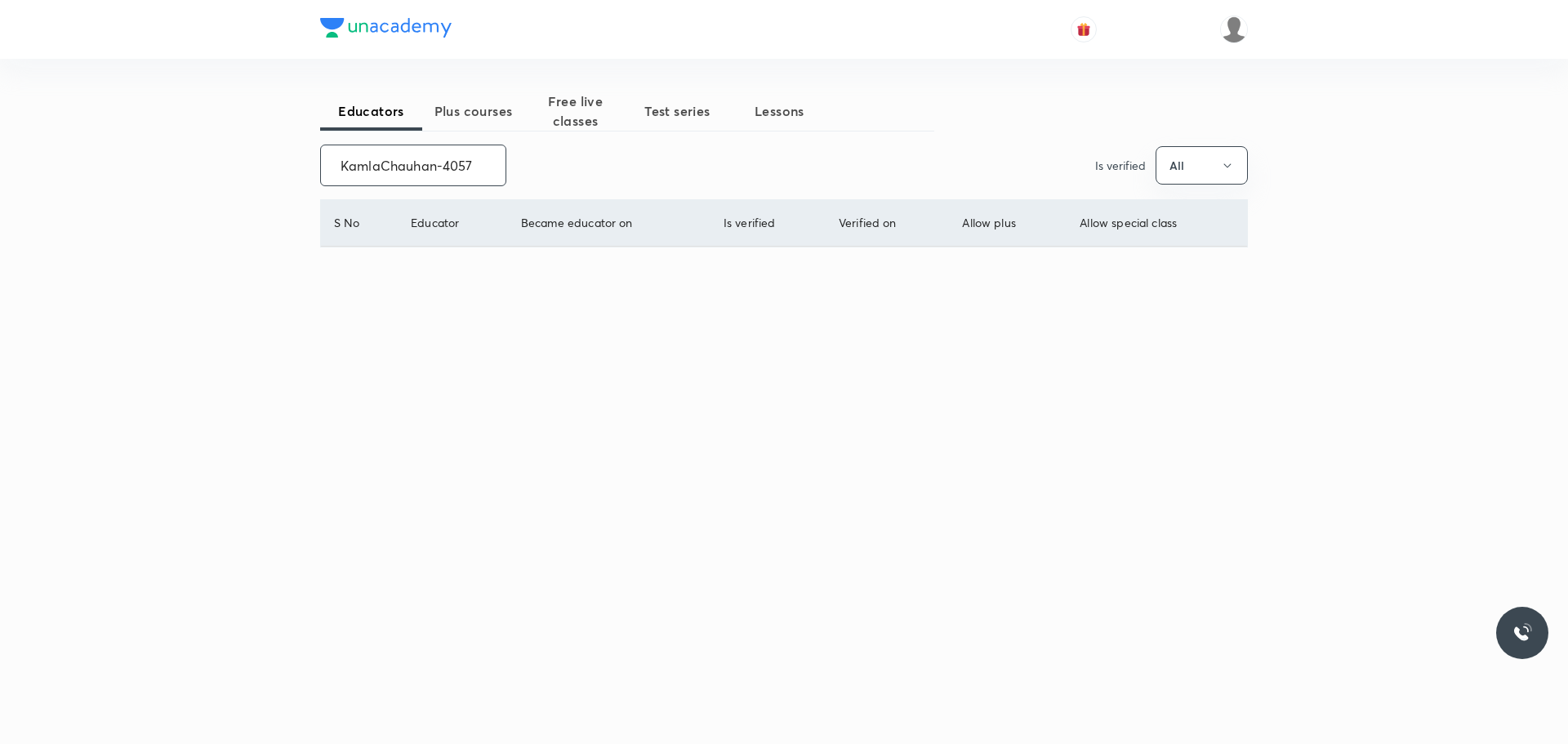
scroll to position [0, 0]
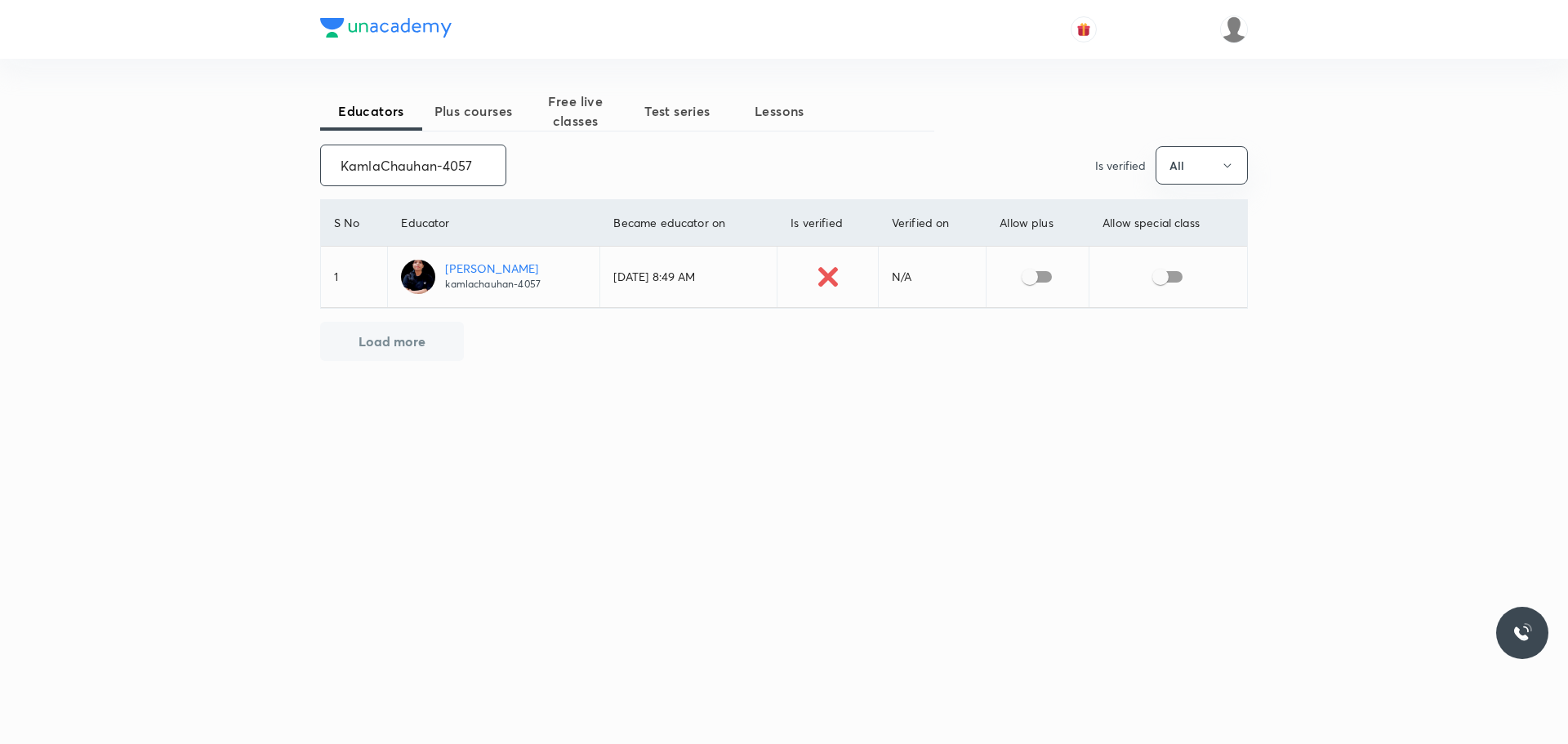
type input "KamlaChauhan-4057"
click at [1032, 278] on input "checkbox" at bounding box center [1030, 276] width 93 height 31
checkbox input "true"
click at [1168, 279] on input "checkbox" at bounding box center [1160, 276] width 93 height 31
checkbox input "true"
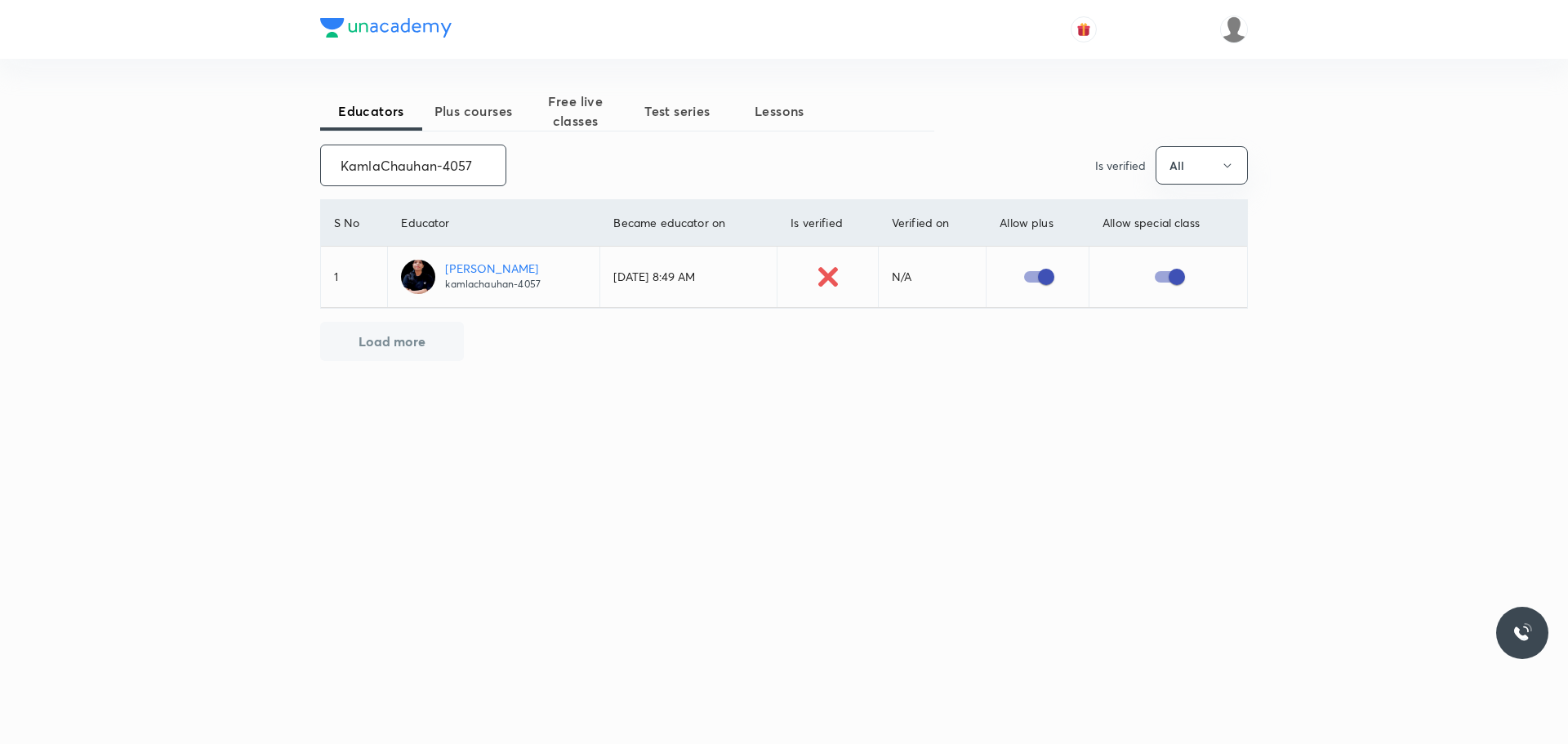
click at [356, 160] on input "KamlaChauhan-4057" at bounding box center [413, 165] width 185 height 41
click at [445, 162] on input "KamlaChauhan-4057" at bounding box center [413, 165] width 185 height 41
drag, startPoint x: 490, startPoint y: 162, endPoint x: 294, endPoint y: 164, distance: 196.0
click at [294, 164] on div "Educators Plus courses Free live classes Test series Lessons KamlaChauhan-4057 …" at bounding box center [784, 372] width 1568 height 744
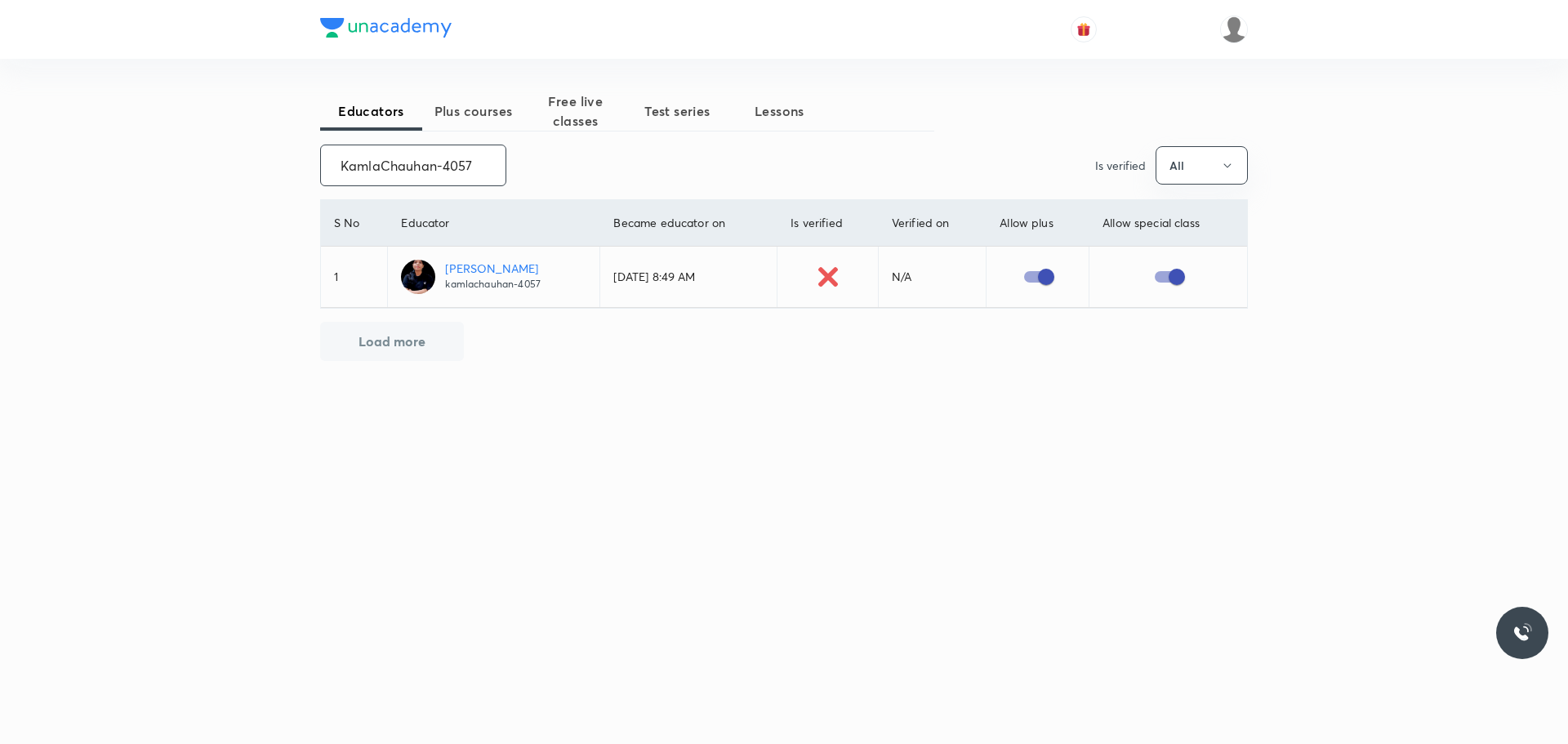
paste input "maheshbhati74-3184"
drag, startPoint x: 334, startPoint y: 167, endPoint x: 477, endPoint y: 177, distance: 143.3
click at [477, 177] on input "maheshbhati74-3184" at bounding box center [413, 165] width 185 height 41
paste input "unacademy-user-7K8XEIV4XIUH"
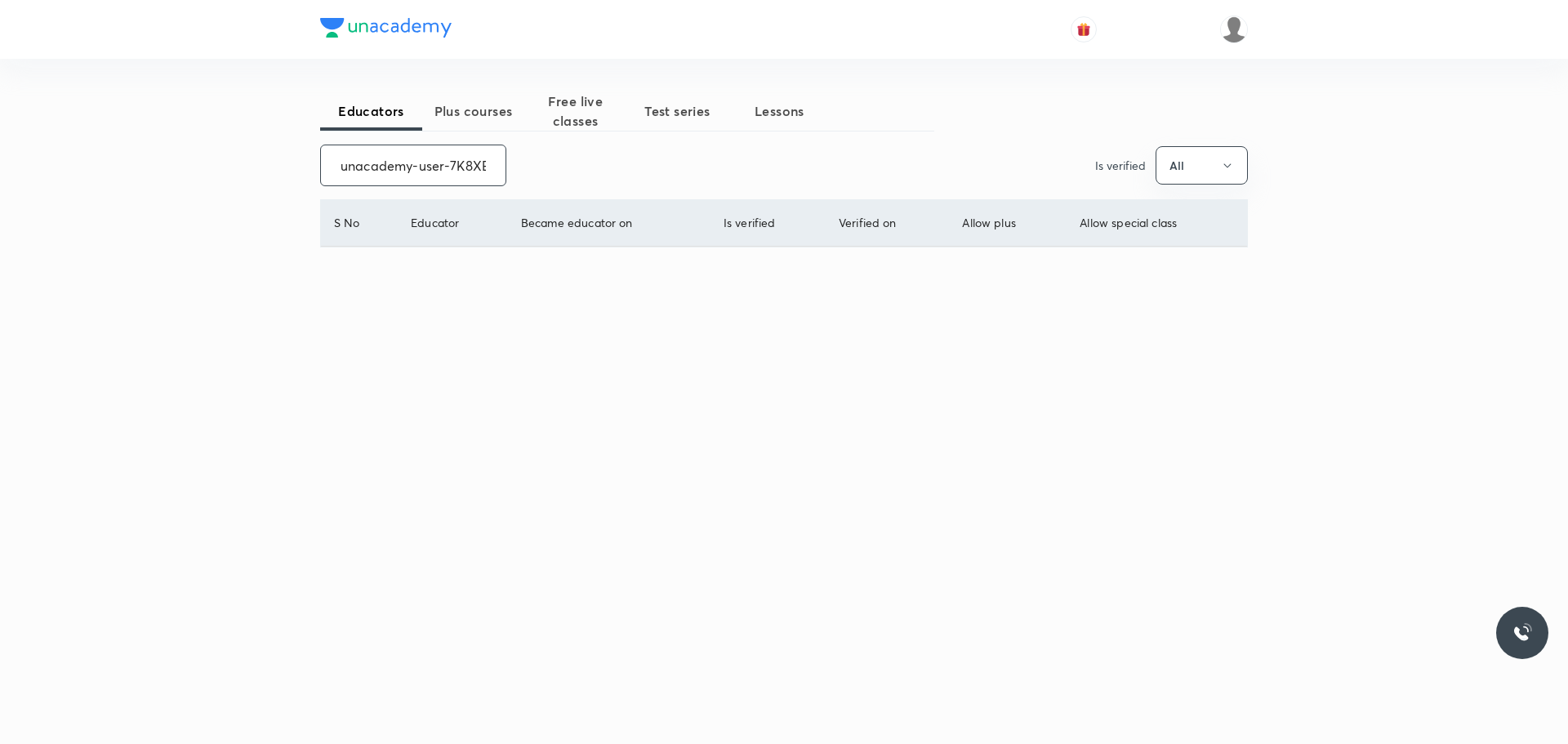
scroll to position [0, 56]
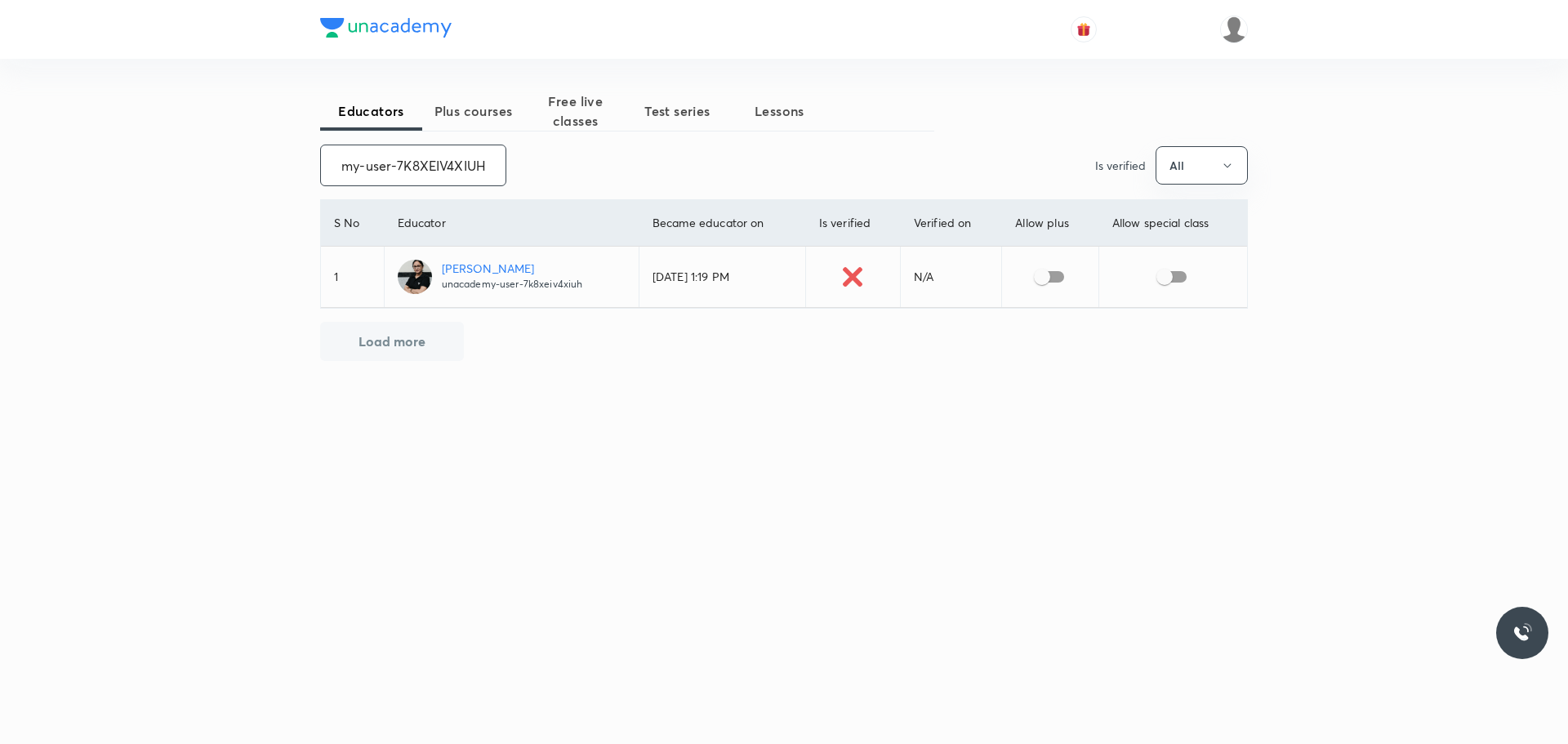
type input "unacademy-user-7K8XEIV4XIUH"
click at [1046, 277] on input "checkbox" at bounding box center [1042, 276] width 93 height 31
checkbox input "true"
click at [1180, 272] on input "checkbox" at bounding box center [1165, 276] width 93 height 31
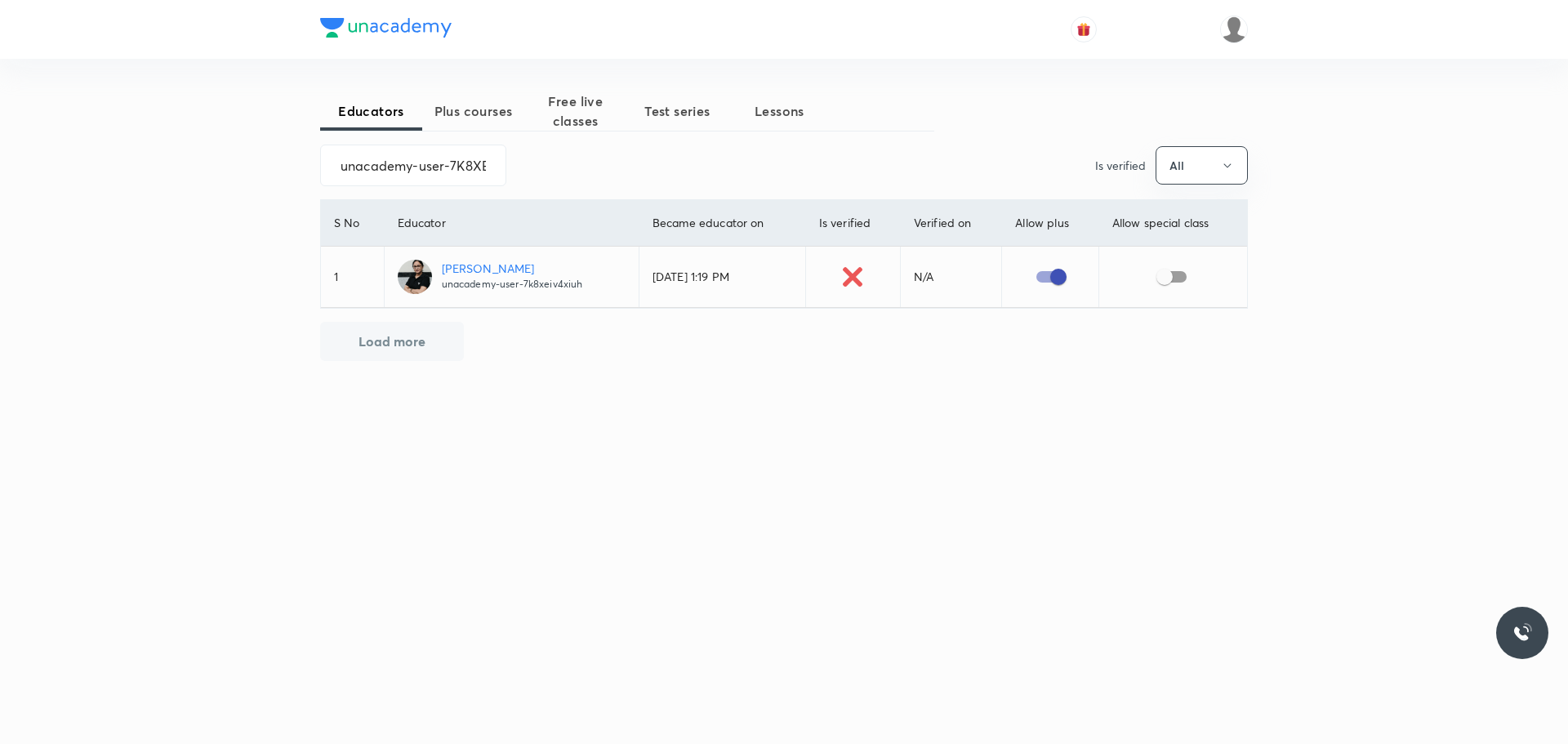
checkbox input "true"
drag, startPoint x: 339, startPoint y: 170, endPoint x: 554, endPoint y: 172, distance: 215.0
click at [554, 172] on div "unacademy-user-7K8XEIV4XIUH ​ Is verified All" at bounding box center [784, 165] width 928 height 41
paste input "saurabh8mar95"
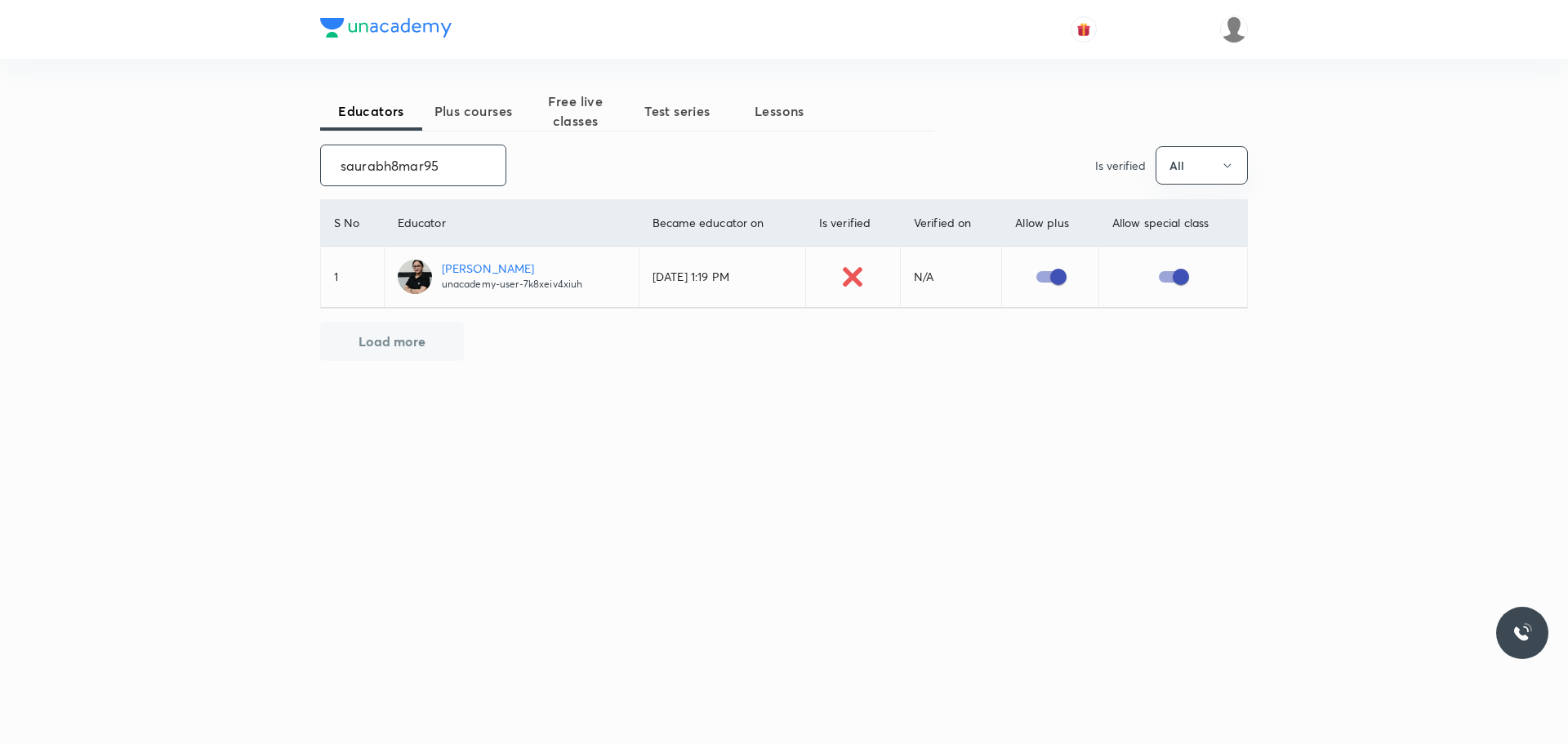
scroll to position [0, 0]
drag, startPoint x: 335, startPoint y: 164, endPoint x: 476, endPoint y: 175, distance: 141.4
click at [476, 175] on input "saurabh8mar95" at bounding box center [413, 165] width 185 height 41
paste input "unacademy-user-9U2HY5M07V42"
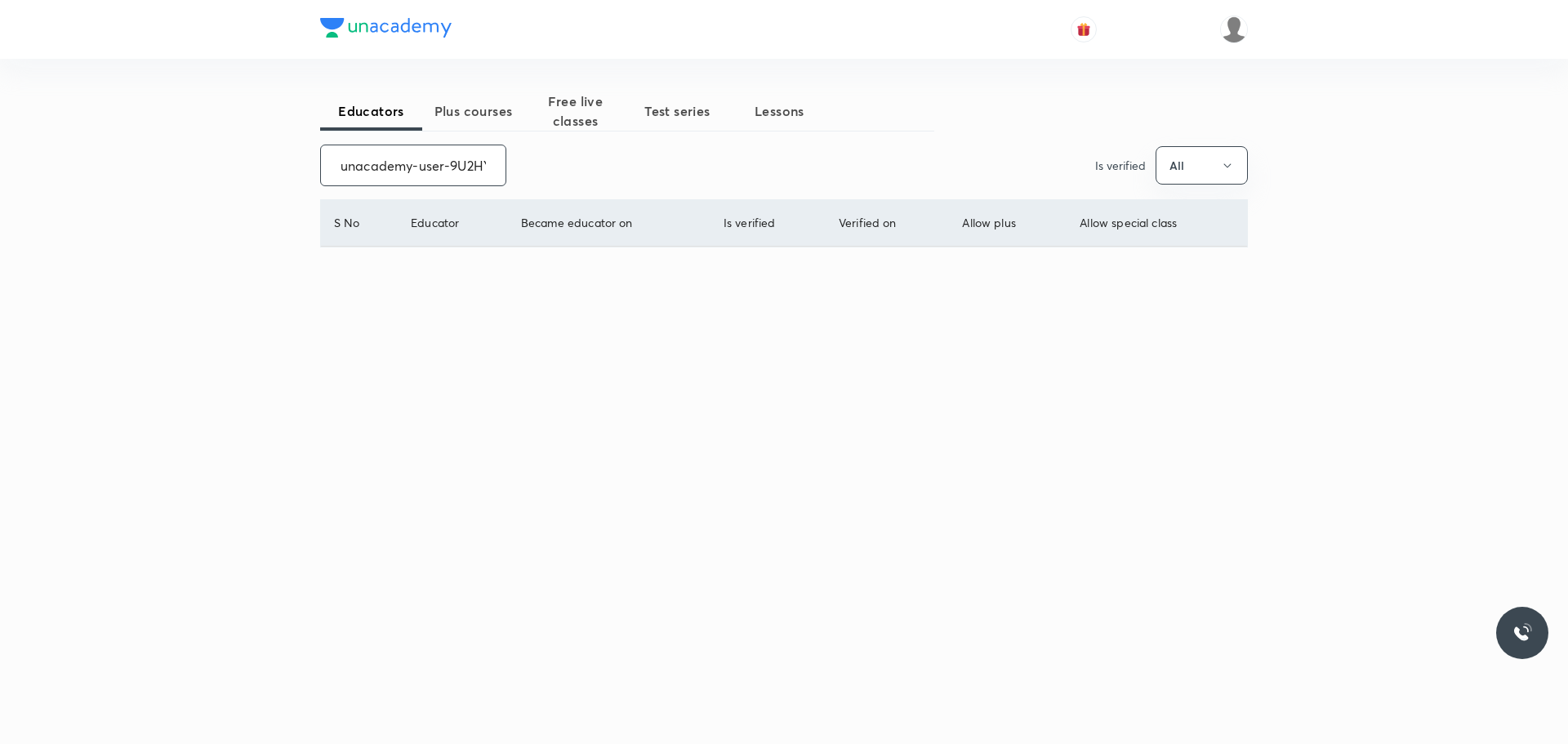
scroll to position [0, 65]
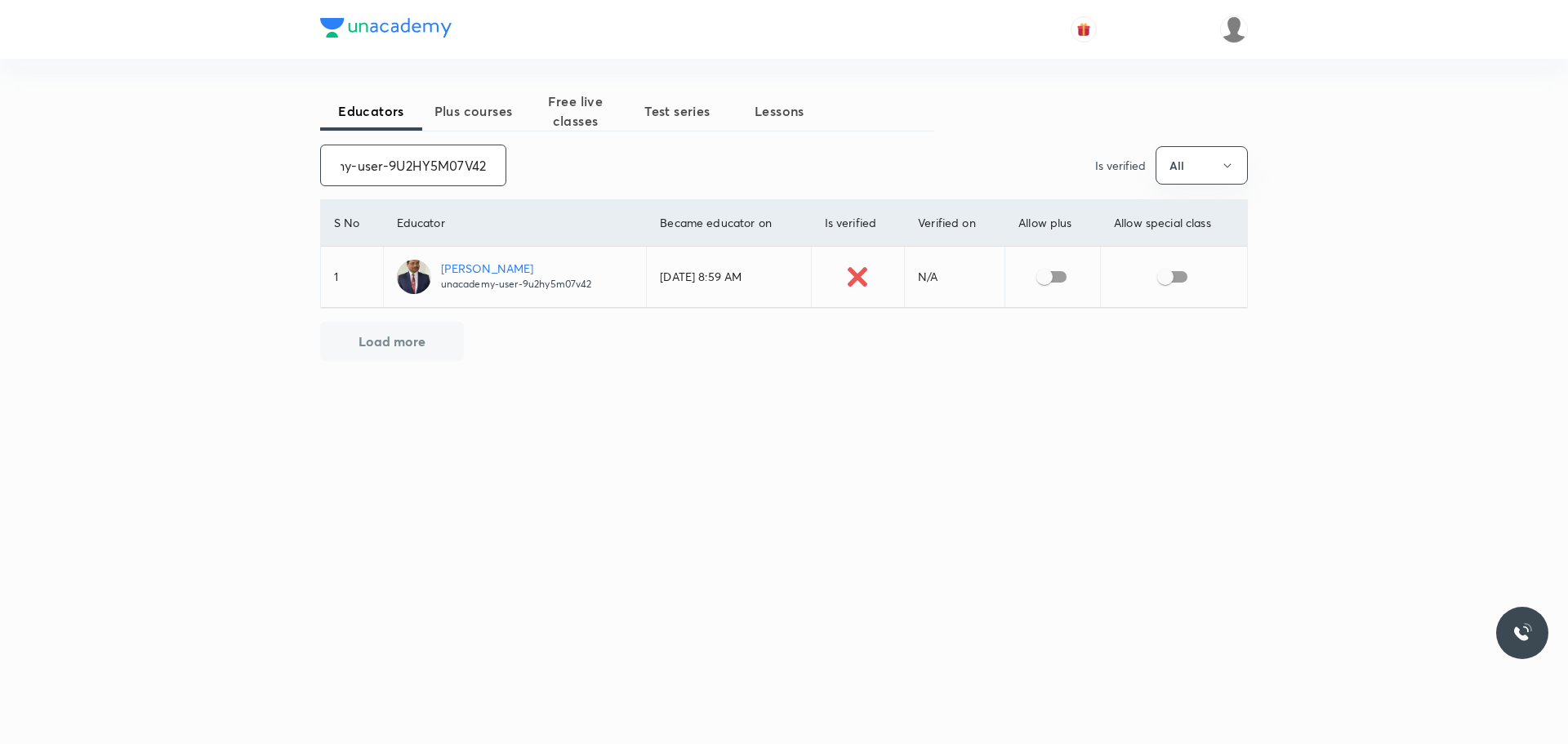
type input "unacademy-user-9U2HY5M07V42"
click at [1060, 273] on input "checkbox" at bounding box center [1044, 276] width 93 height 31
checkbox input "true"
click at [1180, 277] on input "checkbox" at bounding box center [1165, 276] width 93 height 31
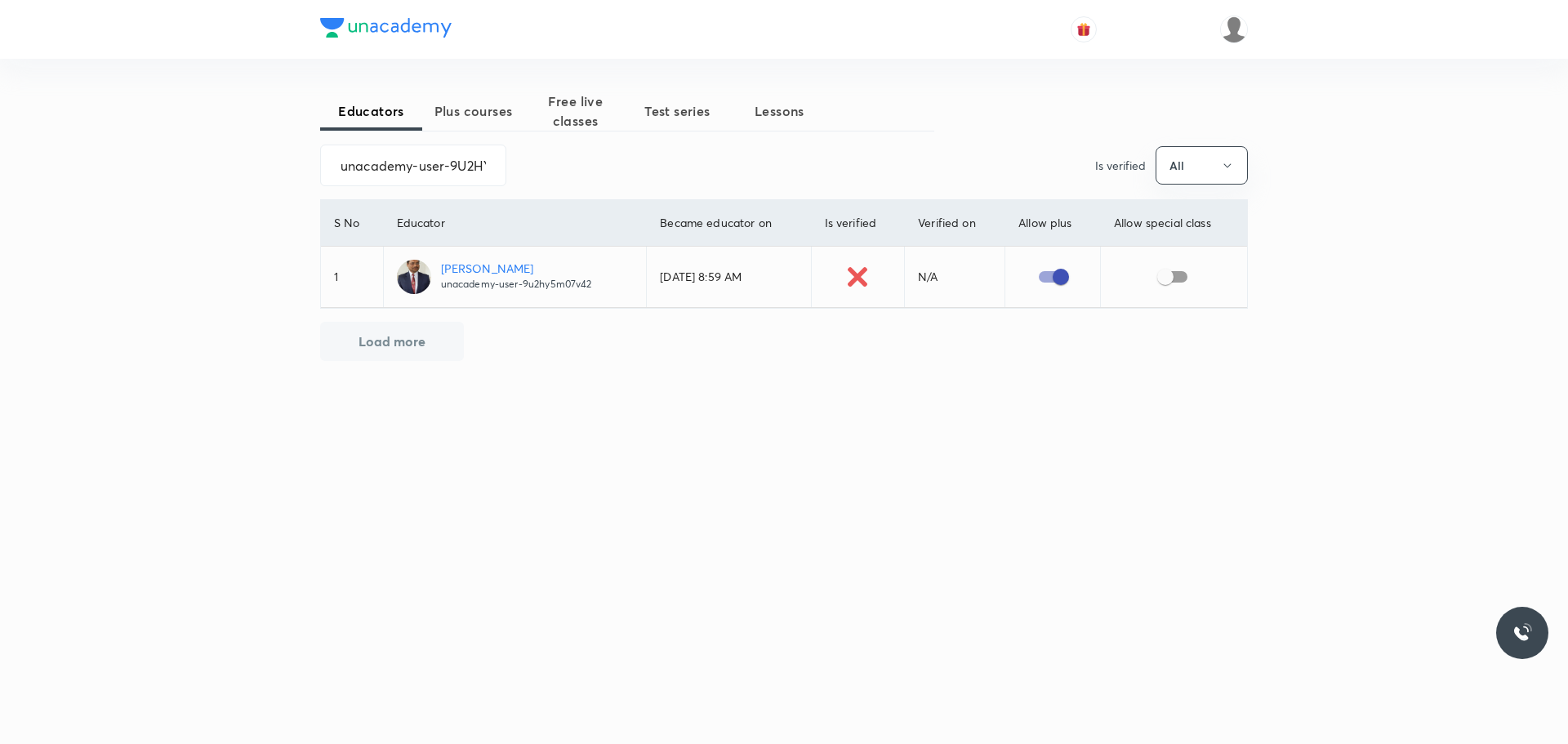
checkbox input "true"
drag, startPoint x: 338, startPoint y: 167, endPoint x: 541, endPoint y: 168, distance: 203.0
click at [541, 168] on div "unacademy-user-9U2HY5M07V42 ​ Is verified All" at bounding box center [784, 165] width 928 height 41
paste input "[PERSON_NAME].kit-1028"
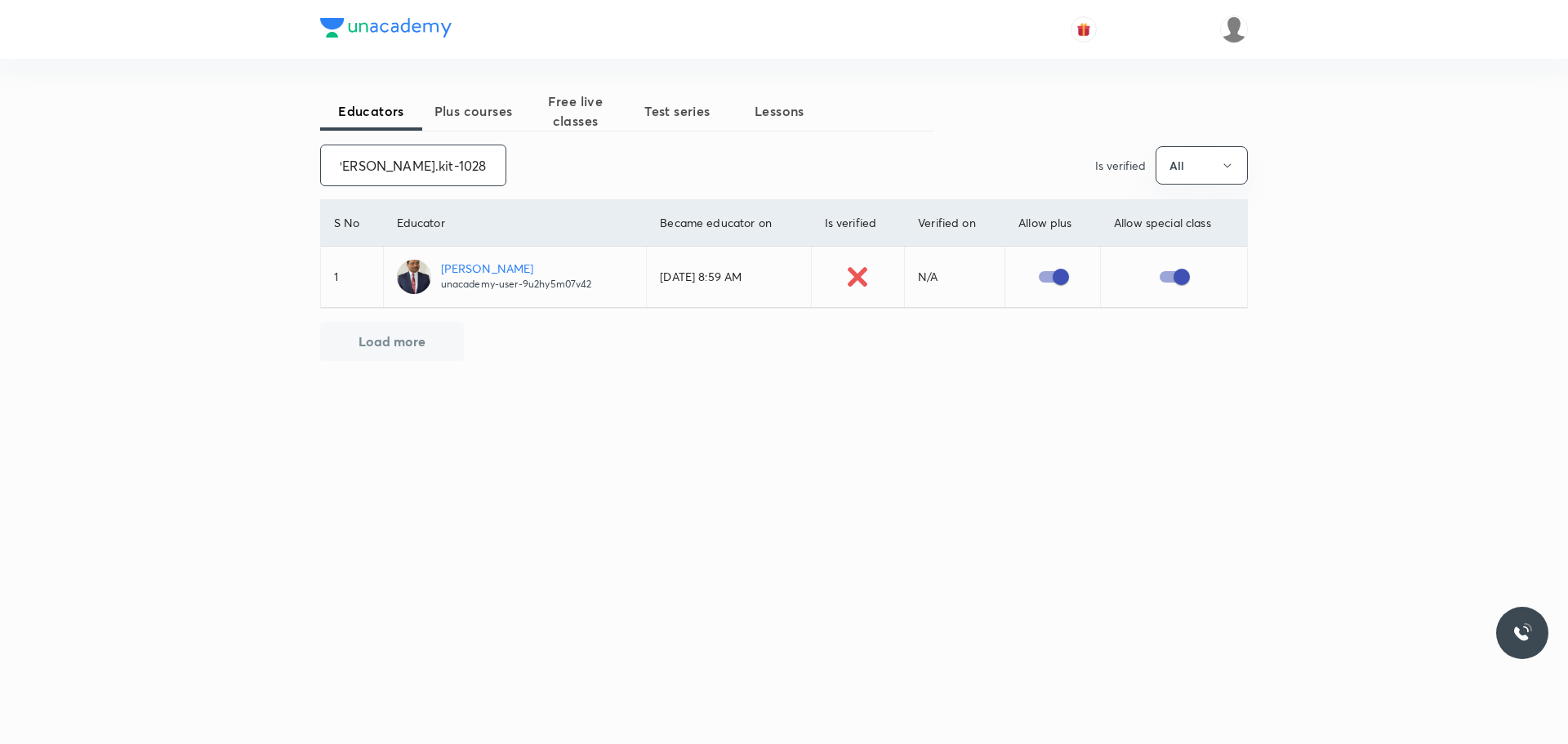
scroll to position [0, 0]
drag, startPoint x: 341, startPoint y: 169, endPoint x: 559, endPoint y: 168, distance: 218.0
click at [559, 168] on div "[PERSON_NAME].kit-1028 ​ Is verified All" at bounding box center [784, 165] width 928 height 41
paste input "nacademy-user-H4OQV2R9VKX3"
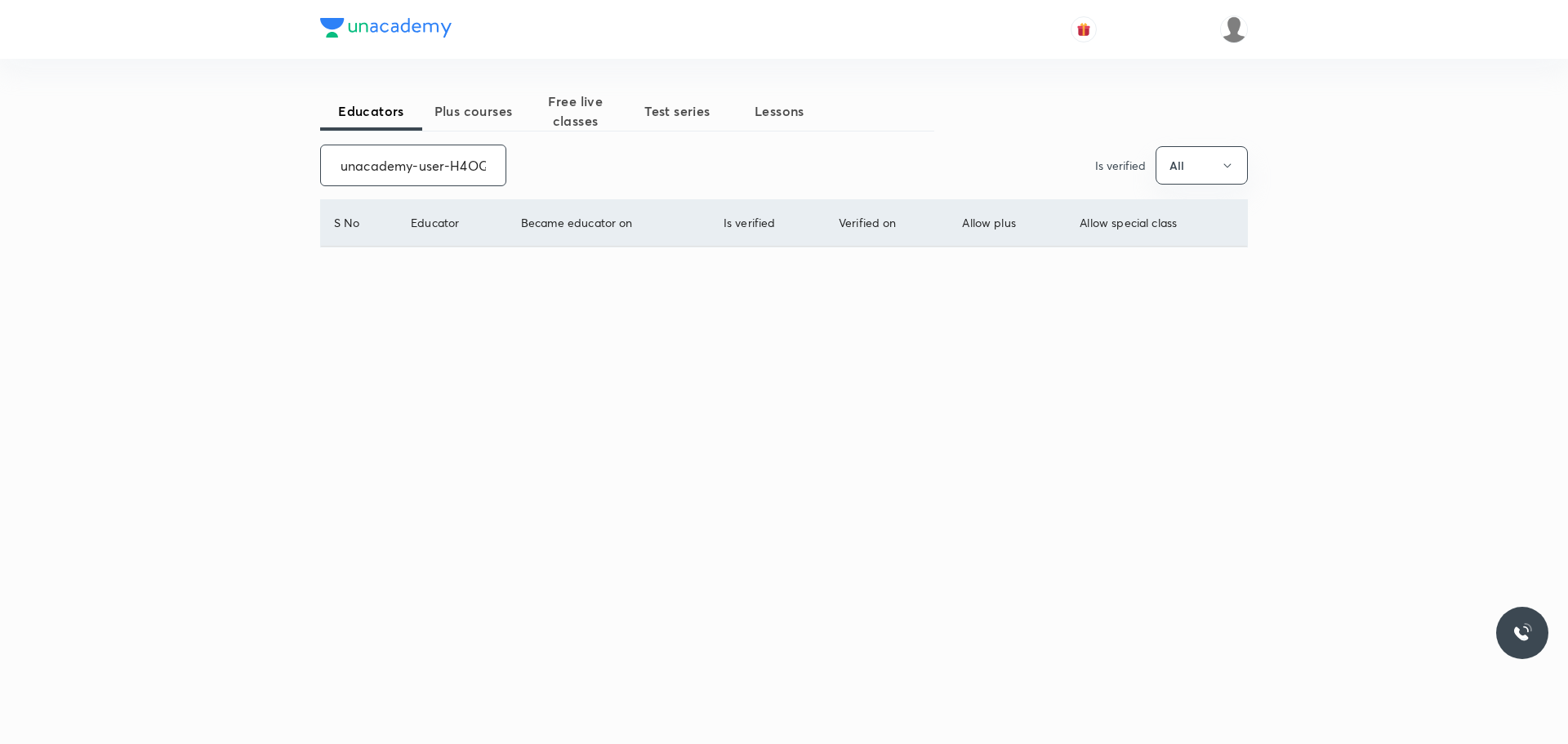
scroll to position [0, 70]
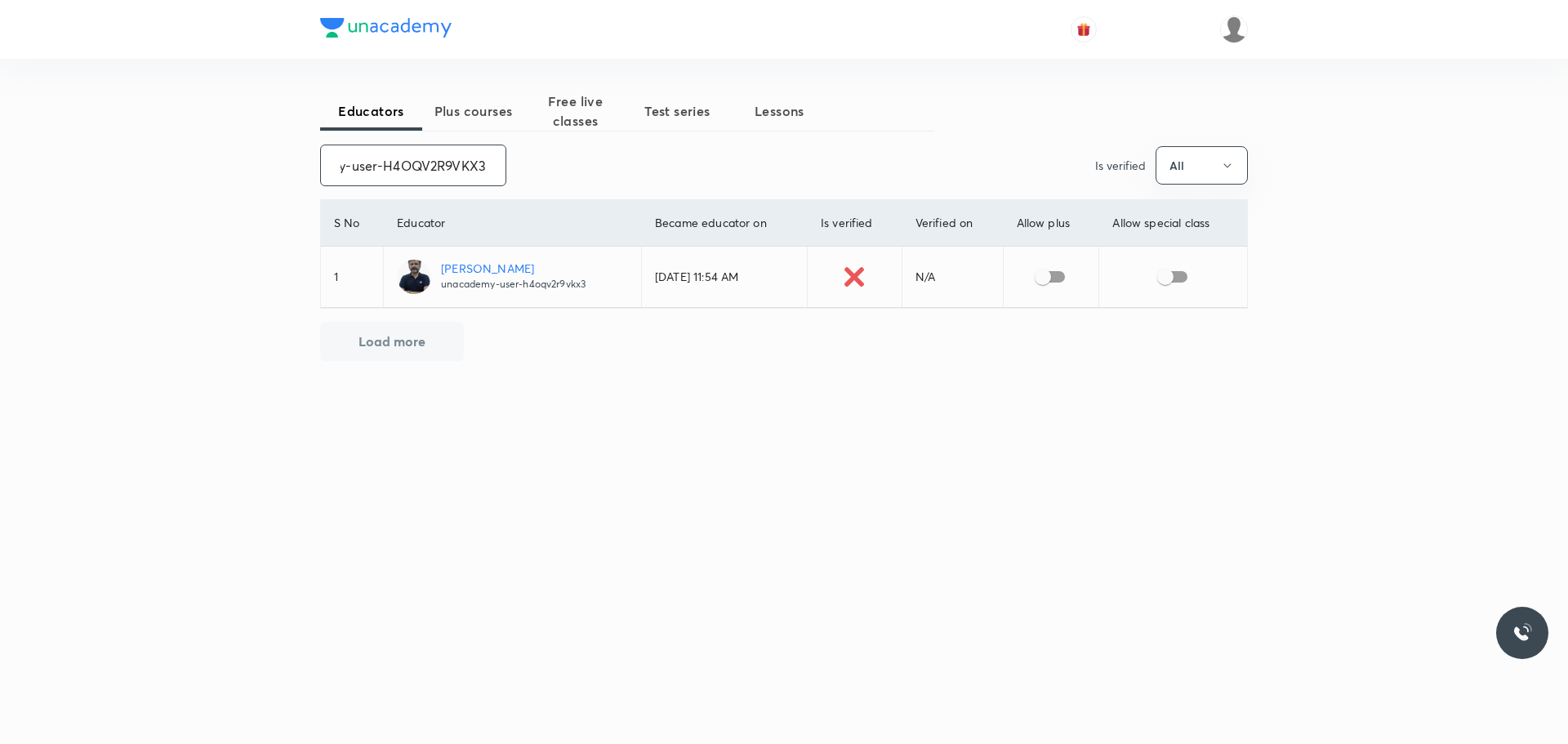
type input "unacademy-user-H4OQV2R9VKX3"
drag, startPoint x: 1057, startPoint y: 271, endPoint x: 1080, endPoint y: 268, distance: 23.2
click at [1057, 271] on input "checkbox" at bounding box center [1043, 276] width 93 height 31
checkbox input "true"
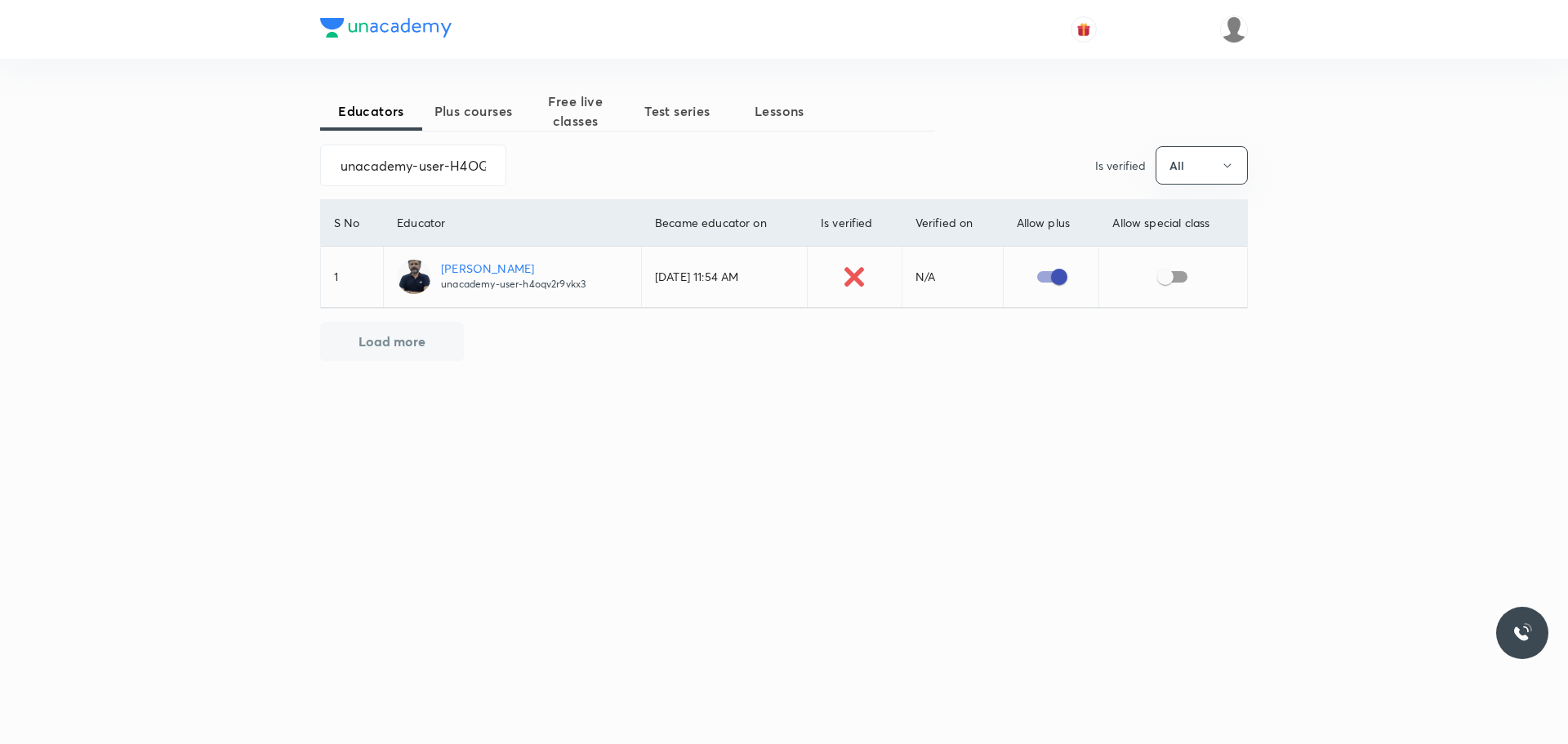
click at [1165, 273] on input "checkbox" at bounding box center [1165, 276] width 93 height 31
checkbox input "true"
drag, startPoint x: 334, startPoint y: 169, endPoint x: 564, endPoint y: 206, distance: 233.0
click at [564, 206] on div "Educators Plus courses Free live classes Test series Lessons unacademy-user-H4O…" at bounding box center [784, 290] width 928 height 398
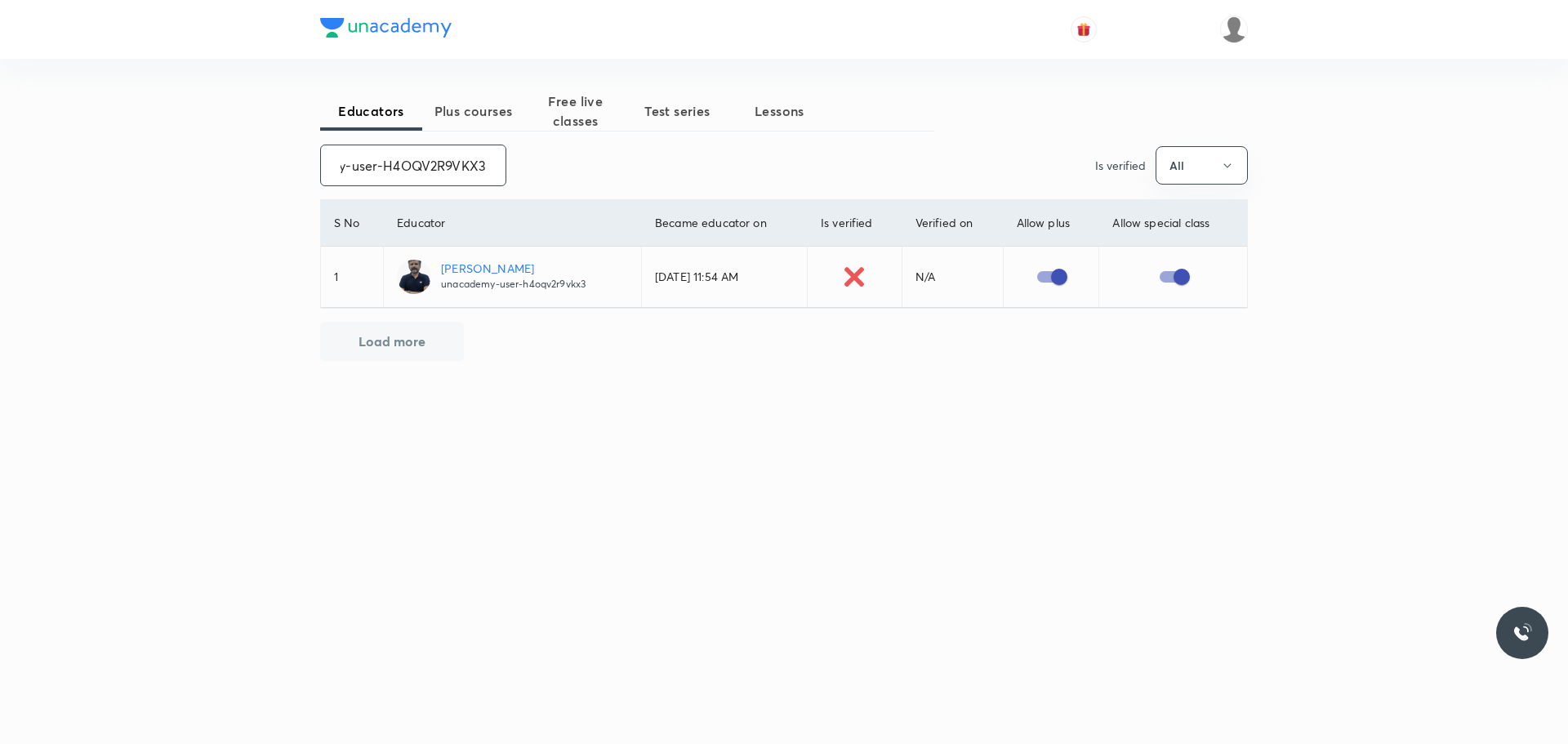
paste input "FTP_SunilSingh"
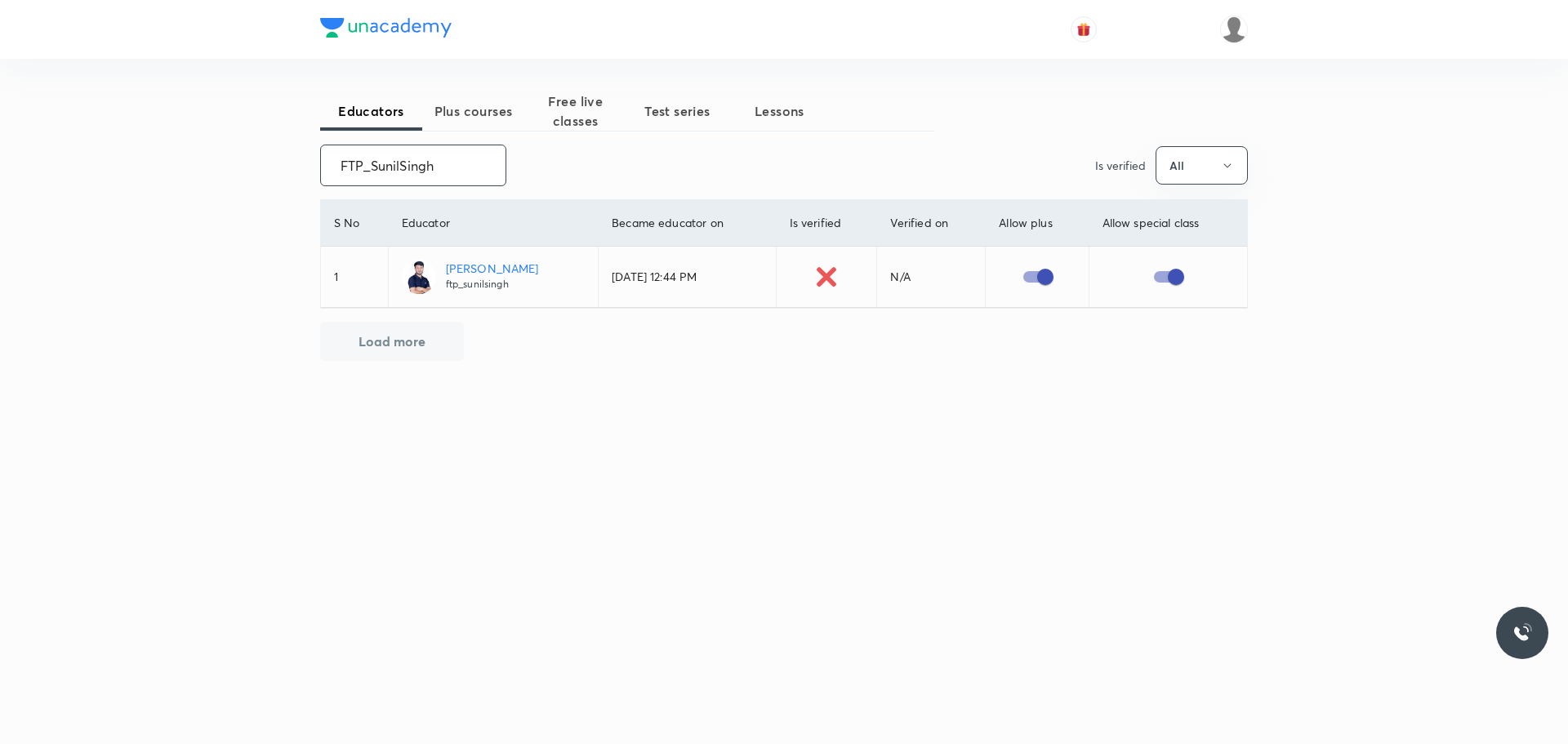
drag, startPoint x: 334, startPoint y: 162, endPoint x: 454, endPoint y: 169, distance: 120.2
click at [454, 169] on input "FTP_SunilSingh" at bounding box center [413, 165] width 185 height 41
paste input "SudipPandey-6528"
type input "SudipPandey-6528"
click at [1034, 275] on input "checkbox" at bounding box center [1029, 276] width 93 height 31
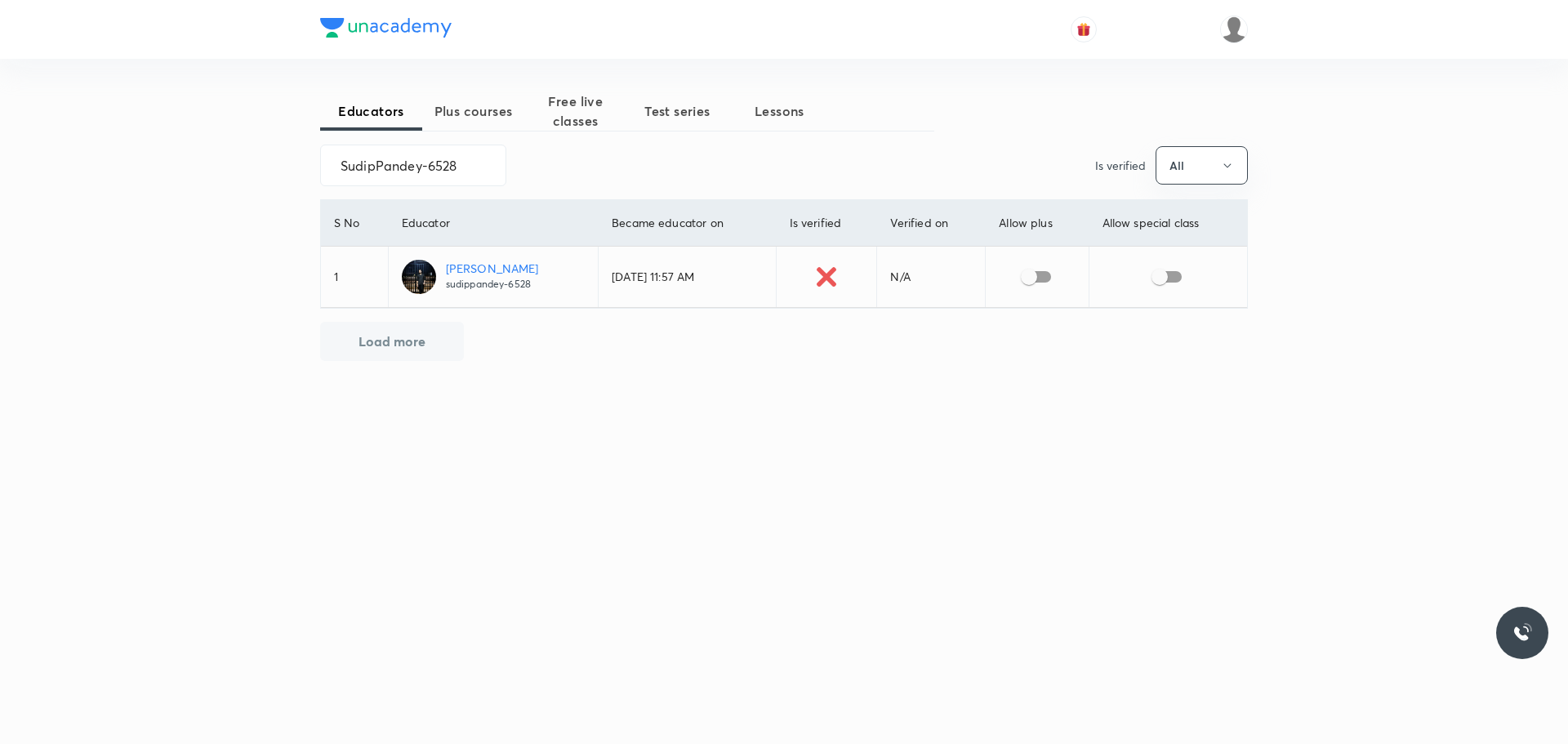
checkbox input "true"
click at [1164, 276] on input "checkbox" at bounding box center [1160, 276] width 93 height 31
checkbox input "true"
drag, startPoint x: 334, startPoint y: 168, endPoint x: 476, endPoint y: 176, distance: 142.2
click at [476, 176] on input "SudipPandey-6528" at bounding box center [413, 165] width 185 height 41
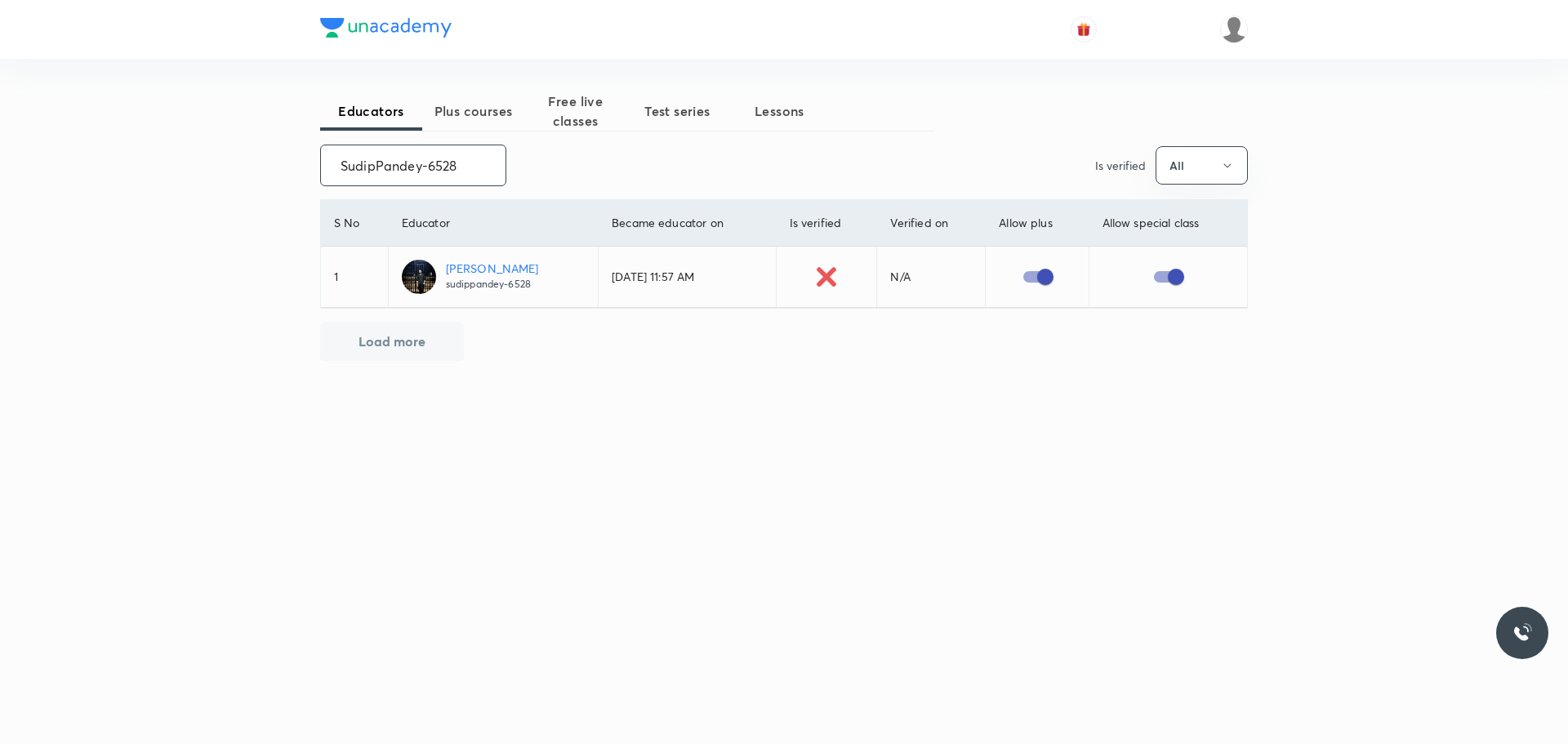
paste input "unacademy-user-5GSYJASDI45"
type input "unacademy-user-5GSYJASDI458"
click at [1044, 275] on input "checkbox" at bounding box center [1042, 276] width 93 height 31
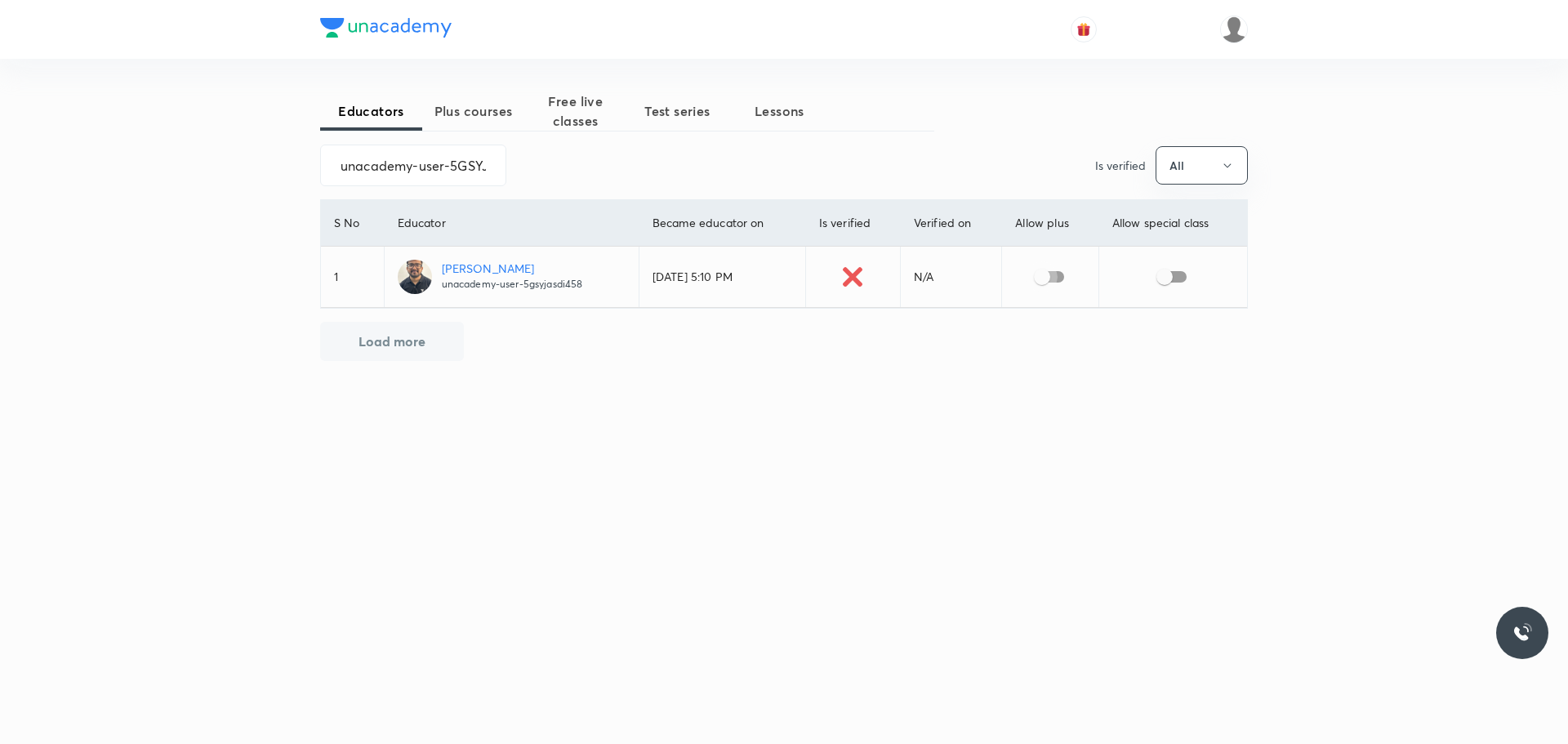
checkbox input "true"
click at [1168, 278] on input "checkbox" at bounding box center [1165, 276] width 93 height 31
checkbox input "true"
drag, startPoint x: 333, startPoint y: 167, endPoint x: 559, endPoint y: 170, distance: 226.0
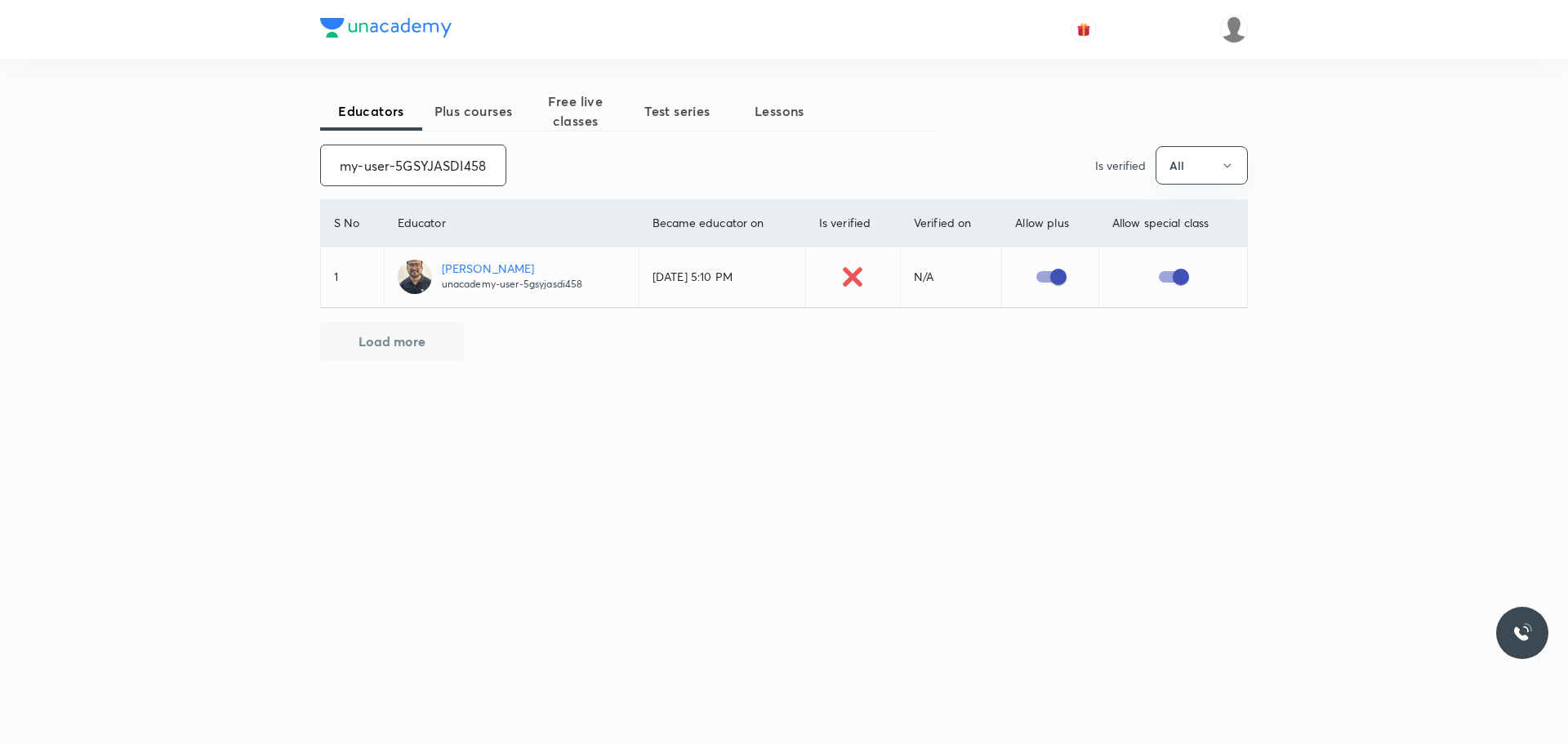
click at [559, 170] on div "unacademy-user-5GSYJASDI458 ​ Is verified All" at bounding box center [784, 165] width 928 height 41
paste
drag, startPoint x: 330, startPoint y: 169, endPoint x: 522, endPoint y: 174, distance: 192.1
click at [522, 174] on div "unacademy-user-2XYWXWMNKXN7 ​ Is verified All" at bounding box center [784, 165] width 928 height 41
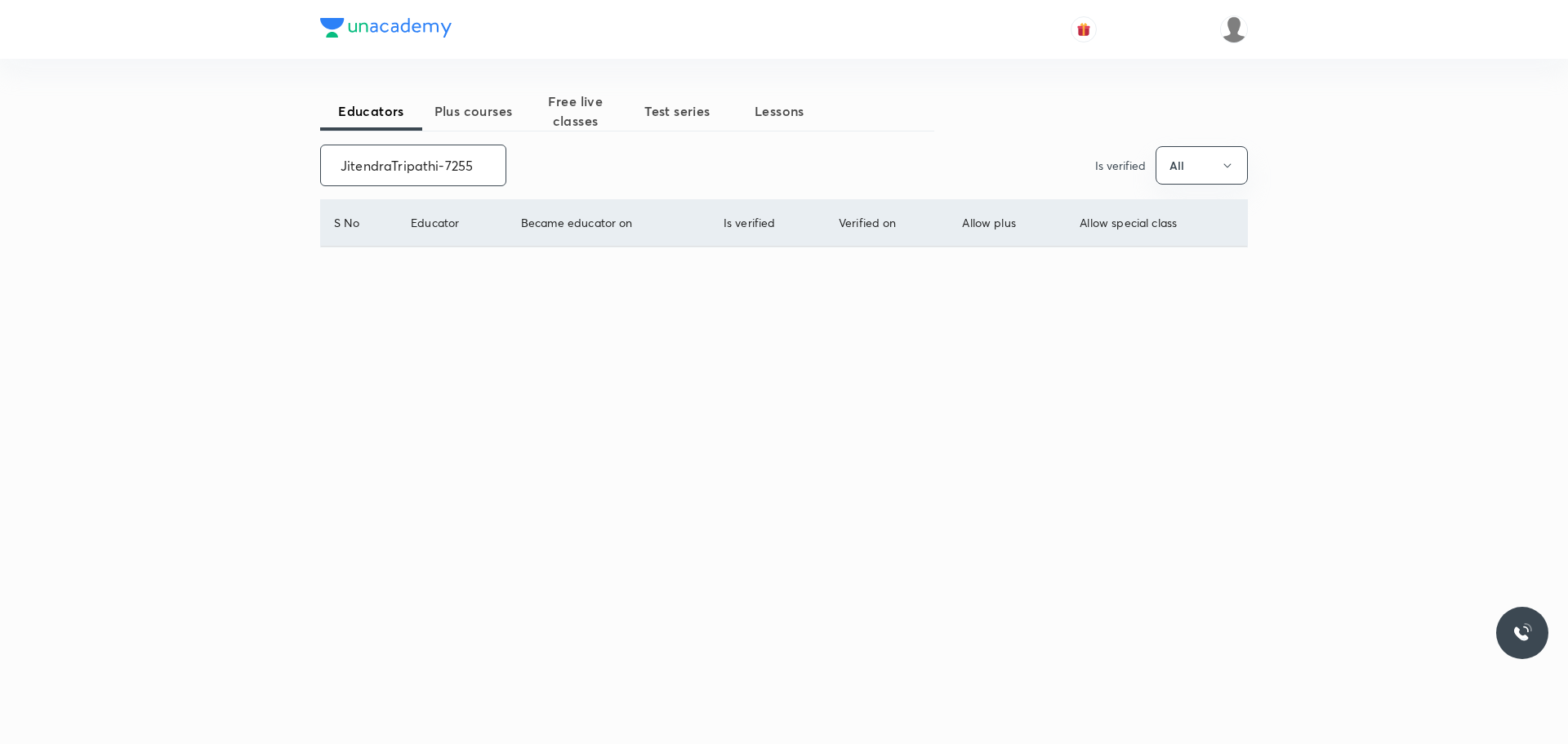
scroll to position [0, 0]
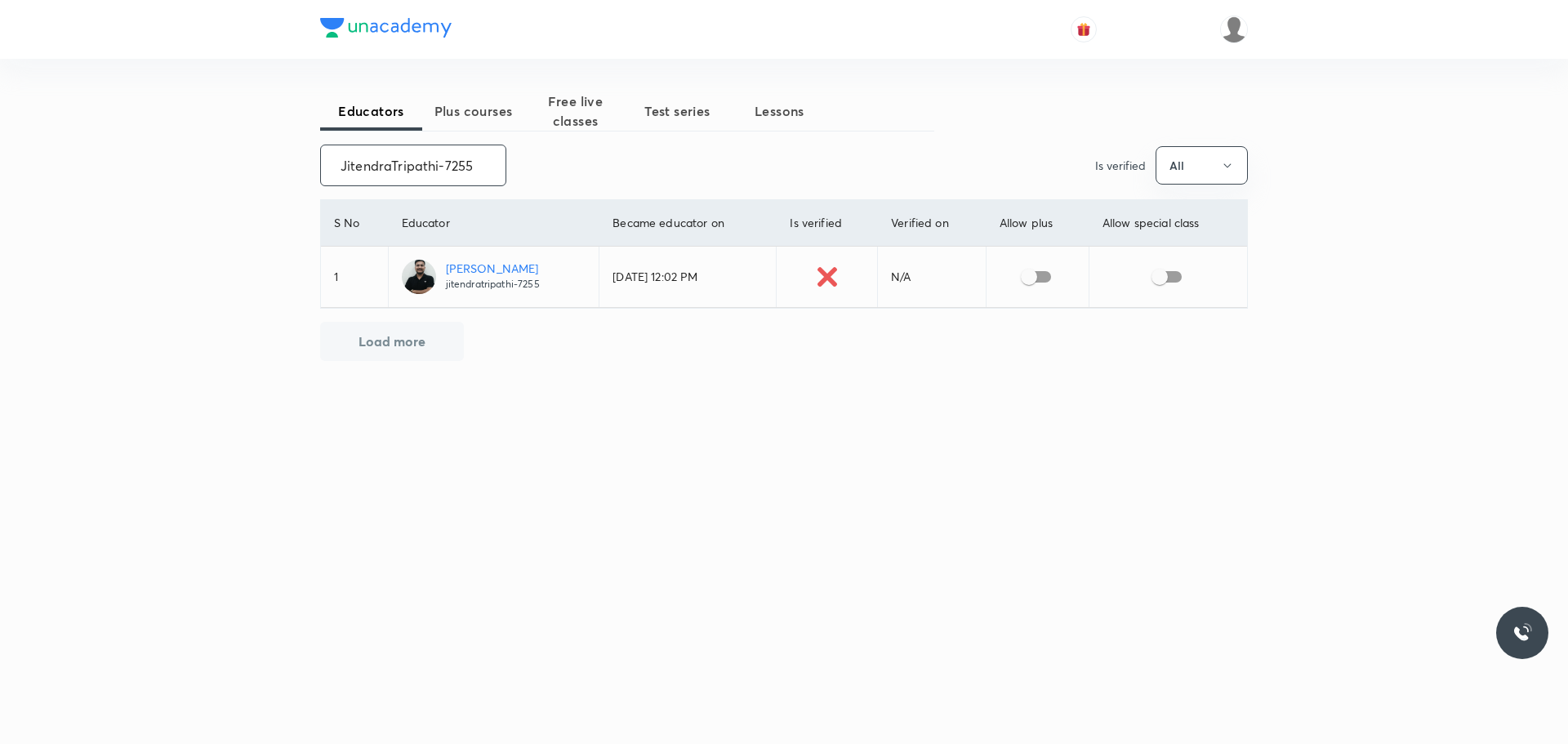
type input "JitendraTripathi-7255"
click at [1044, 279] on input "checkbox" at bounding box center [1029, 276] width 93 height 31
checkbox input "true"
click at [1157, 281] on input "checkbox" at bounding box center [1160, 276] width 93 height 31
checkbox input "true"
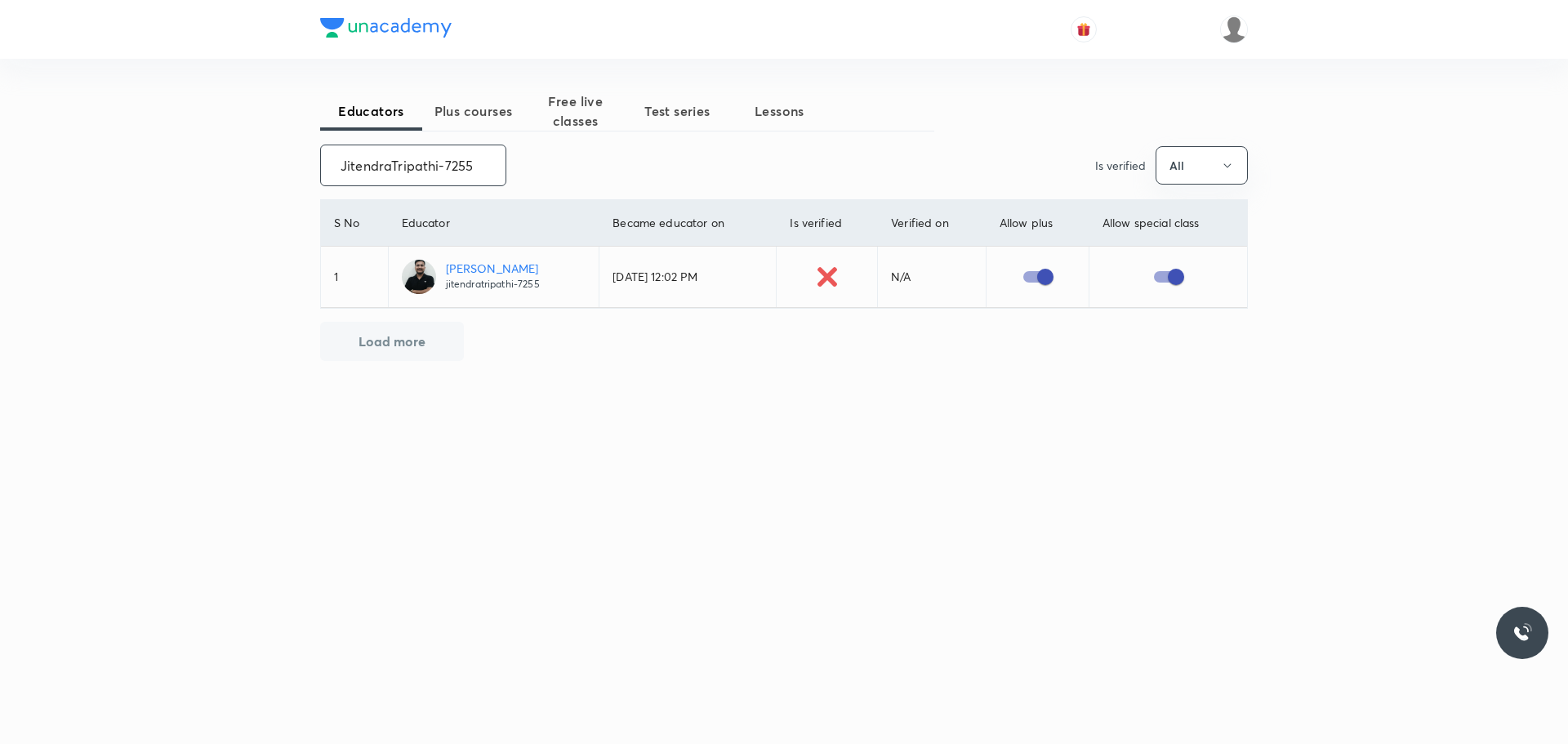
drag, startPoint x: 334, startPoint y: 162, endPoint x: 527, endPoint y: 169, distance: 193.1
click at [527, 169] on div "JitendraTripathi-7255 ​ Is verified All" at bounding box center [784, 165] width 928 height 41
drag, startPoint x: 332, startPoint y: 167, endPoint x: 554, endPoint y: 168, distance: 222.0
click at [554, 168] on div "unacademy-user-ZJCWIA94HXRS ​ Is verified All" at bounding box center [784, 165] width 928 height 41
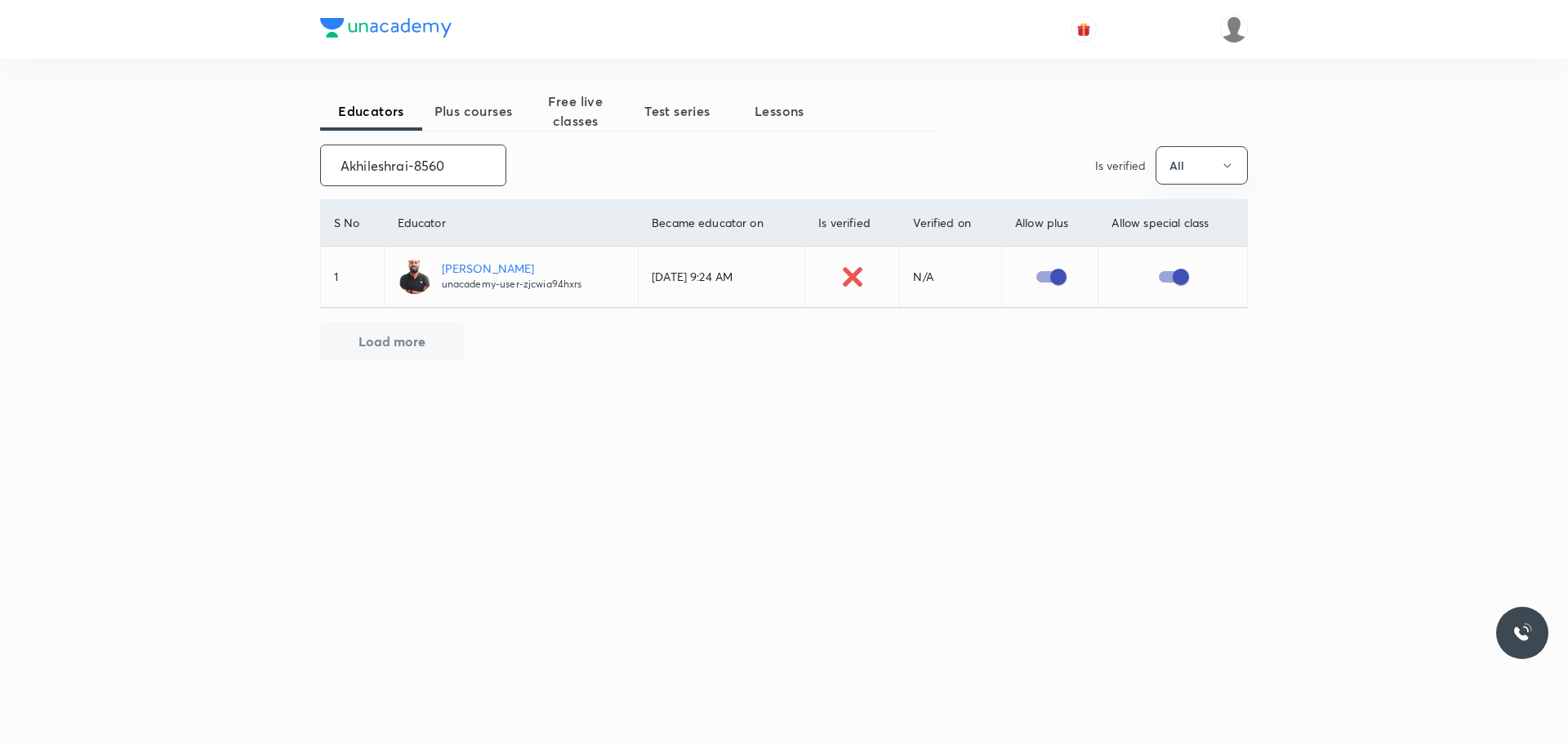
scroll to position [0, 0]
drag, startPoint x: 334, startPoint y: 162, endPoint x: 579, endPoint y: 165, distance: 245.0
click at [579, 165] on div "Akhileshrai-8560 ​ Is verified All" at bounding box center [784, 165] width 928 height 41
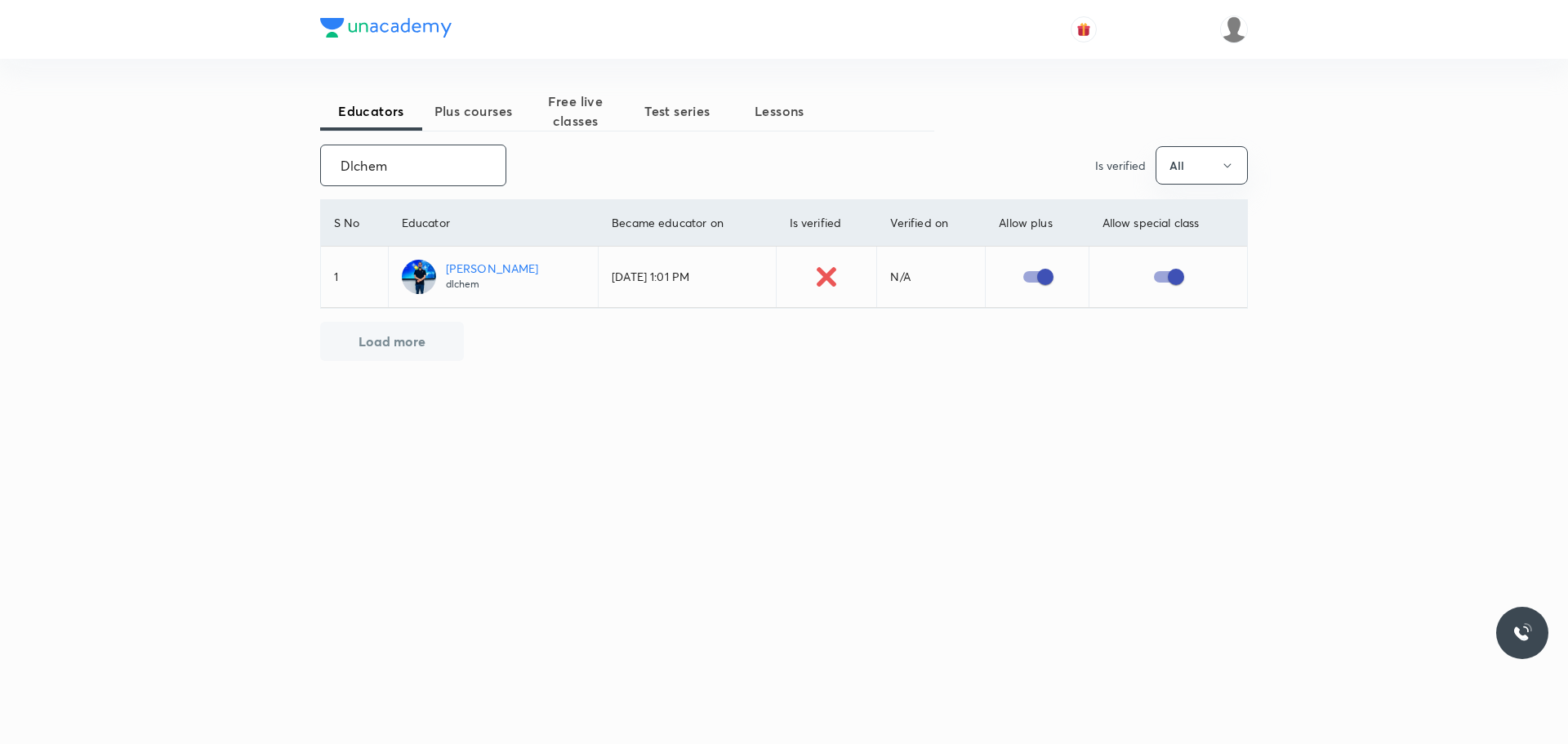
drag, startPoint x: 341, startPoint y: 160, endPoint x: 546, endPoint y: 203, distance: 209.5
click at [546, 203] on div "Educators Plus courses Free live classes Test series Lessons Dlchem ​ Is verifi…" at bounding box center [784, 290] width 928 height 398
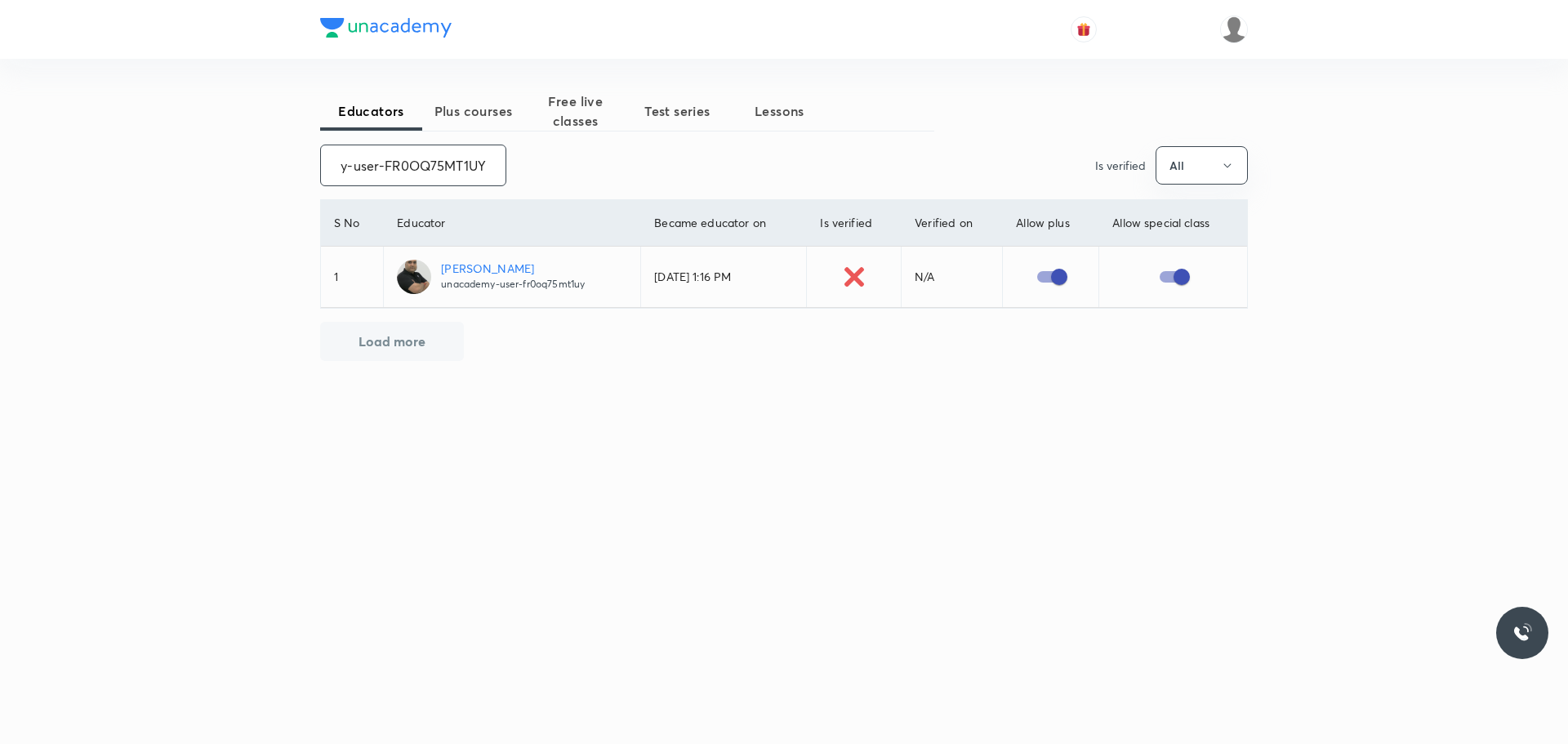
drag, startPoint x: 340, startPoint y: 164, endPoint x: 576, endPoint y: 163, distance: 236.0
click at [576, 163] on div "unacademy-user-FR0OQ75MT1UY ​ Is verified All" at bounding box center [784, 165] width 928 height 41
drag, startPoint x: 336, startPoint y: 168, endPoint x: 556, endPoint y: 148, distance: 220.9
click at [556, 148] on div "unacademy-user-4EIPAIYJ1FR7 ​ Is verified All" at bounding box center [784, 165] width 928 height 41
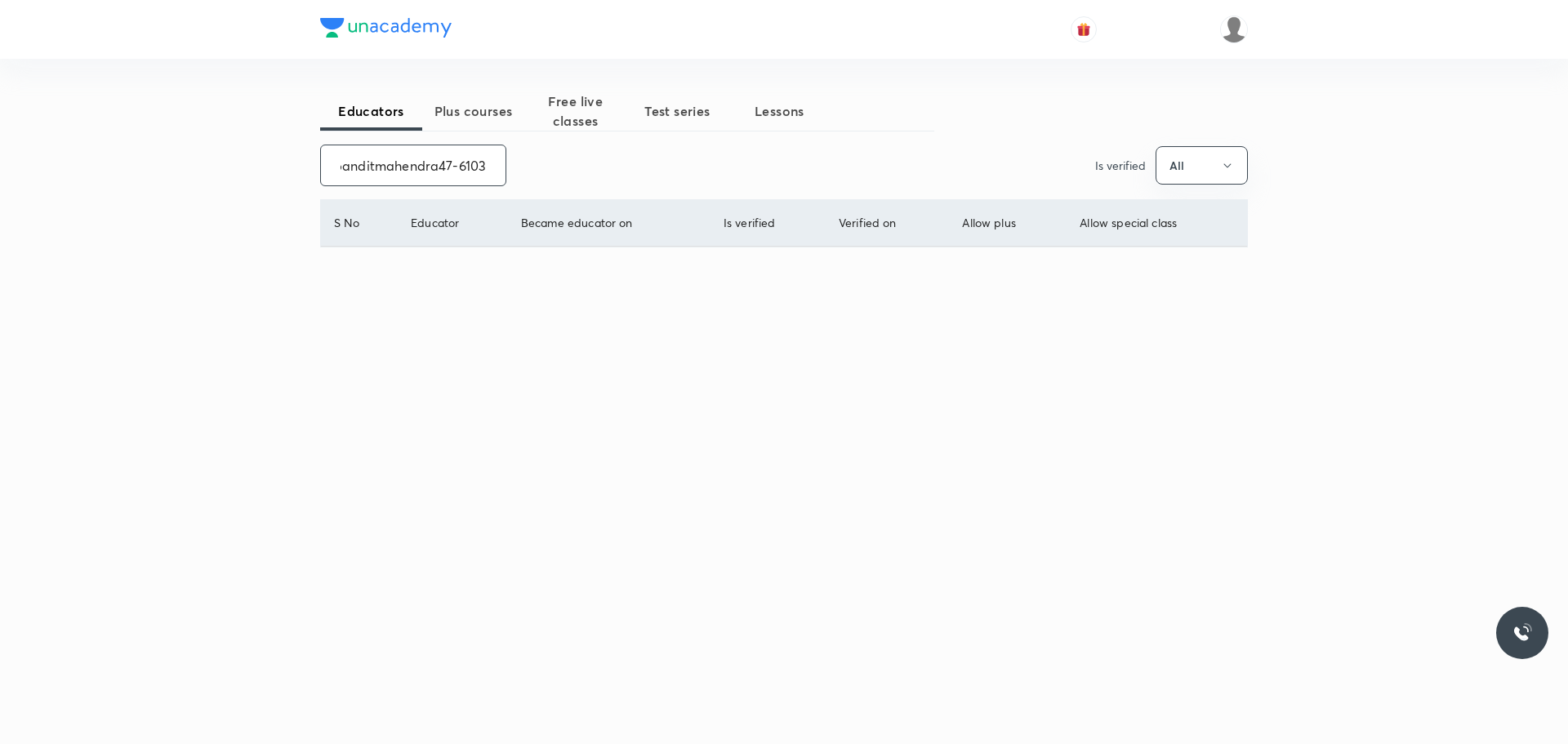
scroll to position [0, 11]
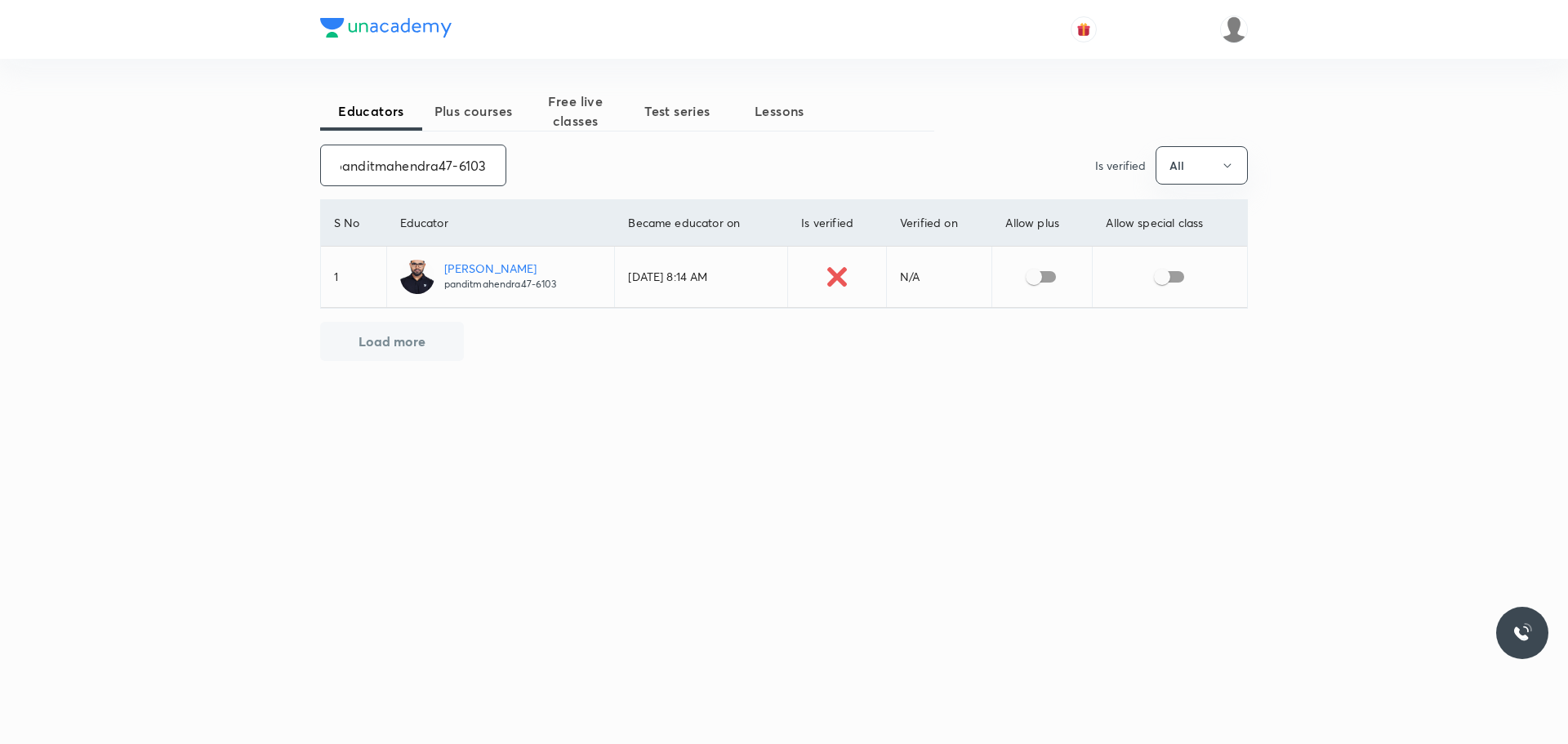
type input "panditmahendra47-6103"
click at [1041, 273] on input "checkbox" at bounding box center [1034, 276] width 93 height 31
checkbox input "true"
click at [1164, 271] on input "checkbox" at bounding box center [1162, 276] width 93 height 31
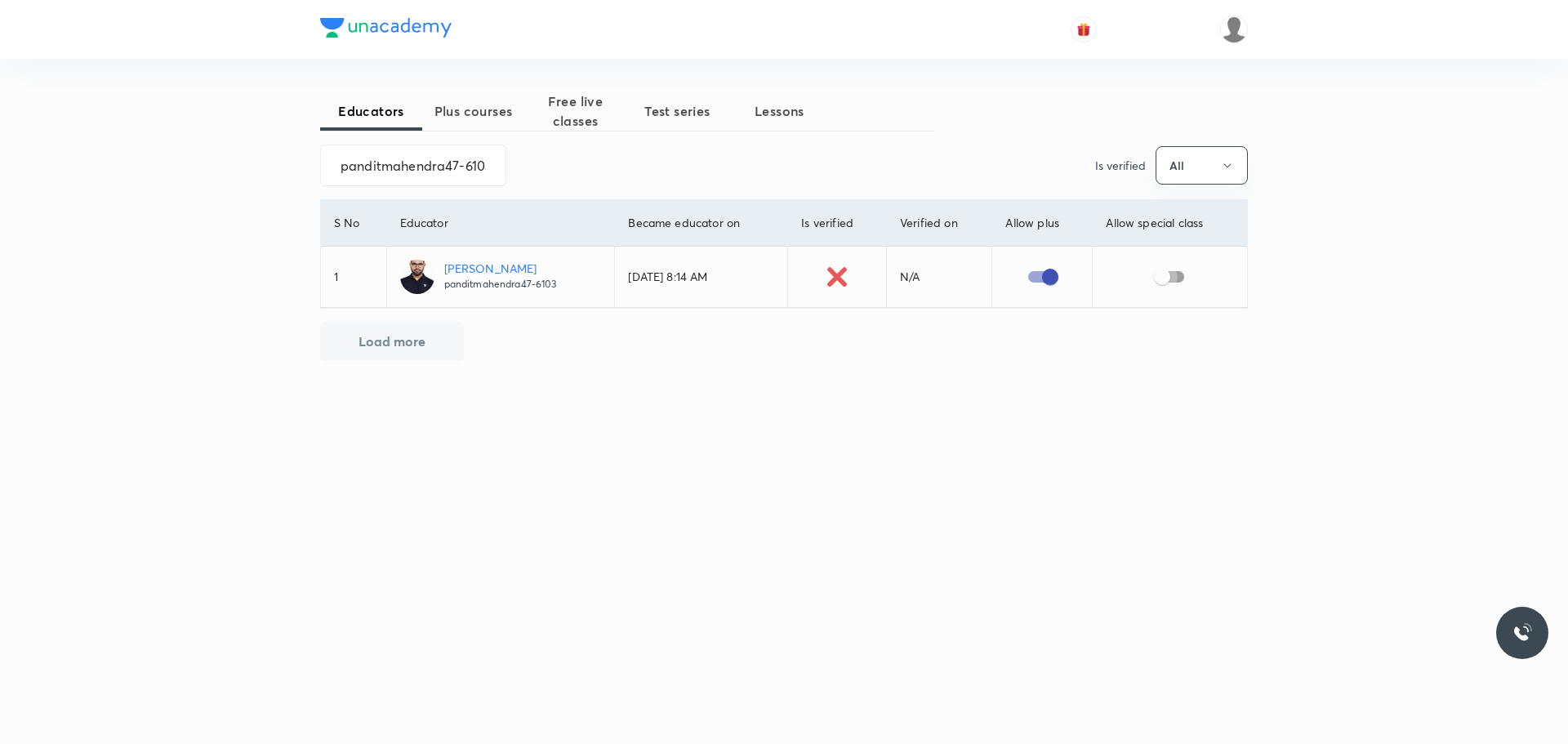
checkbox input "true"
drag, startPoint x: 400, startPoint y: 177, endPoint x: 736, endPoint y: 238, distance: 341.5
click at [736, 238] on div "Educators Plus courses Free live classes Test series Lessons panditmahendra47-6…" at bounding box center [784, 290] width 928 height 398
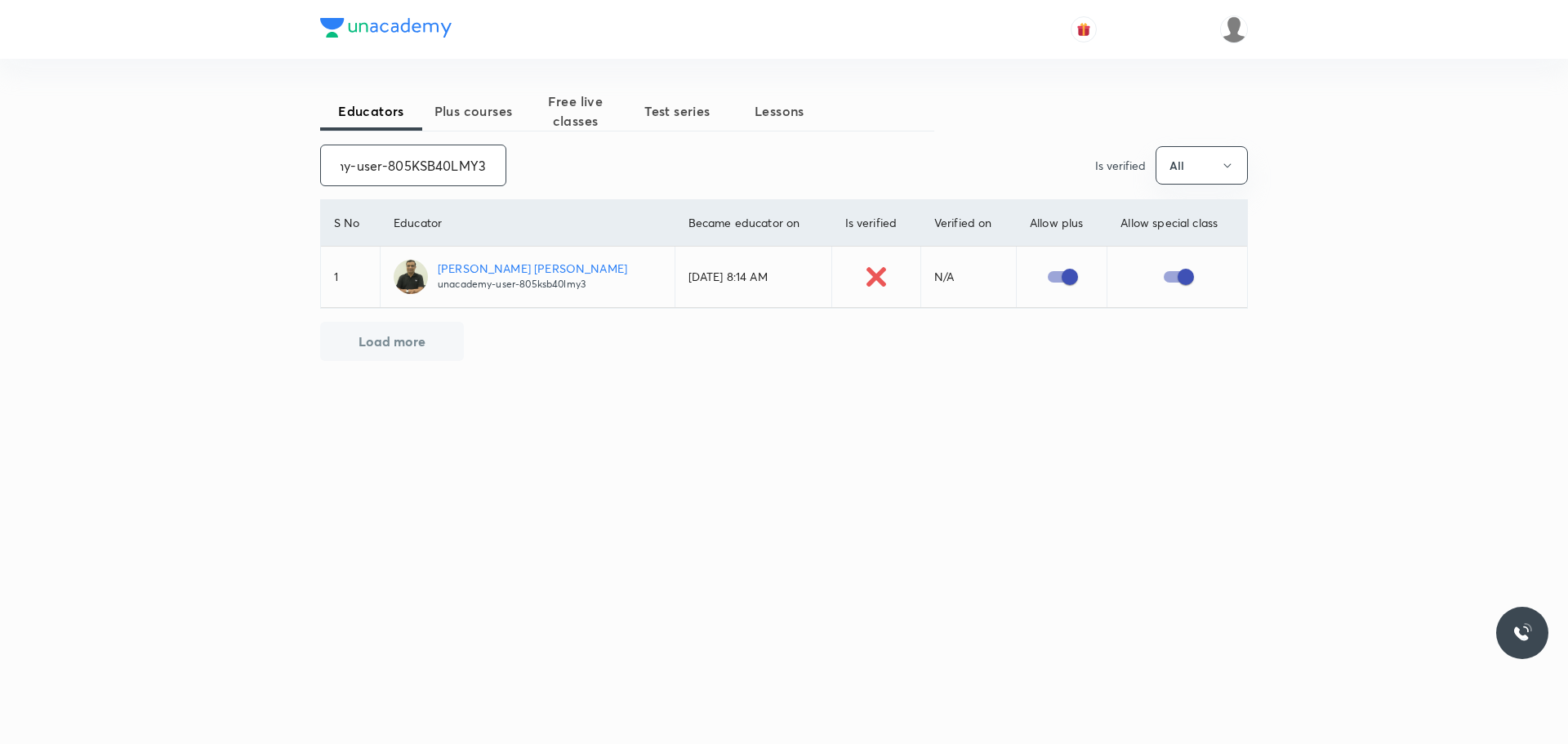
scroll to position [0, 0]
drag, startPoint x: 332, startPoint y: 173, endPoint x: 611, endPoint y: 173, distance: 279.0
click at [611, 173] on div "unacademy-user-805KSB40LMY3 ​ Is verified All" at bounding box center [784, 165] width 928 height 41
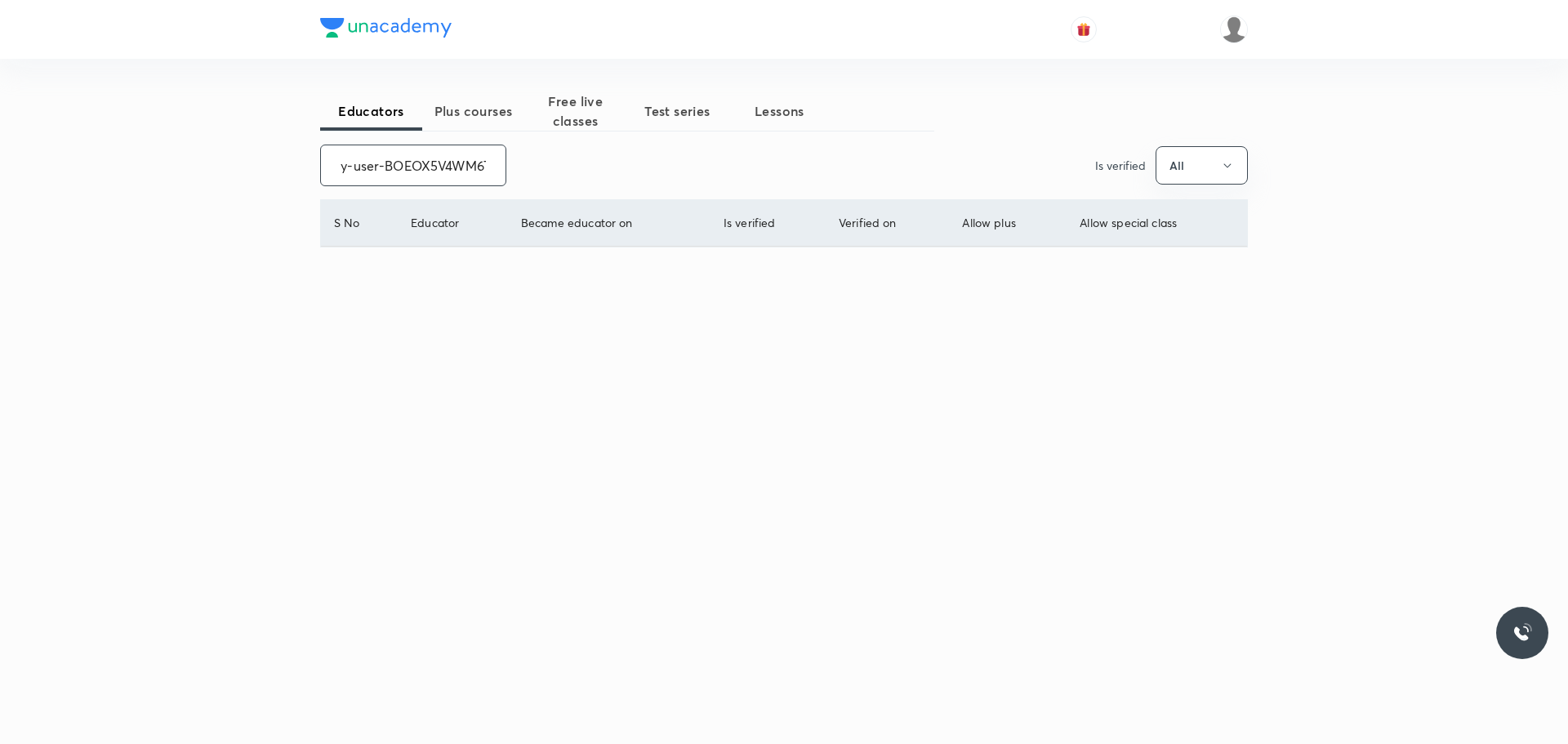
scroll to position [0, 74]
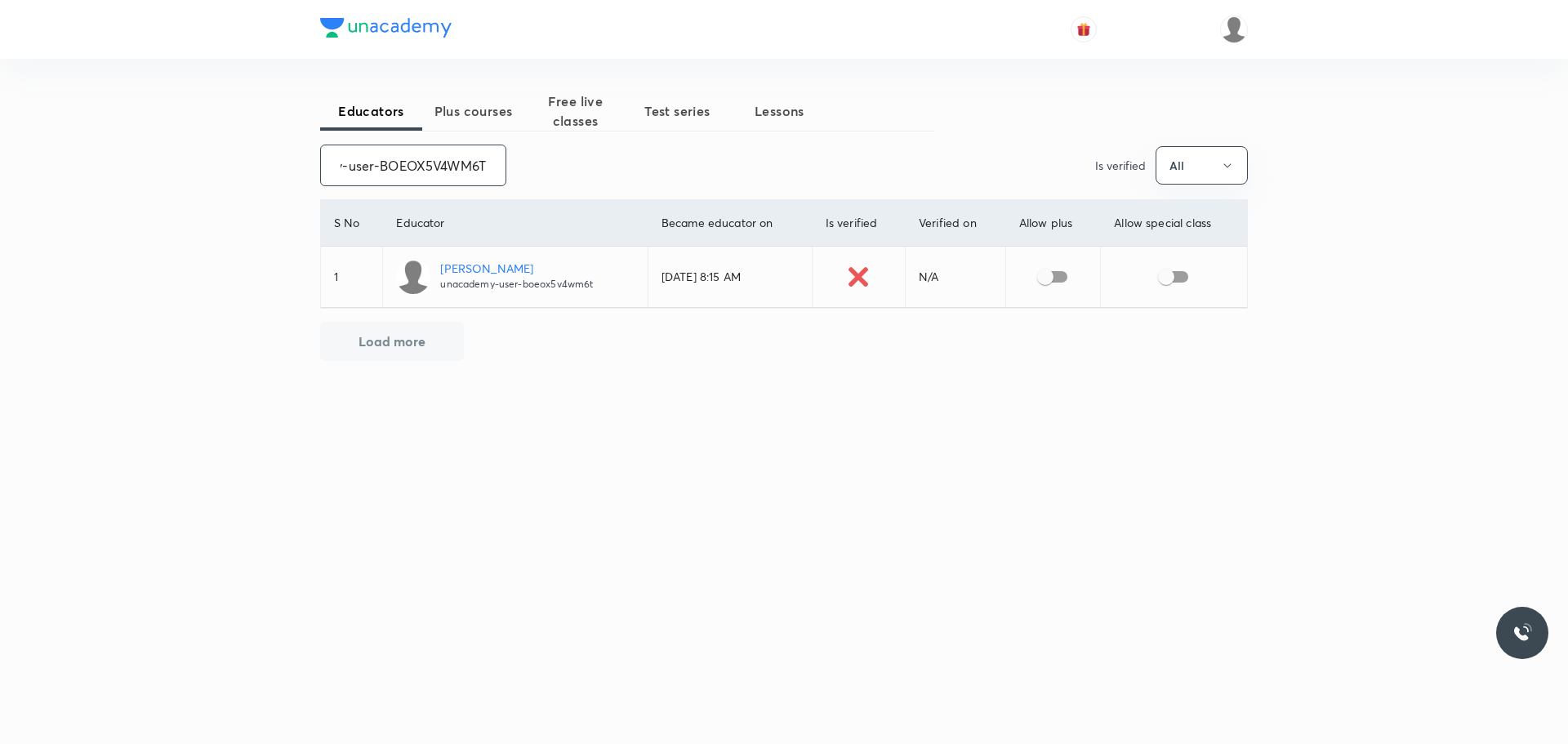
type input "unacademy-user-BOEOX5V4WM6T"
click at [1049, 271] on input "checkbox" at bounding box center [1045, 276] width 93 height 31
checkbox input "true"
click at [1168, 275] on input "checkbox" at bounding box center [1166, 276] width 93 height 31
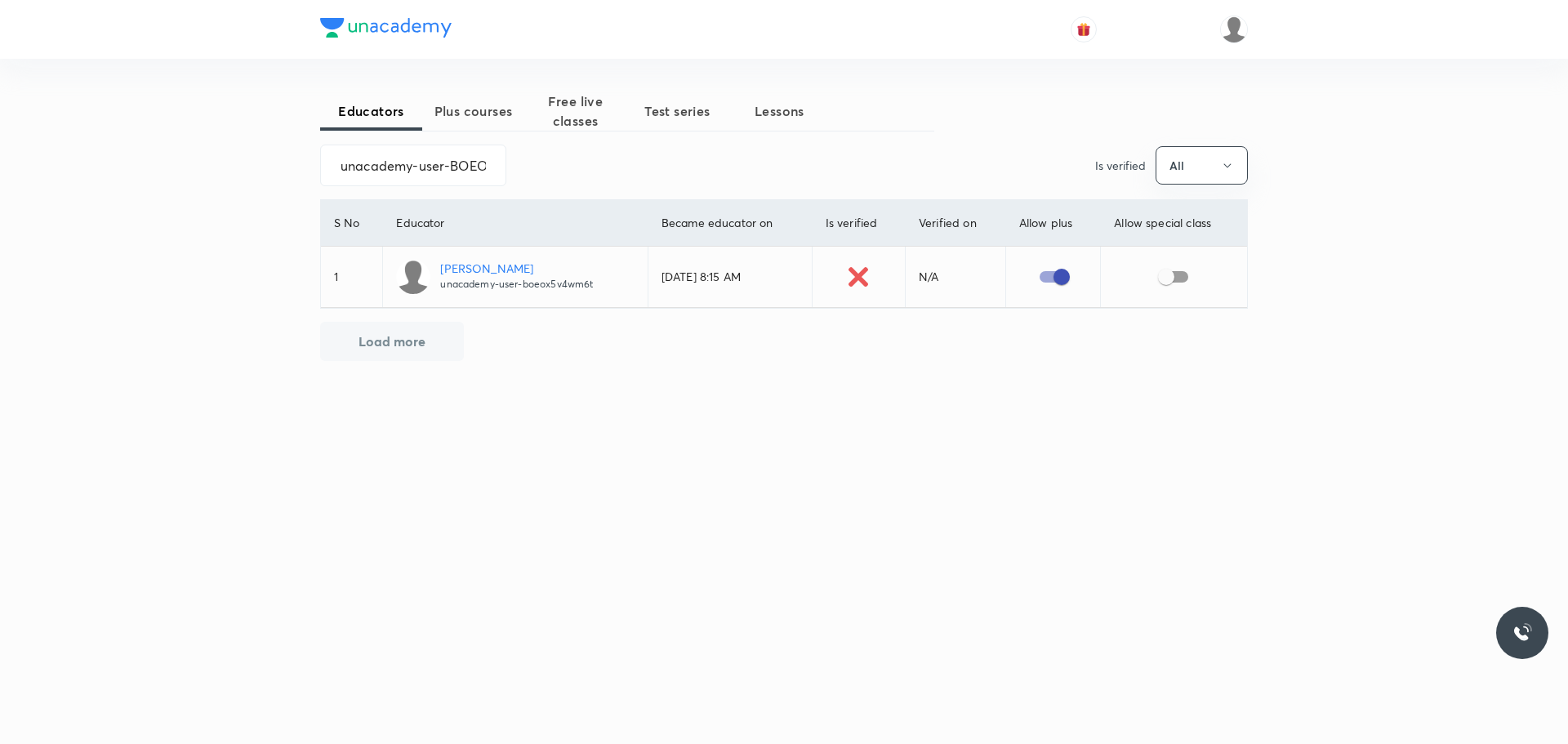
checkbox input "true"
drag, startPoint x: 339, startPoint y: 158, endPoint x: 582, endPoint y: 161, distance: 243.0
click at [582, 161] on div "unacademy-user-BOEOX5V4WM6T ​ Is verified All" at bounding box center [784, 165] width 928 height 41
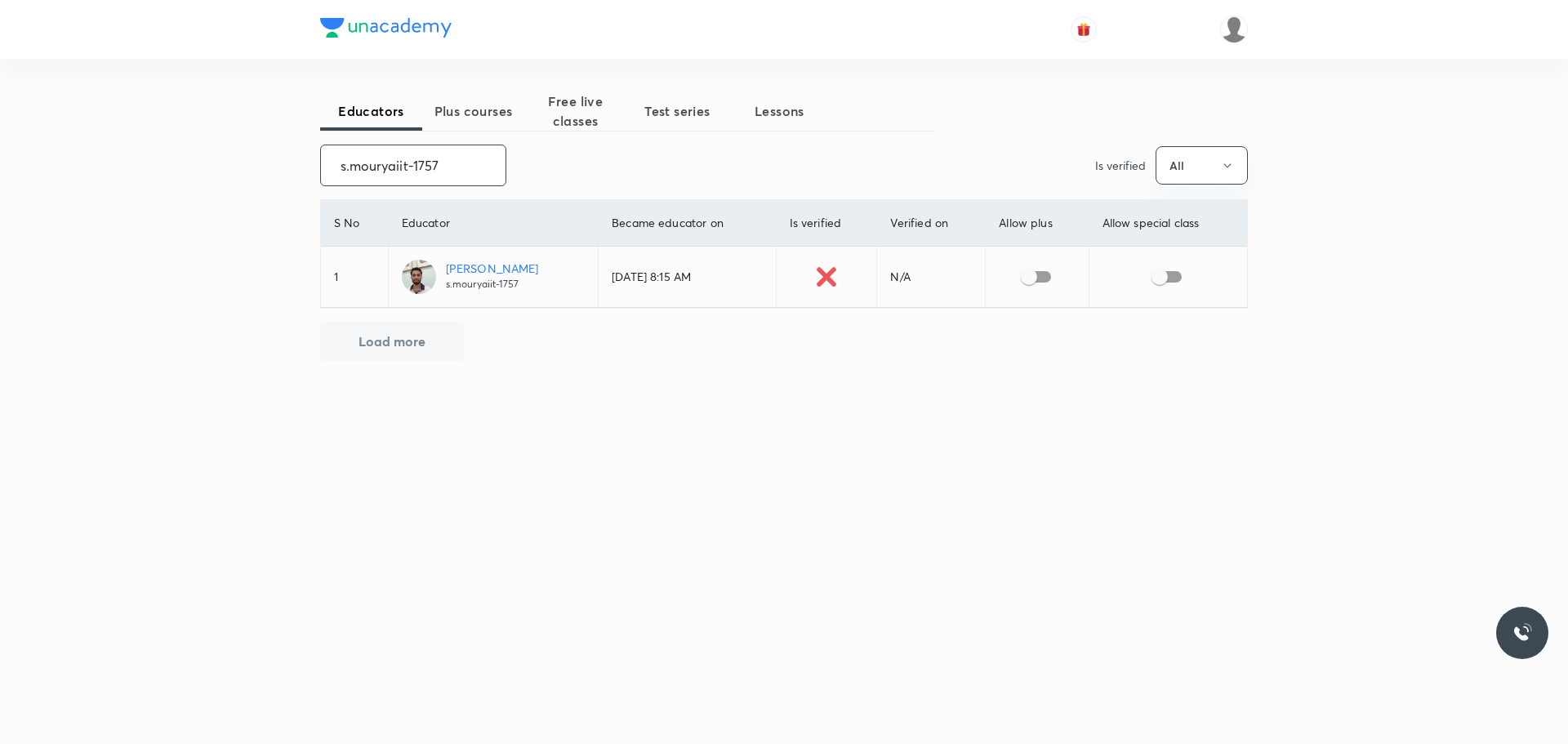
type input "s.mouryaiit-1757"
drag, startPoint x: 1029, startPoint y: 280, endPoint x: 1095, endPoint y: 271, distance: 66.6
click at [1029, 280] on input "checkbox" at bounding box center [1029, 276] width 93 height 31
checkbox input "true"
click at [1163, 282] on input "checkbox" at bounding box center [1160, 276] width 93 height 31
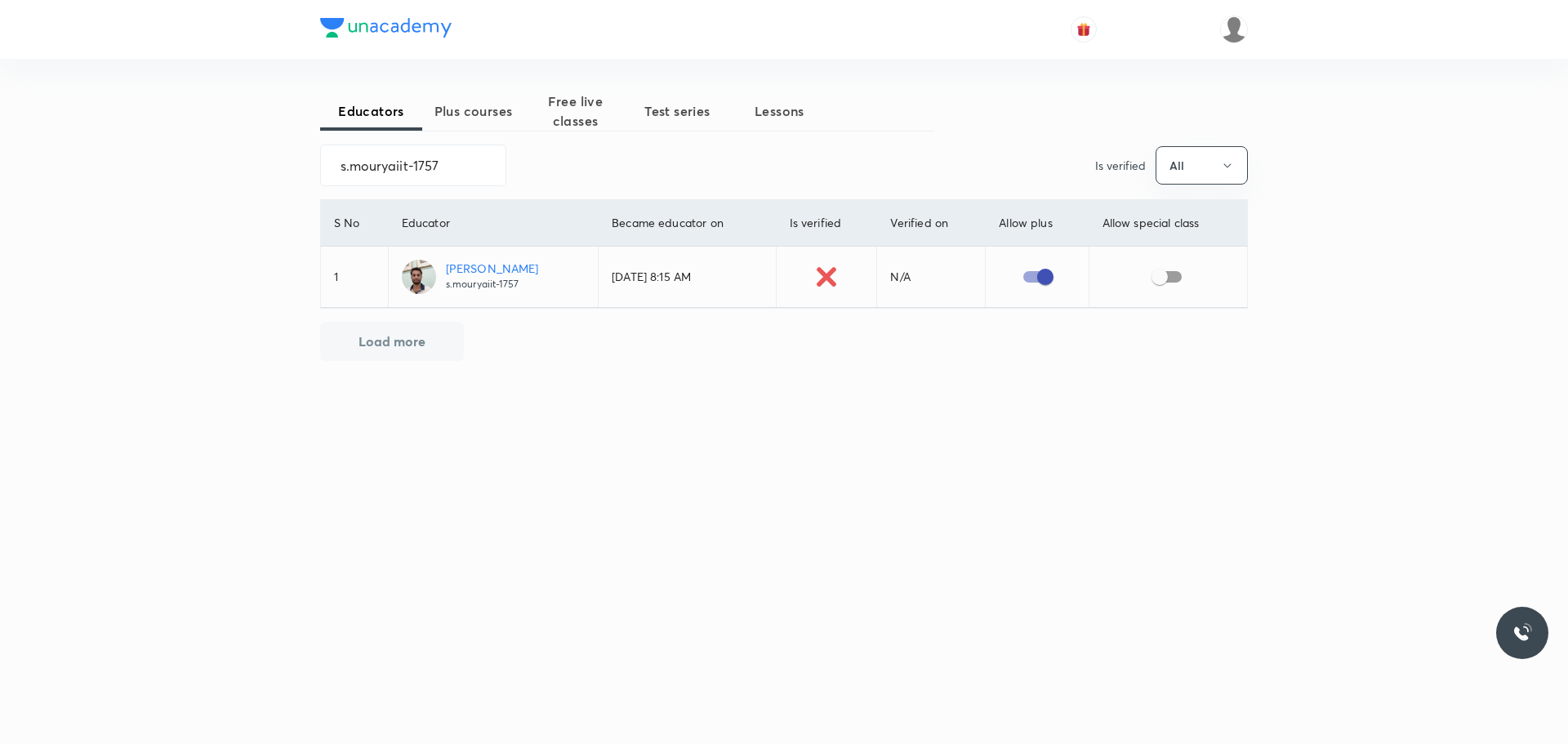
checkbox input "true"
drag, startPoint x: 336, startPoint y: 155, endPoint x: 524, endPoint y: 172, distance: 188.8
click at [524, 172] on div "s.mouryaiit-1757 ​ Is verified All" at bounding box center [784, 165] width 928 height 41
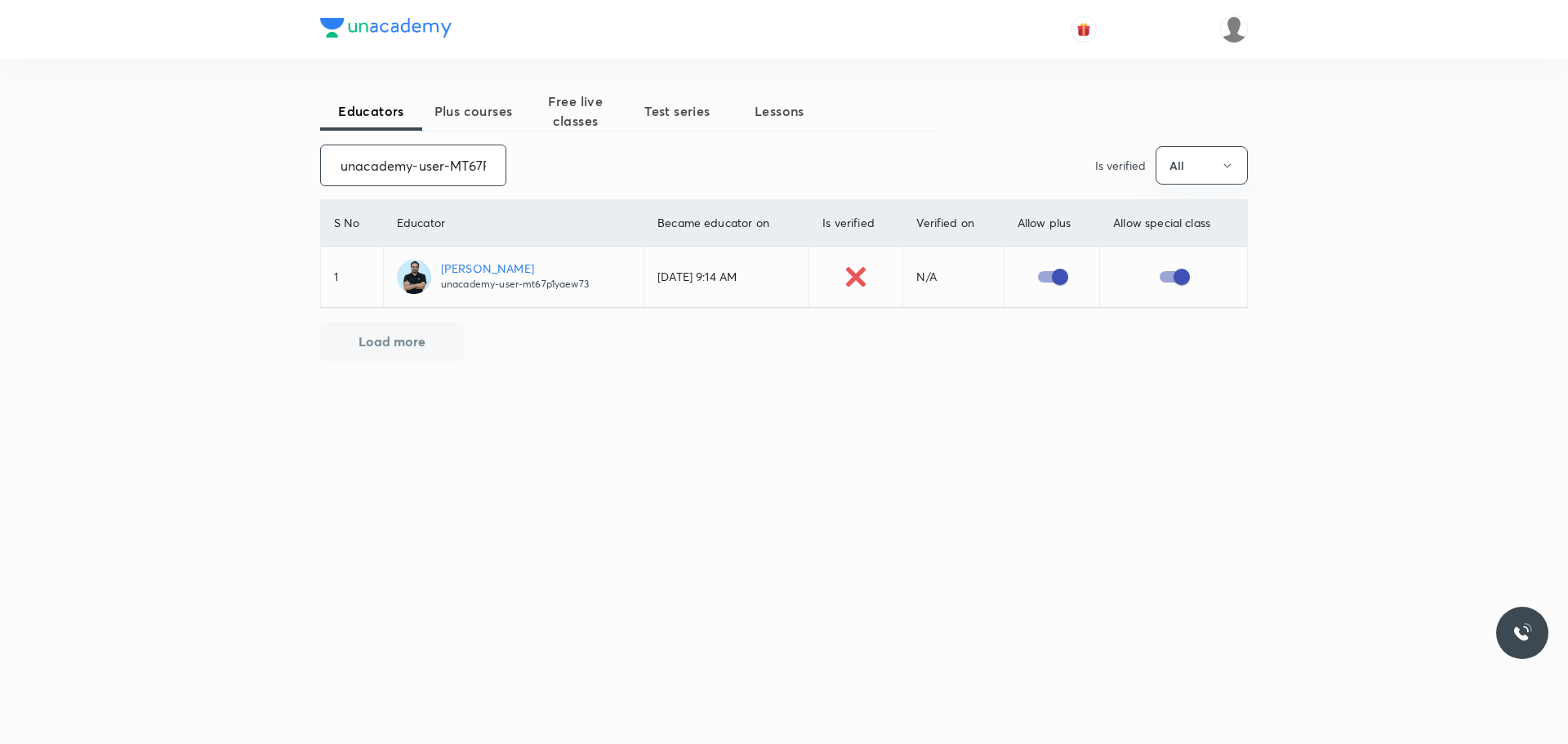
scroll to position [0, 65]
drag, startPoint x: 335, startPoint y: 165, endPoint x: 522, endPoint y: 168, distance: 187.0
click at [522, 168] on div "unacademy-user-MT67P1YAEW73 ​ Is verified All" at bounding box center [784, 165] width 928 height 41
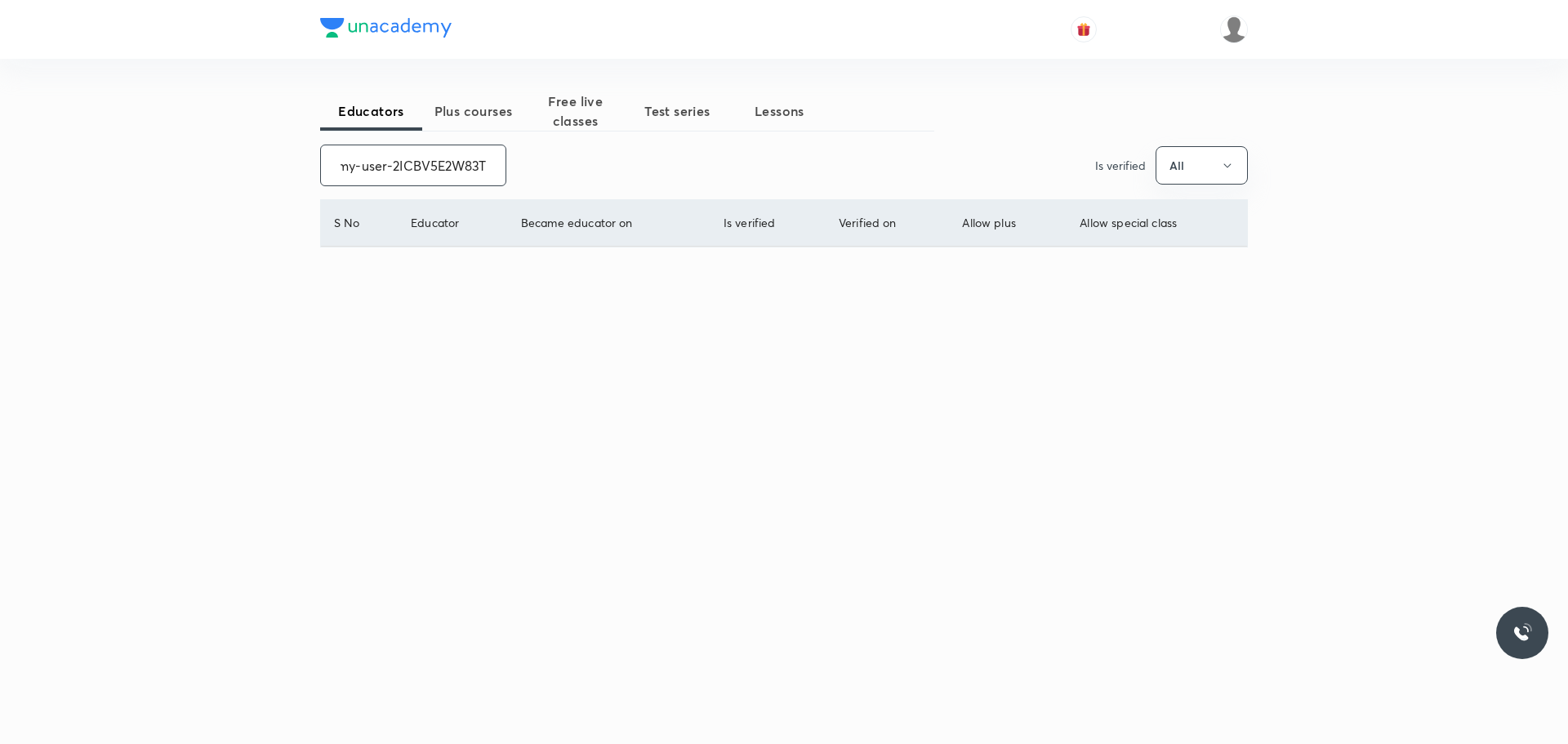
scroll to position [0, 61]
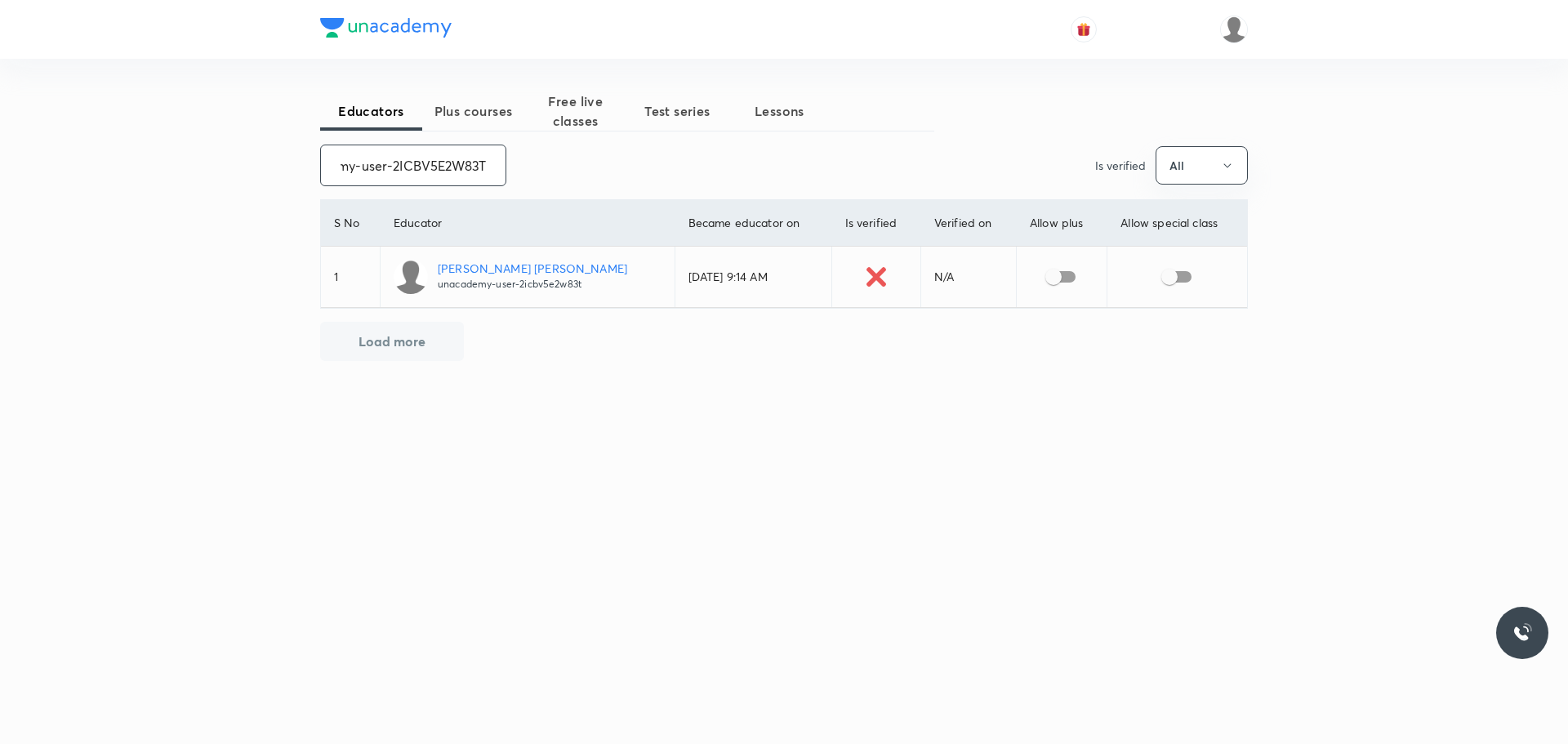
type input "unacademy-user-2ICBV5E2W83T"
click at [1048, 278] on input "checkbox" at bounding box center [1053, 276] width 93 height 31
checkbox input "true"
click at [1163, 275] on input "checkbox" at bounding box center [1169, 276] width 93 height 31
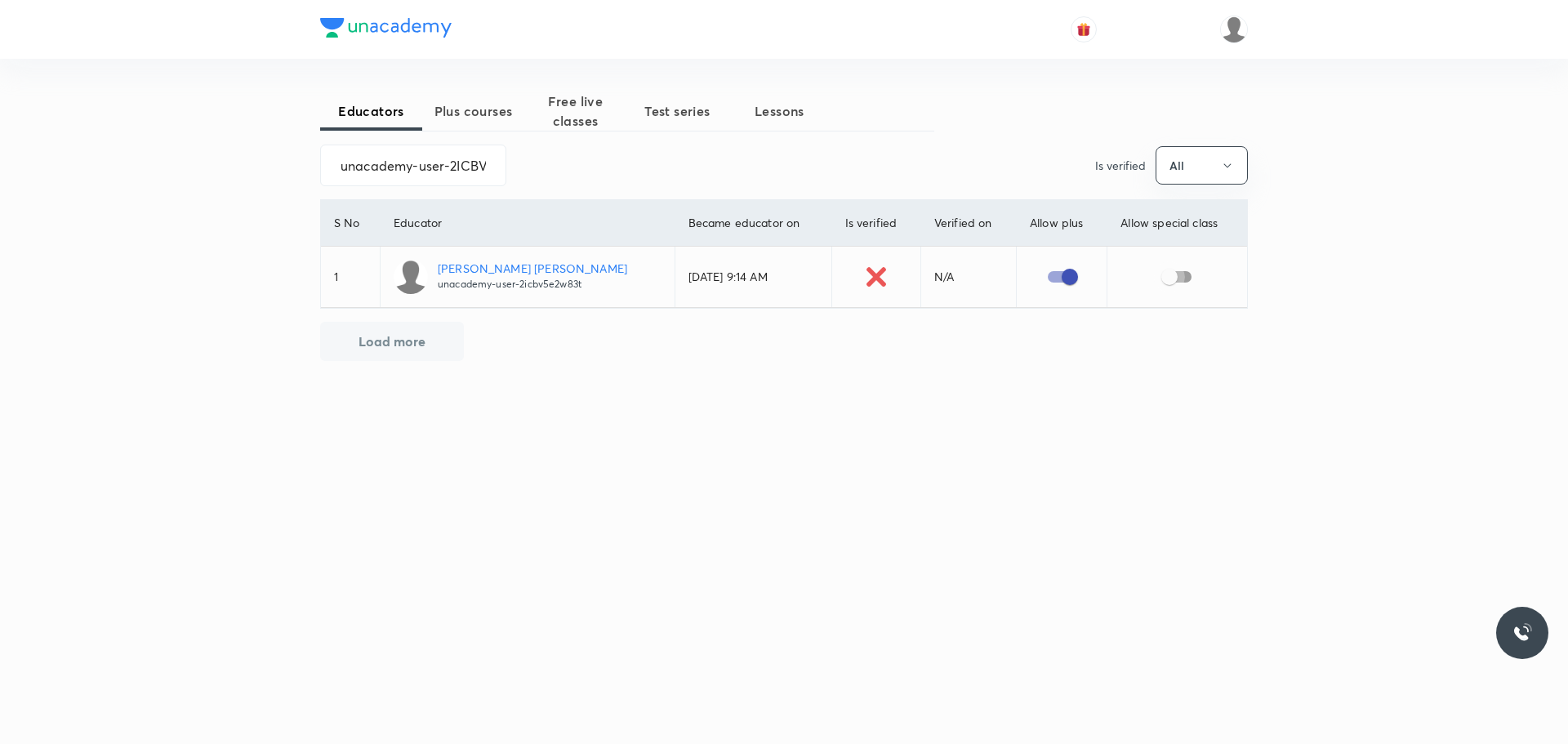
checkbox input "true"
drag, startPoint x: 327, startPoint y: 166, endPoint x: 508, endPoint y: 173, distance: 181.1
click at [508, 173] on div "unacademy-user-2ICBV5E2W83T ​ Is verified All" at bounding box center [784, 165] width 928 height 41
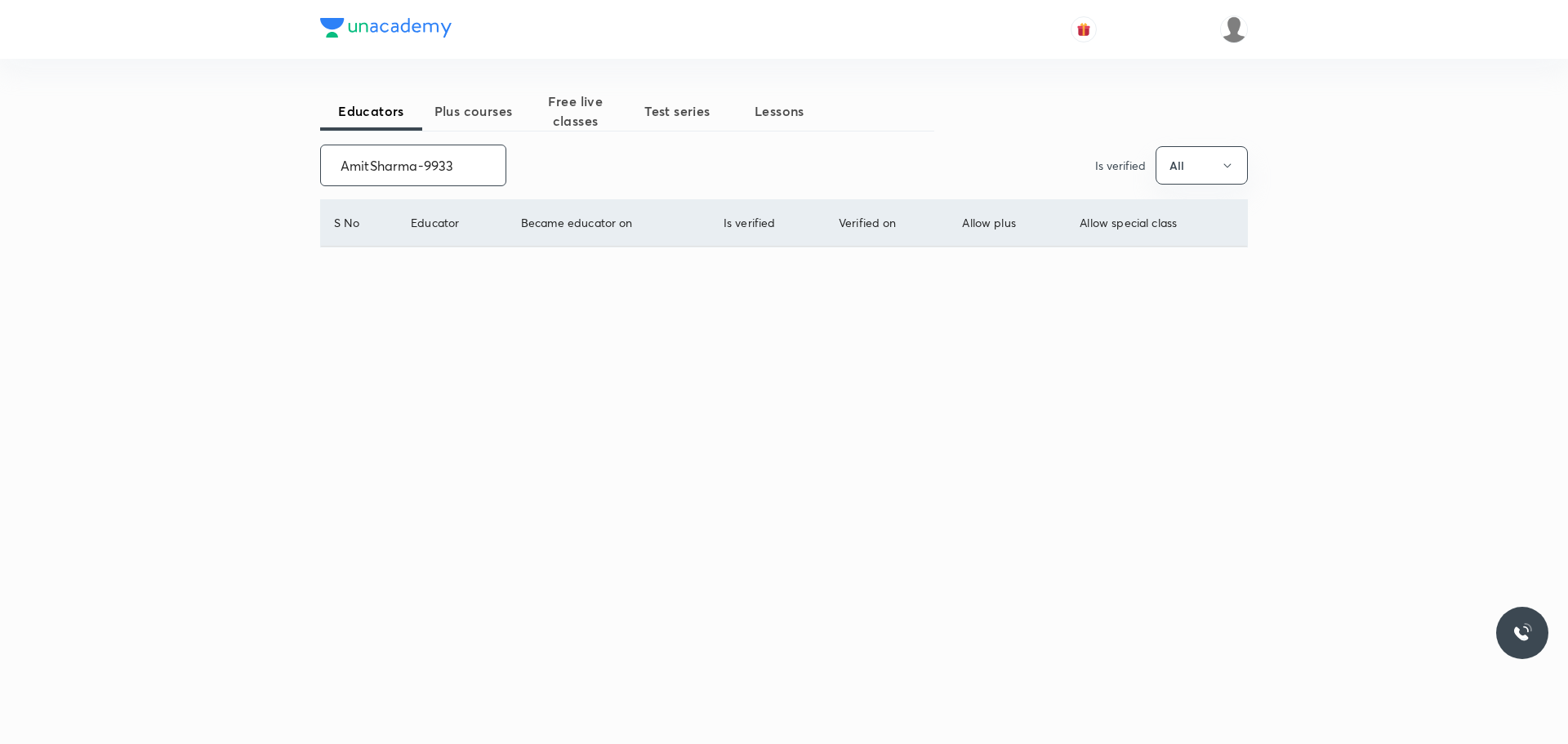
scroll to position [0, 0]
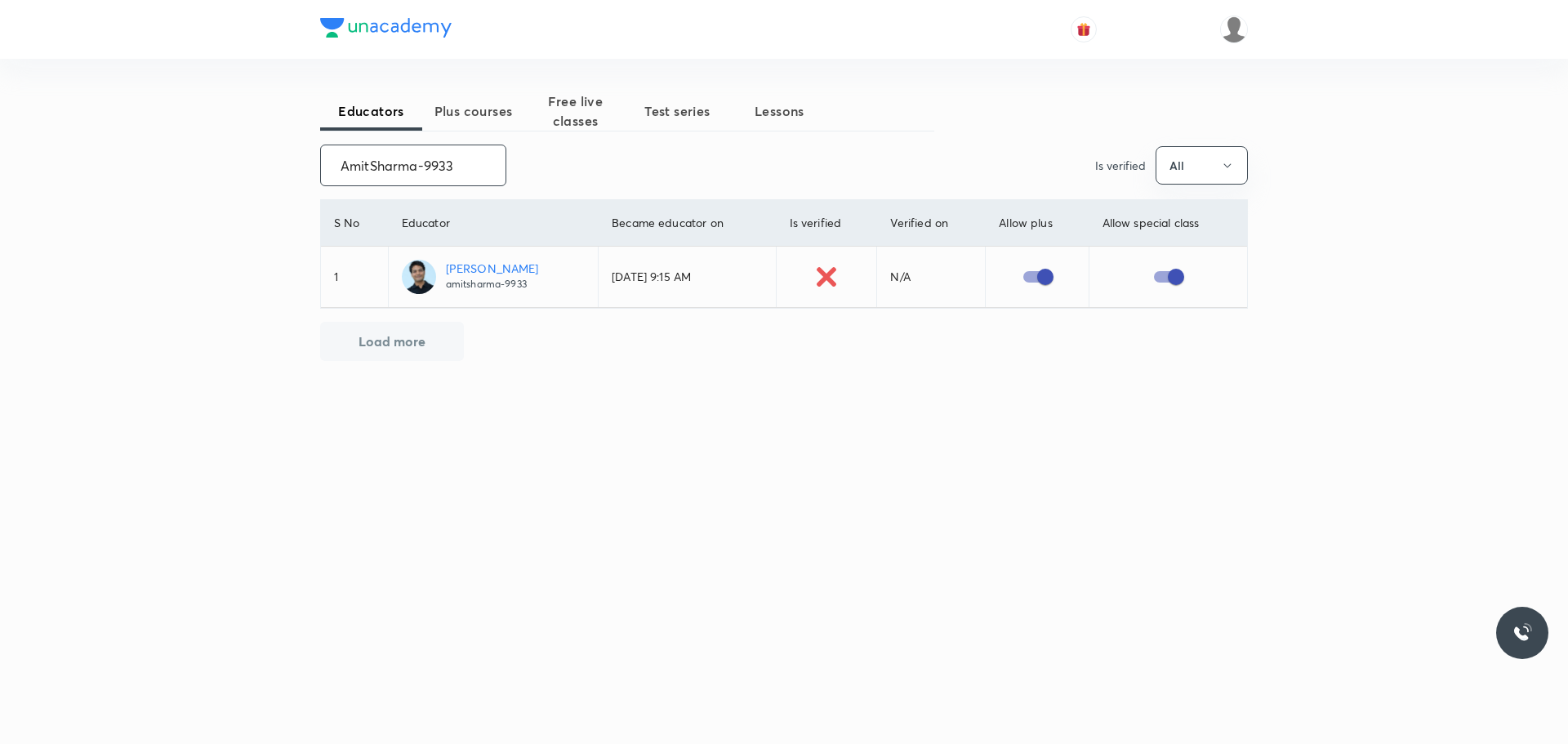
drag, startPoint x: 329, startPoint y: 167, endPoint x: 497, endPoint y: 177, distance: 168.3
click at [497, 177] on input "AmitSharma-9933" at bounding box center [413, 165] width 185 height 41
type input "OYACVYRAHW2L-6115"
click at [1035, 281] on input "checkbox" at bounding box center [1029, 276] width 93 height 31
checkbox input "true"
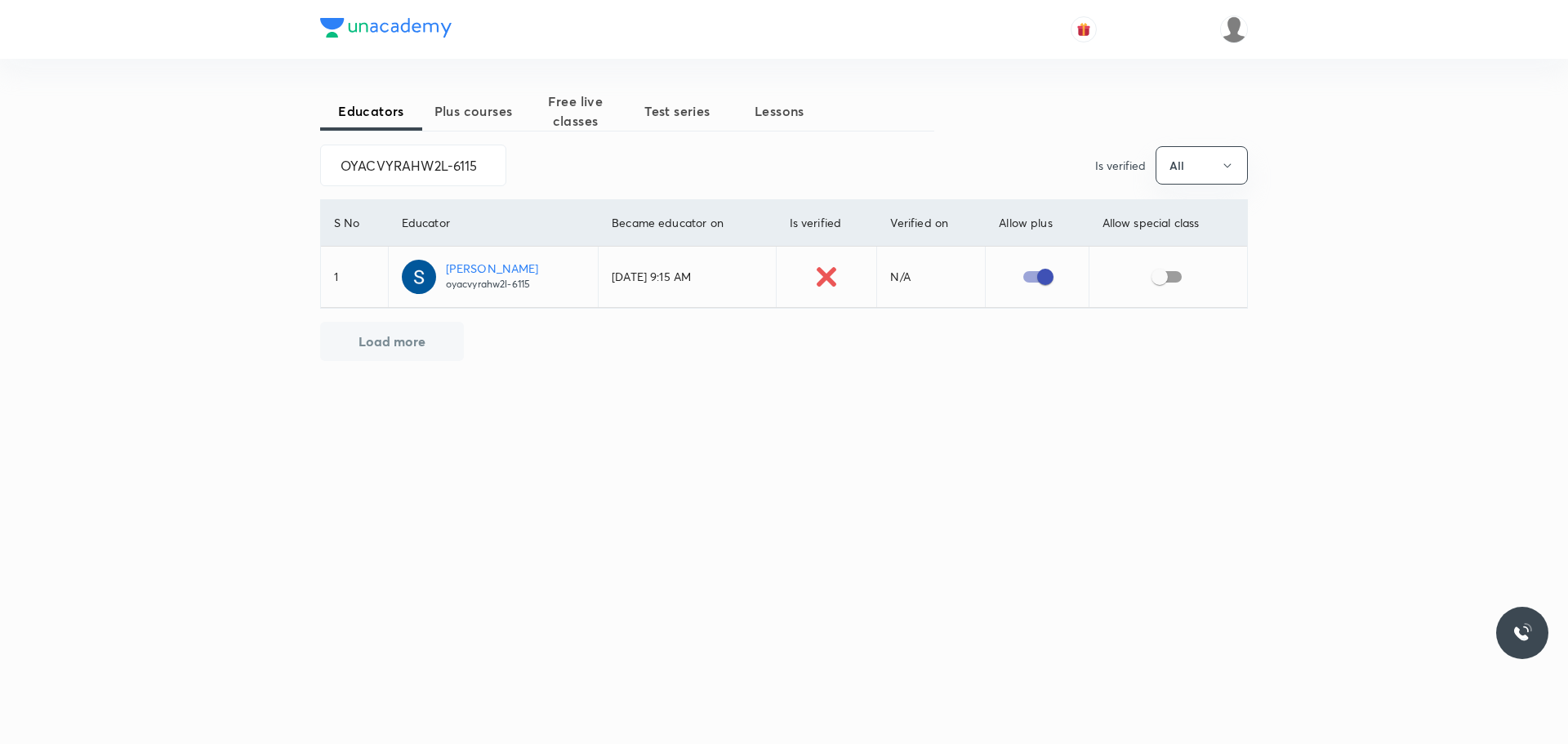
click at [1166, 277] on input "checkbox" at bounding box center [1160, 276] width 93 height 31
checkbox input "true"
drag, startPoint x: 481, startPoint y: 173, endPoint x: 226, endPoint y: 155, distance: 255.6
click at [226, 155] on div "Educators Plus courses Free live classes Test series Lessons OYACVYRAHW2L-6115 …" at bounding box center [784, 372] width 1568 height 744
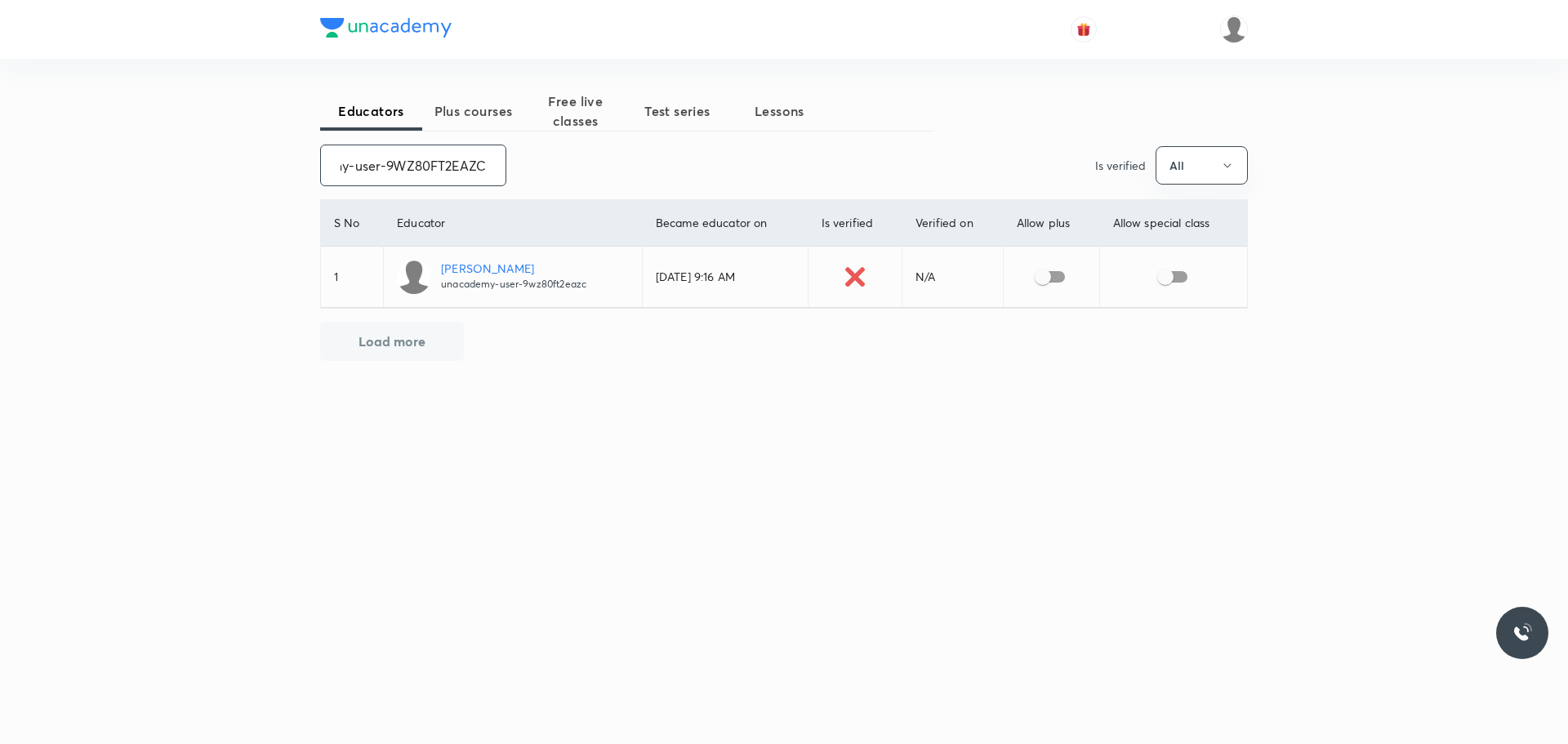
type input "unacademy-user-9WZ80FT2EAZC"
click at [1041, 280] on input "checkbox" at bounding box center [1043, 276] width 93 height 31
checkbox input "true"
click at [1166, 276] on input "checkbox" at bounding box center [1165, 276] width 93 height 31
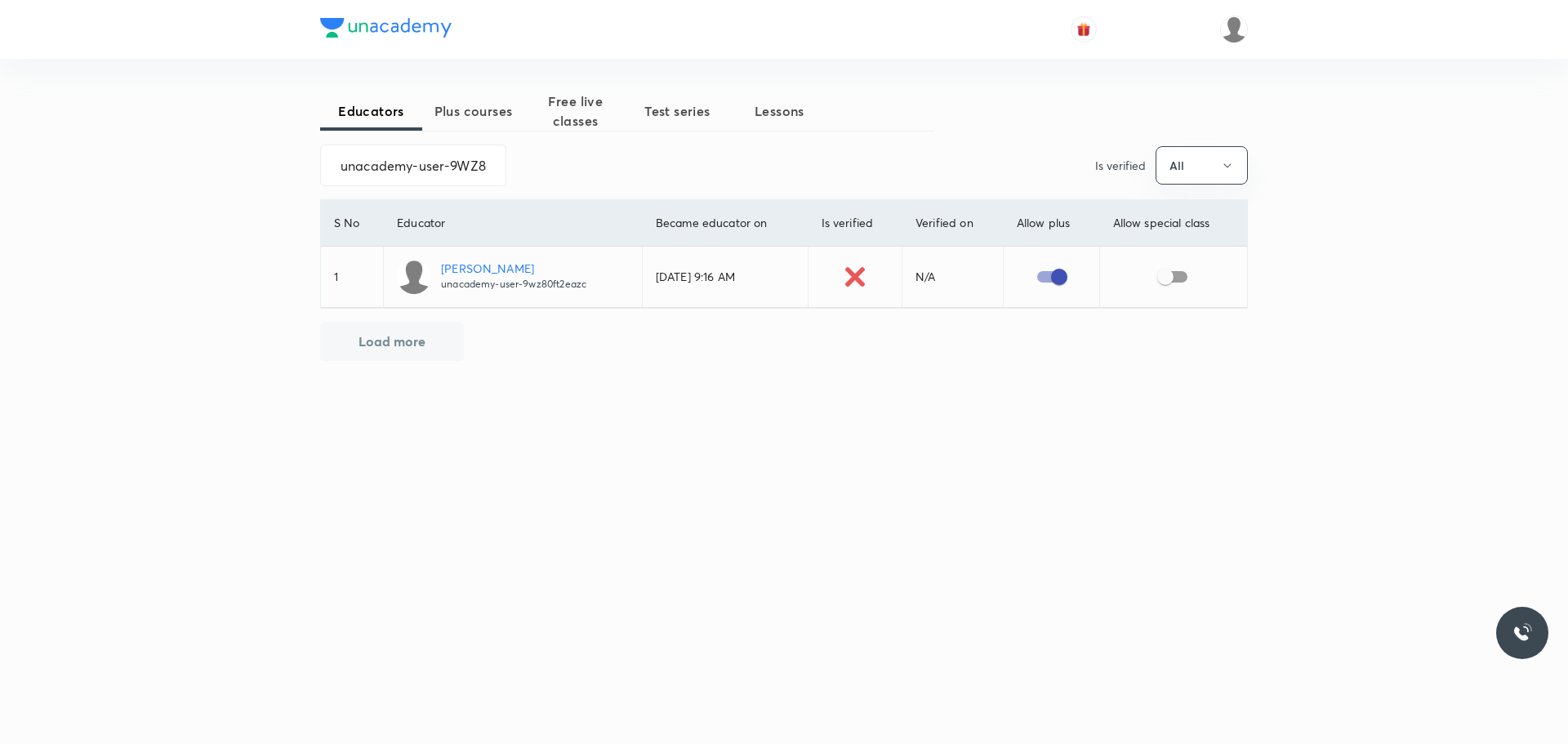
checkbox input "true"
drag, startPoint x: 334, startPoint y: 167, endPoint x: 553, endPoint y: 197, distance: 221.0
click at [553, 197] on div "Educators Plus courses Free live classes Test series Lessons unacademy-user-9WZ…" at bounding box center [784, 290] width 928 height 398
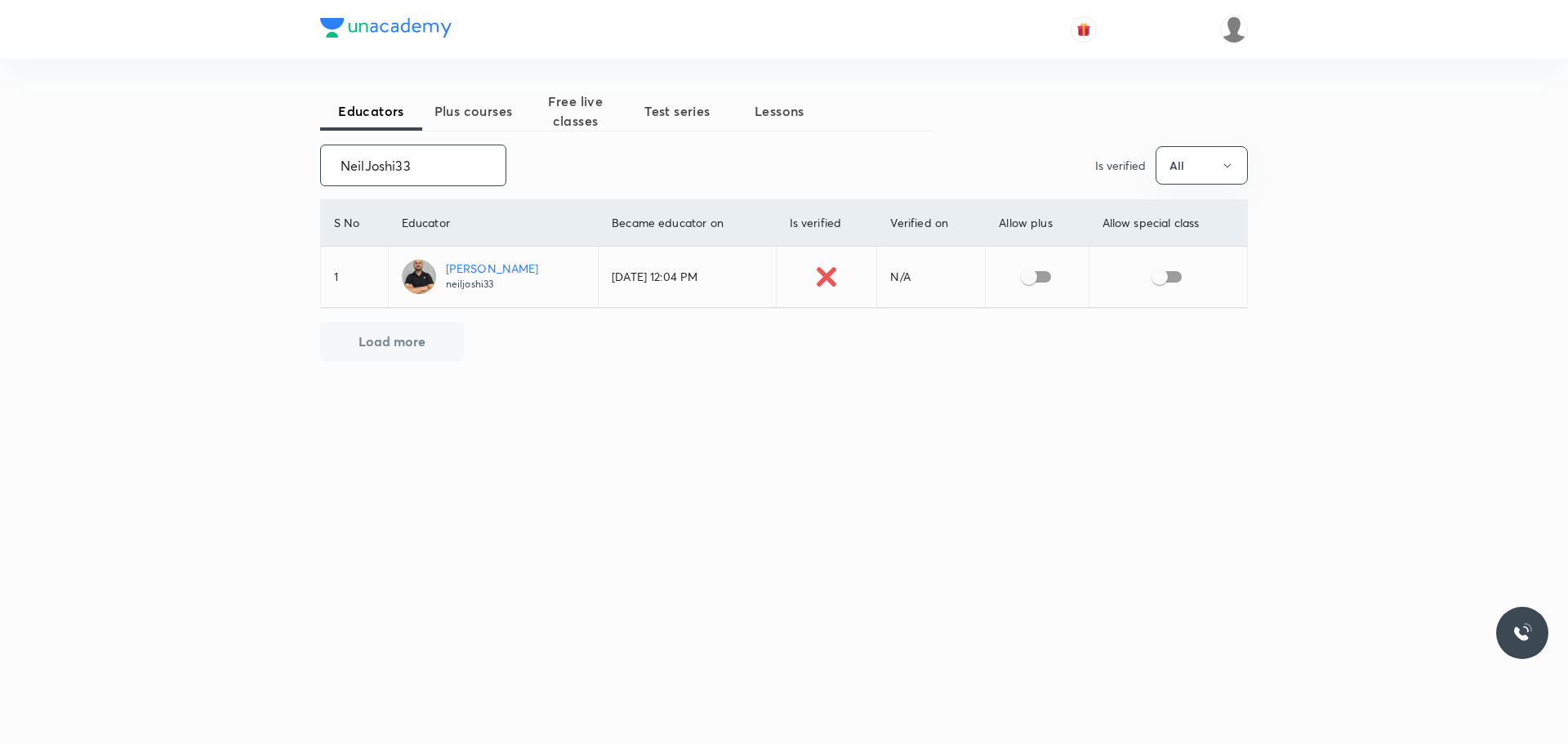
type input "NeilJoshi33"
click at [1018, 273] on input "checkbox" at bounding box center [1029, 276] width 93 height 31
checkbox input "true"
click at [1164, 273] on input "checkbox" at bounding box center [1160, 276] width 93 height 31
checkbox input "true"
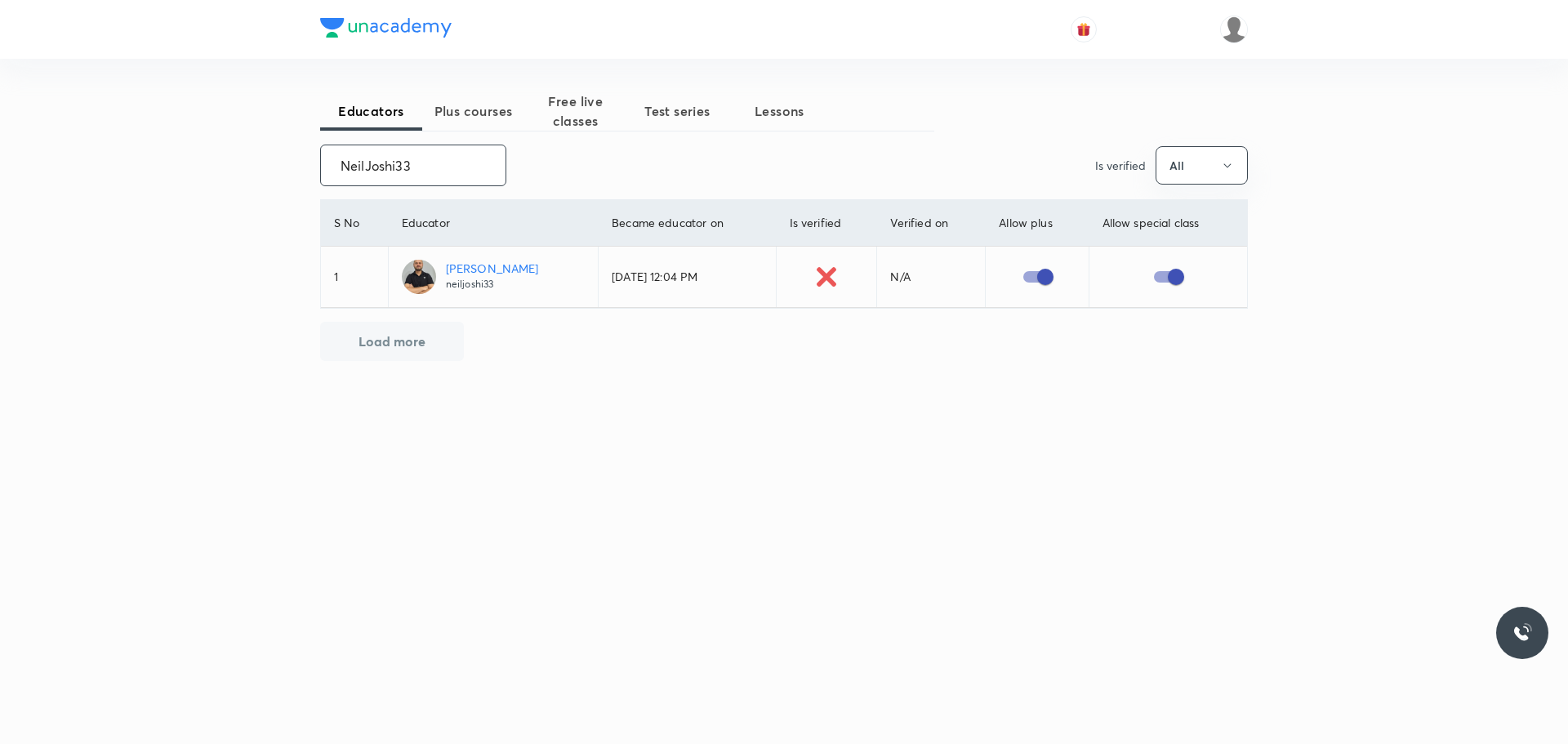
drag, startPoint x: 334, startPoint y: 164, endPoint x: 441, endPoint y: 172, distance: 107.3
click at [441, 172] on input "NeilJoshi33" at bounding box center [413, 165] width 185 height 41
drag, startPoint x: 326, startPoint y: 168, endPoint x: 455, endPoint y: 163, distance: 129.1
click at [455, 163] on input "shadabdastgeer" at bounding box center [413, 165] width 185 height 41
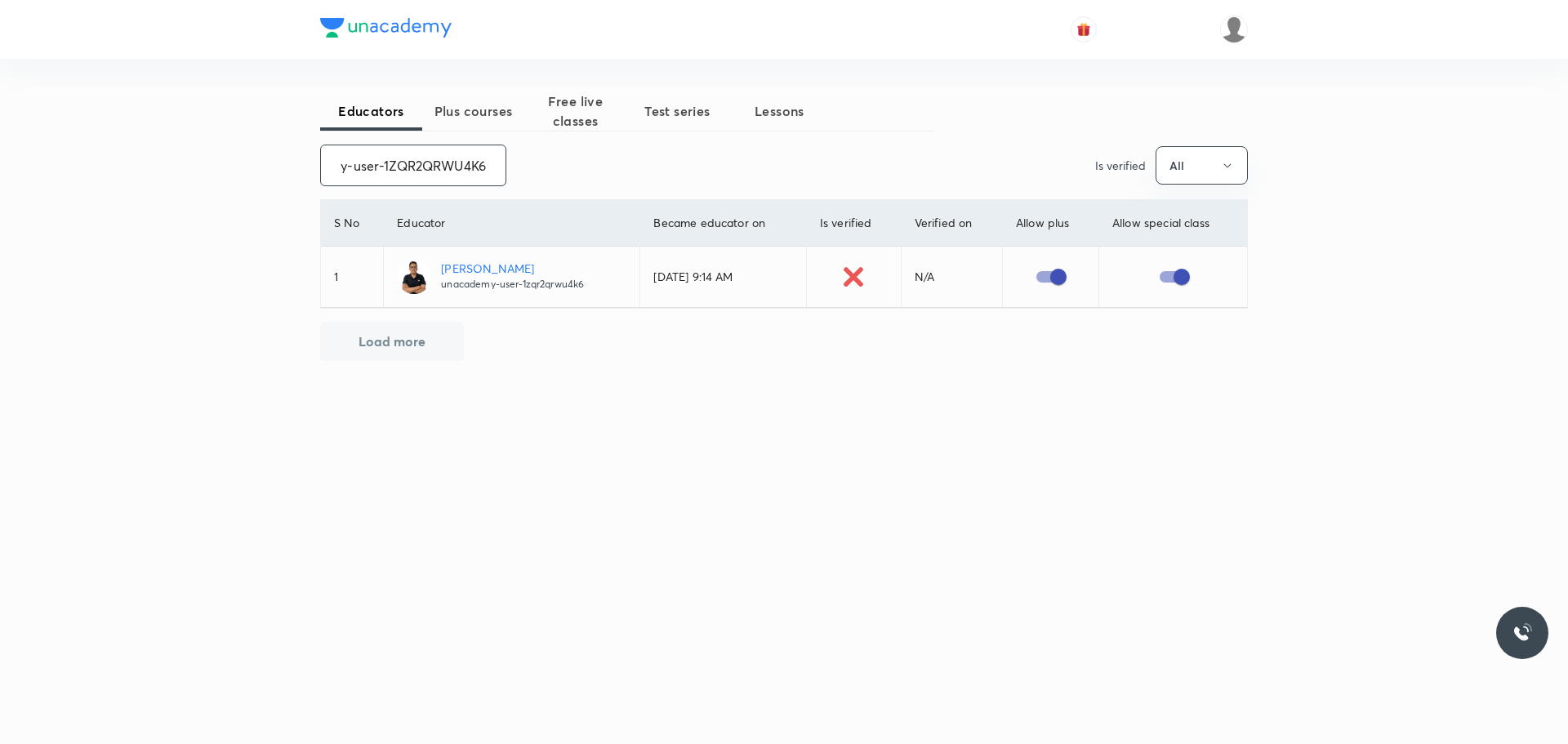
drag, startPoint x: 330, startPoint y: 166, endPoint x: 508, endPoint y: 165, distance: 178.0
click at [508, 165] on div "unacademy-user-1ZQR2QRWU4K6 ​ Is verified All" at bounding box center [784, 165] width 928 height 41
type input "unacademy-user-M9R2HSIZ9RPZ"
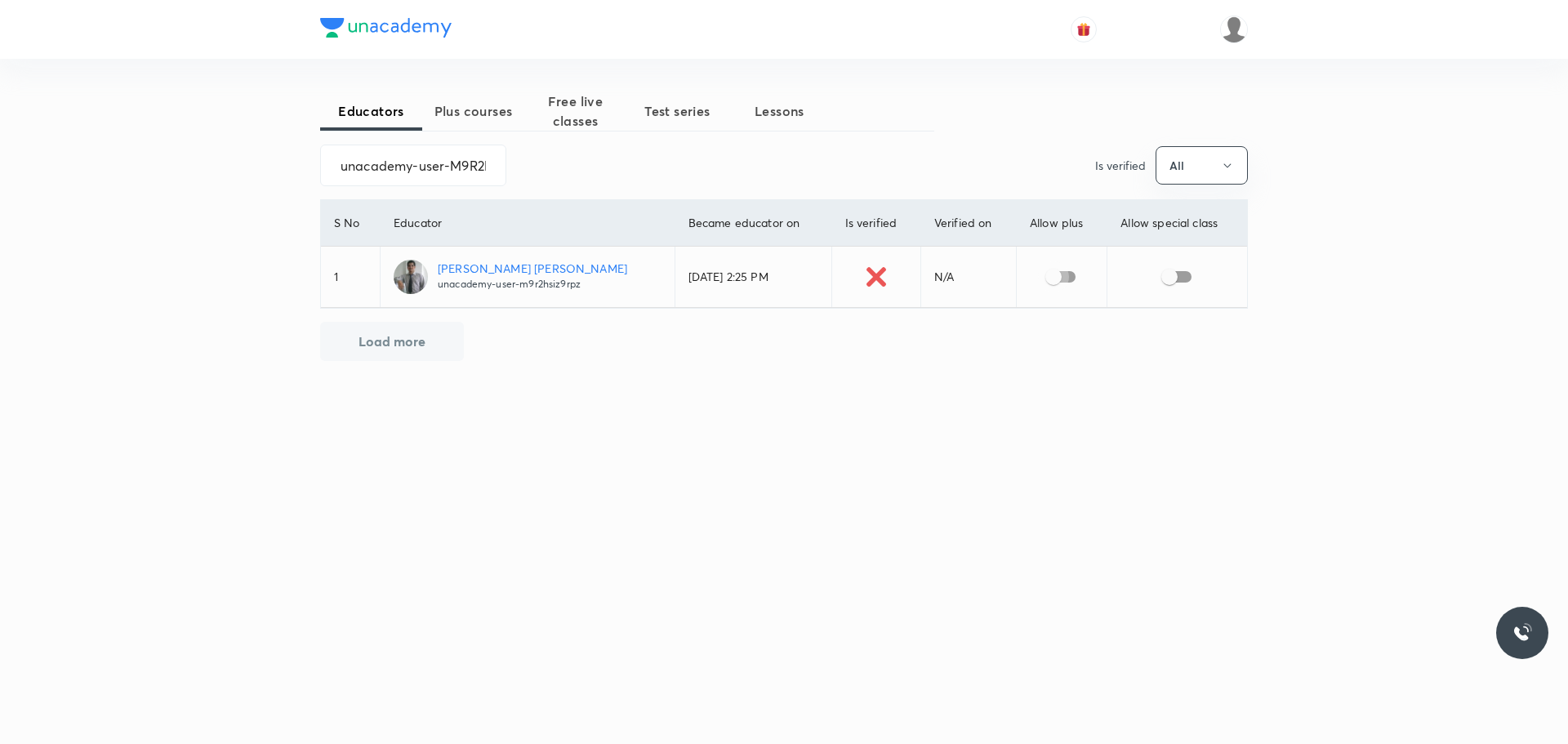
drag, startPoint x: 1045, startPoint y: 279, endPoint x: 1085, endPoint y: 279, distance: 40.0
click at [1046, 279] on input "checkbox" at bounding box center [1053, 276] width 93 height 31
checkbox input "true"
click at [1163, 273] on input "checkbox" at bounding box center [1169, 276] width 93 height 31
checkbox input "true"
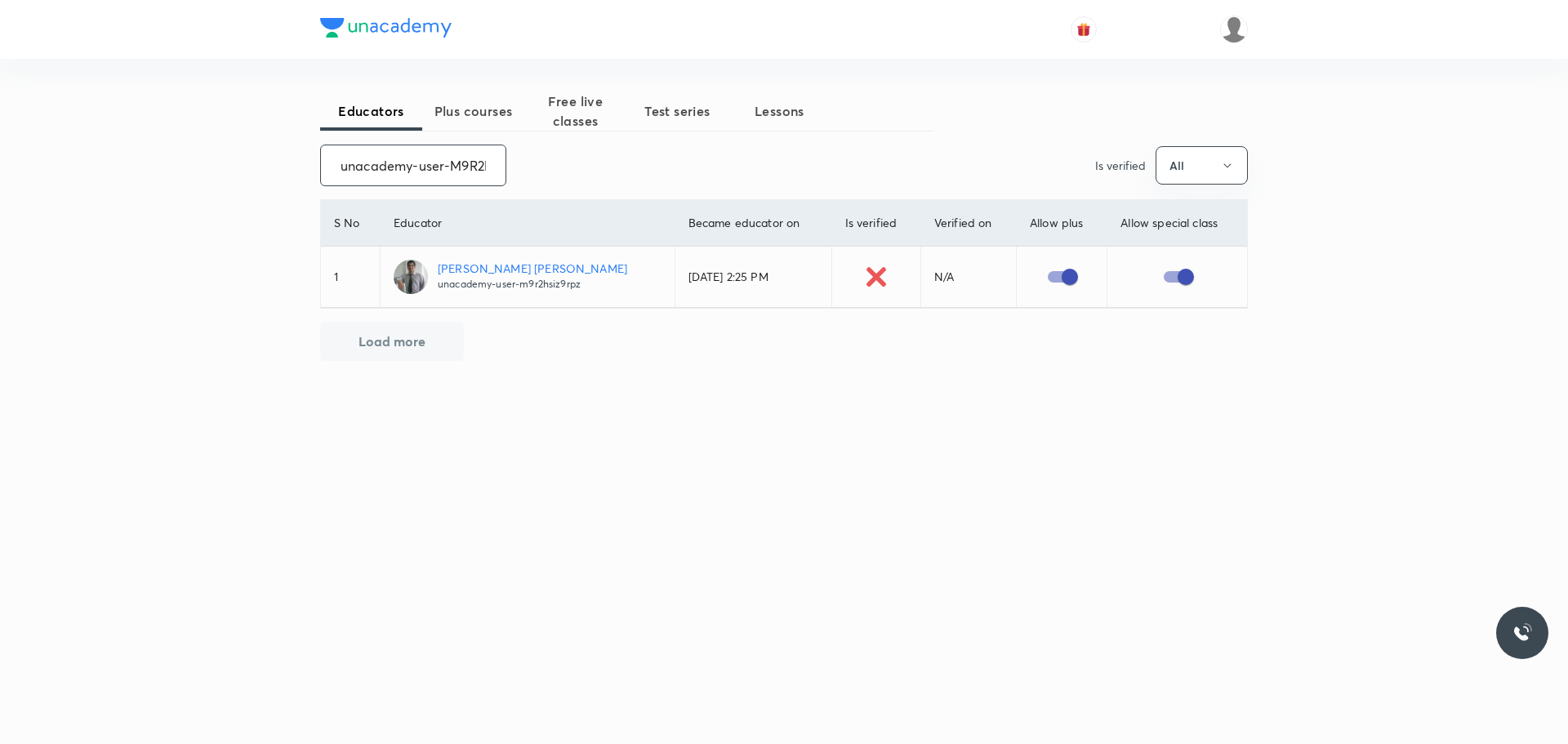
scroll to position [0, 64]
drag, startPoint x: 343, startPoint y: 165, endPoint x: 556, endPoint y: 197, distance: 215.4
click at [556, 197] on div "Educators Plus courses Free live classes Test series Lessons unacademy-user-M9R…" at bounding box center [784, 290] width 928 height 398
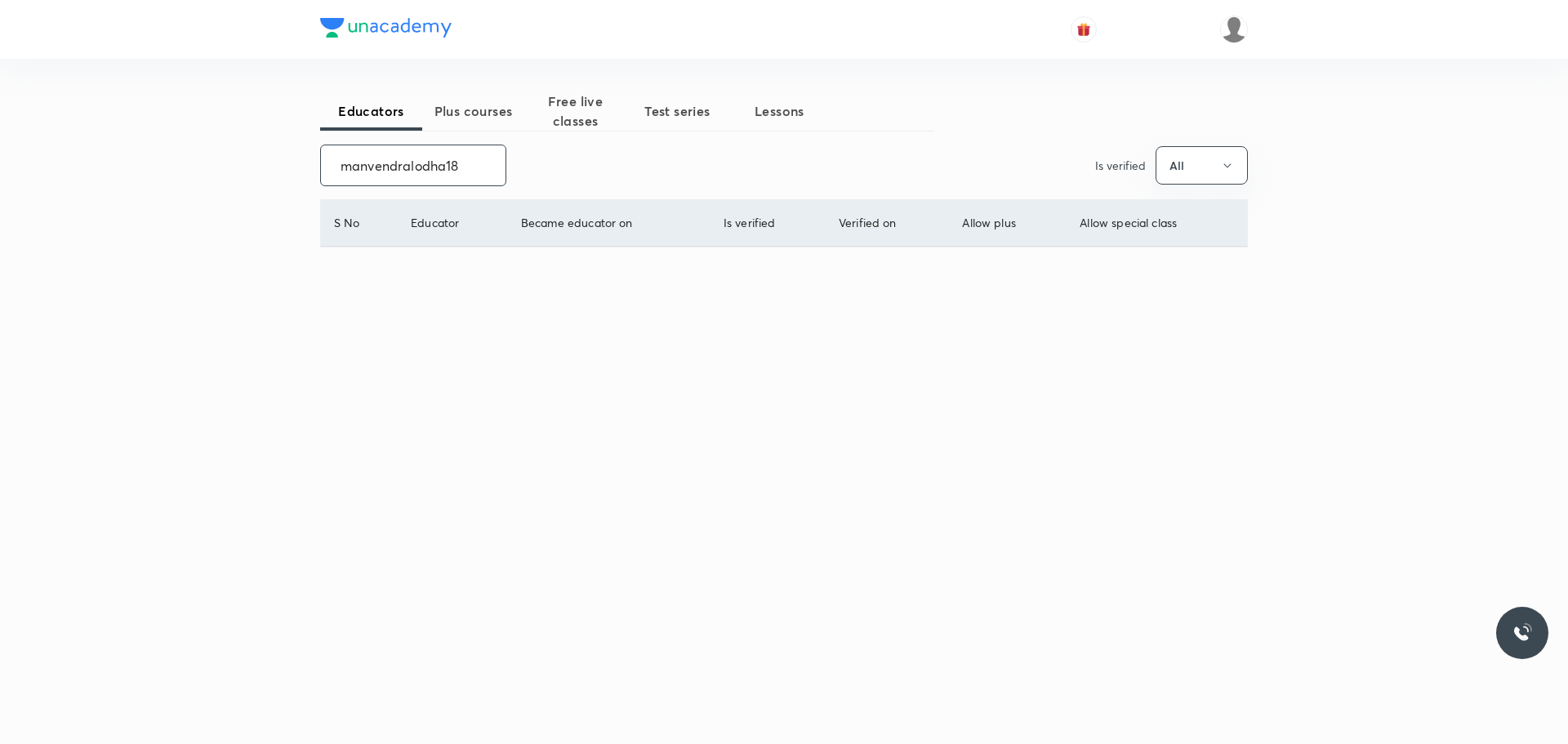
scroll to position [0, 0]
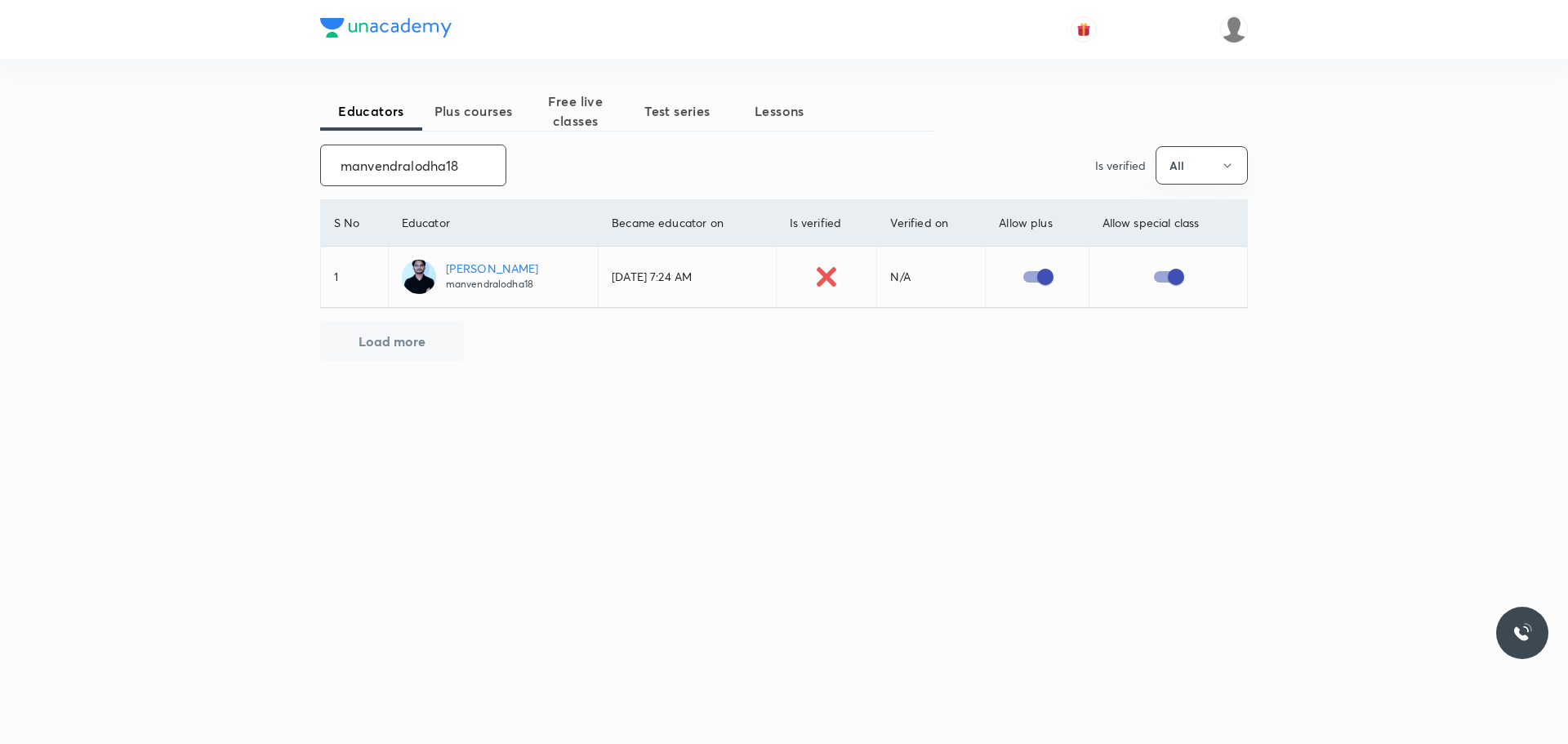
drag, startPoint x: 394, startPoint y: 160, endPoint x: 527, endPoint y: 161, distance: 133.0
click at [527, 161] on div "manvendralodha18 ​ Is verified All" at bounding box center [784, 165] width 928 height 41
drag, startPoint x: 338, startPoint y: 169, endPoint x: 505, endPoint y: 152, distance: 167.9
click at [505, 152] on div "unacademy-user-NYIFZ1WVFLHZ ​ Is verified All" at bounding box center [784, 165] width 928 height 41
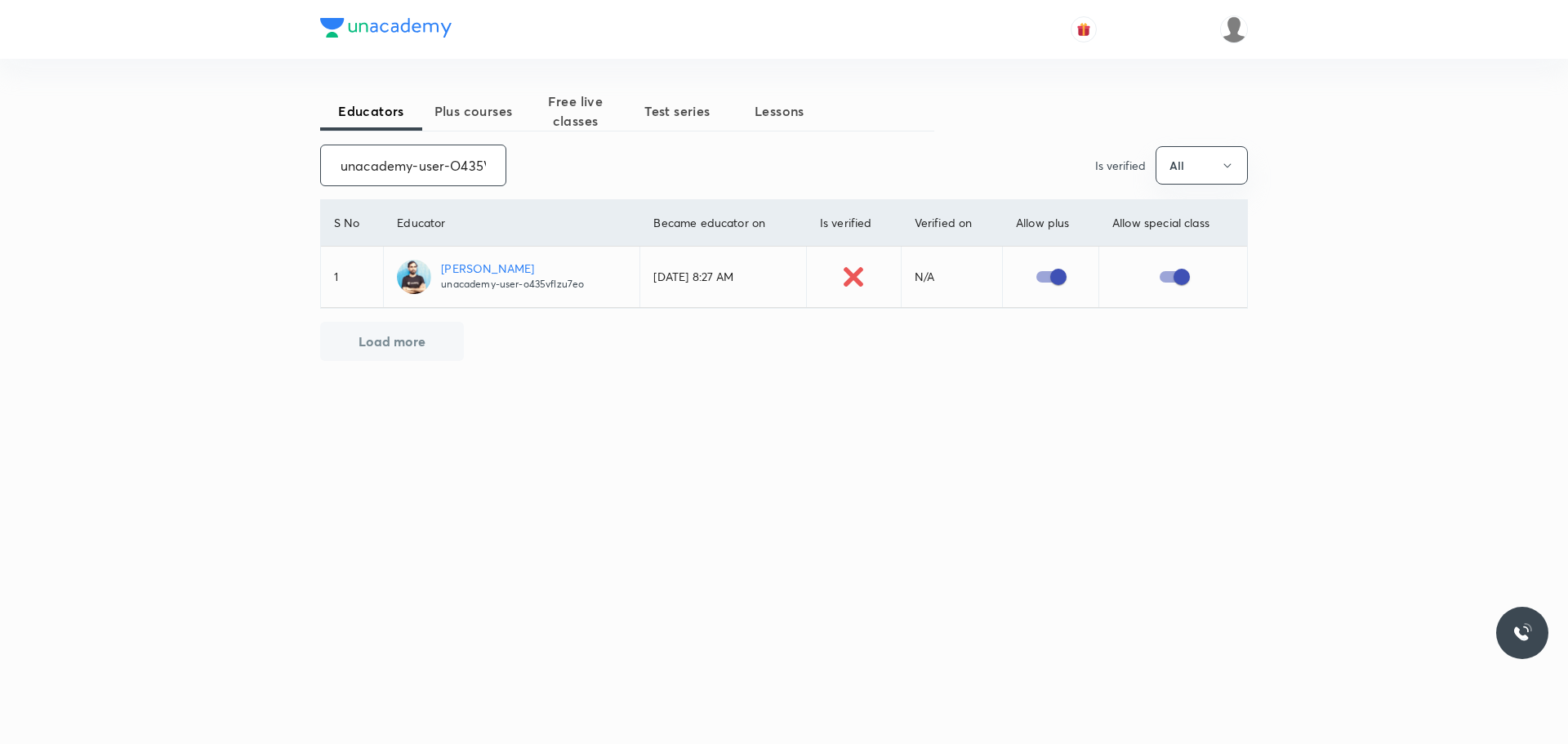
scroll to position [0, 67]
drag, startPoint x: 334, startPoint y: 160, endPoint x: 507, endPoint y: 163, distance: 173.0
click at [507, 163] on div "unacademy-user-O435VFLZU7EO ​ Is verified All" at bounding box center [784, 165] width 928 height 41
drag, startPoint x: 332, startPoint y: 165, endPoint x: 527, endPoint y: 168, distance: 195.0
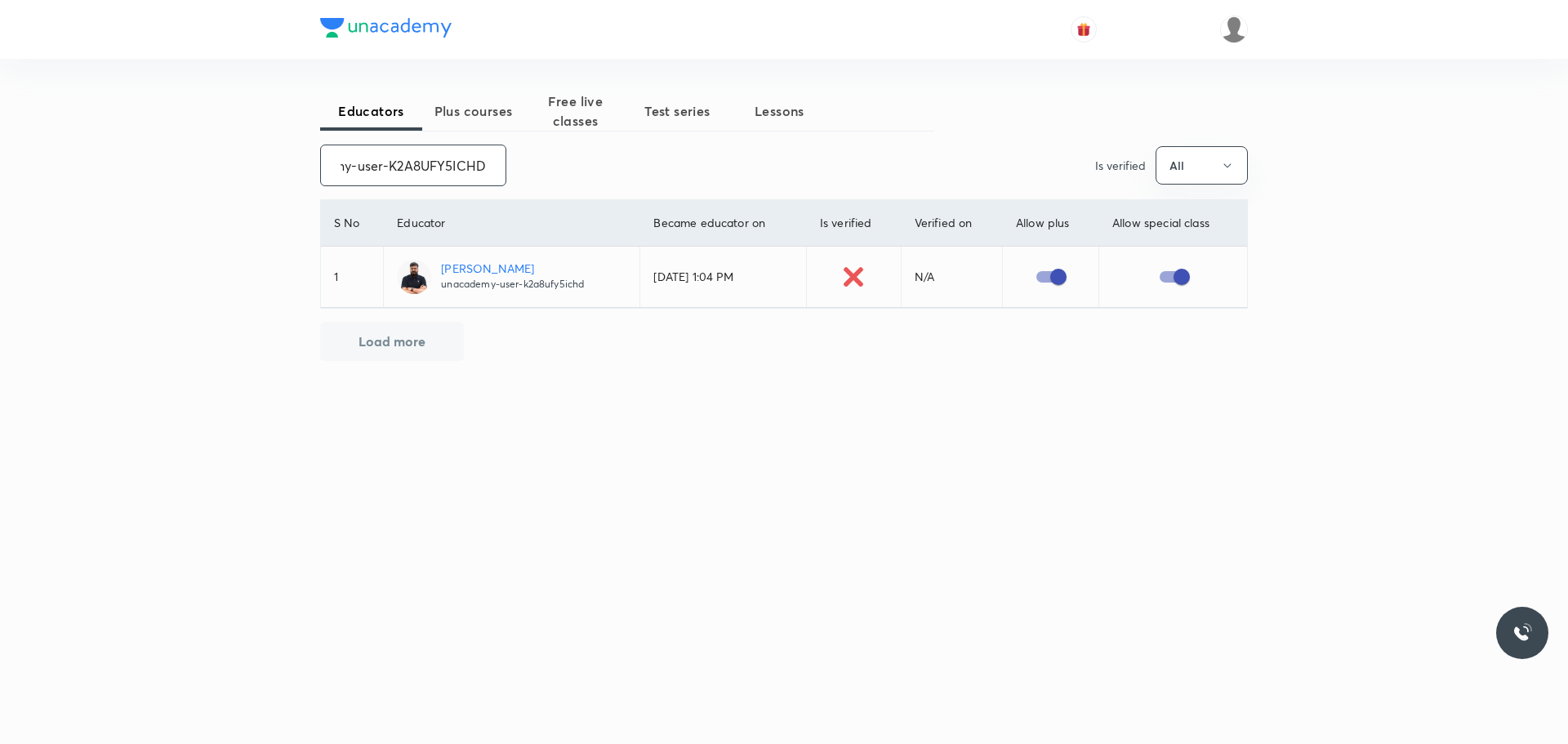
click at [527, 168] on div "unacademy-user-K2A8UFY5ICHD ​ Is verified All" at bounding box center [784, 165] width 928 height 41
drag, startPoint x: 333, startPoint y: 161, endPoint x: 522, endPoint y: 163, distance: 189.0
click at [522, 163] on div "VivekMishra-1702 ​ Is verified All" at bounding box center [784, 165] width 928 height 41
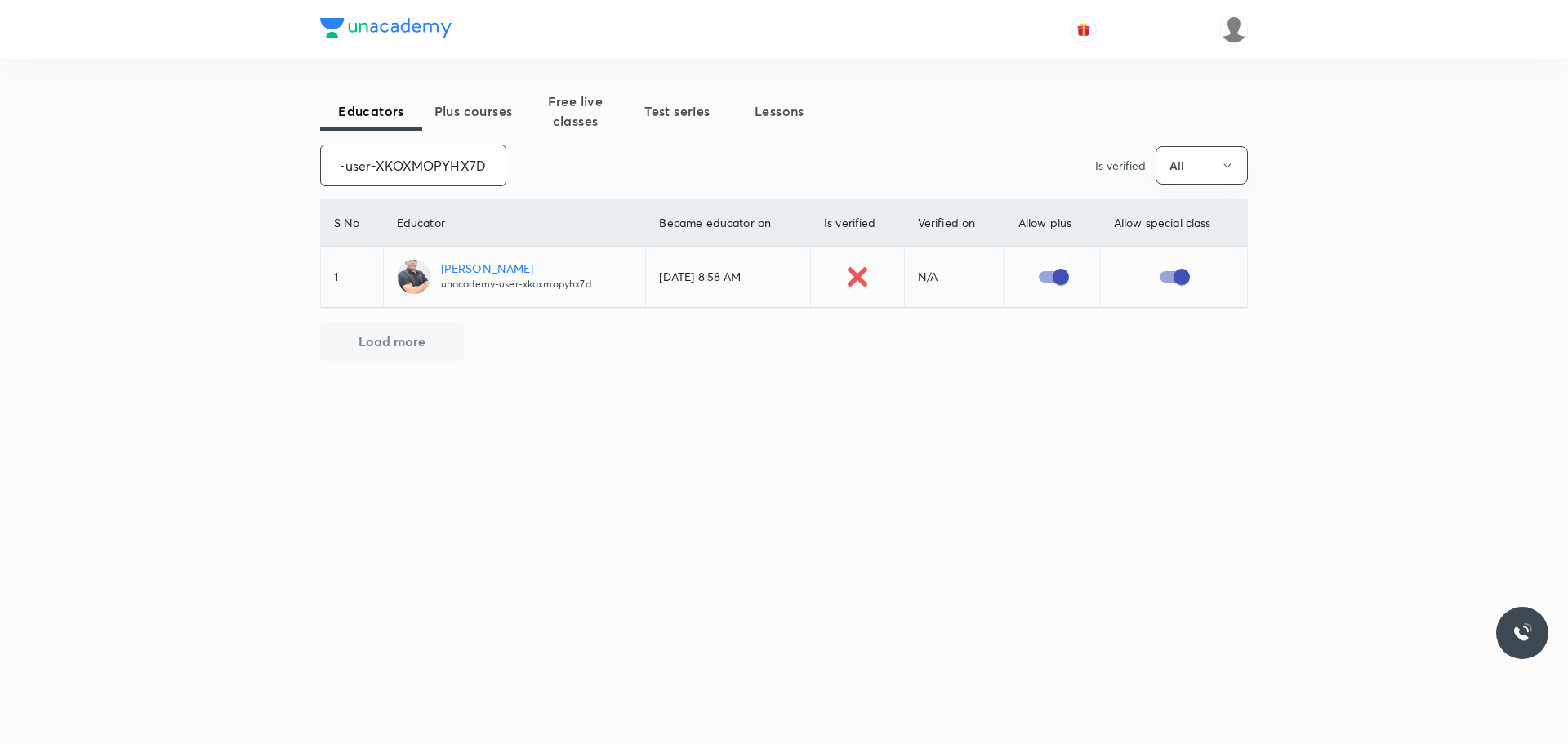
drag, startPoint x: 337, startPoint y: 164, endPoint x: 483, endPoint y: 170, distance: 146.1
click at [483, 170] on input "unacademy-user-XKOXMOPYHX7D" at bounding box center [413, 165] width 185 height 41
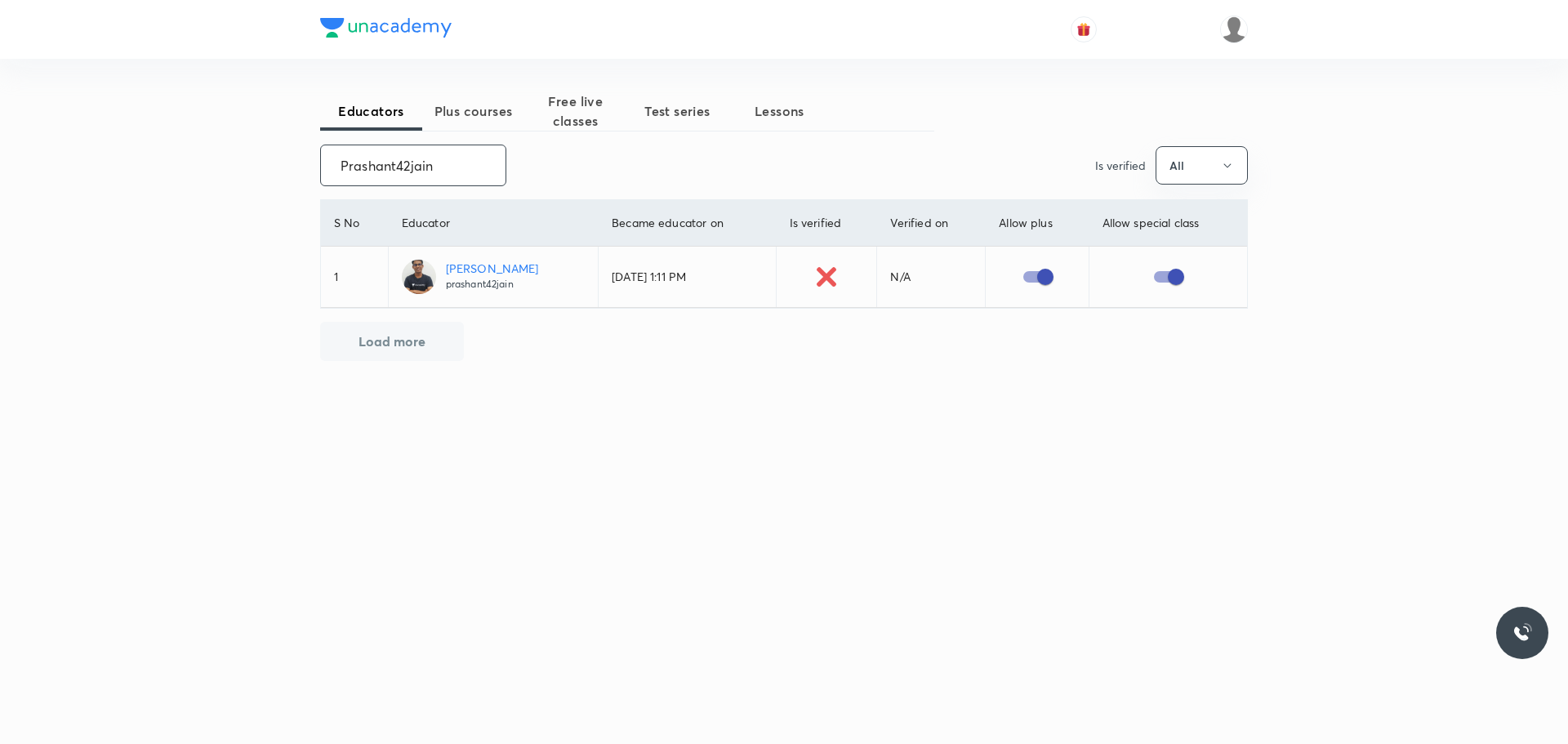
drag, startPoint x: 341, startPoint y: 164, endPoint x: 445, endPoint y: 166, distance: 104.0
click at [445, 166] on input "Prashant42jain" at bounding box center [413, 165] width 185 height 41
type input "aditivyas19"
click at [1021, 278] on input "checkbox" at bounding box center [1029, 276] width 93 height 31
checkbox input "true"
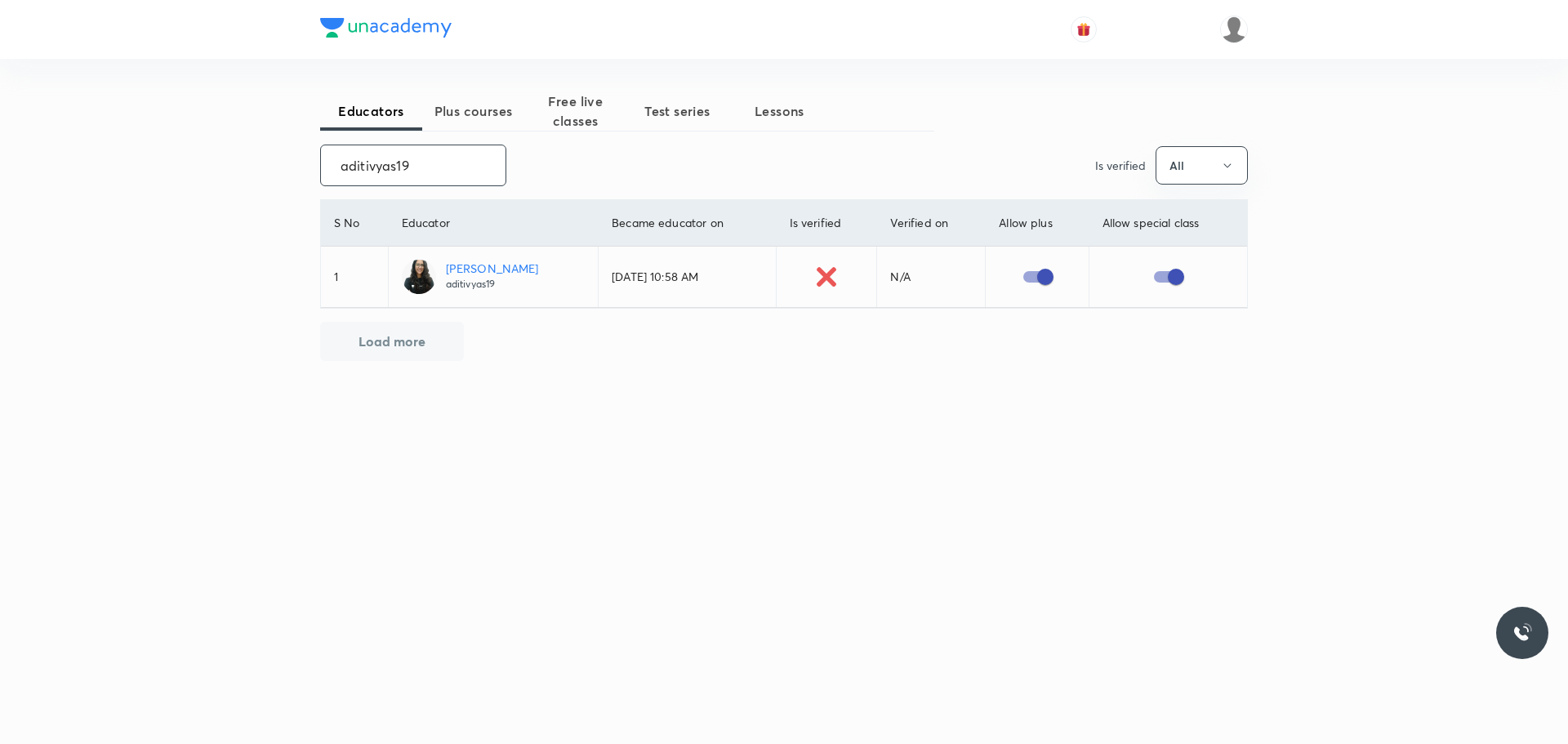
drag, startPoint x: 334, startPoint y: 153, endPoint x: 469, endPoint y: 167, distance: 135.7
click at [469, 167] on input "aditivyas19" at bounding box center [413, 165] width 185 height 41
drag, startPoint x: 340, startPoint y: 165, endPoint x: 564, endPoint y: 192, distance: 225.6
click at [564, 192] on div "Educators Plus courses Free live classes Test series Lessons unacademy-user-TZ6…" at bounding box center [784, 290] width 928 height 398
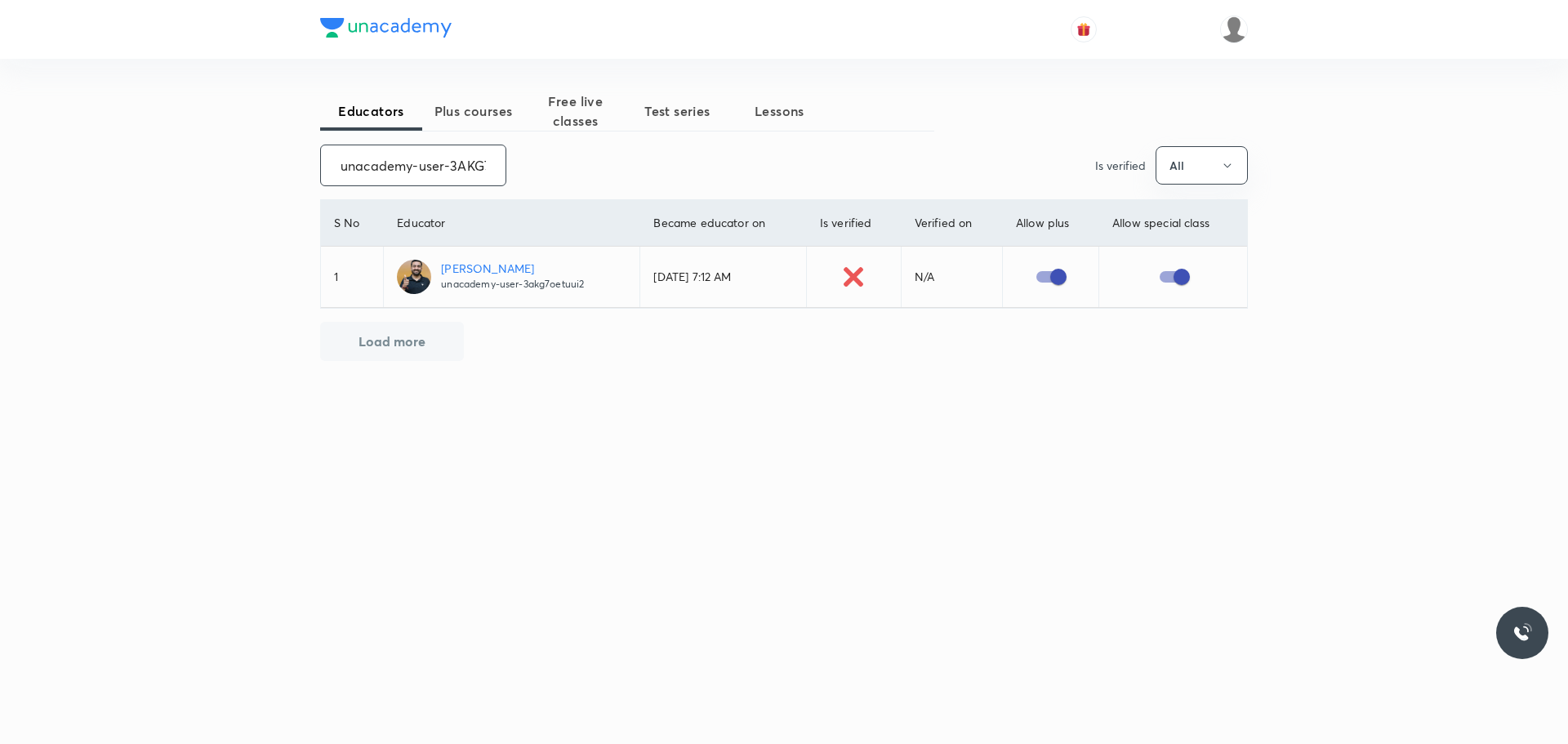
scroll to position [0, 64]
drag, startPoint x: 334, startPoint y: 160, endPoint x: 520, endPoint y: 183, distance: 187.4
click at [520, 183] on div "unacademy-user-3AKG7OETUUI2 ​ Is verified All" at bounding box center [784, 165] width 928 height 41
drag, startPoint x: 339, startPoint y: 160, endPoint x: 565, endPoint y: 184, distance: 227.3
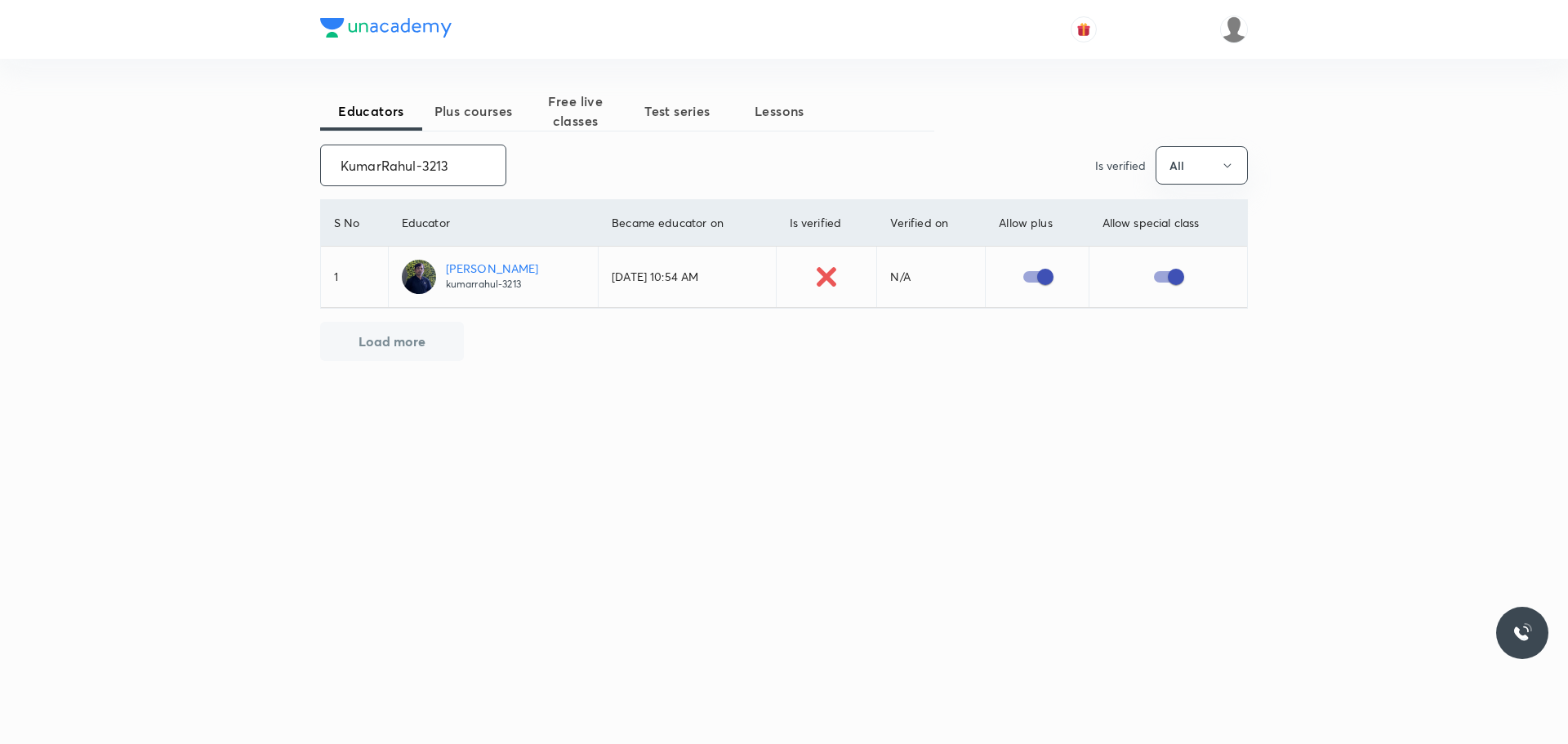
click at [565, 184] on div "KumarRahul-3213 ​ Is verified All" at bounding box center [784, 165] width 928 height 41
drag, startPoint x: 340, startPoint y: 169, endPoint x: 460, endPoint y: 169, distance: 120.0
click at [460, 169] on input "singh.m@27" at bounding box center [413, 165] width 185 height 41
drag, startPoint x: 328, startPoint y: 162, endPoint x: 509, endPoint y: 164, distance: 181.0
click at [509, 164] on div "jagrititiwari009-6341 ​ Is verified All" at bounding box center [784, 165] width 928 height 41
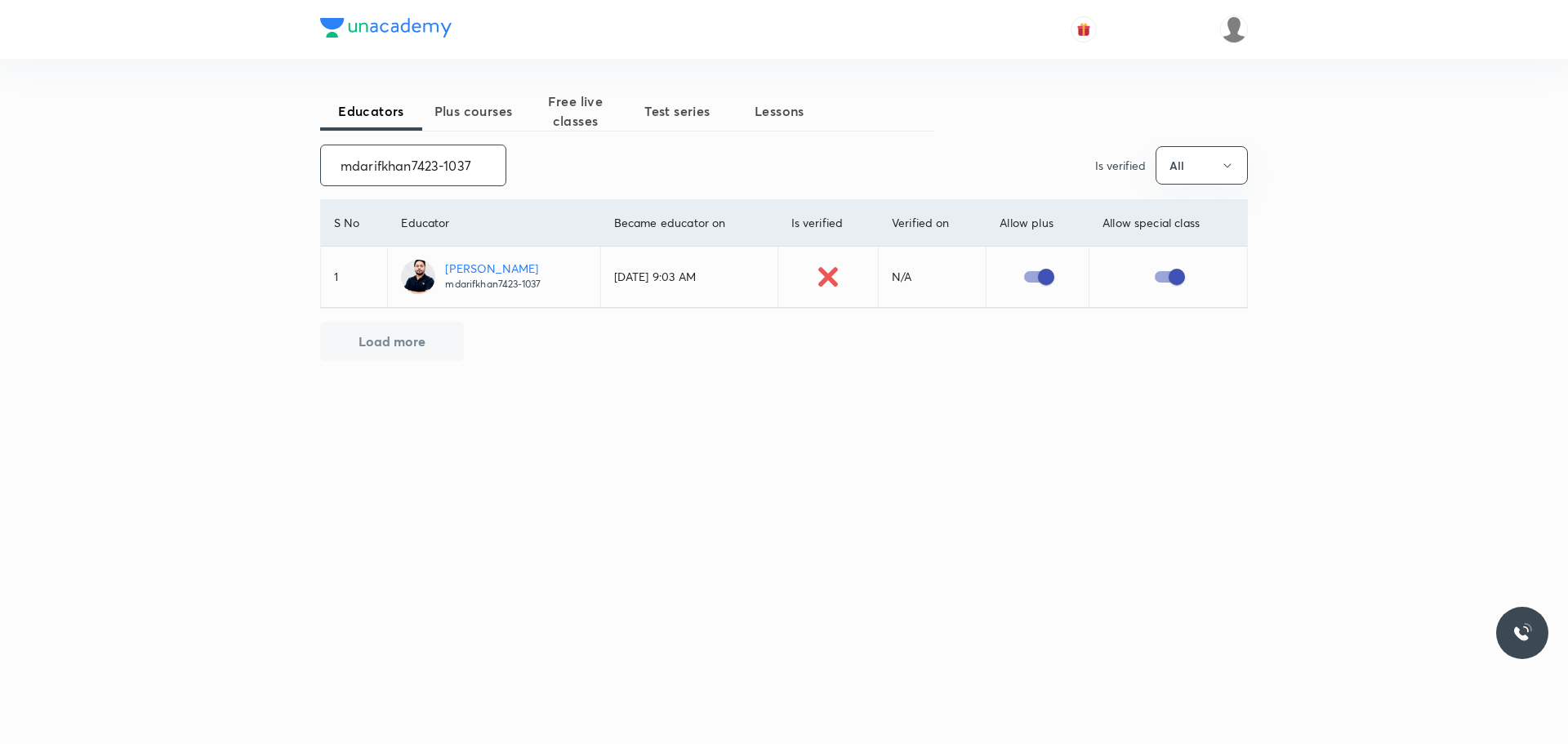
type input "mdarifkhan7423-1037"
drag, startPoint x: 334, startPoint y: 163, endPoint x: 541, endPoint y: 169, distance: 207.1
click at [541, 169] on div "mdarifkhan7423-1037 ​ Is verified All" at bounding box center [784, 165] width 928 height 41
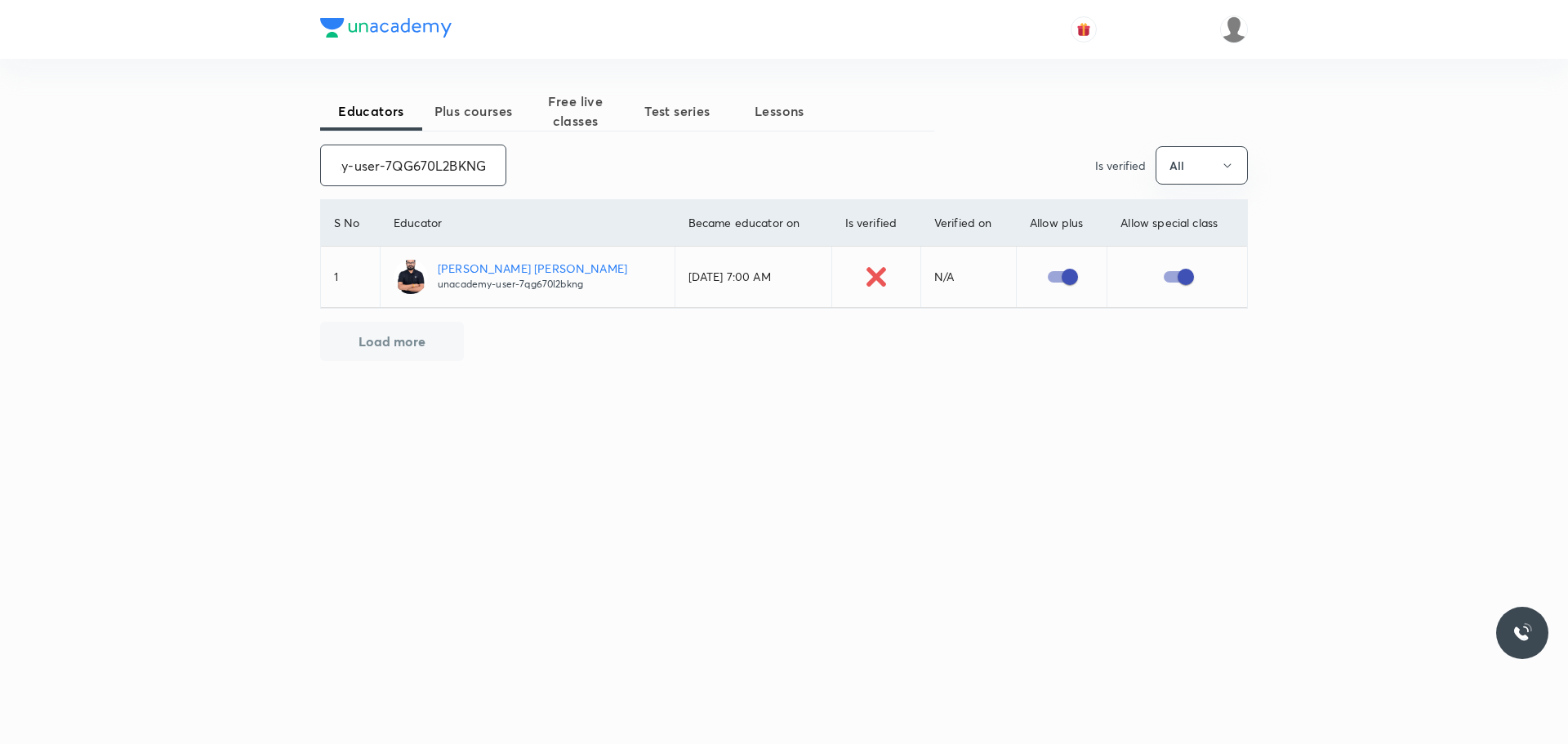
drag, startPoint x: 330, startPoint y: 162, endPoint x: 491, endPoint y: 162, distance: 161.0
click at [491, 162] on input "unacademy-user-7QG670L2BKNG" at bounding box center [413, 165] width 185 height 41
drag, startPoint x: 331, startPoint y: 169, endPoint x: 529, endPoint y: 173, distance: 198.0
click at [529, 173] on div "unacademy-user-JFVJCJT1IUHV ​ Is verified All" at bounding box center [784, 165] width 928 height 41
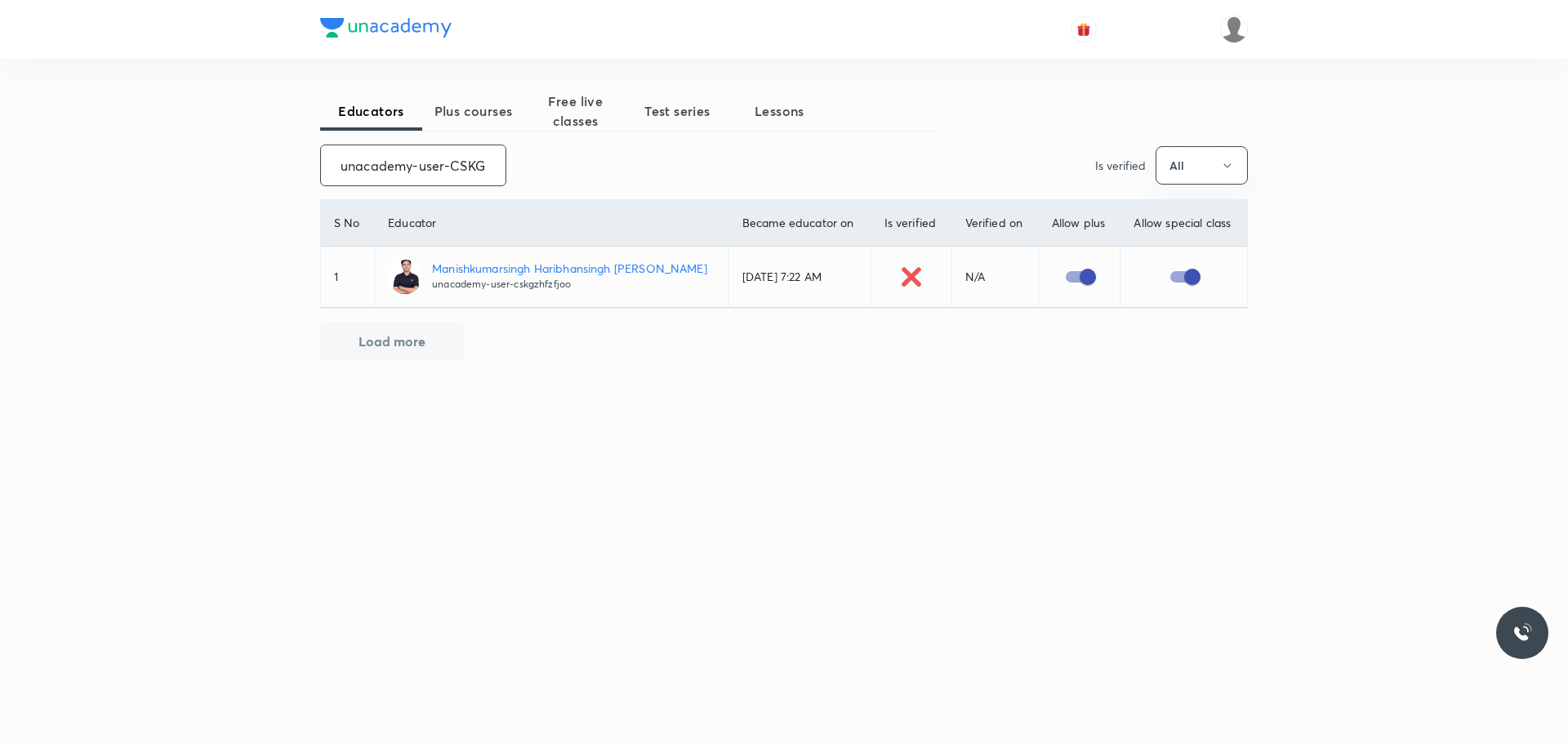
drag, startPoint x: 312, startPoint y: 163, endPoint x: 478, endPoint y: 173, distance: 166.3
click at [478, 173] on div "Educators Plus courses Free live classes Test series Lessons unacademy-user-CSK…" at bounding box center [784, 372] width 1568 height 744
drag, startPoint x: 337, startPoint y: 164, endPoint x: 531, endPoint y: 169, distance: 194.1
click at [531, 169] on div "unacademy-user-CSKGZHFZFJOO ​ Is verified All" at bounding box center [784, 165] width 928 height 41
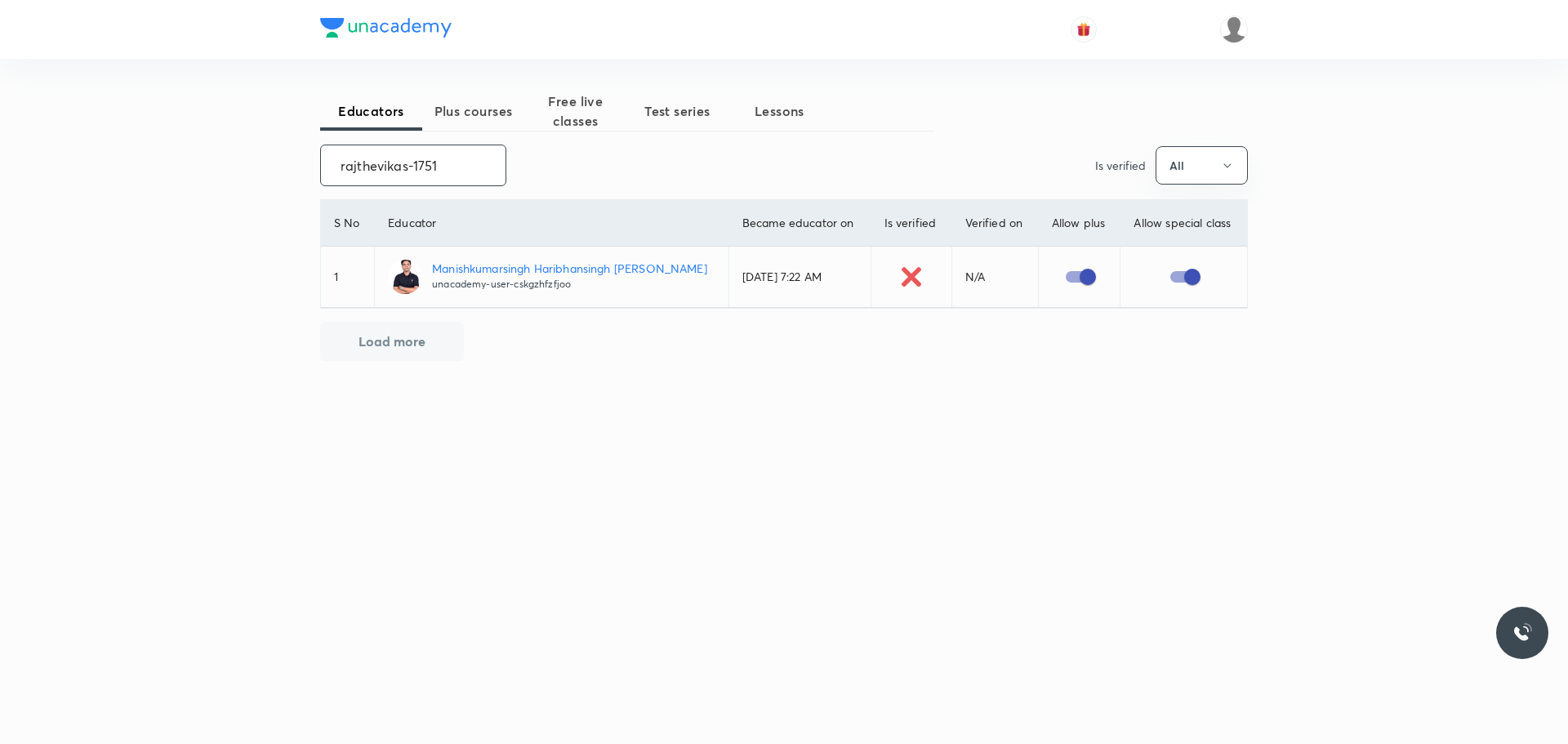
scroll to position [0, 0]
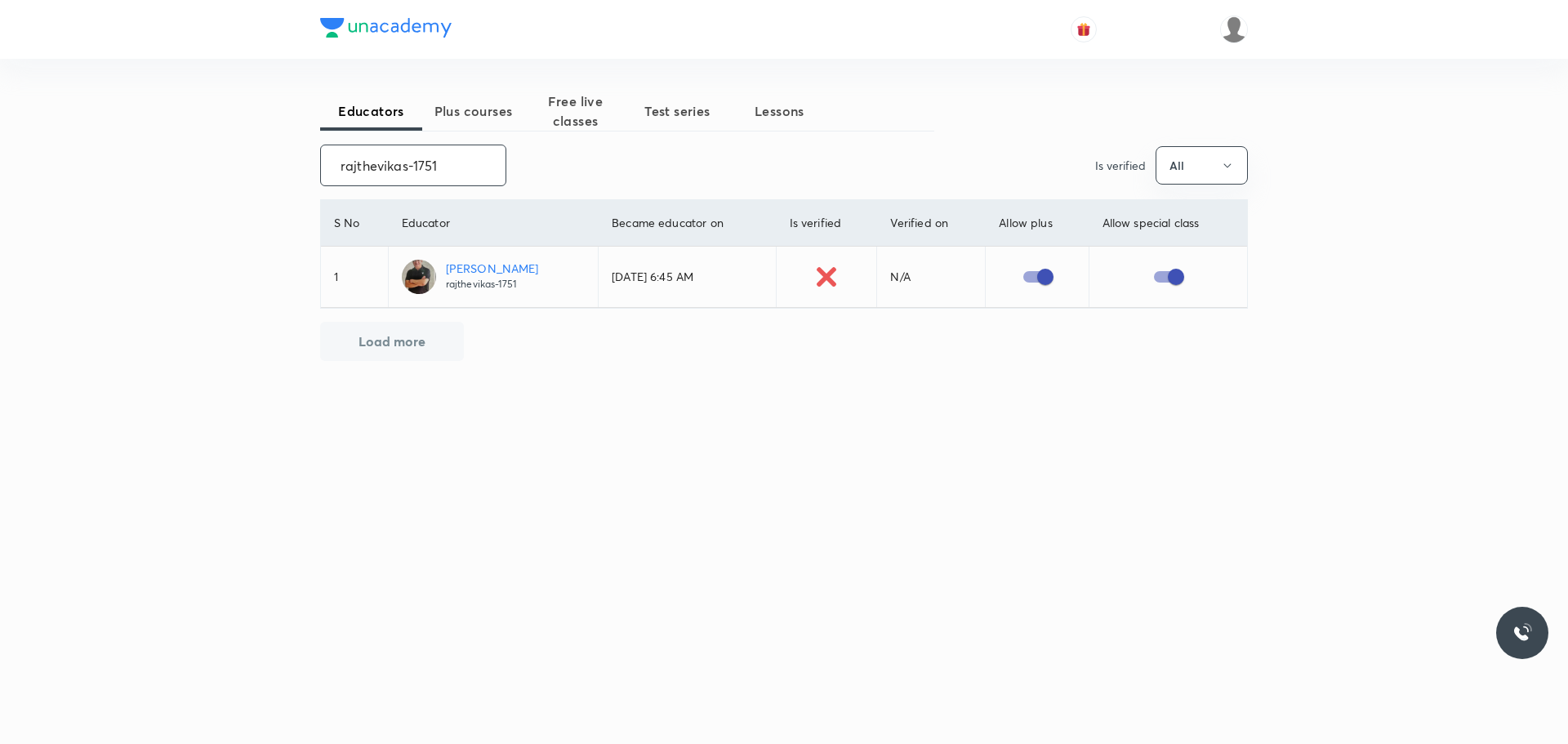
drag, startPoint x: 322, startPoint y: 153, endPoint x: 498, endPoint y: 178, distance: 177.8
click at [498, 178] on input "rajthevikas-1751" at bounding box center [413, 165] width 185 height 41
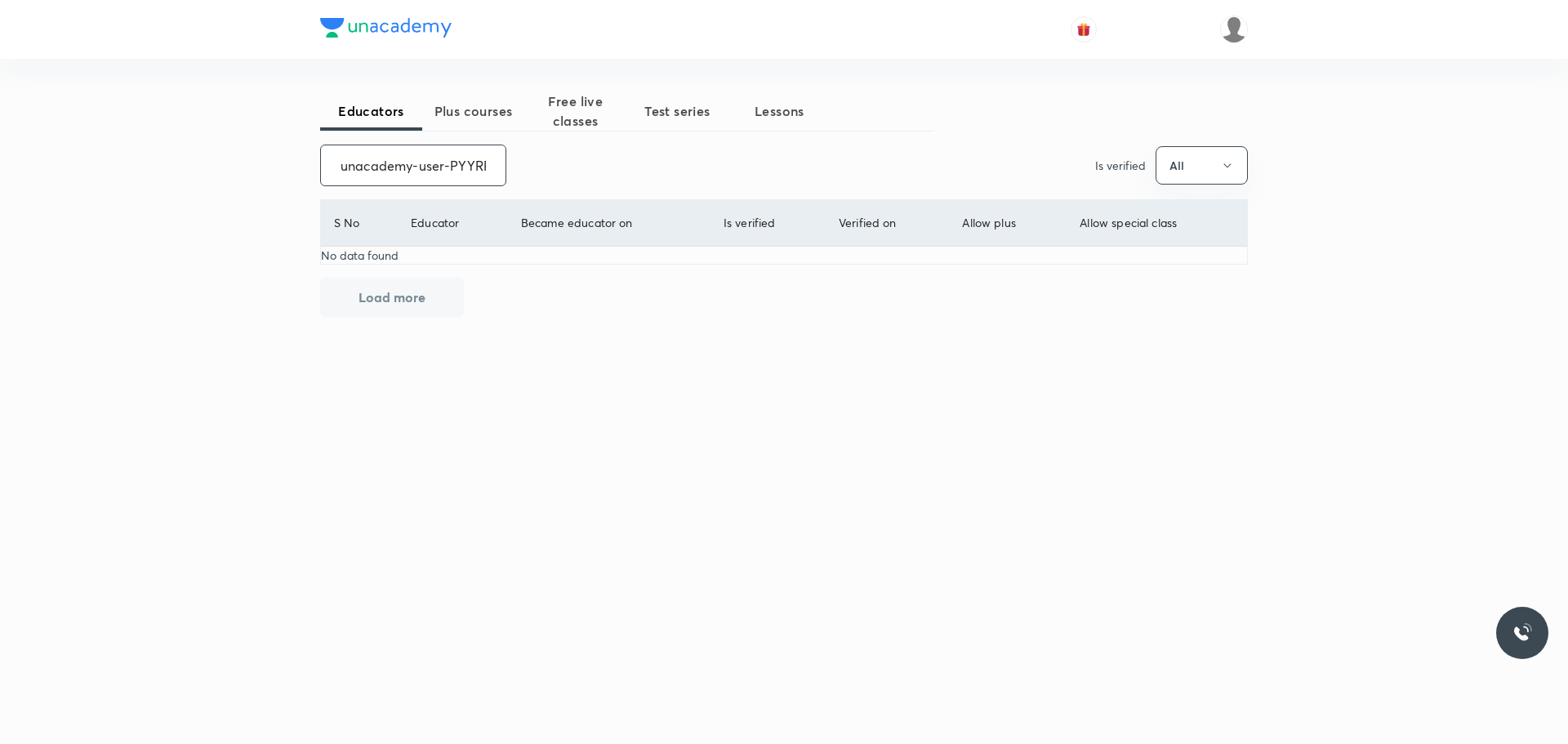
scroll to position [0, 69]
drag, startPoint x: 335, startPoint y: 163, endPoint x: 569, endPoint y: 163, distance: 234.0
click at [569, 163] on div "unacademy-user-PYYRFAZOW20J ​ Is verified All" at bounding box center [784, 165] width 928 height 41
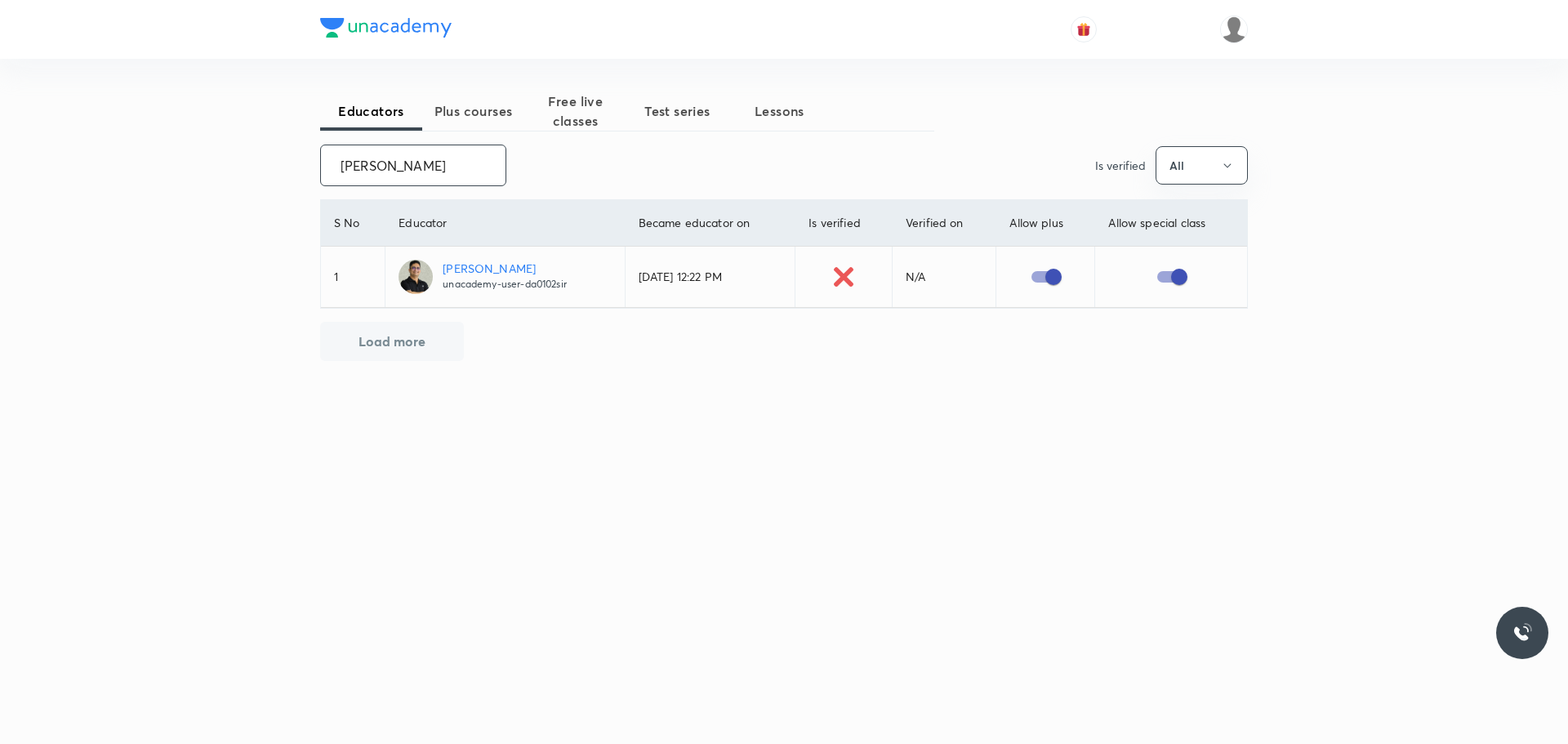
drag, startPoint x: 340, startPoint y: 156, endPoint x: 544, endPoint y: 168, distance: 204.4
click at [544, 168] on div "[PERSON_NAME] ​ Is verified All" at bounding box center [784, 165] width 928 height 41
type input "unacademy-user-O65DFMEV2CFC"
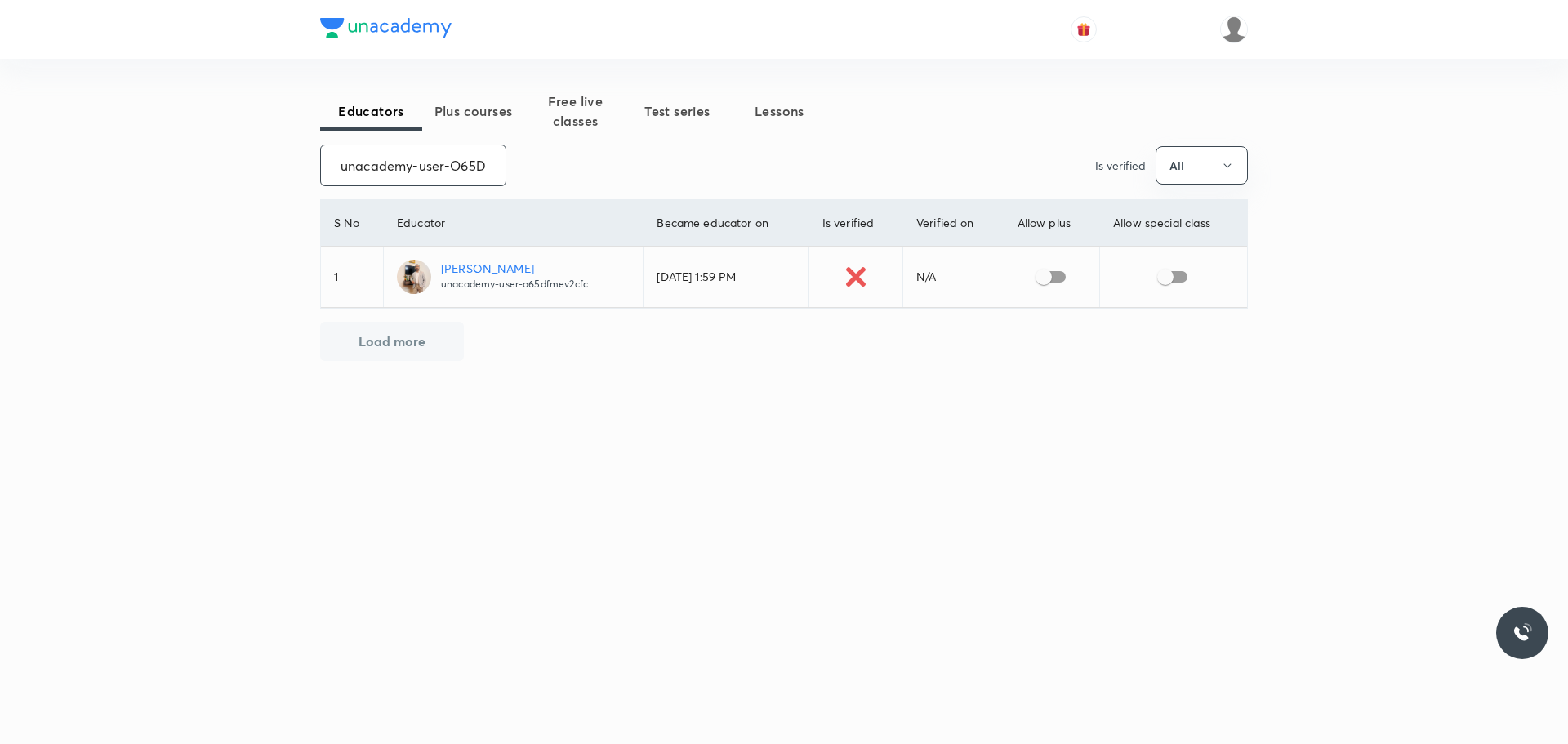
click at [1054, 270] on input "checkbox" at bounding box center [1044, 276] width 93 height 31
checkbox input "true"
click at [1169, 275] on input "checkbox" at bounding box center [1165, 276] width 93 height 31
checkbox input "true"
drag, startPoint x: 330, startPoint y: 161, endPoint x: 561, endPoint y: 167, distance: 231.1
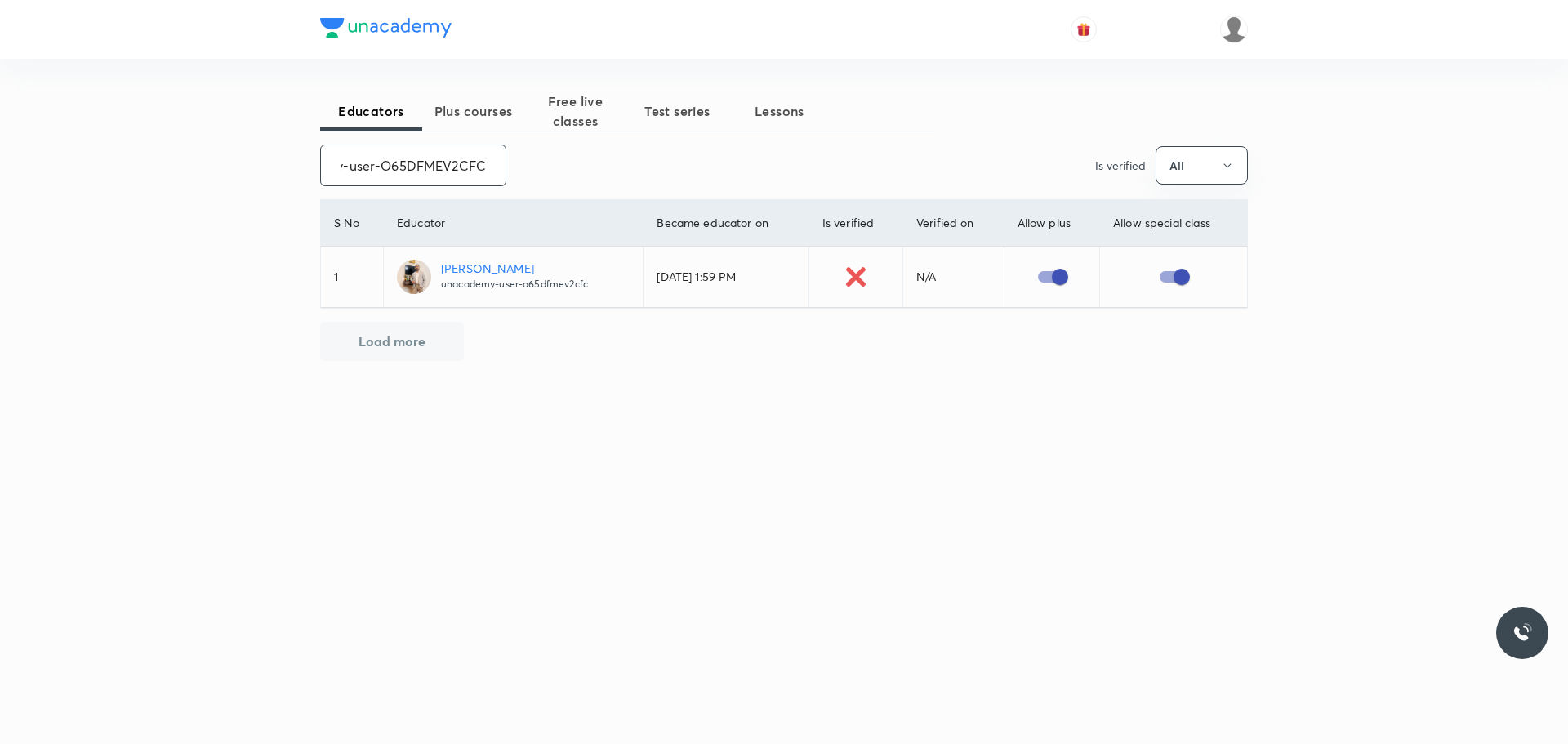
click at [561, 167] on div "unacademy-user-O65DFMEV2CFC ​ Is verified All" at bounding box center [784, 165] width 928 height 41
type input "kalyanachakravarthypagolu-971"
click at [1038, 281] on input "checkbox" at bounding box center [1043, 276] width 93 height 31
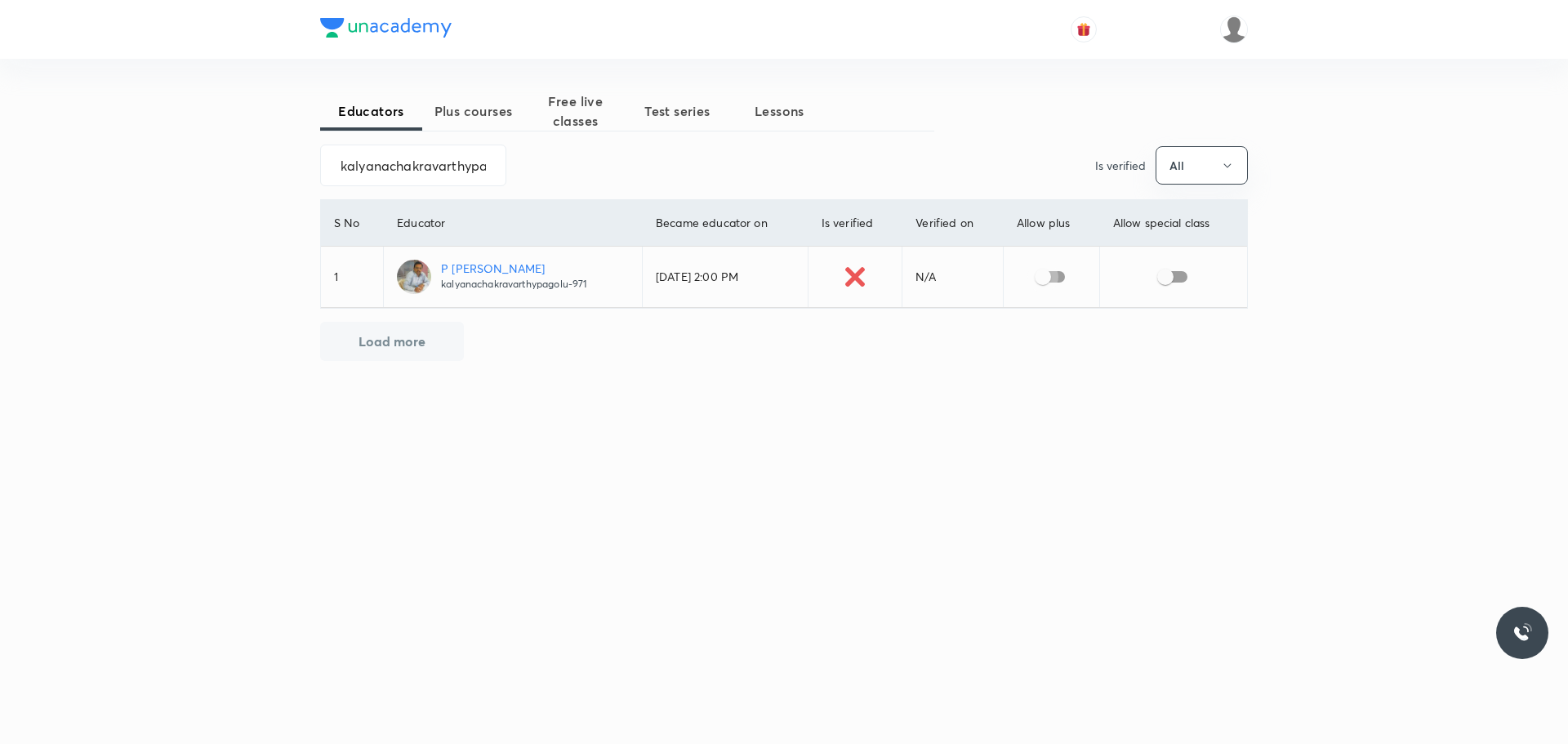
checkbox input "true"
click at [1160, 273] on input "checkbox" at bounding box center [1165, 276] width 93 height 31
checkbox input "true"
drag, startPoint x: 328, startPoint y: 158, endPoint x: 533, endPoint y: 183, distance: 206.5
click at [533, 183] on div "kalyanachakravarthypagolu-971 ​ Is verified All" at bounding box center [784, 165] width 928 height 41
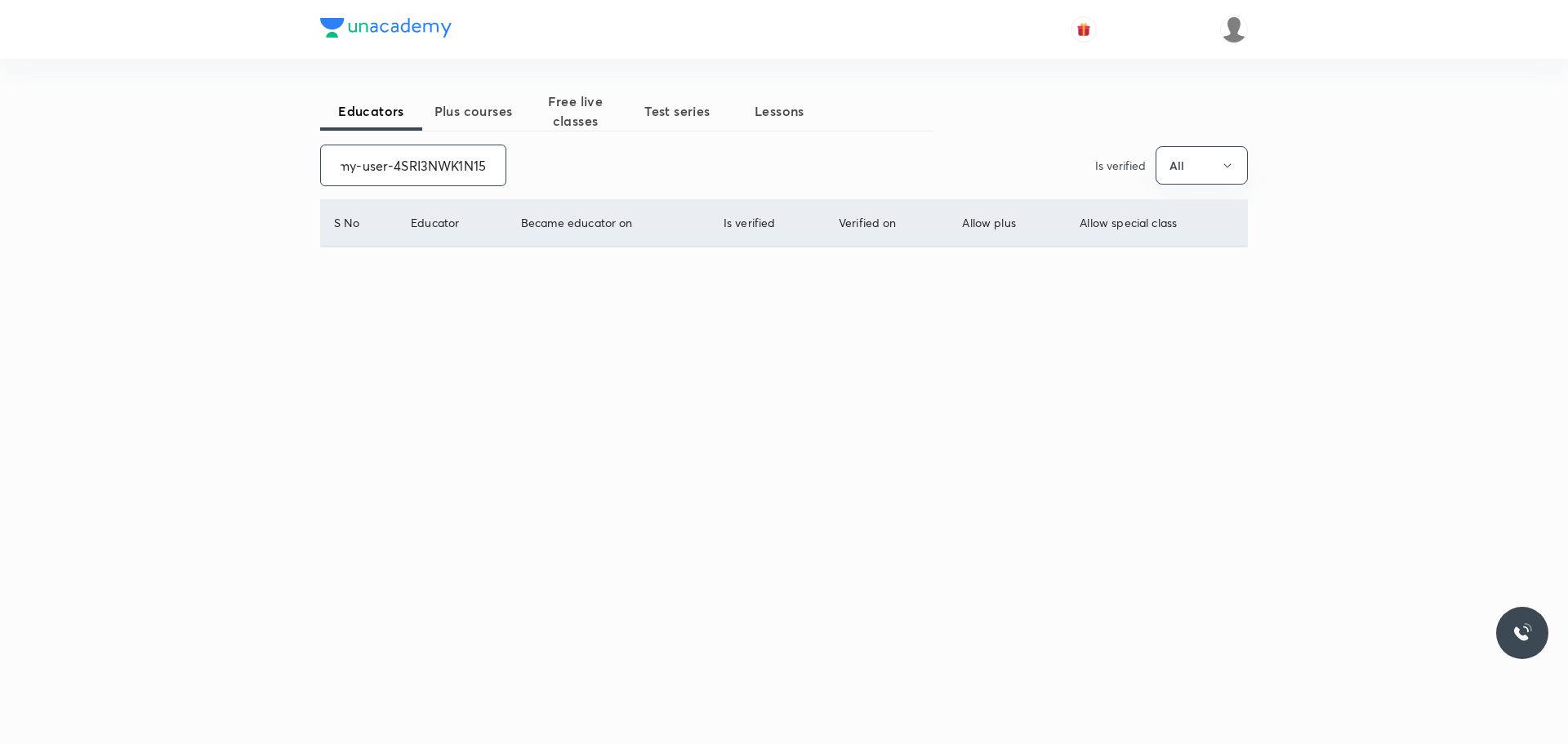
scroll to position [0, 61]
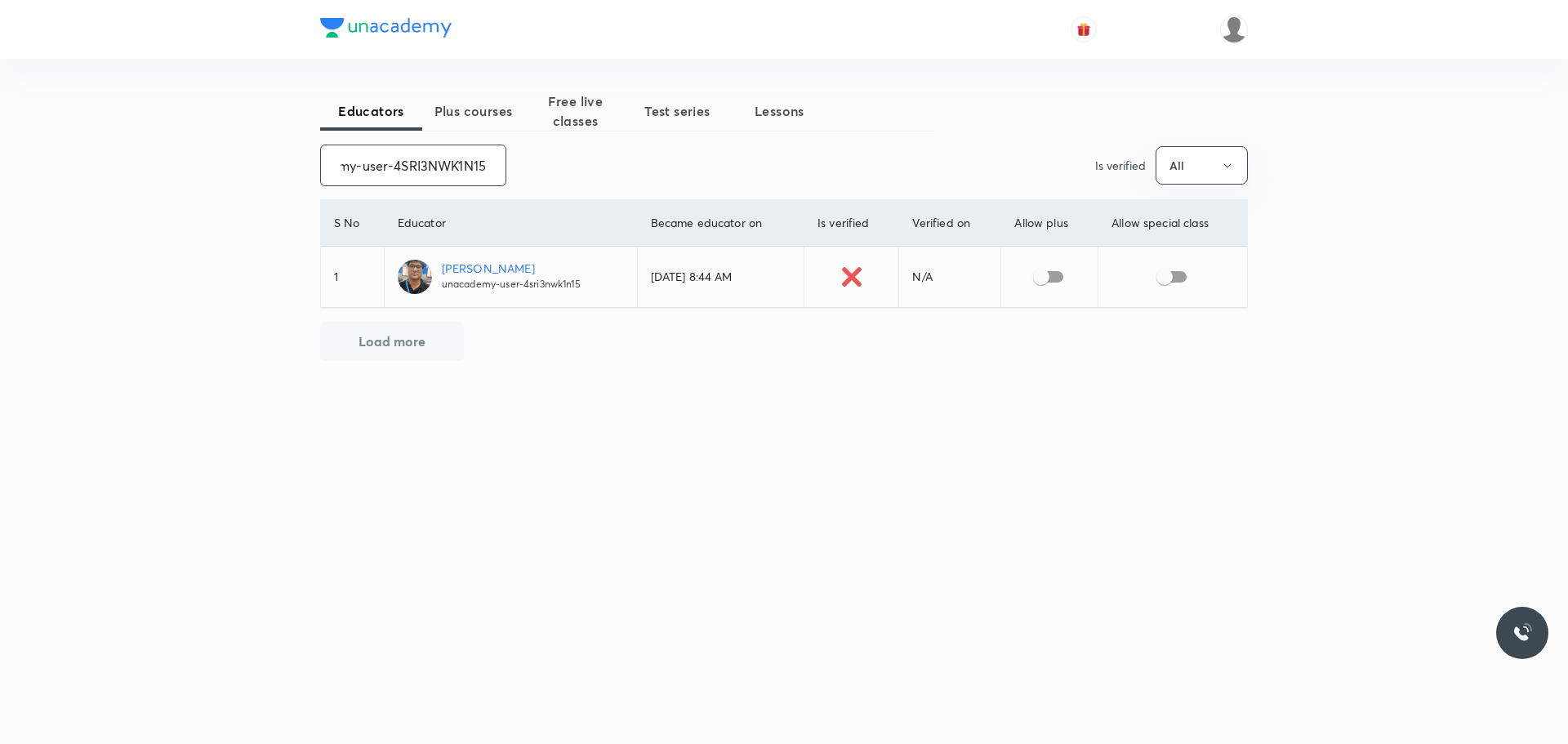
type input "unacademy-user-4SRI3NWK1N15"
click at [1028, 274] on input "checkbox" at bounding box center [1041, 276] width 93 height 31
checkbox input "true"
click at [1165, 274] on input "checkbox" at bounding box center [1165, 276] width 93 height 31
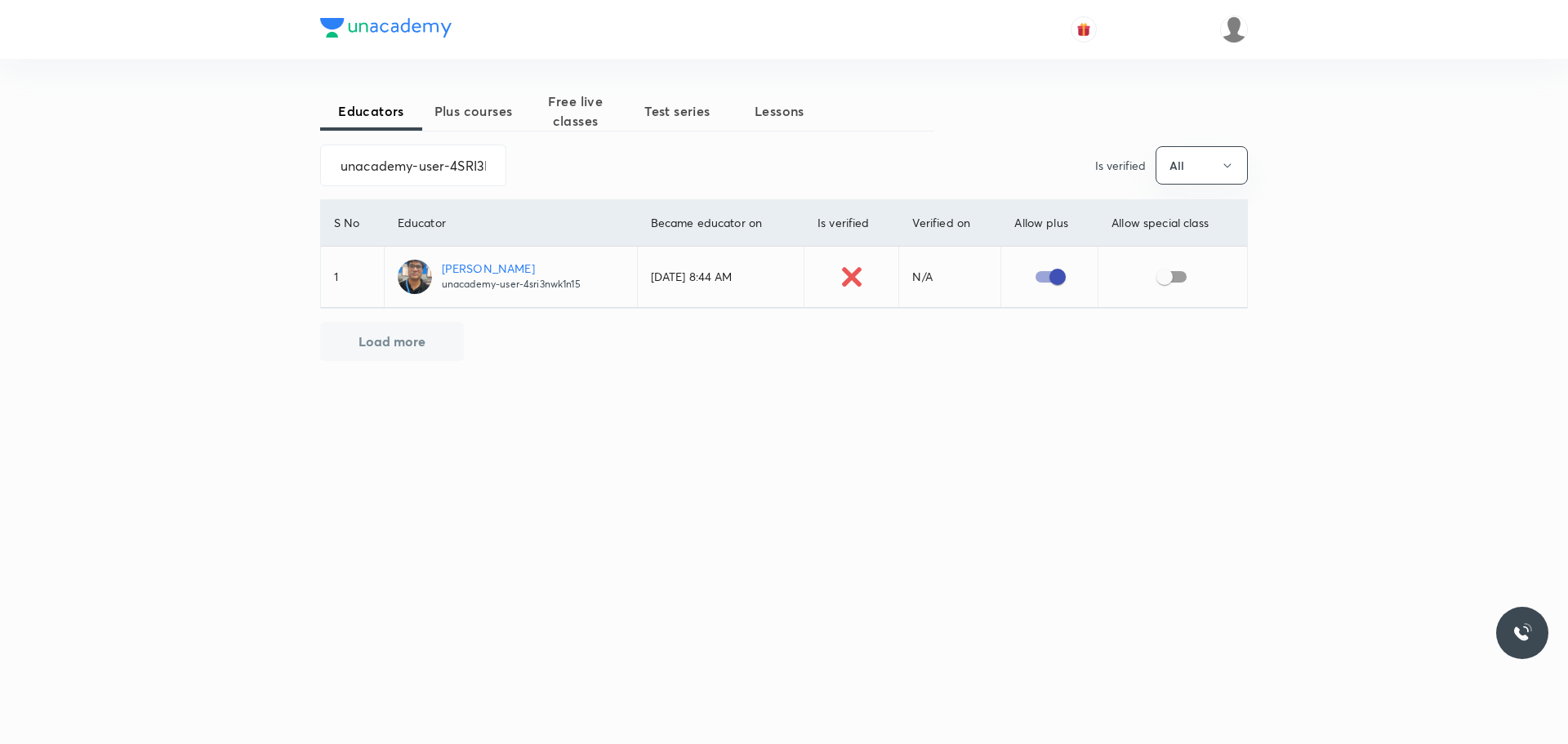
checkbox input "true"
drag, startPoint x: 325, startPoint y: 157, endPoint x: 600, endPoint y: 184, distance: 276.3
click at [600, 184] on div "unacademy-user-4SRI3NWK1N15 ​ Is verified All" at bounding box center [784, 165] width 928 height 41
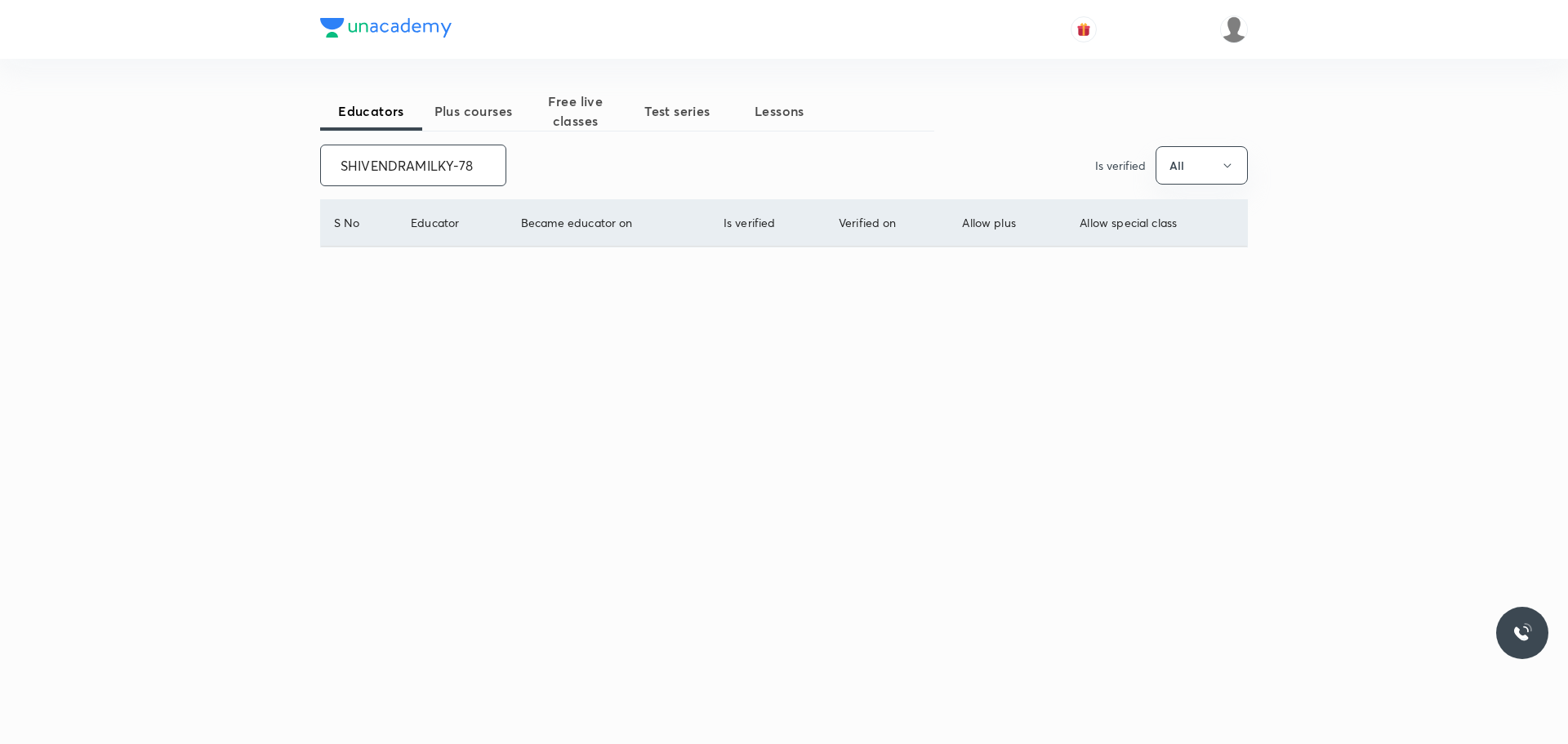
scroll to position [0, 0]
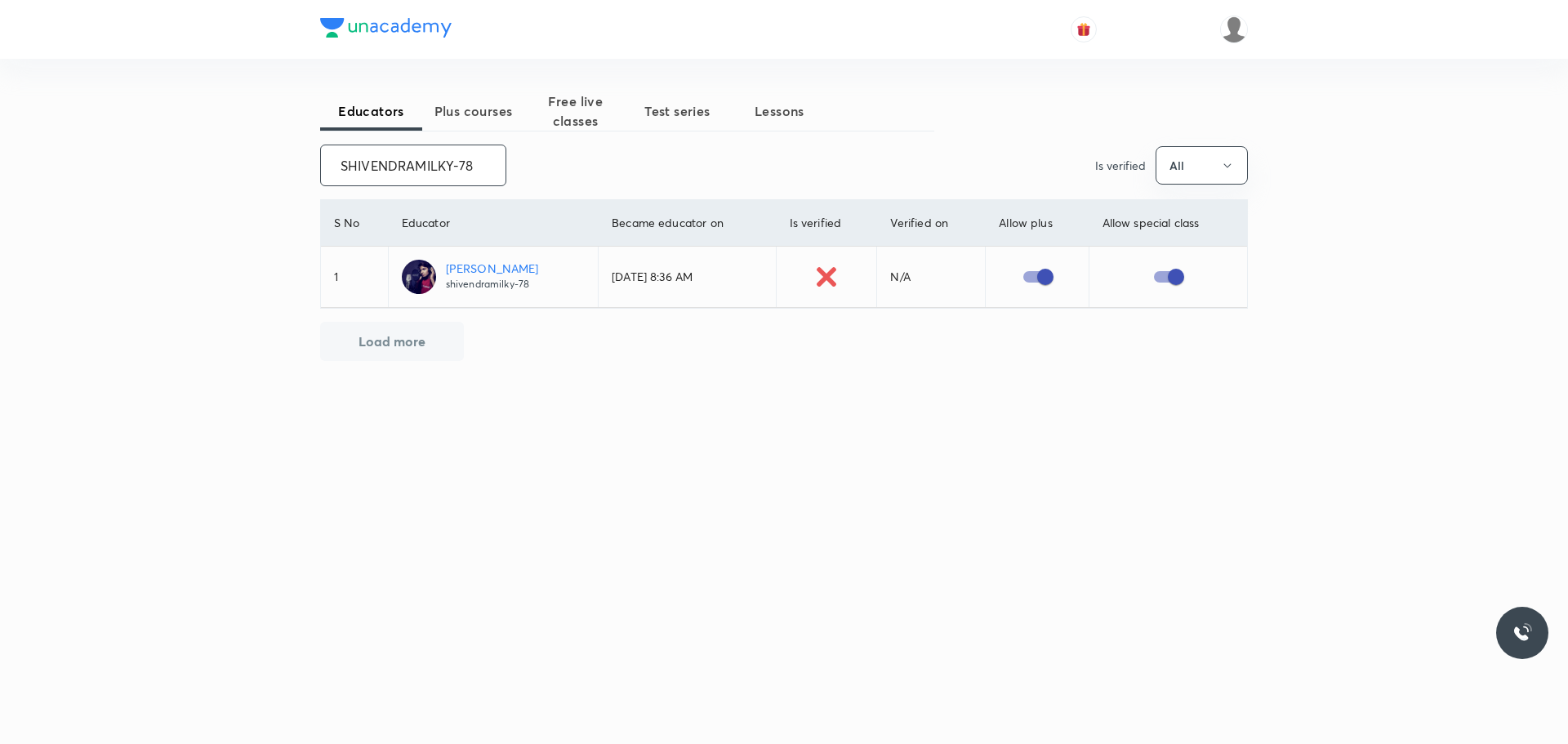
drag, startPoint x: 337, startPoint y: 166, endPoint x: 527, endPoint y: 166, distance: 190.0
click at [527, 166] on div "SHIVENDRAMILKY-78 ​ Is verified All" at bounding box center [784, 165] width 928 height 41
drag, startPoint x: 334, startPoint y: 162, endPoint x: 481, endPoint y: 162, distance: 147.0
click at [481, 162] on input "RAHULTYAGI1" at bounding box center [413, 165] width 185 height 41
drag, startPoint x: 334, startPoint y: 162, endPoint x: 441, endPoint y: 165, distance: 107.0
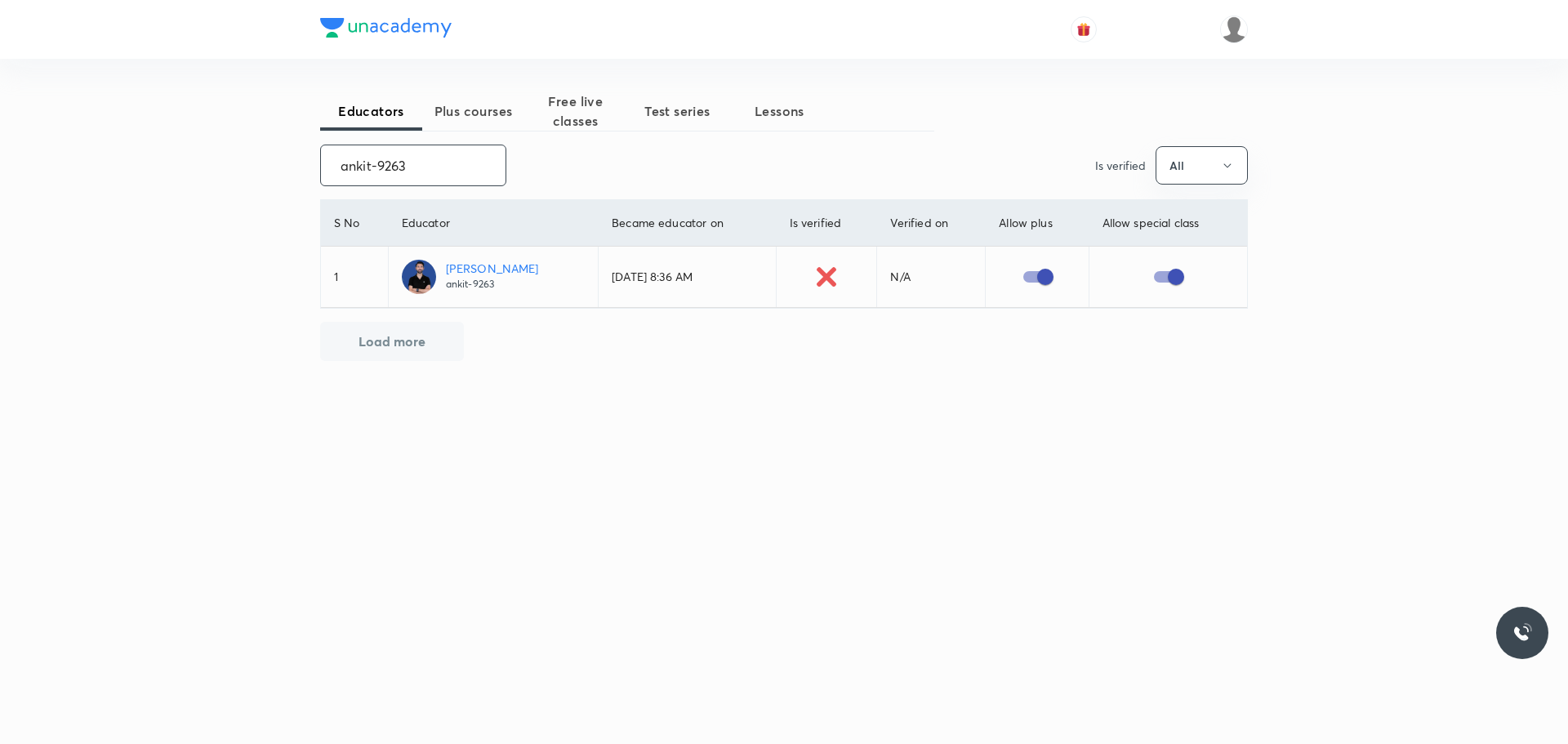
click at [441, 165] on input "ankit-9263" at bounding box center [413, 165] width 185 height 41
drag, startPoint x: 340, startPoint y: 160, endPoint x: 508, endPoint y: 194, distance: 171.4
click at [508, 194] on div "Educators Plus courses Free live classes Test series Lessons AnjaliSolanki-9113…" at bounding box center [784, 290] width 928 height 398
type input "chandaniTehalani"
